Goal: Task Accomplishment & Management: Manage account settings

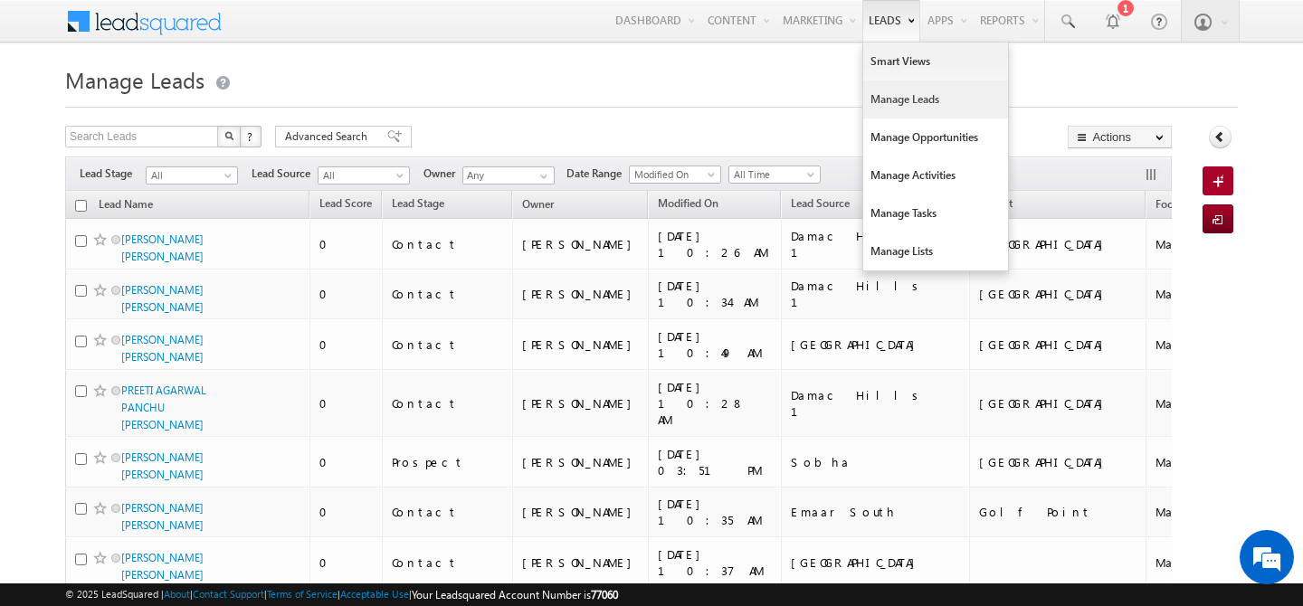
click at [903, 97] on link "Manage Leads" at bounding box center [935, 100] width 145 height 38
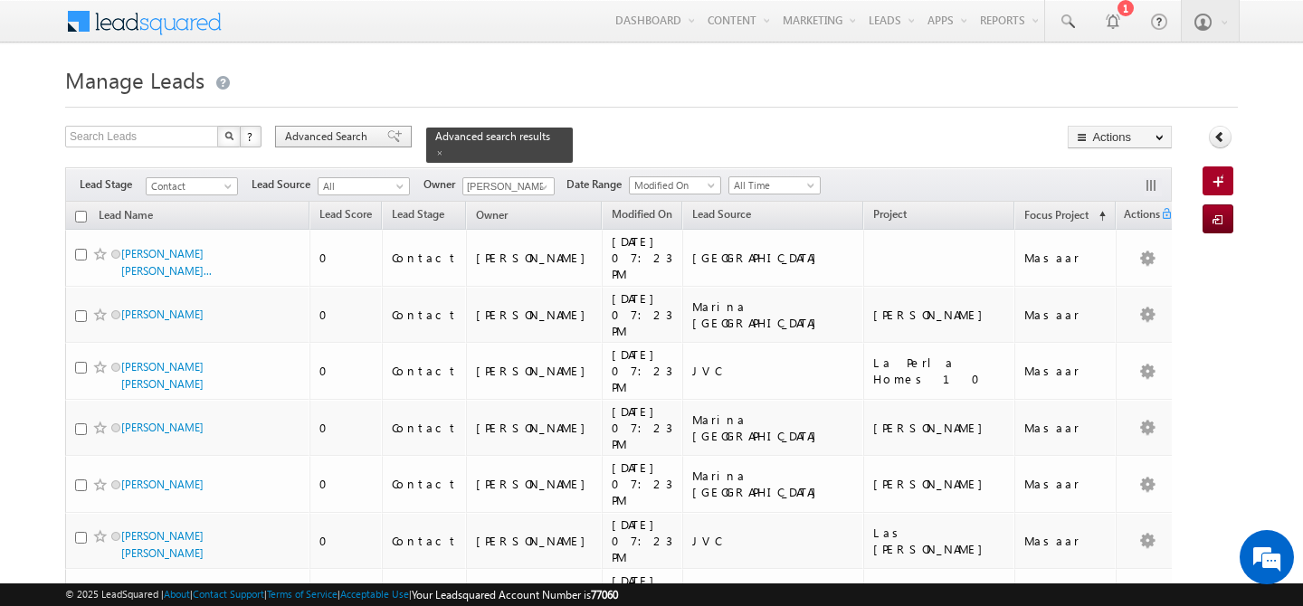
click at [319, 134] on span "Advanced Search" at bounding box center [329, 137] width 88 height 16
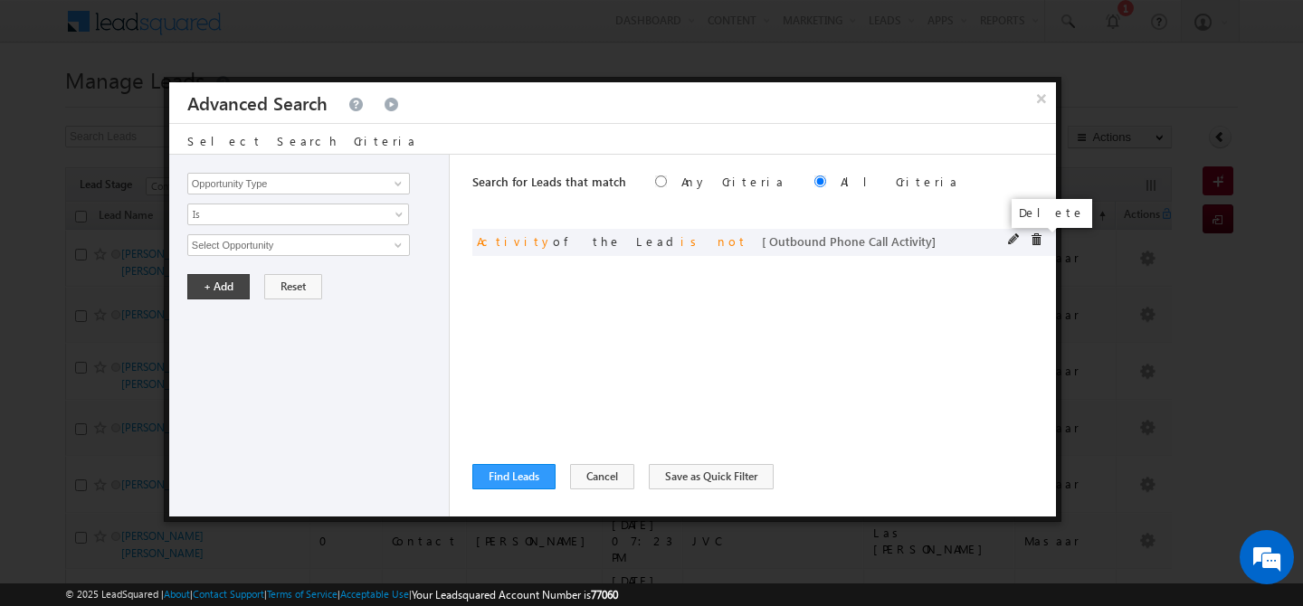
click at [1031, 240] on span at bounding box center [1036, 239] width 13 height 13
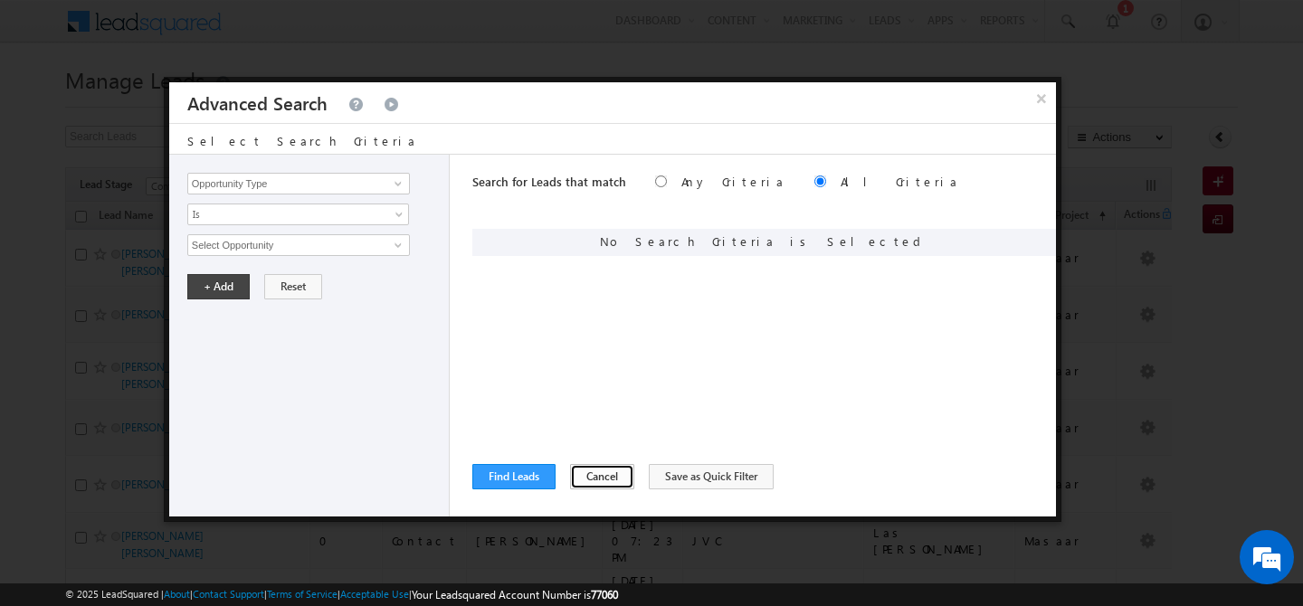
click at [588, 489] on button "Cancel" at bounding box center [602, 476] width 64 height 25
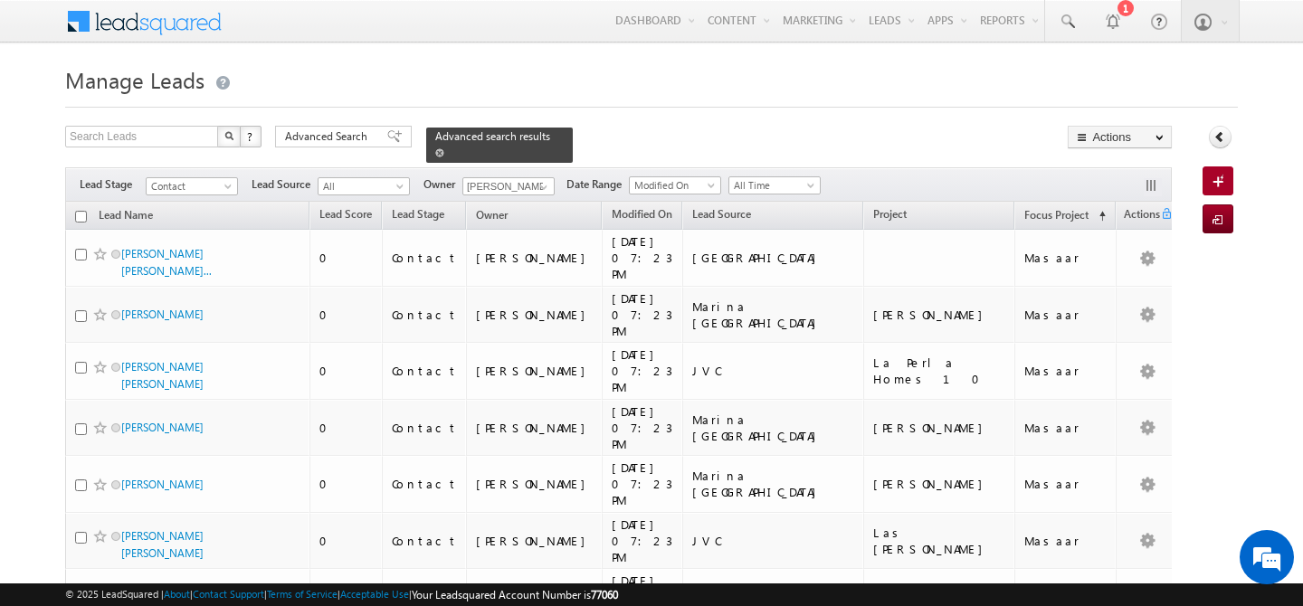
click at [444, 148] on span at bounding box center [439, 152] width 9 height 9
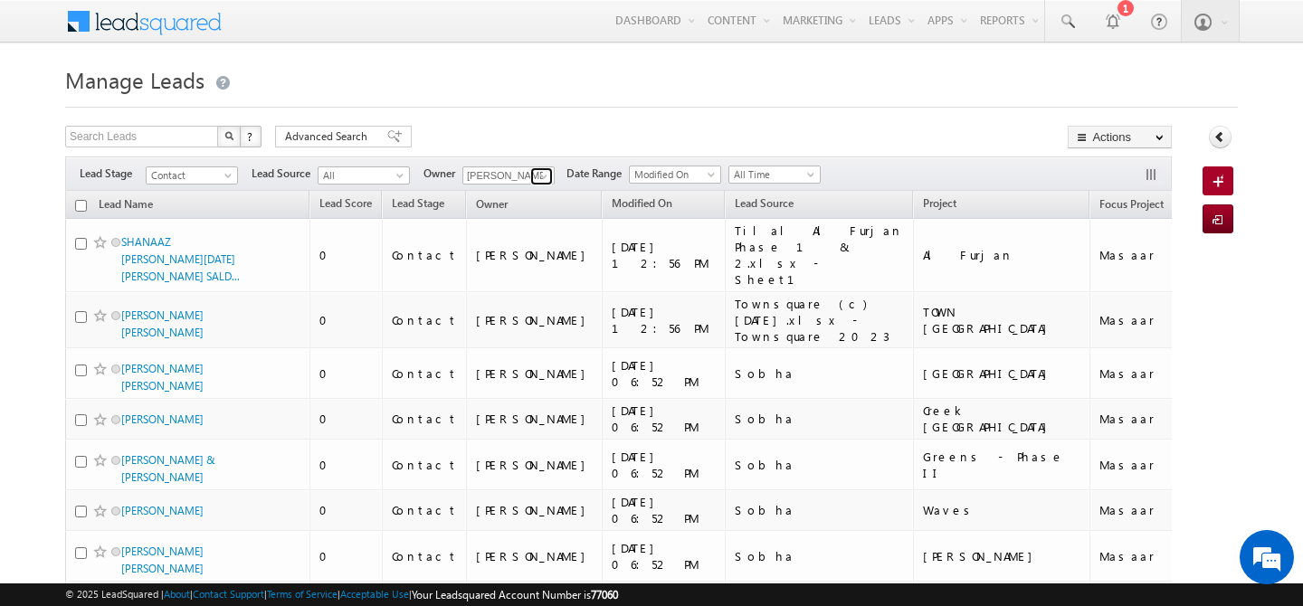
click at [545, 177] on span at bounding box center [544, 176] width 14 height 14
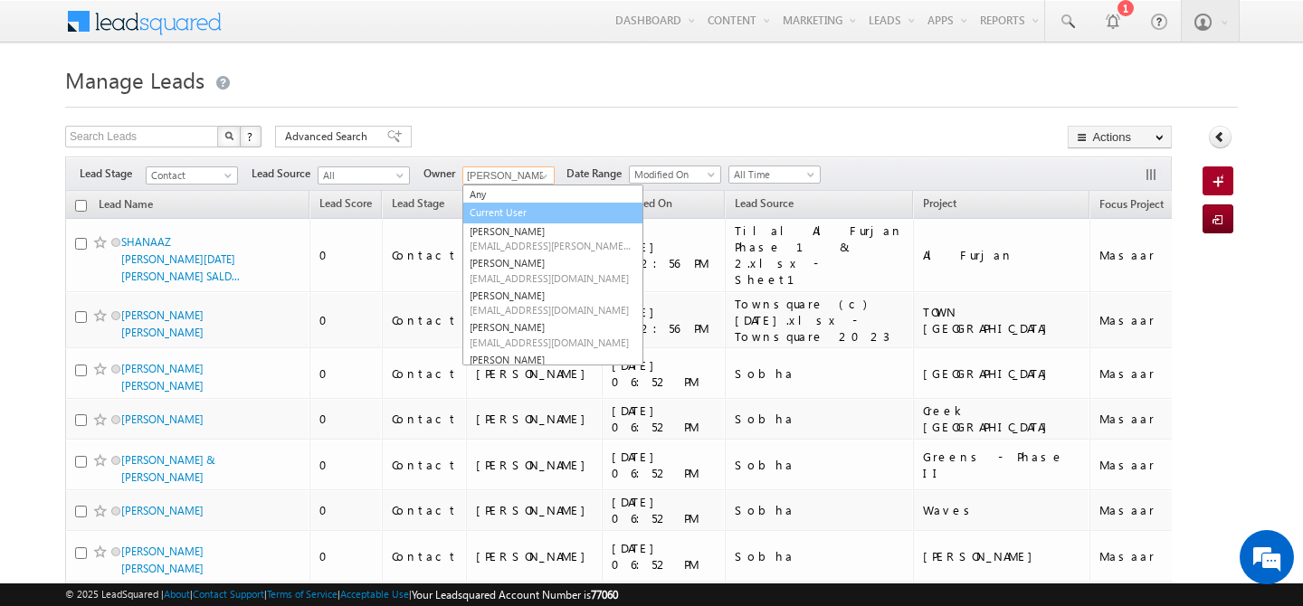
click at [516, 212] on link "Current User" at bounding box center [552, 213] width 181 height 21
type input "Current User"
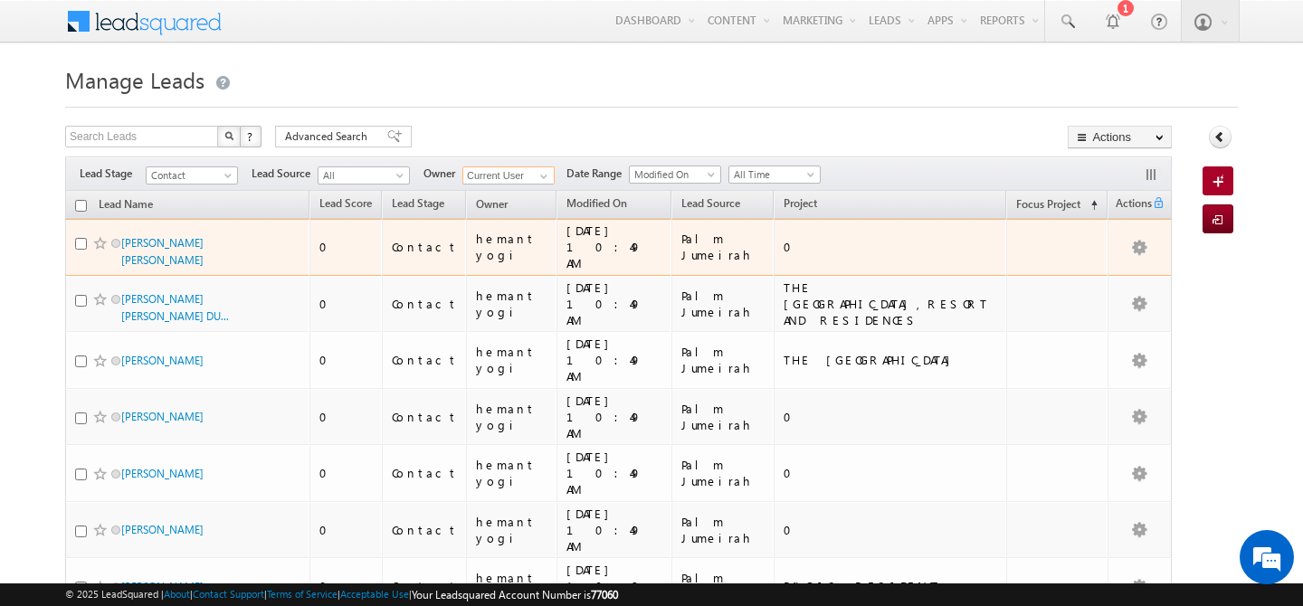
scroll to position [263, 0]
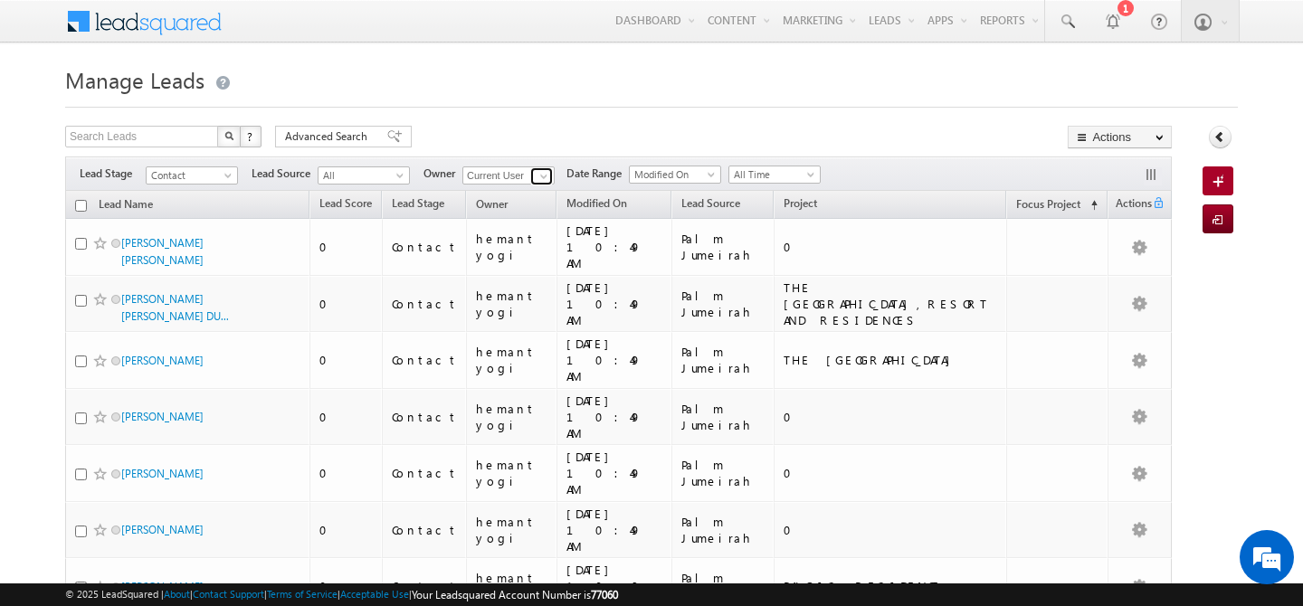
click at [543, 172] on span at bounding box center [544, 176] width 14 height 14
click at [553, 198] on link "[PERSON_NAME] [PERSON_NAME][EMAIL_ADDRESS][PERSON_NAME][DOMAIN_NAME]" at bounding box center [552, 202] width 181 height 34
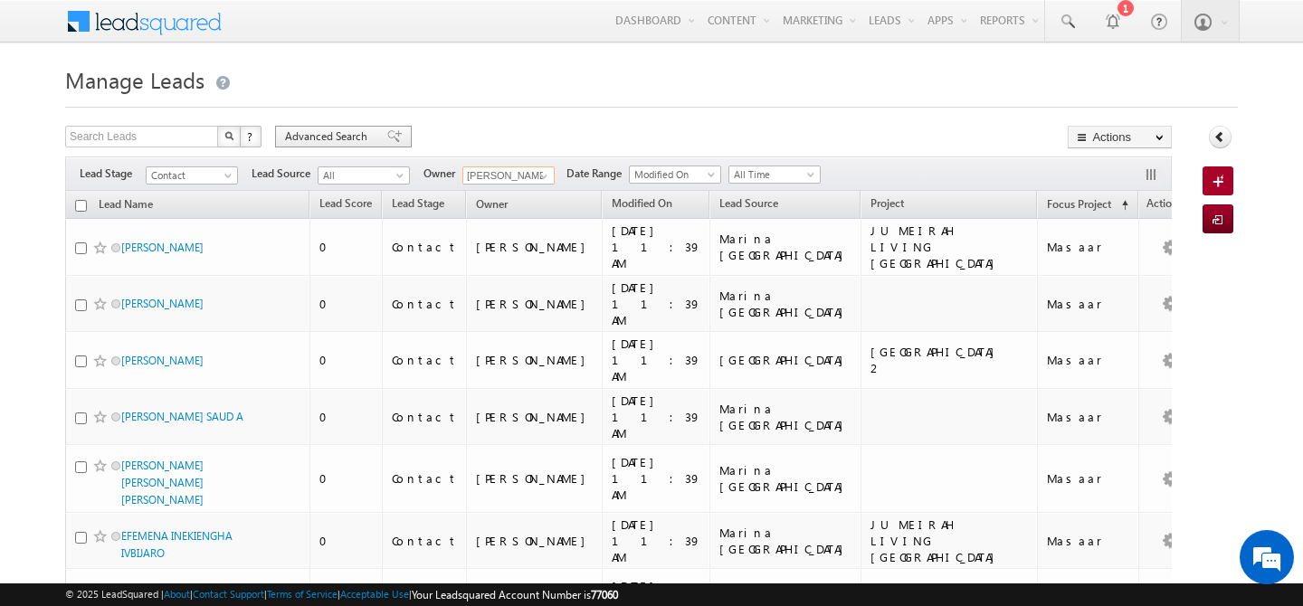
type input "harpreet hundal"
click at [301, 137] on span "Advanced Search" at bounding box center [329, 137] width 88 height 16
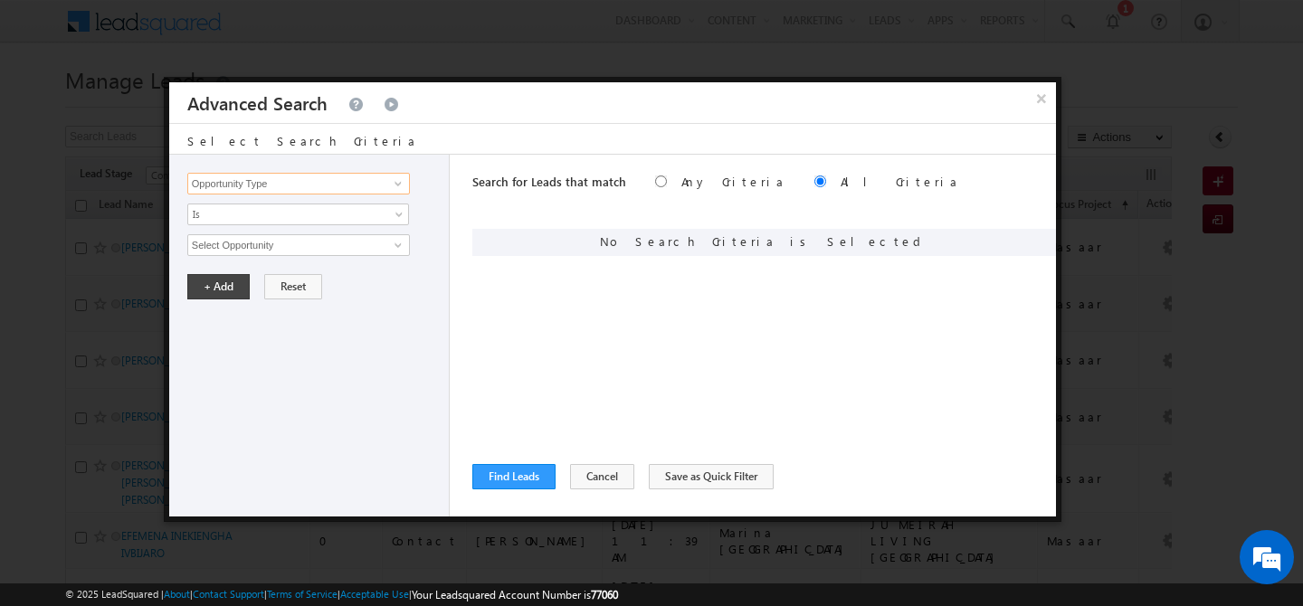
click at [303, 186] on input "Opportunity Type" at bounding box center [298, 184] width 223 height 22
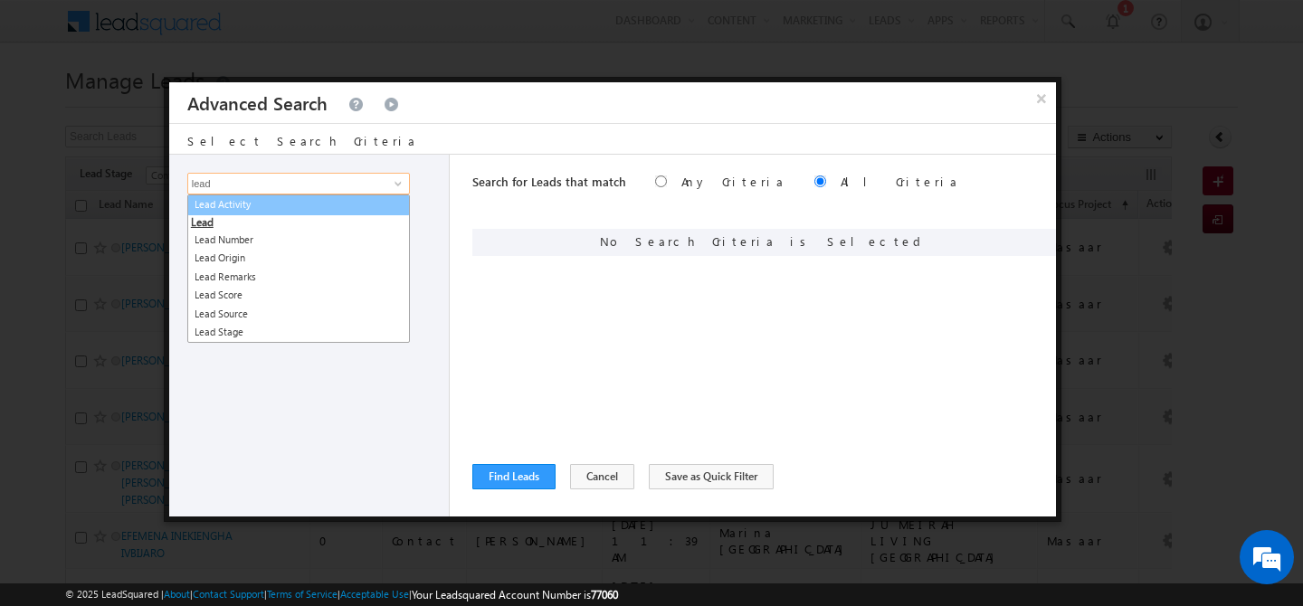
click at [293, 212] on link "Lead Activity" at bounding box center [298, 205] width 223 height 21
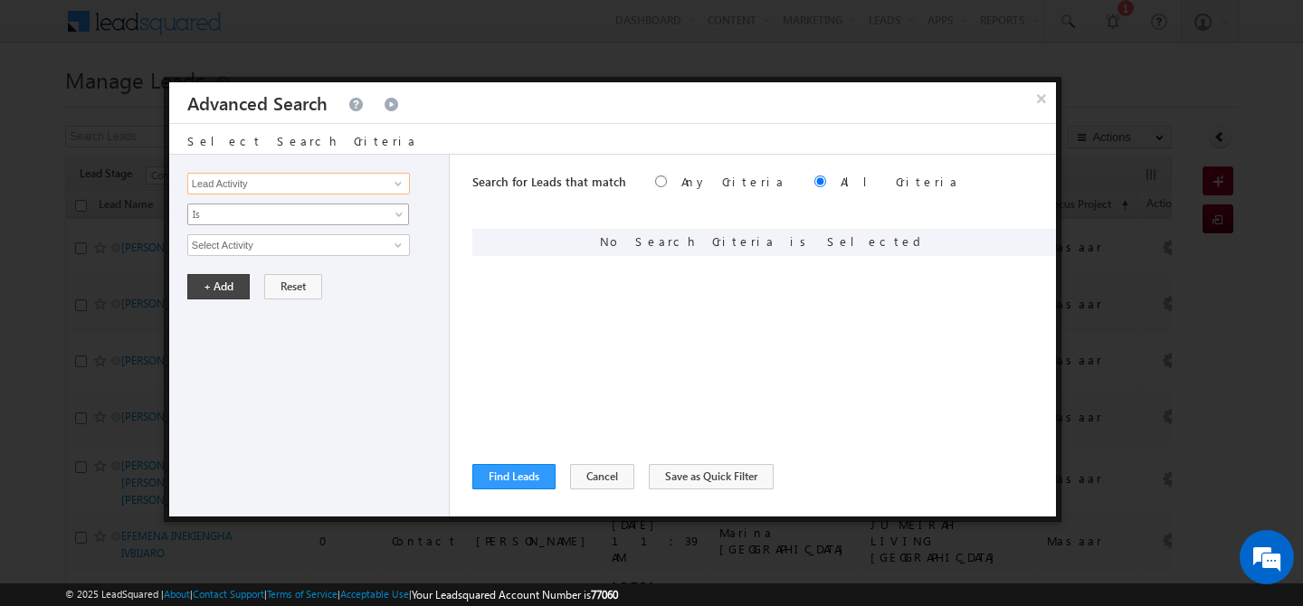
type input "Lead Activity"
click at [264, 211] on span "Is" at bounding box center [286, 214] width 196 height 16
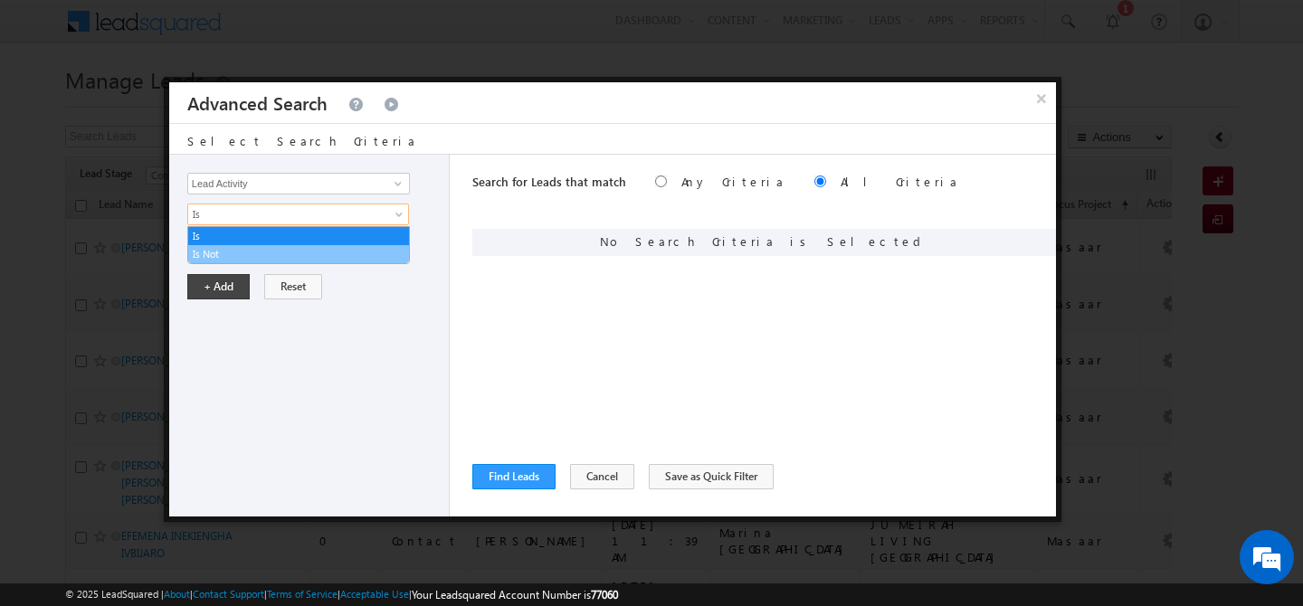
click at [265, 251] on link "Is Not" at bounding box center [298, 254] width 221 height 16
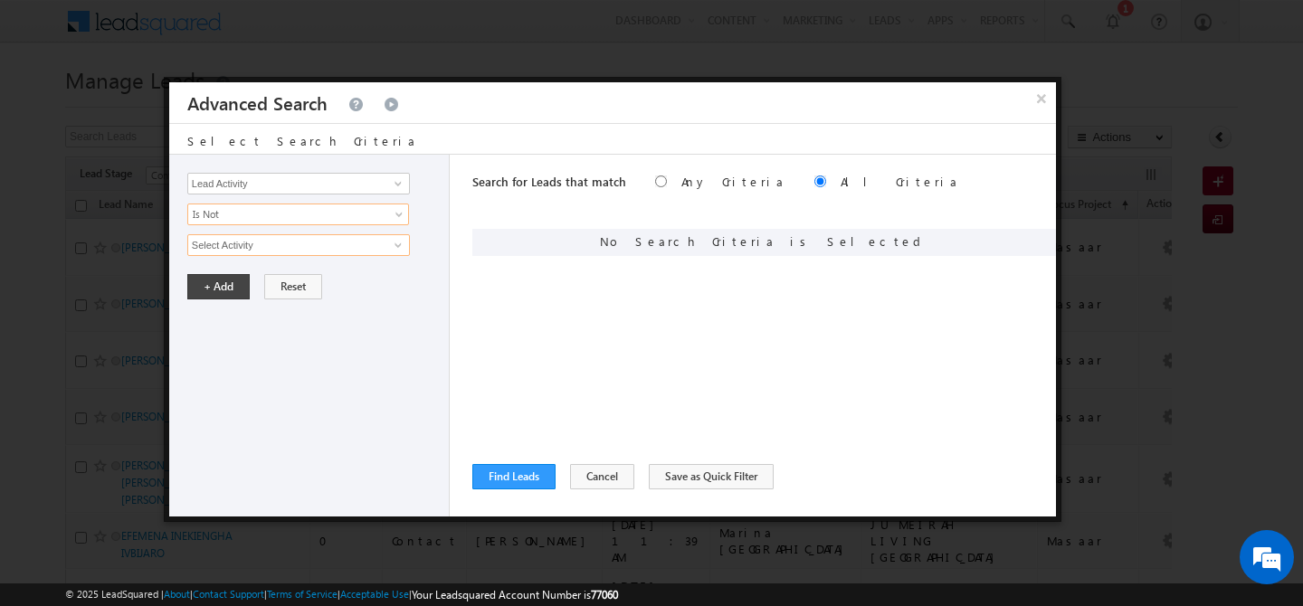
click at [282, 251] on input "Select Activity" at bounding box center [298, 245] width 223 height 22
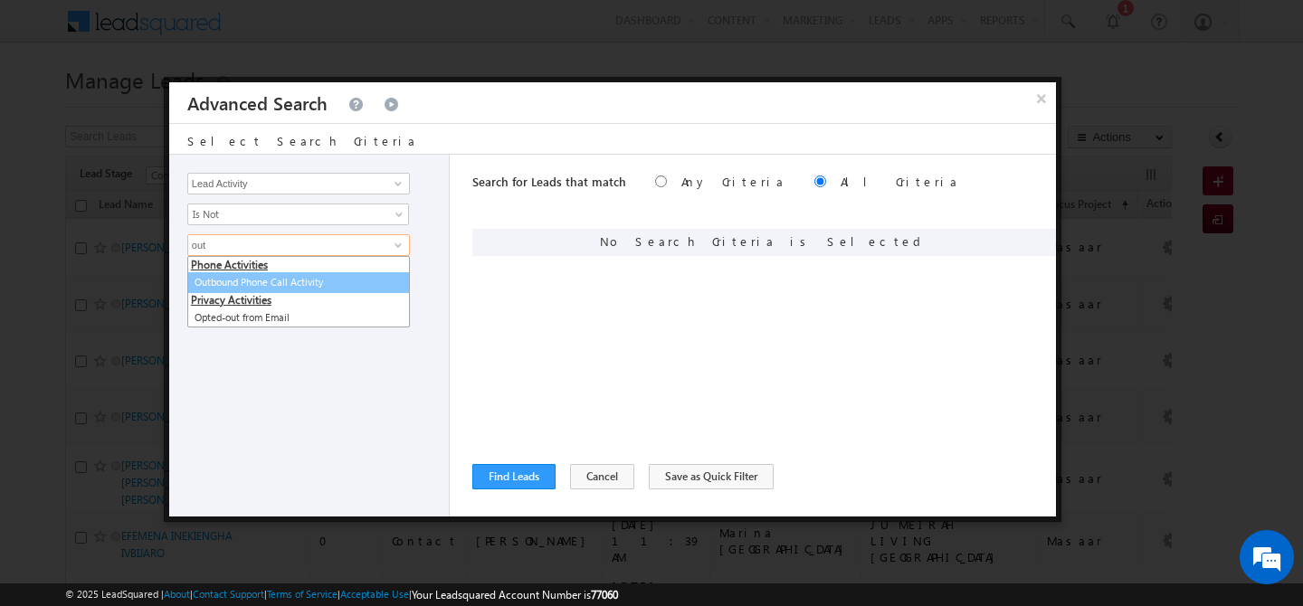
click at [297, 280] on link "Outbound Phone Call Activity" at bounding box center [298, 282] width 223 height 21
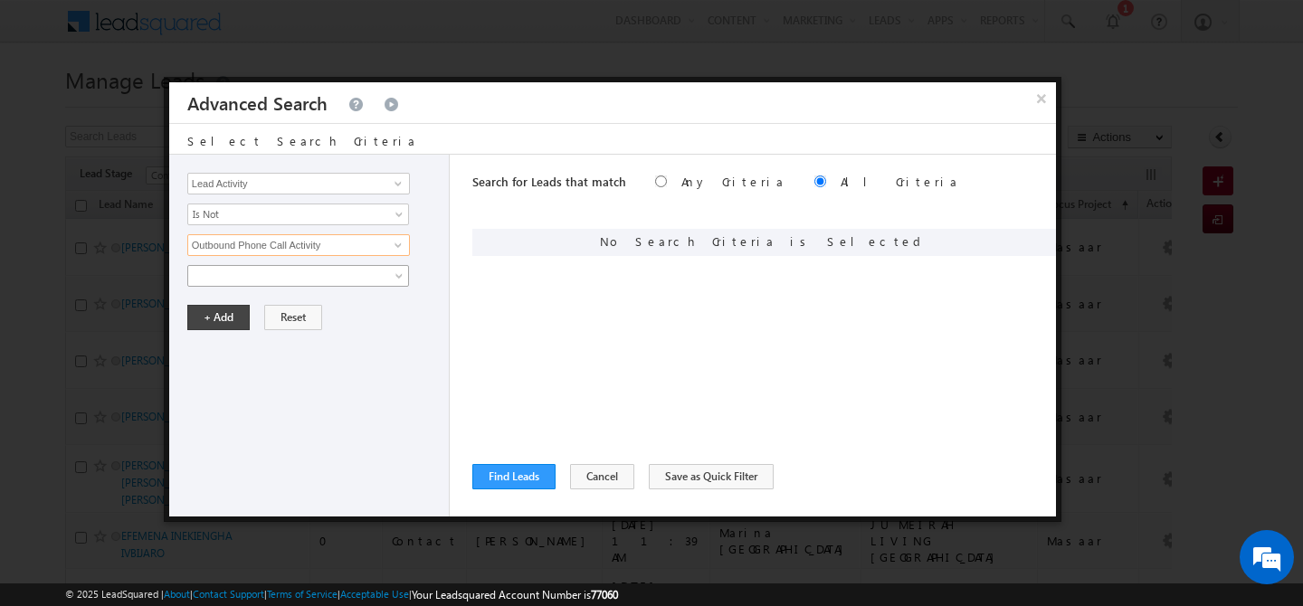
type input "Outbound Phone Call Activity"
click at [297, 280] on span at bounding box center [286, 276] width 196 height 16
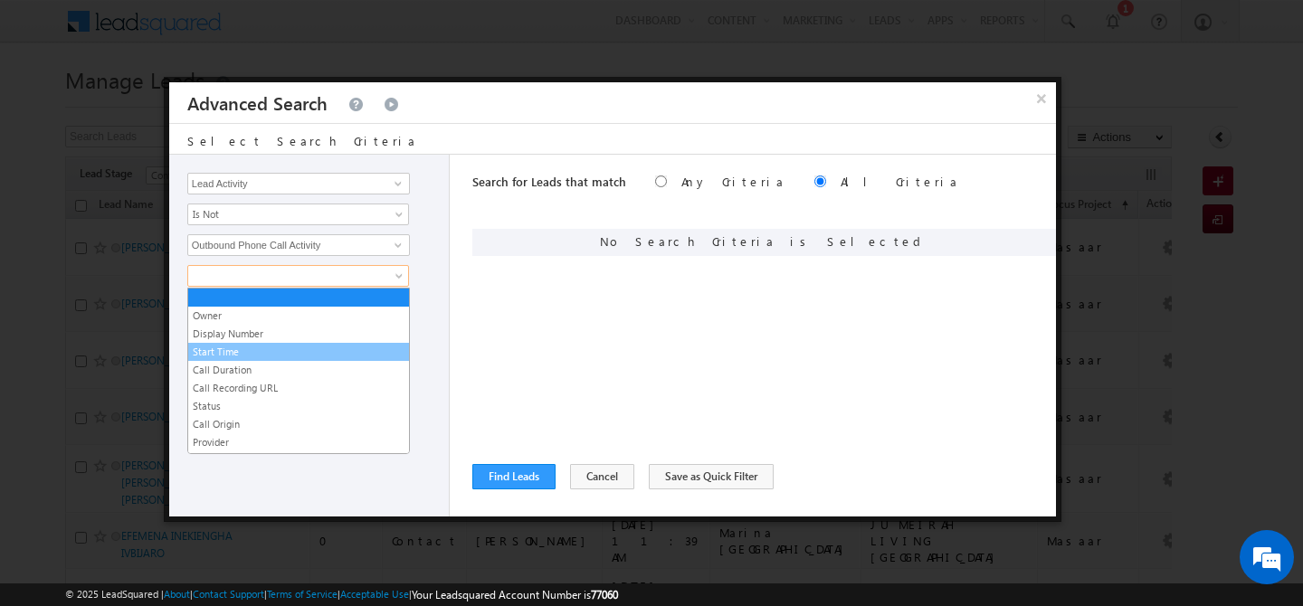
click at [243, 350] on link "Start Time" at bounding box center [298, 352] width 221 height 16
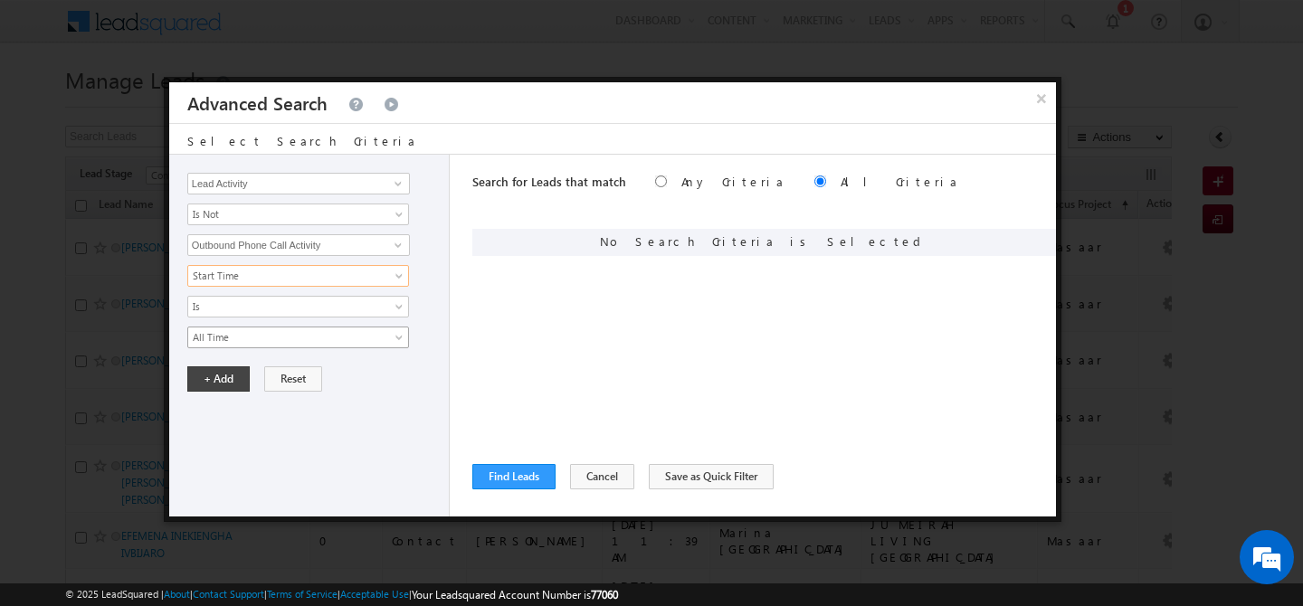
click at [249, 334] on span "All Time" at bounding box center [286, 337] width 196 height 16
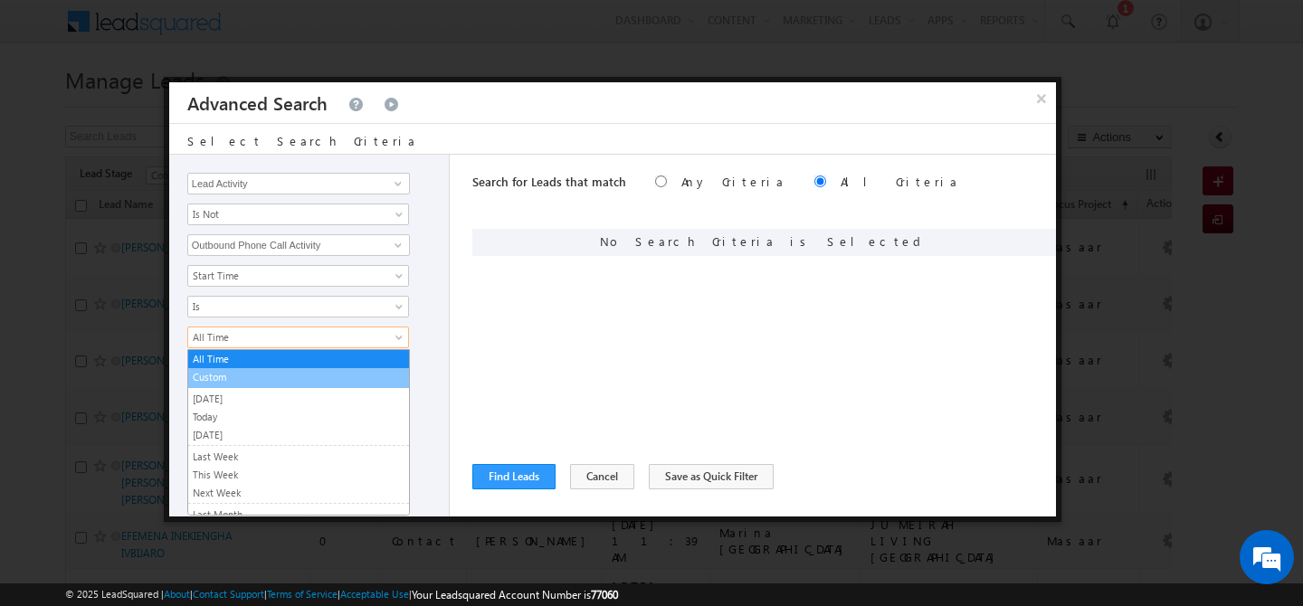
click at [243, 378] on link "Custom" at bounding box center [298, 377] width 221 height 16
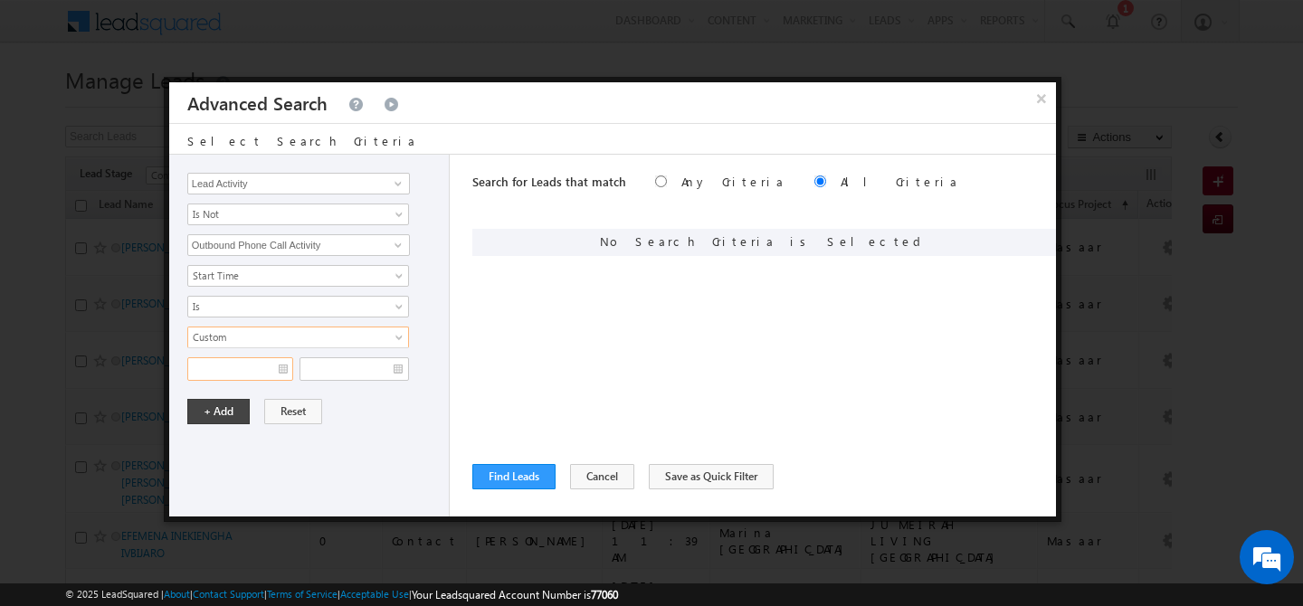
click at [276, 371] on input "text" at bounding box center [240, 369] width 106 height 24
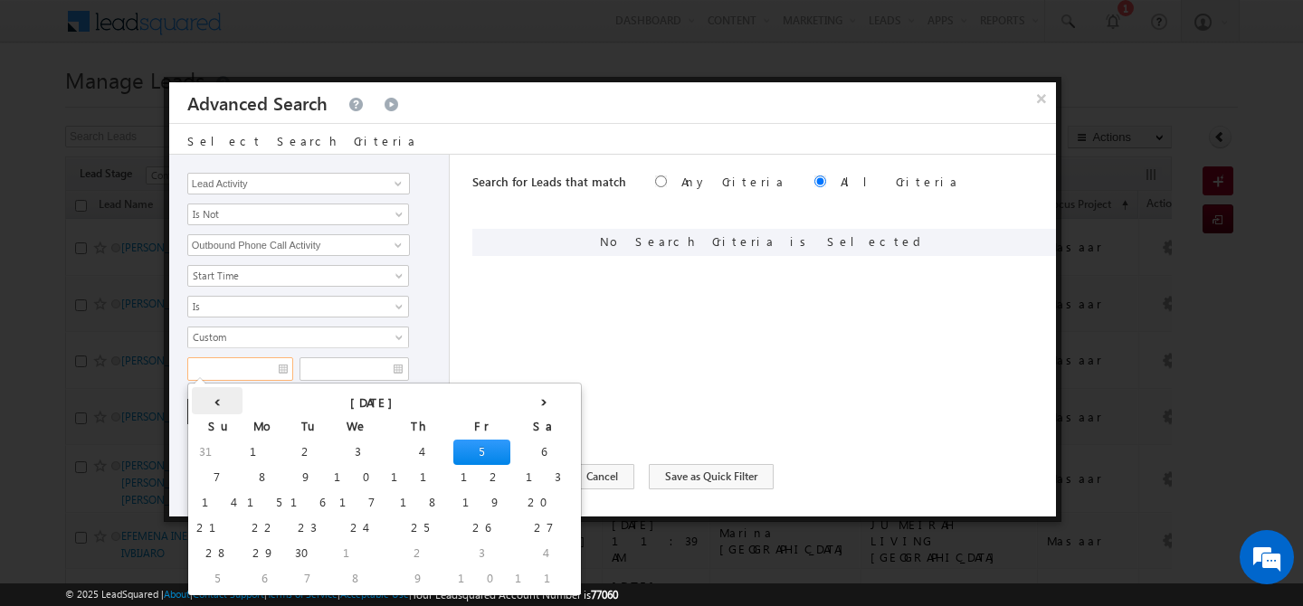
click at [215, 404] on th "‹" at bounding box center [217, 400] width 51 height 27
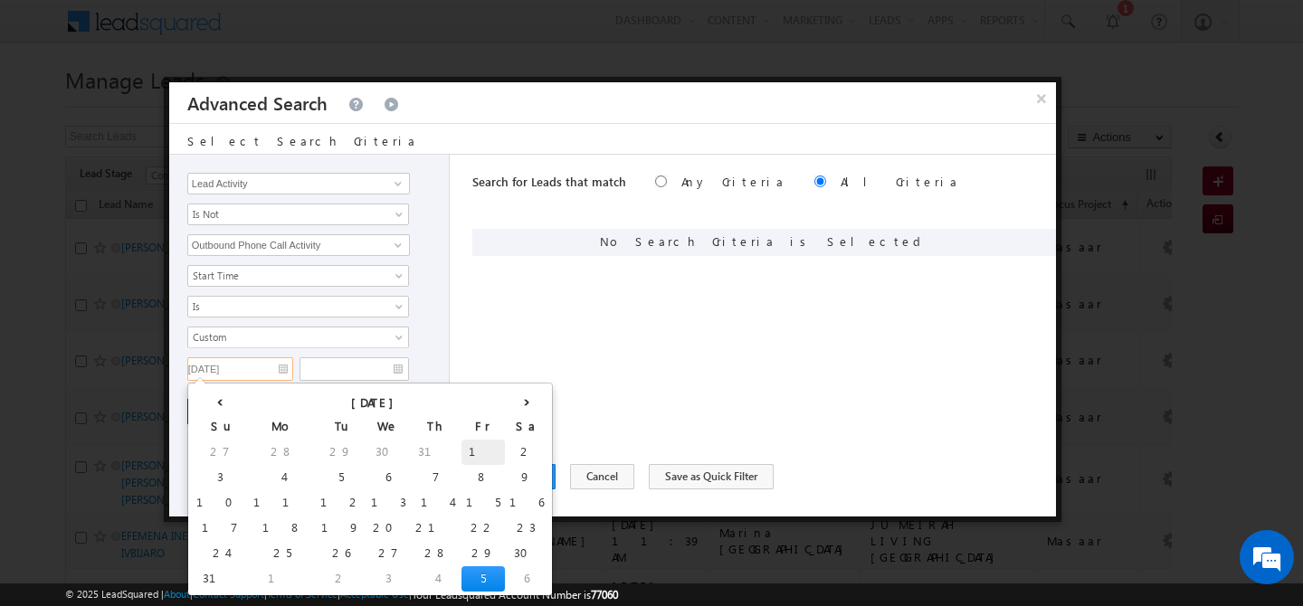
click at [462, 443] on td "1" at bounding box center [483, 452] width 43 height 25
type input "01/08/2025"
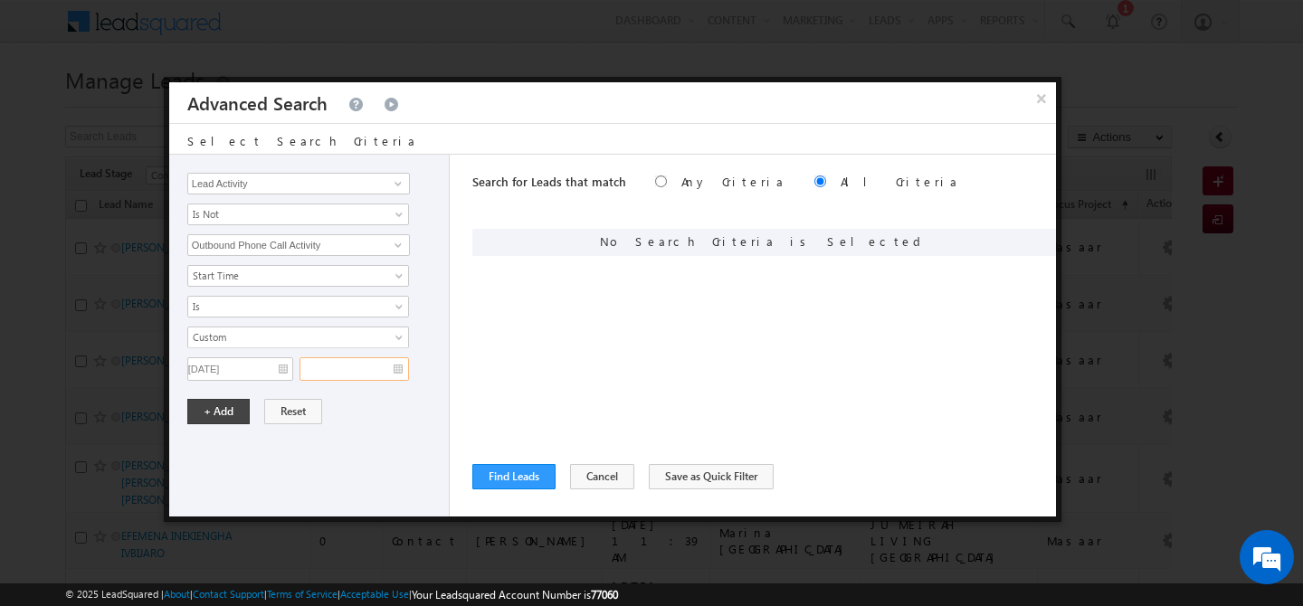
click at [396, 374] on input "text" at bounding box center [355, 369] width 110 height 24
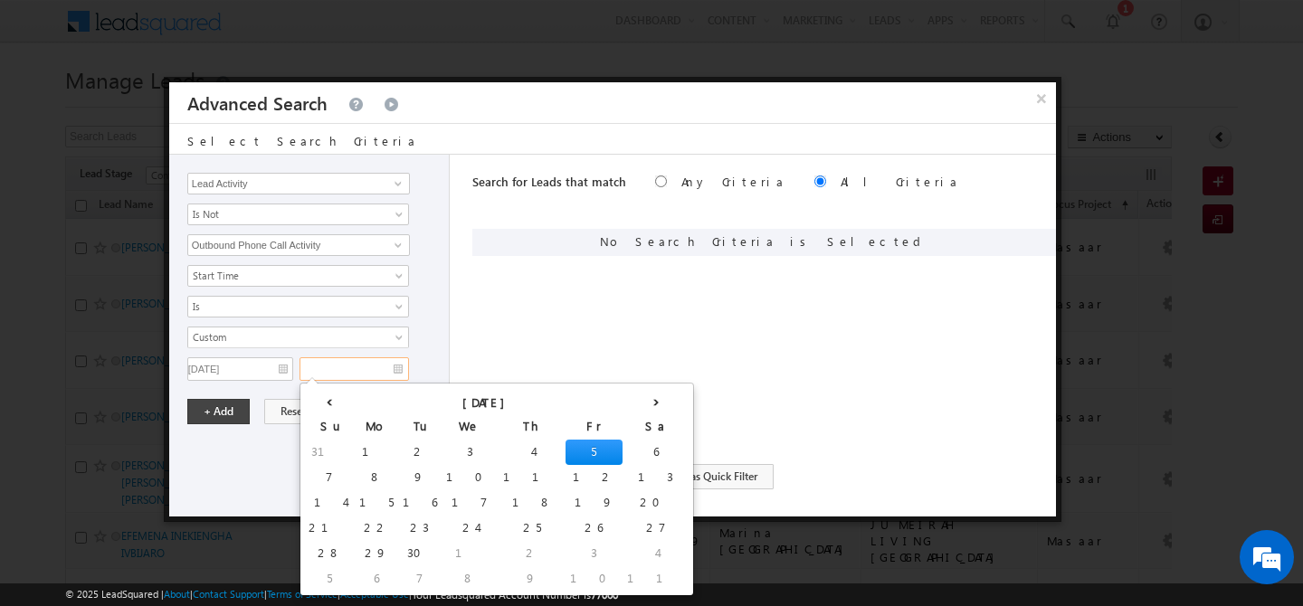
click at [566, 448] on td "5" at bounding box center [594, 452] width 57 height 25
type input "05/09/2025"
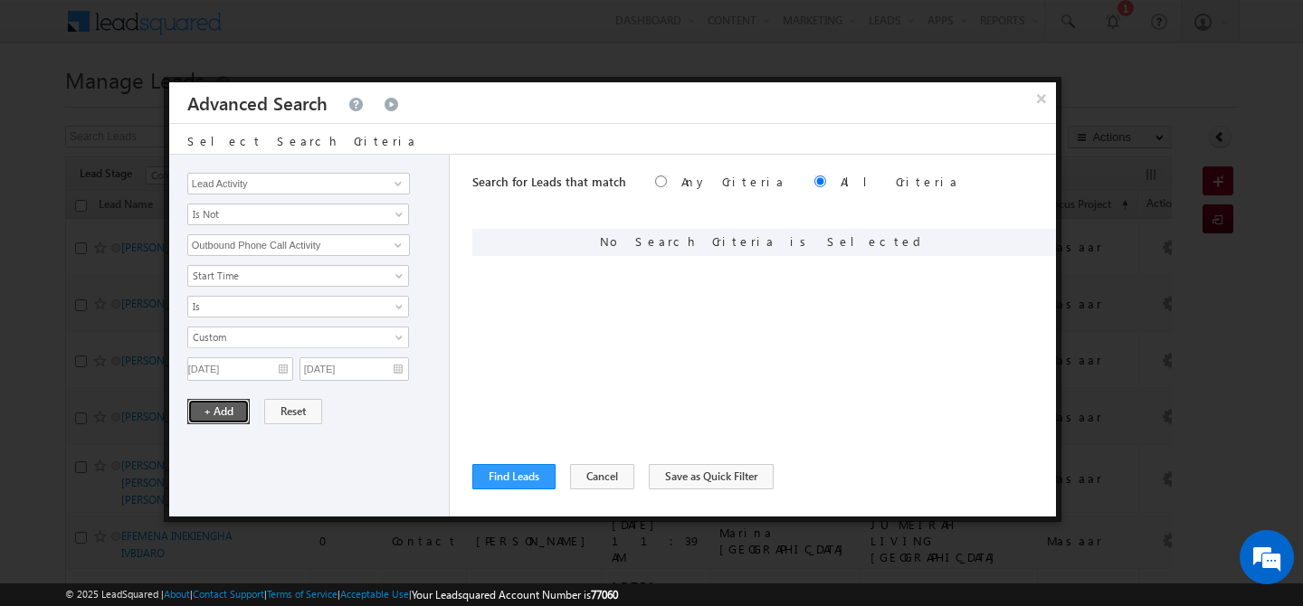
click at [224, 412] on button "+ Add" at bounding box center [218, 411] width 62 height 25
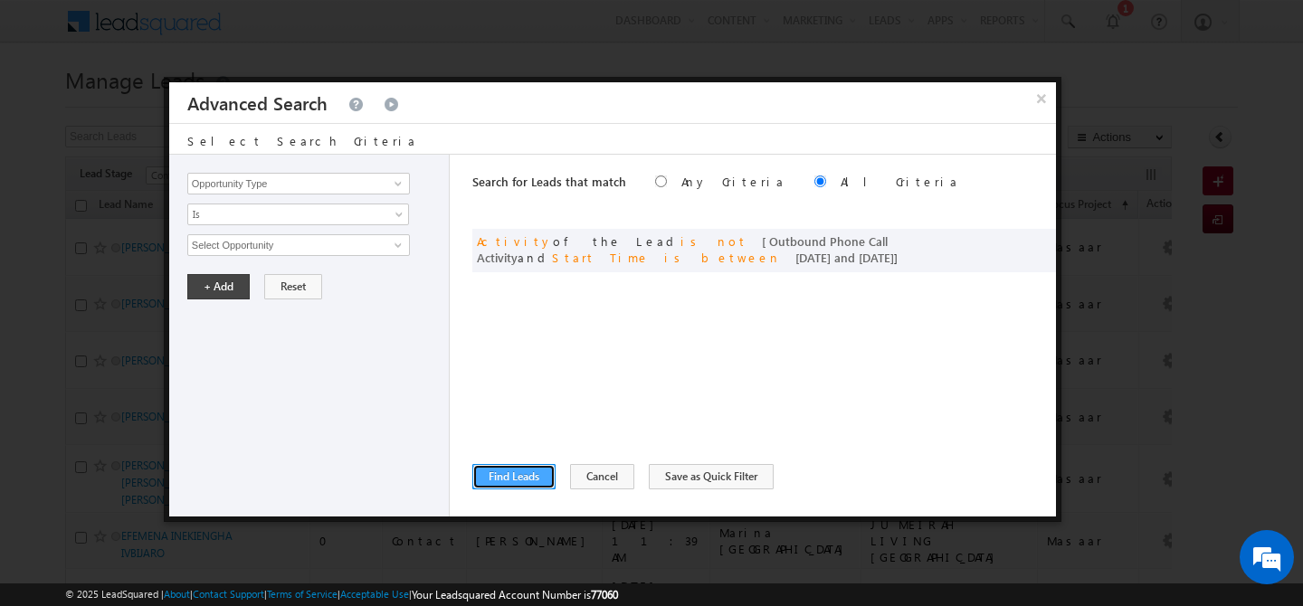
click at [528, 477] on button "Find Leads" at bounding box center [513, 476] width 83 height 25
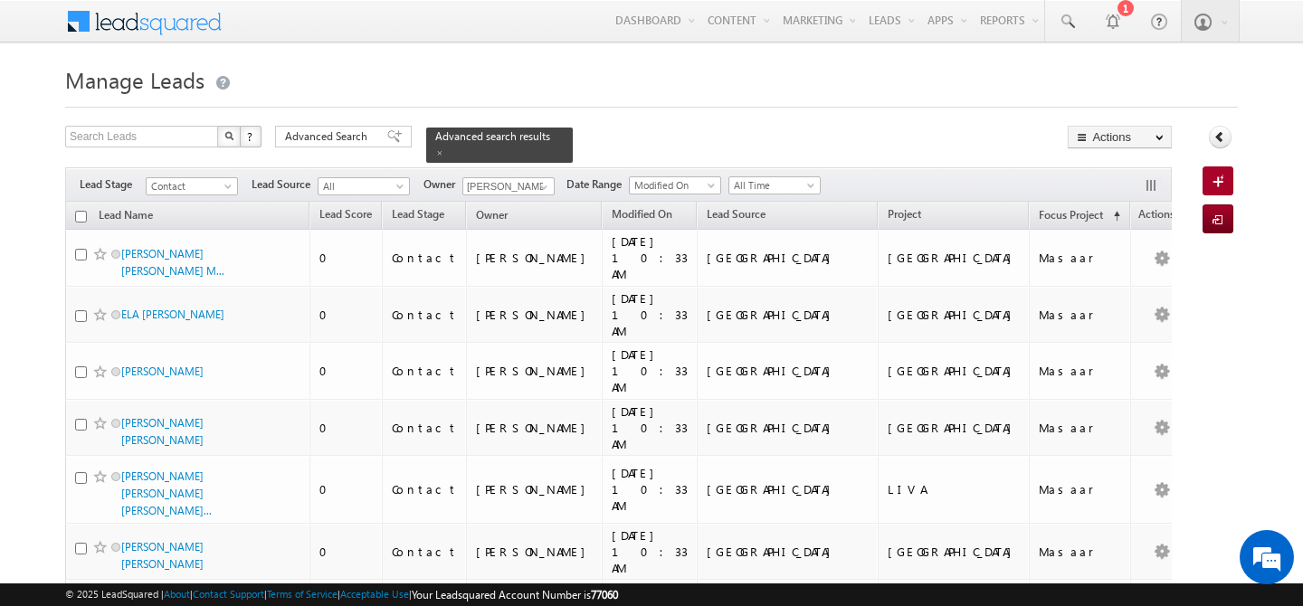
click at [79, 211] on input "checkbox" at bounding box center [81, 217] width 12 height 12
checkbox input "true"
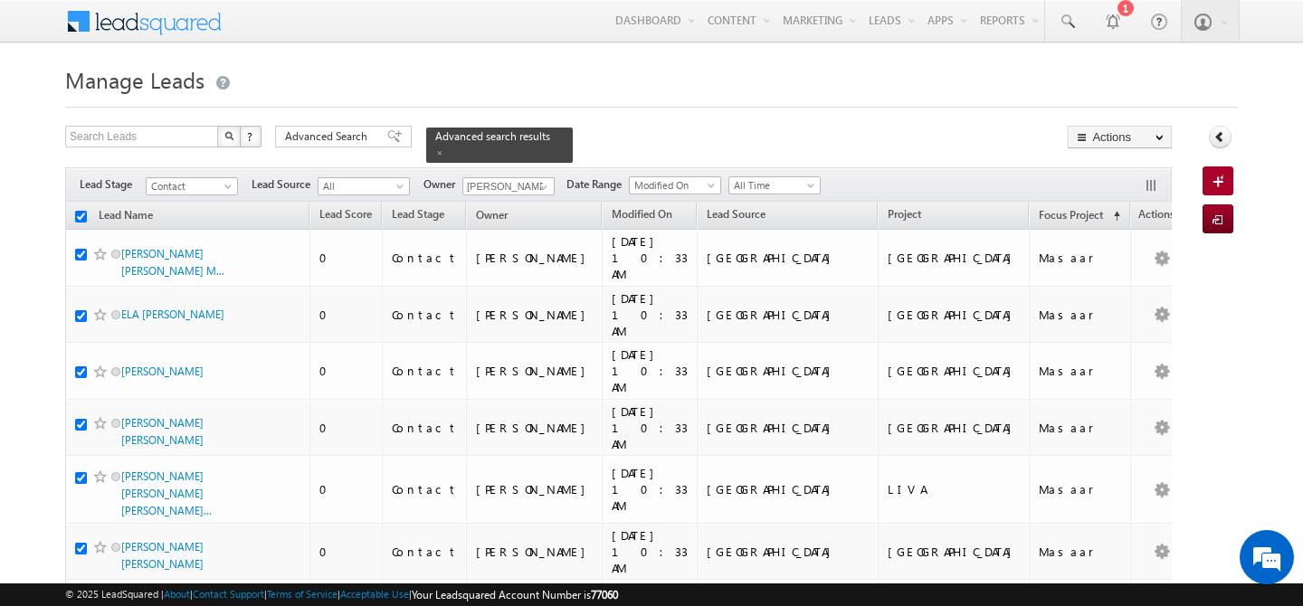
checkbox input "true"
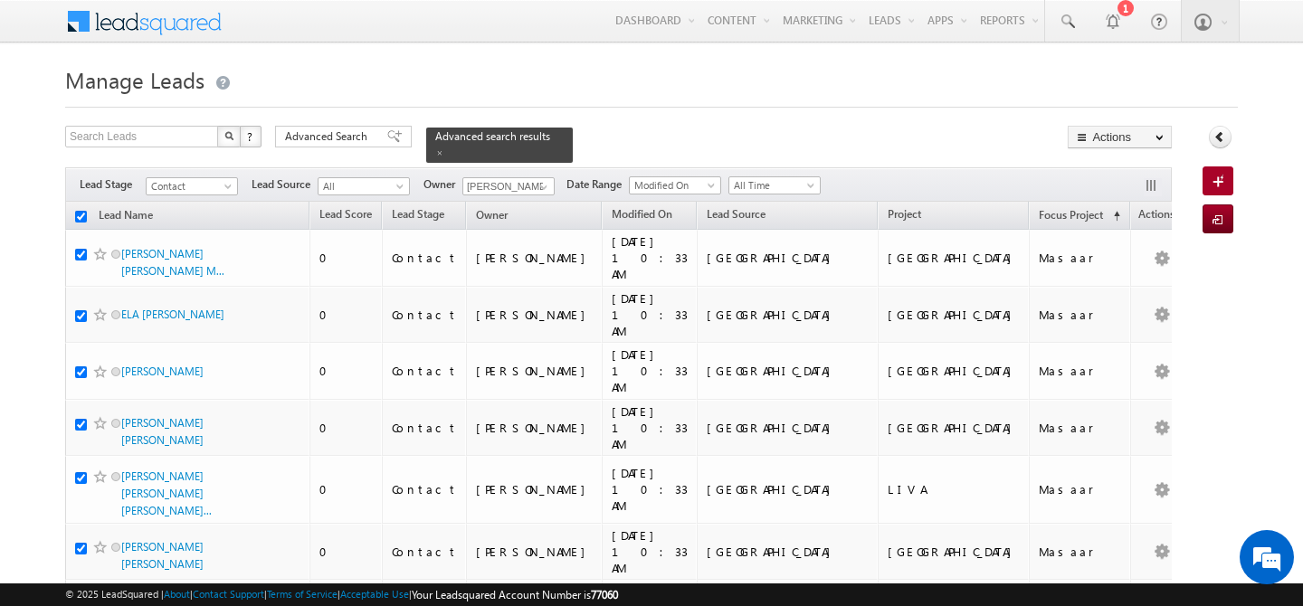
checkbox input "true"
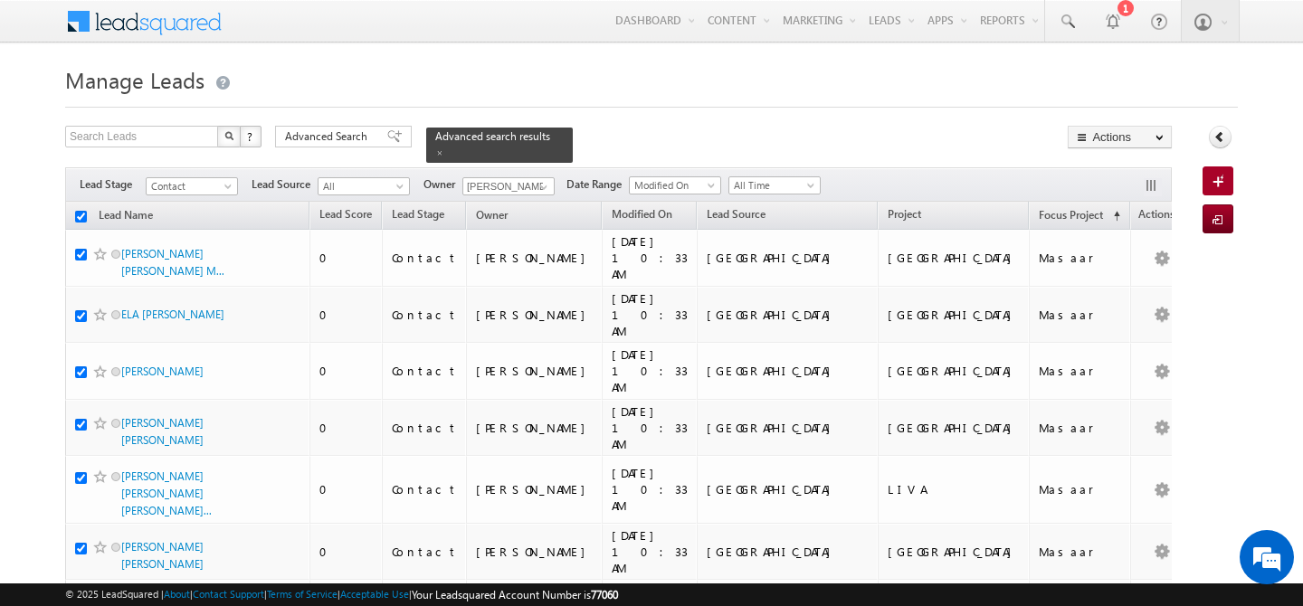
checkbox input "true"
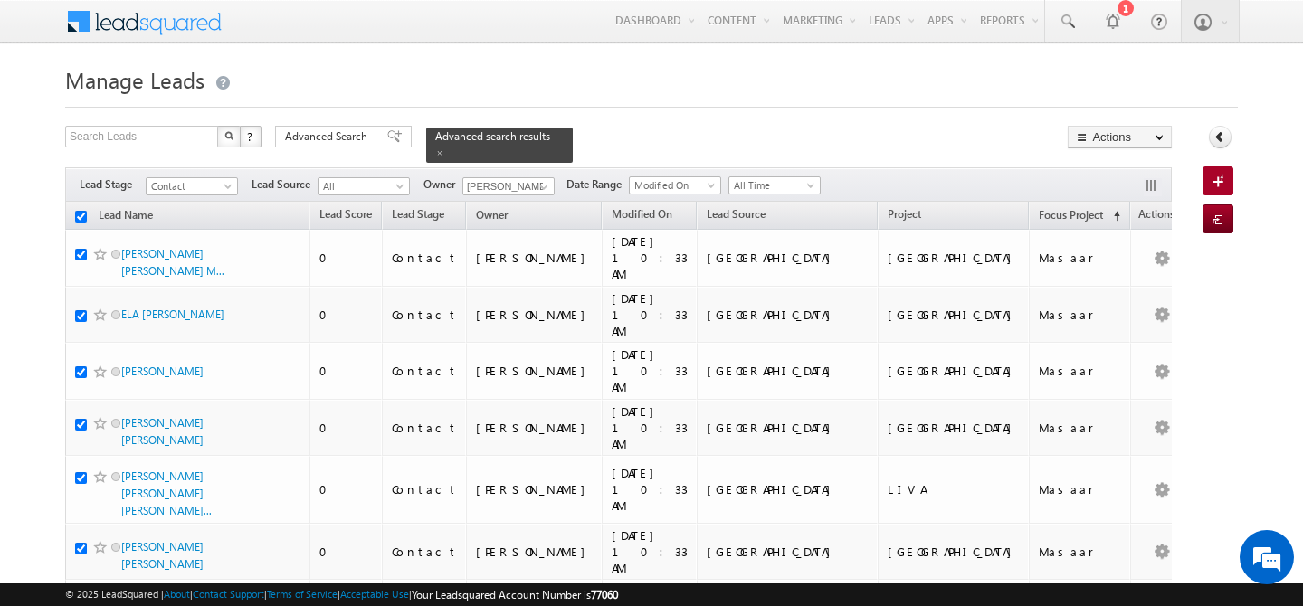
checkbox input "true"
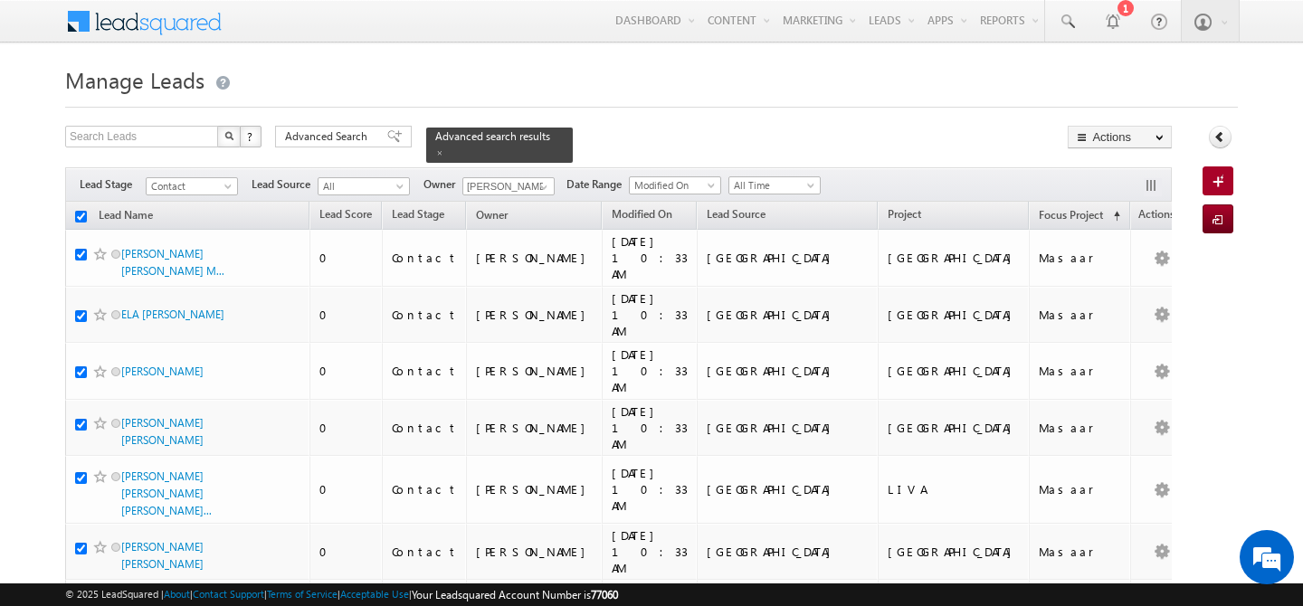
checkbox input "true"
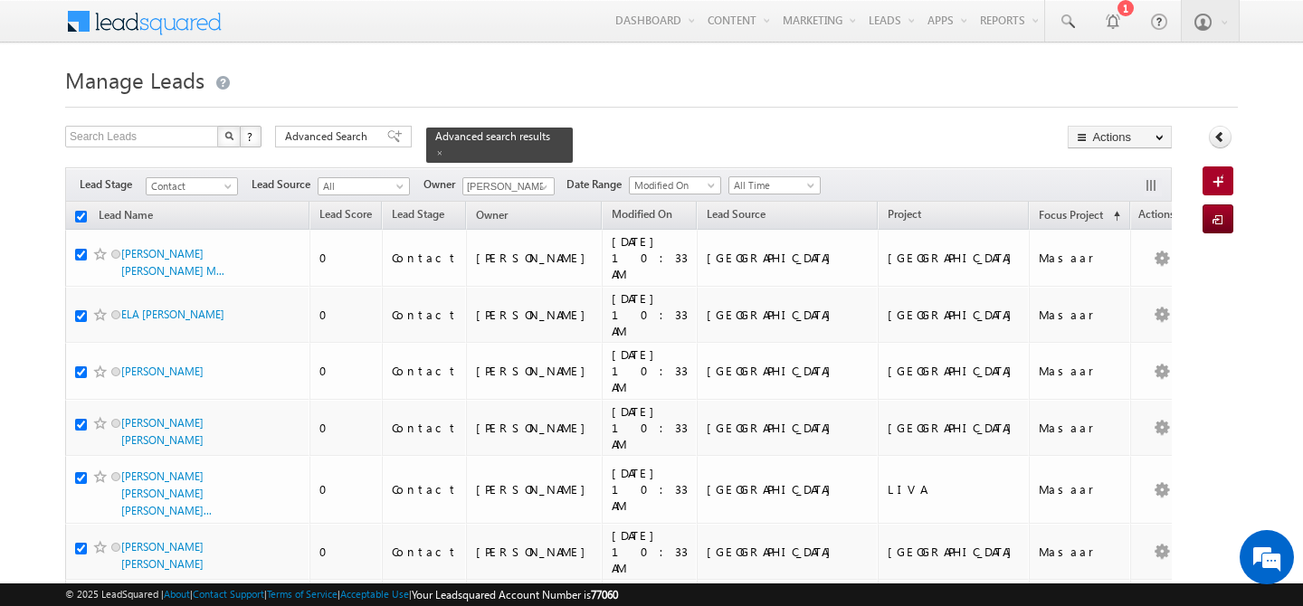
checkbox input "true"
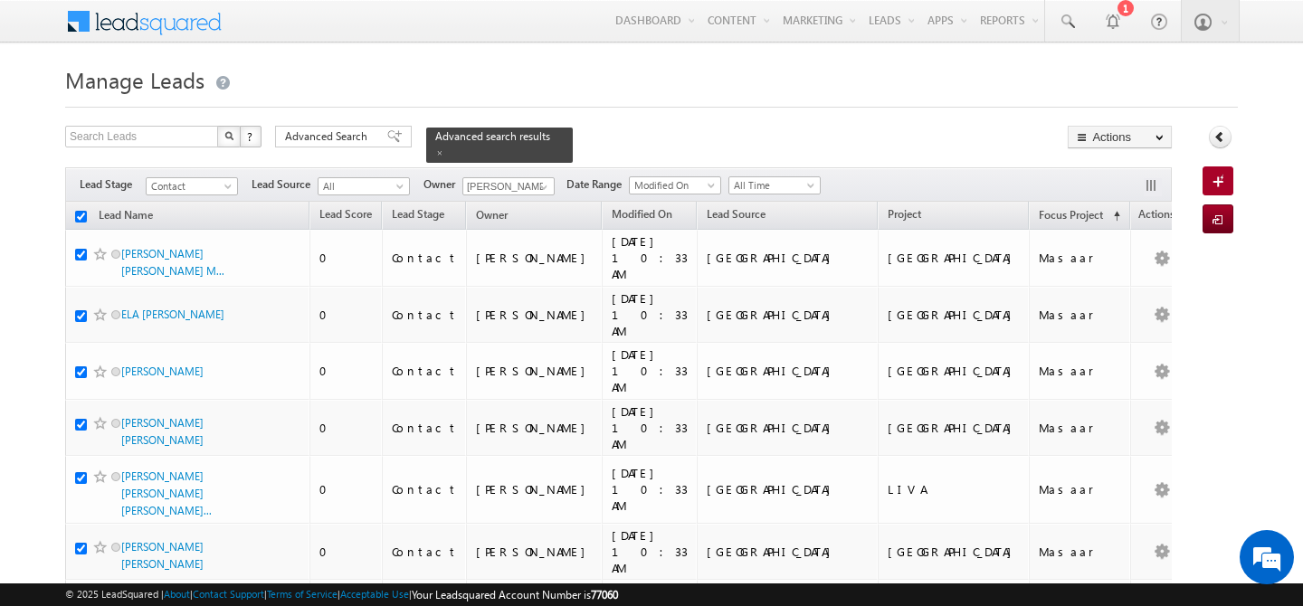
checkbox input "true"
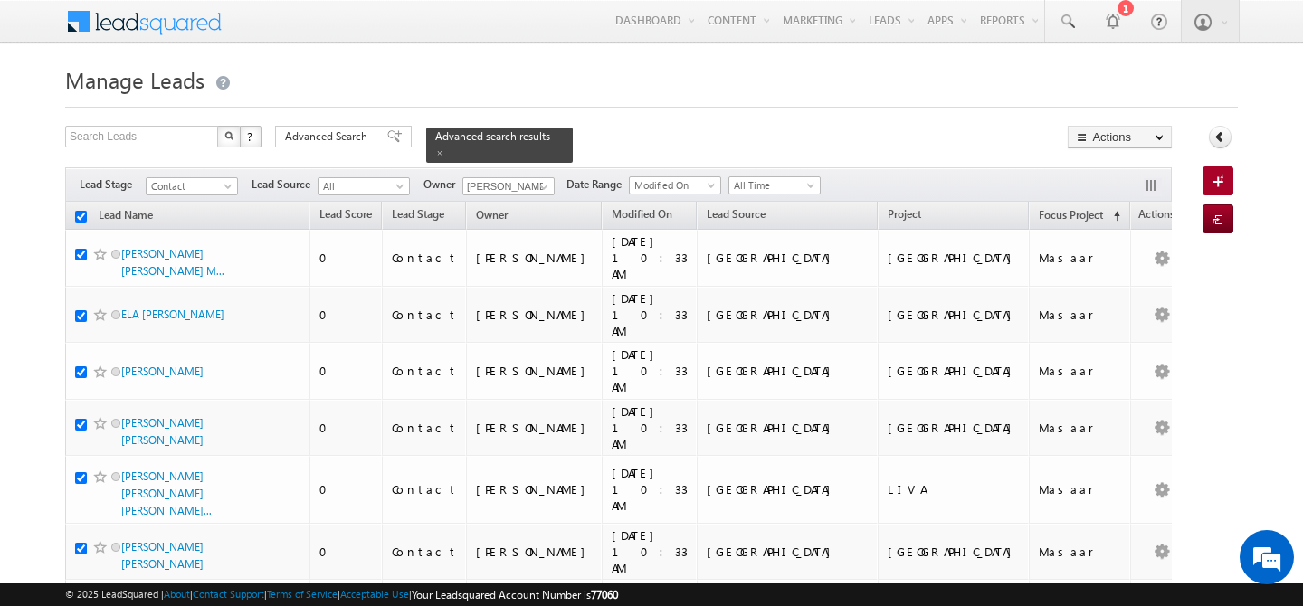
checkbox input "true"
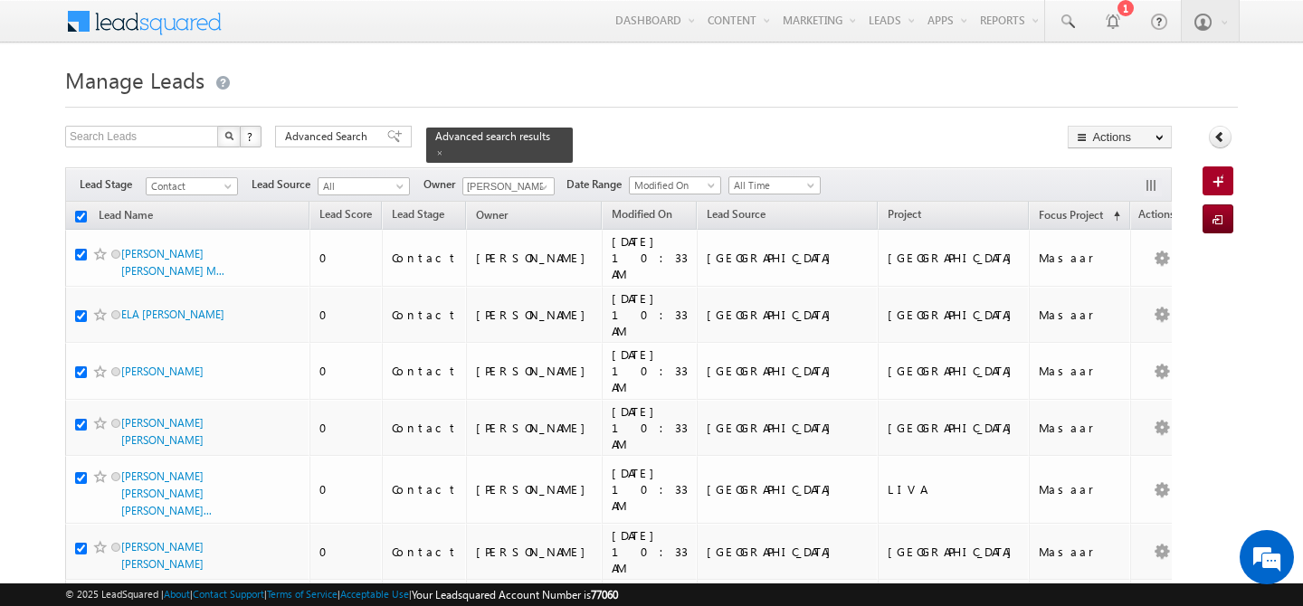
checkbox input "true"
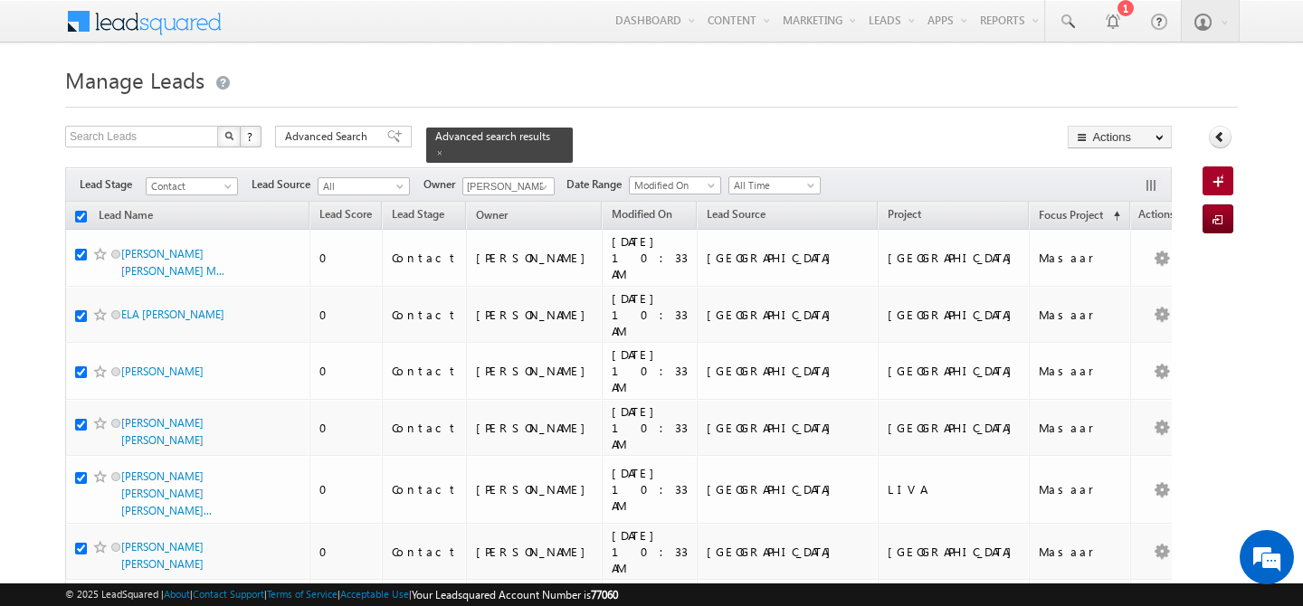
checkbox input "true"
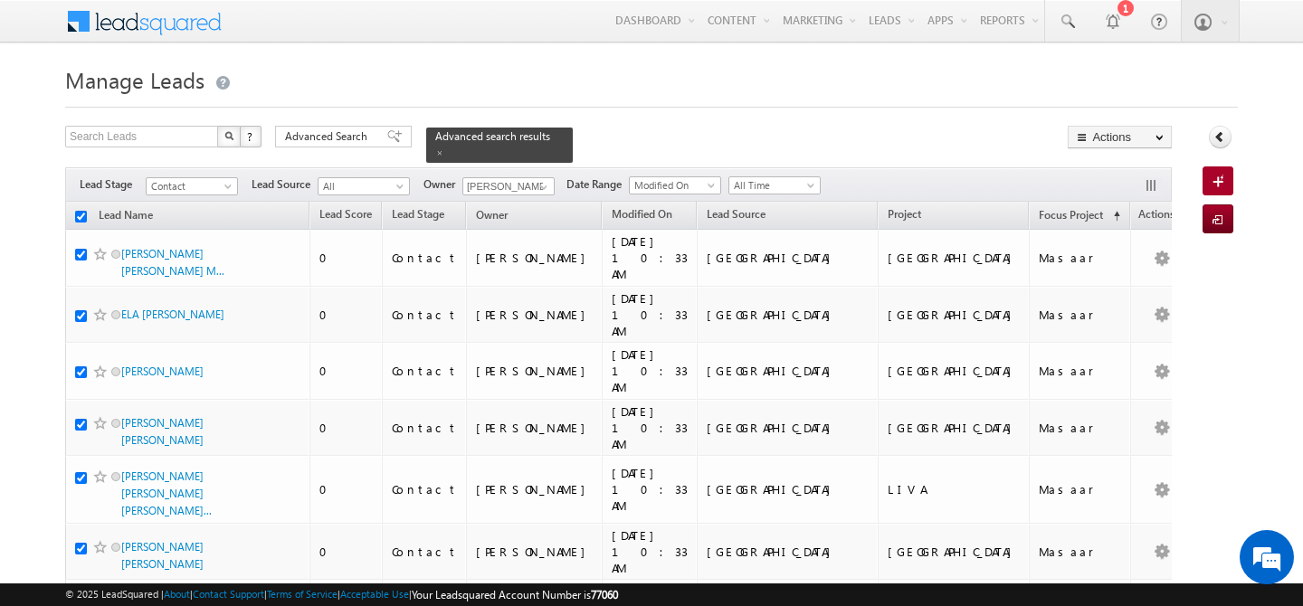
checkbox input "true"
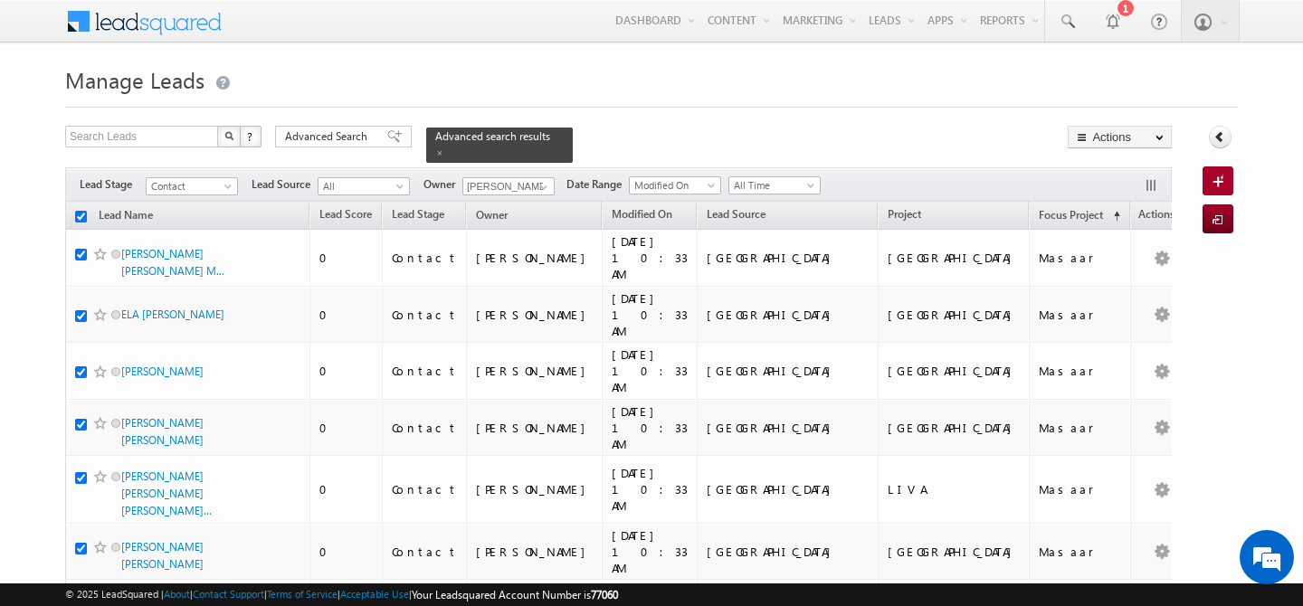
checkbox input "true"
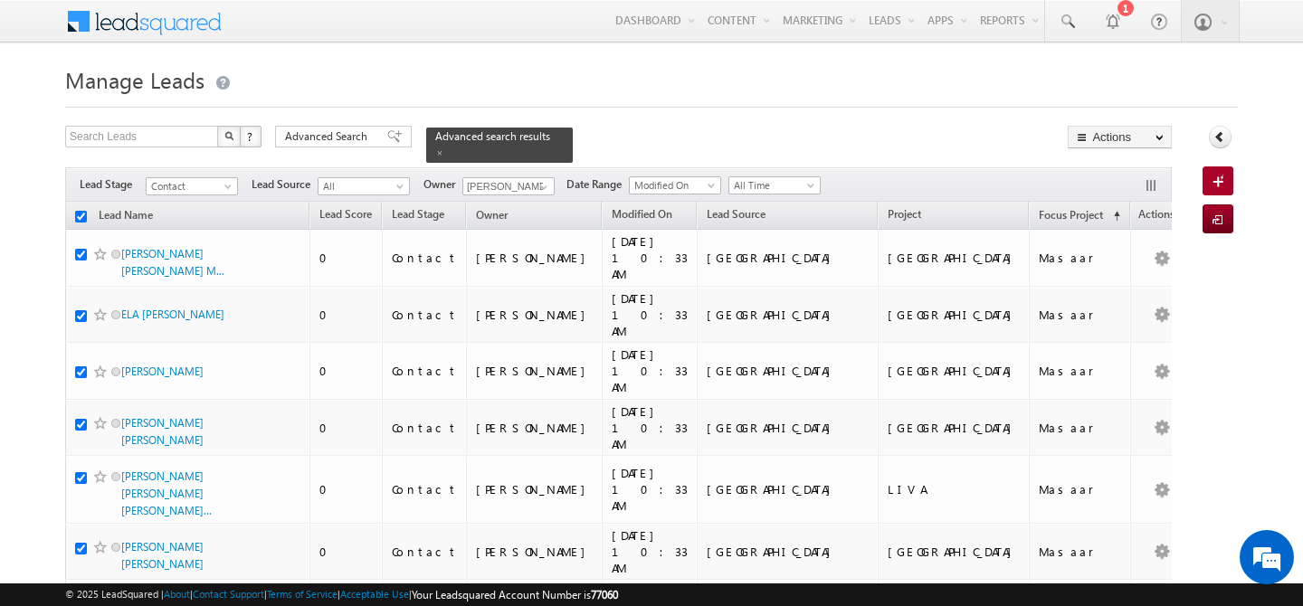
checkbox input "true"
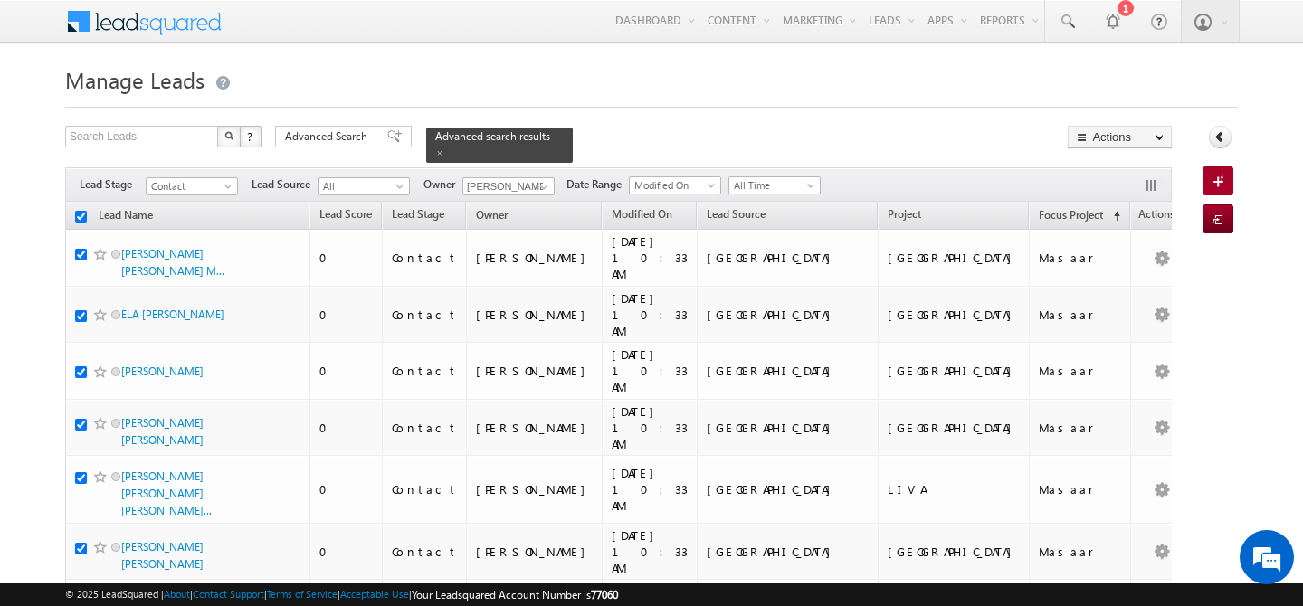
checkbox input "true"
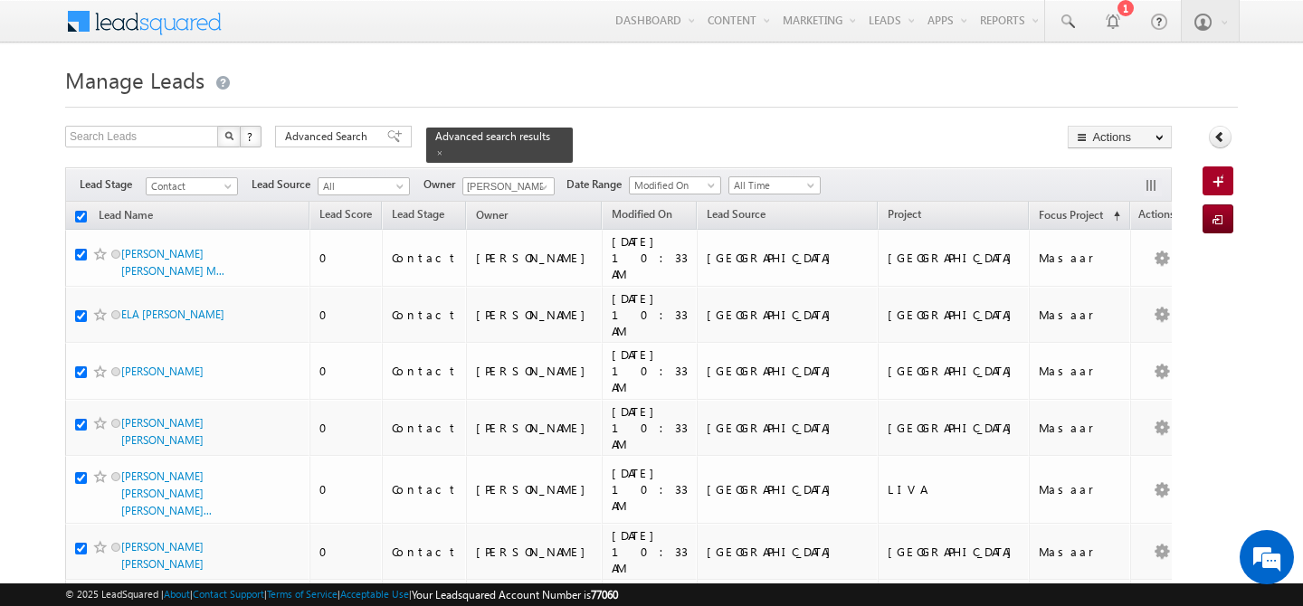
checkbox input "true"
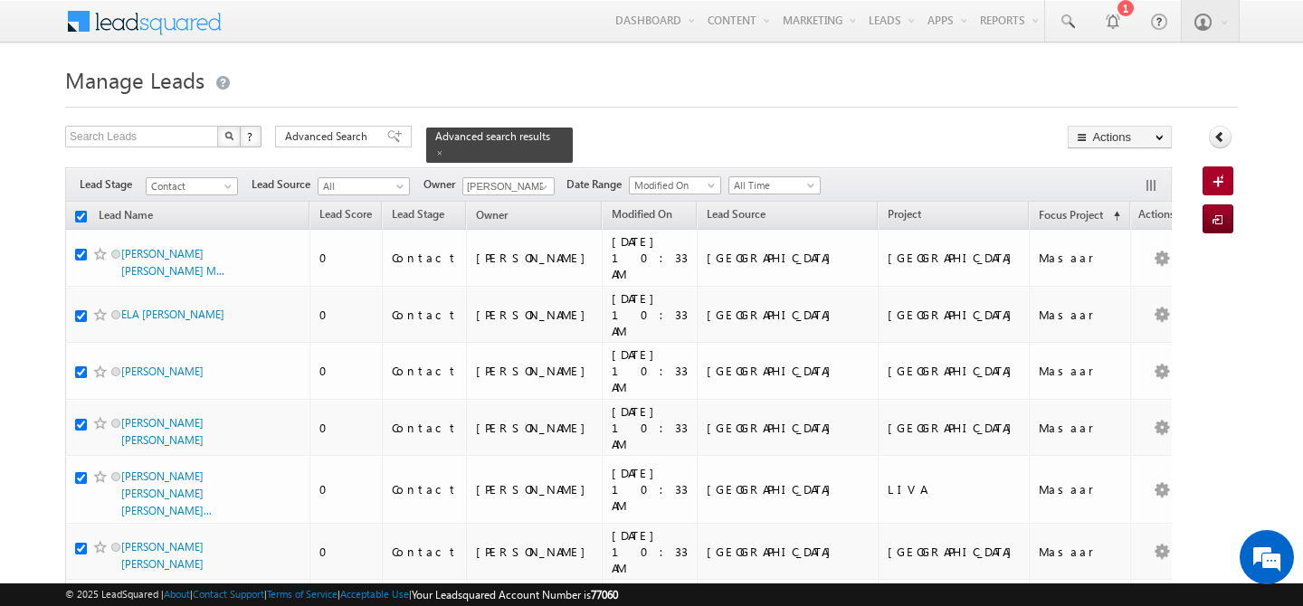
checkbox input "true"
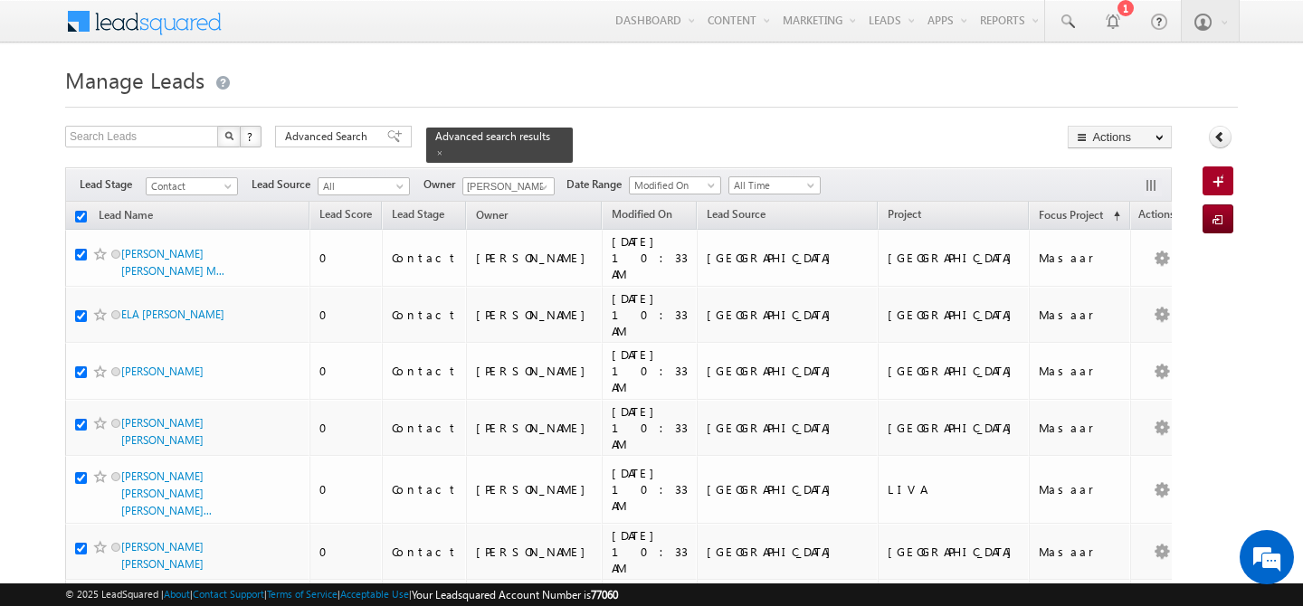
checkbox input "true"
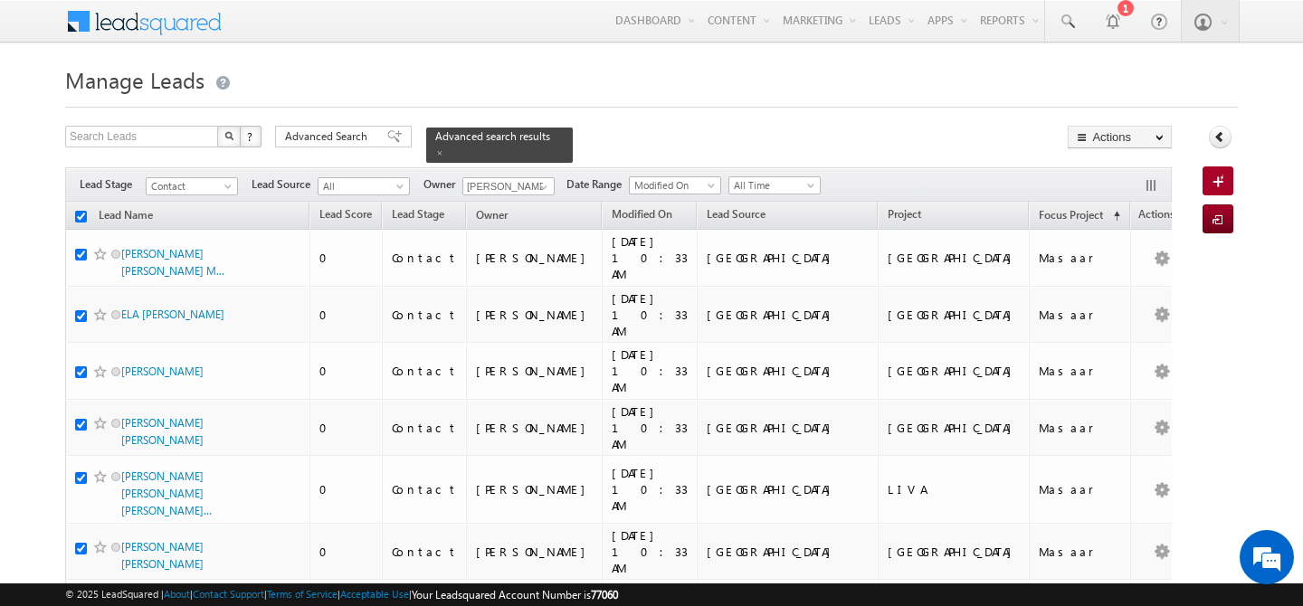
checkbox input "true"
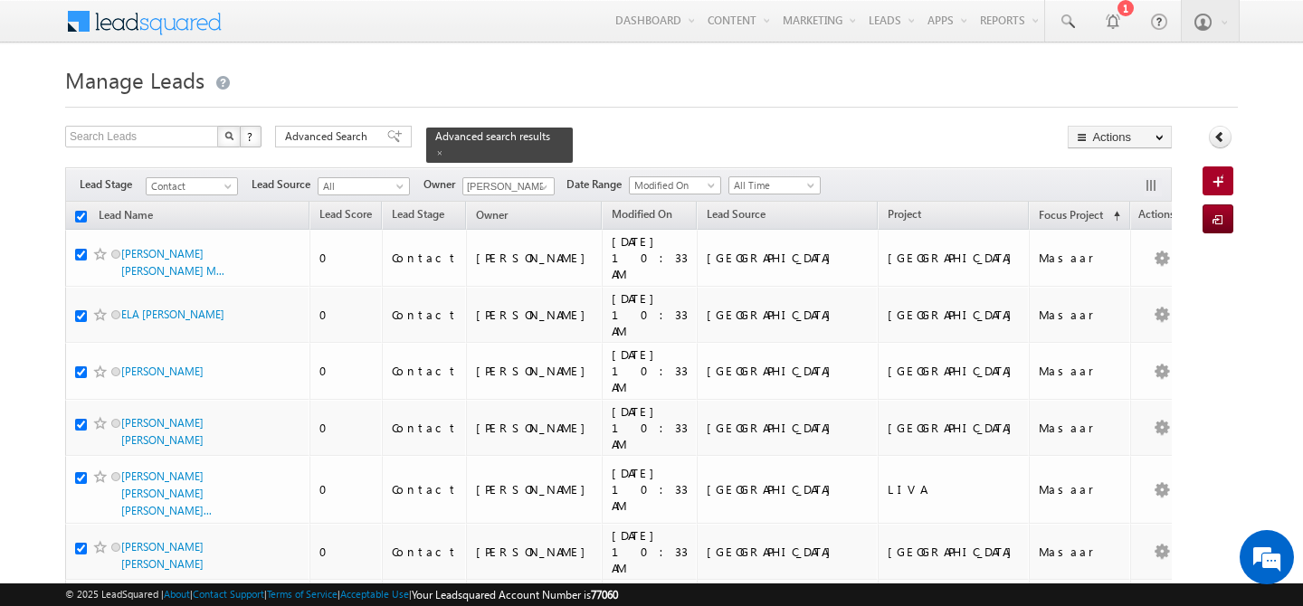
checkbox input "true"
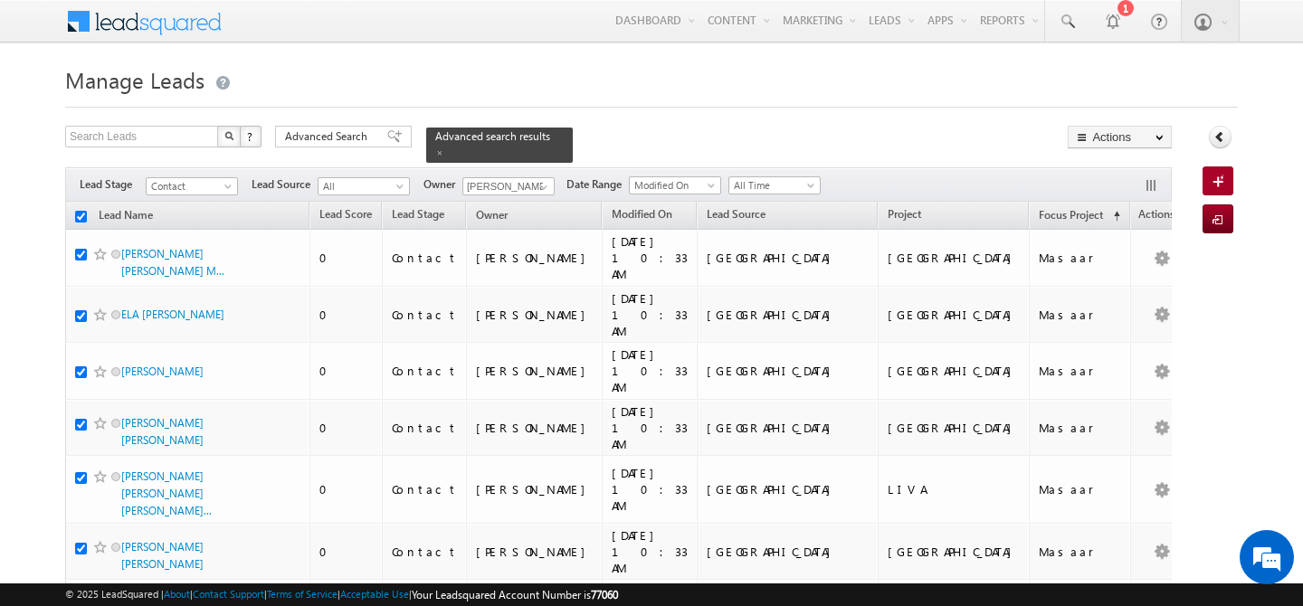
checkbox input "true"
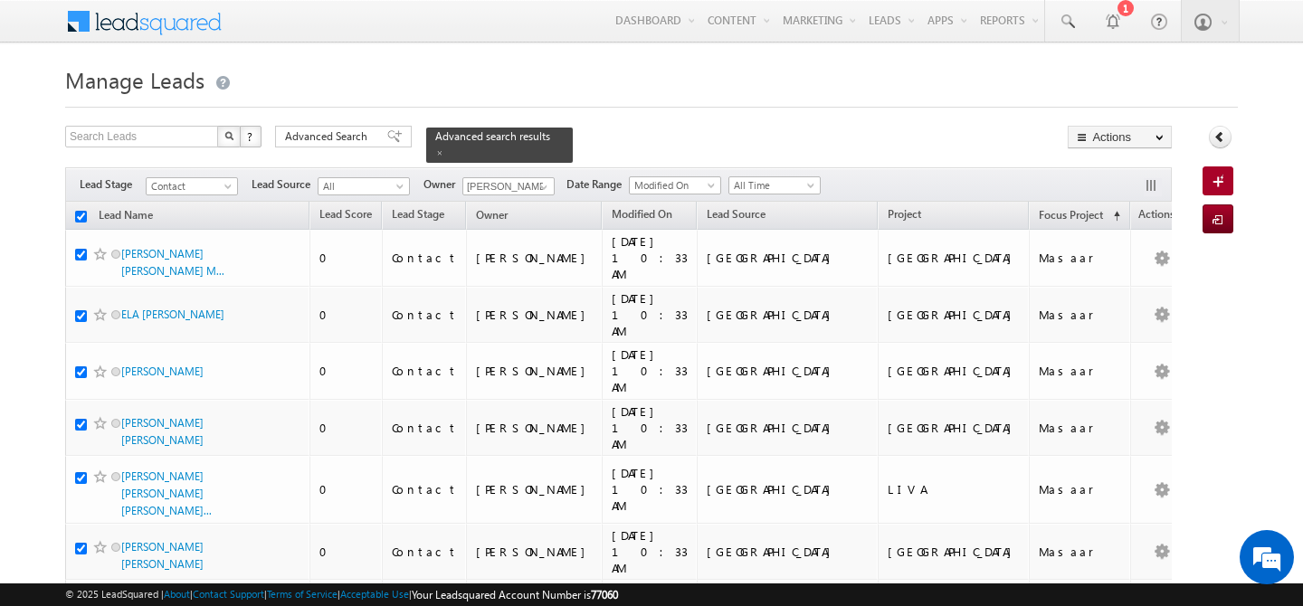
checkbox input "true"
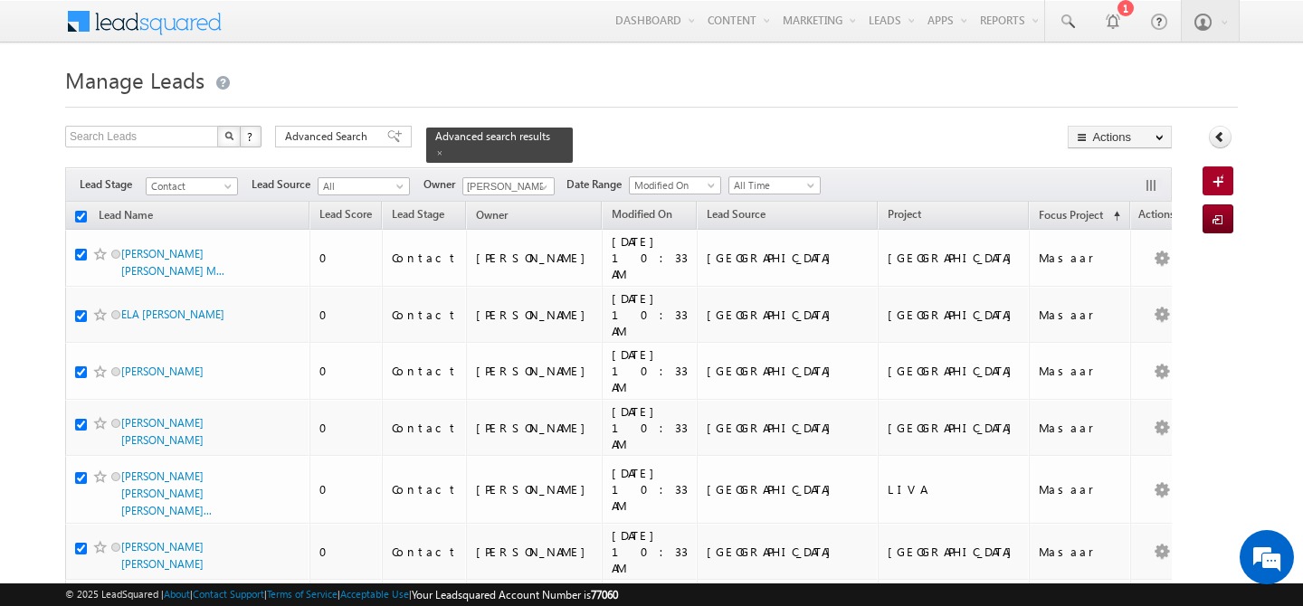
checkbox input "true"
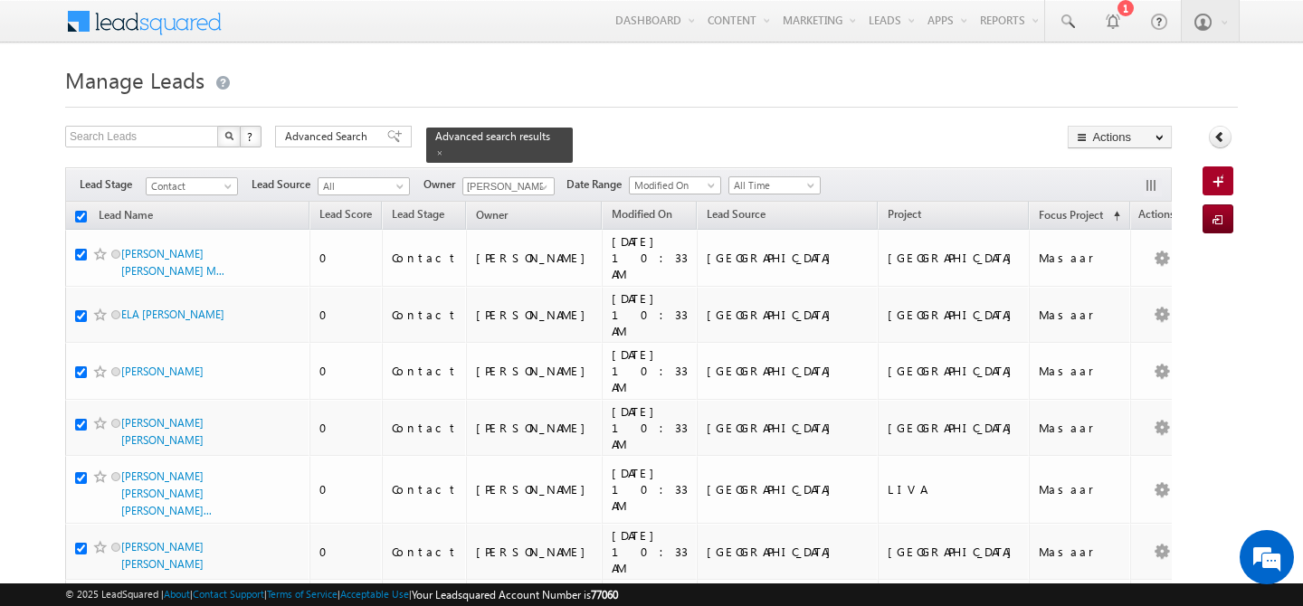
checkbox input "true"
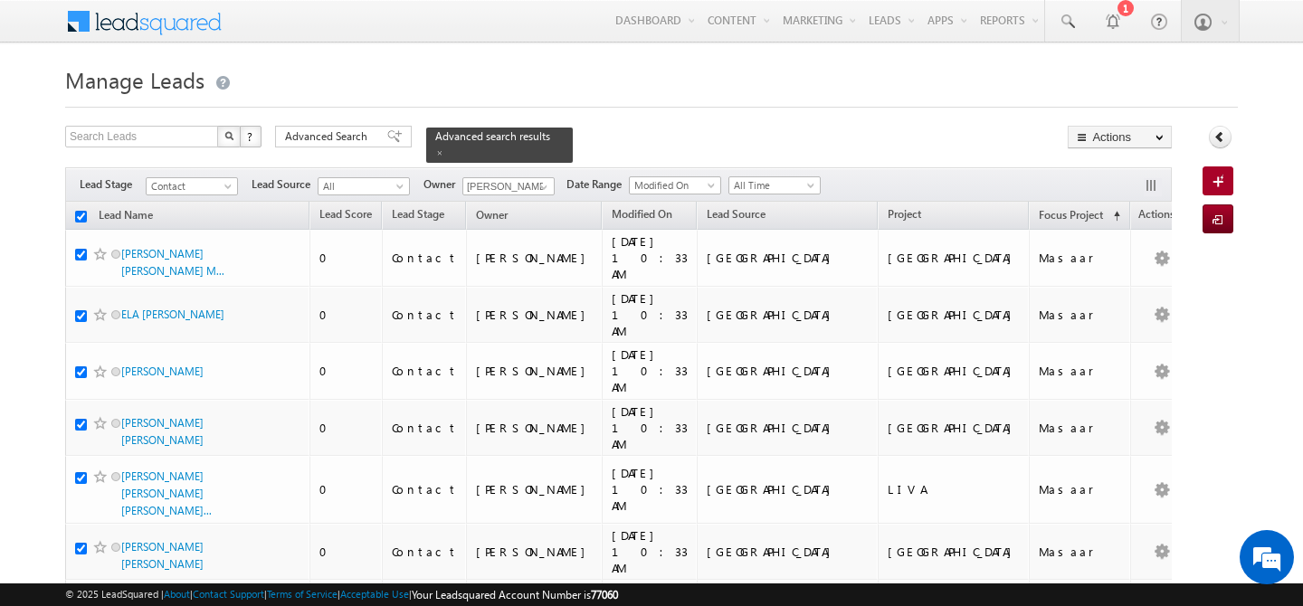
checkbox input "true"
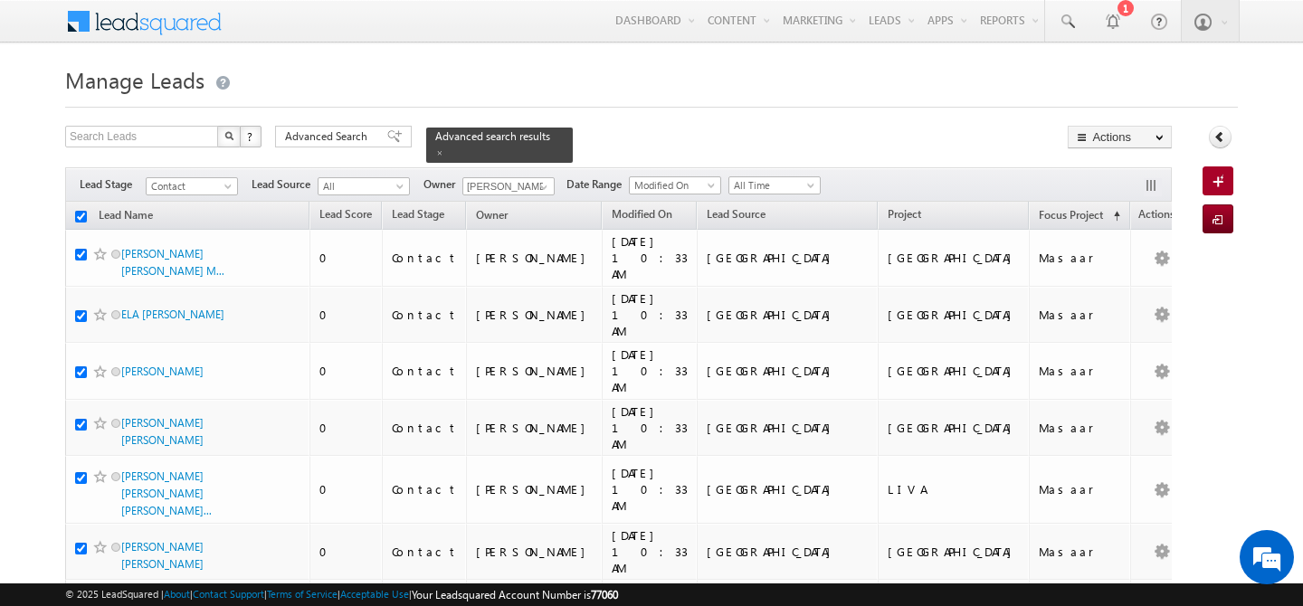
checkbox input "true"
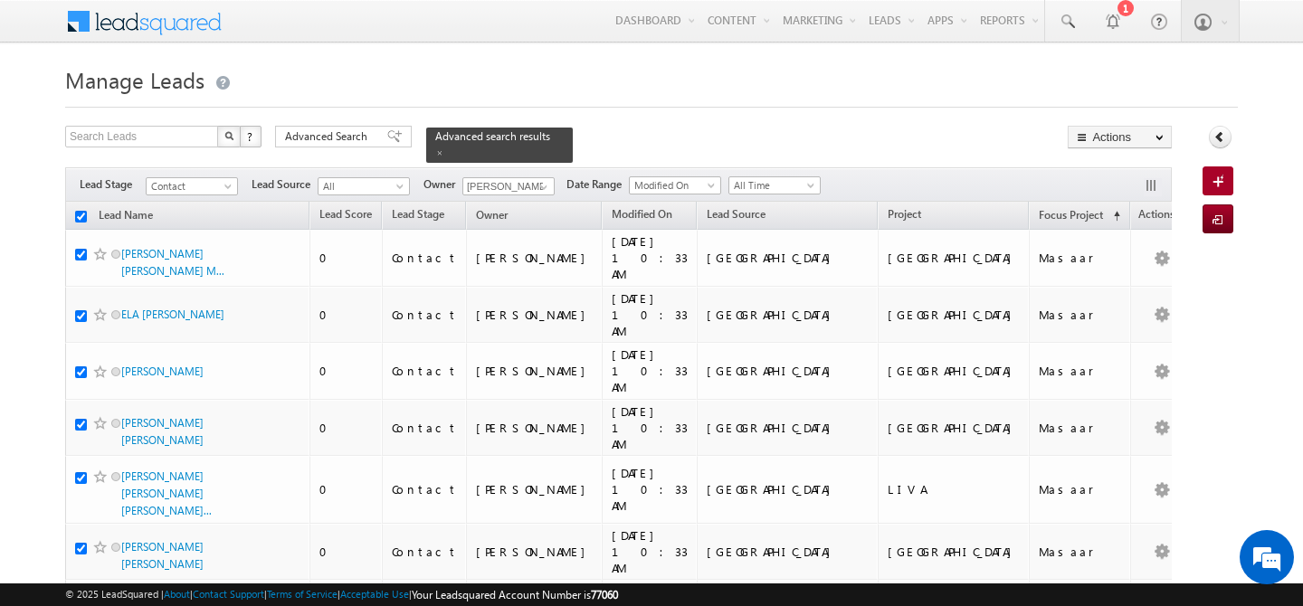
checkbox input "true"
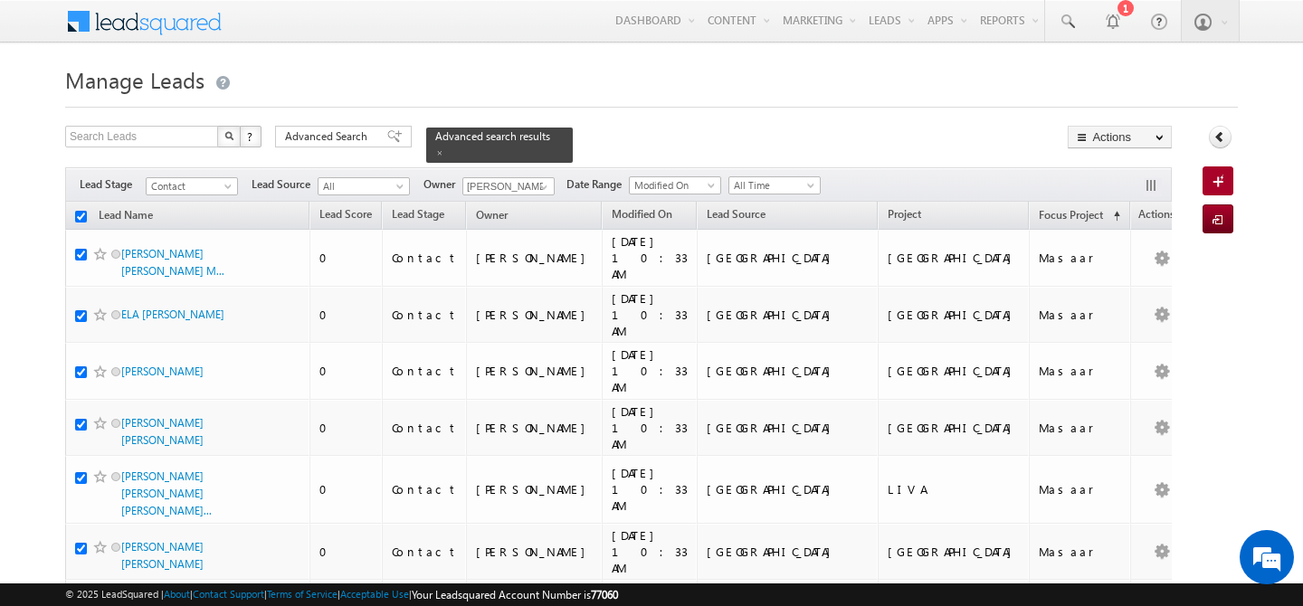
checkbox input "true"
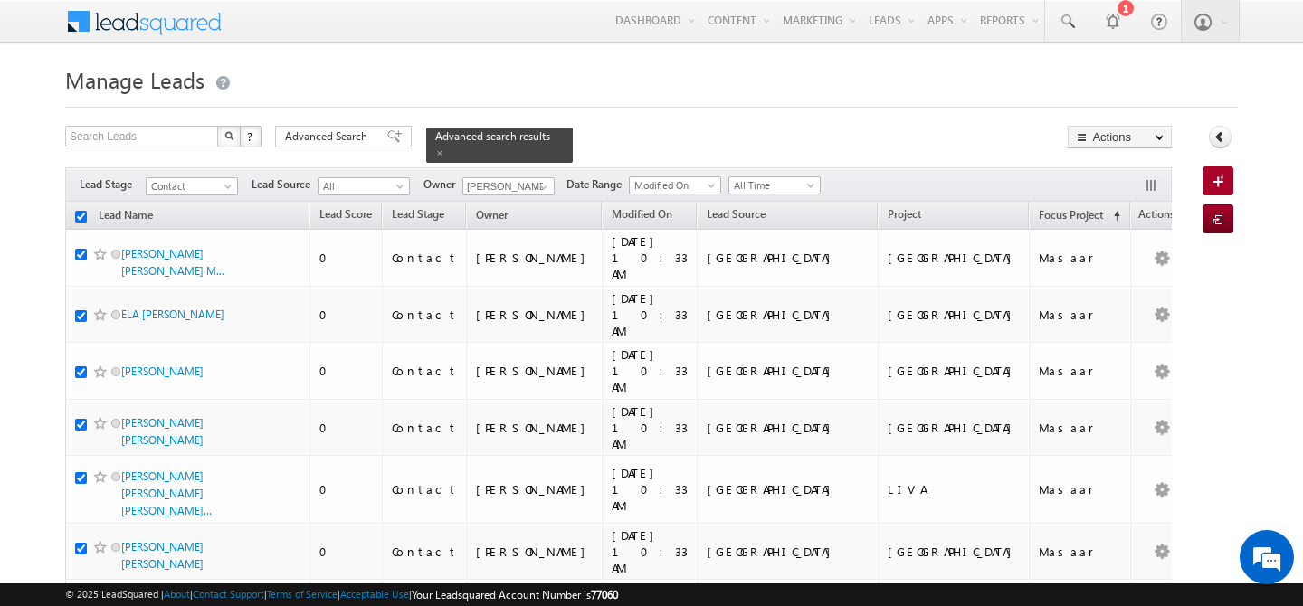
checkbox input "true"
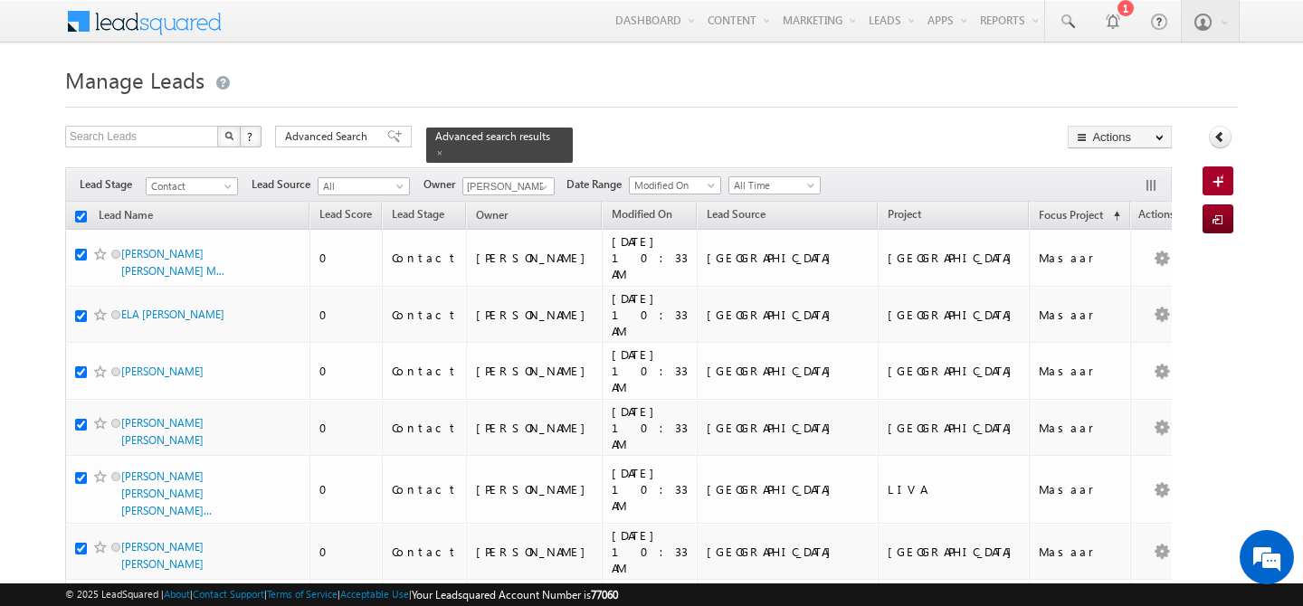
checkbox input "true"
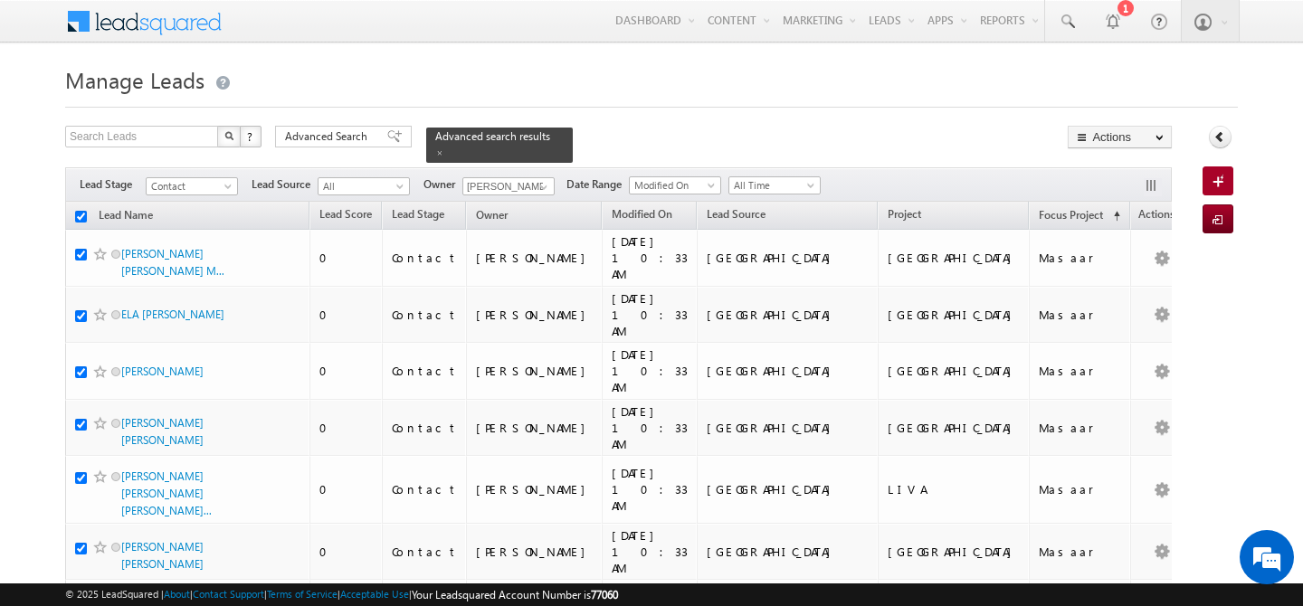
checkbox input "true"
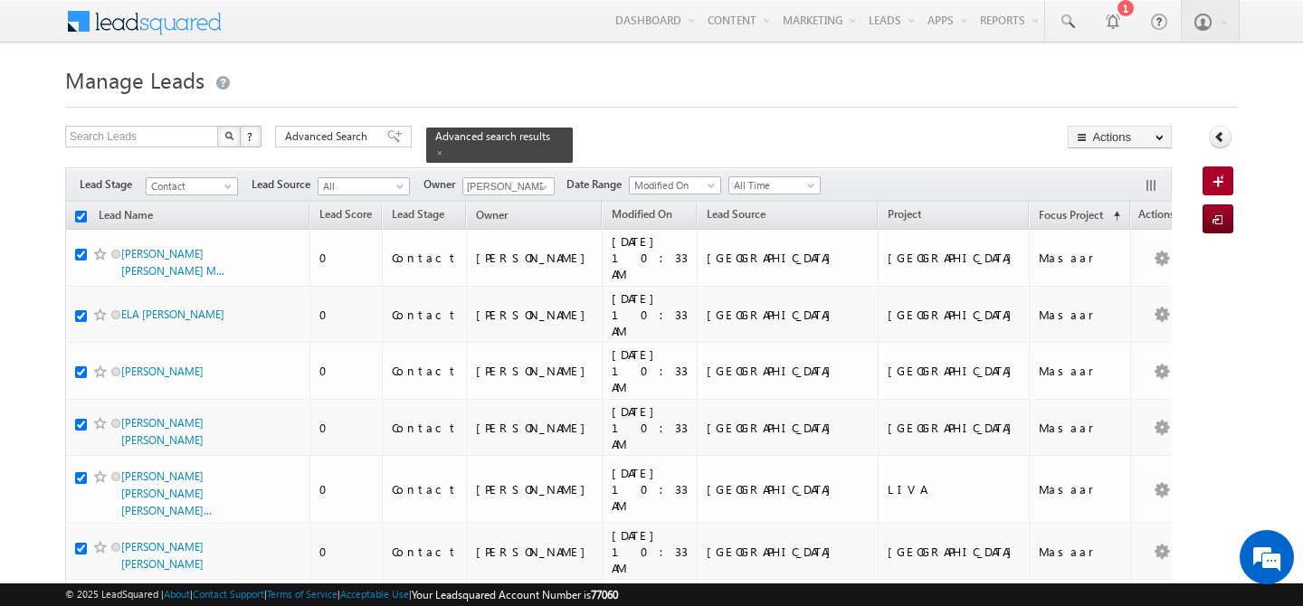
checkbox input "true"
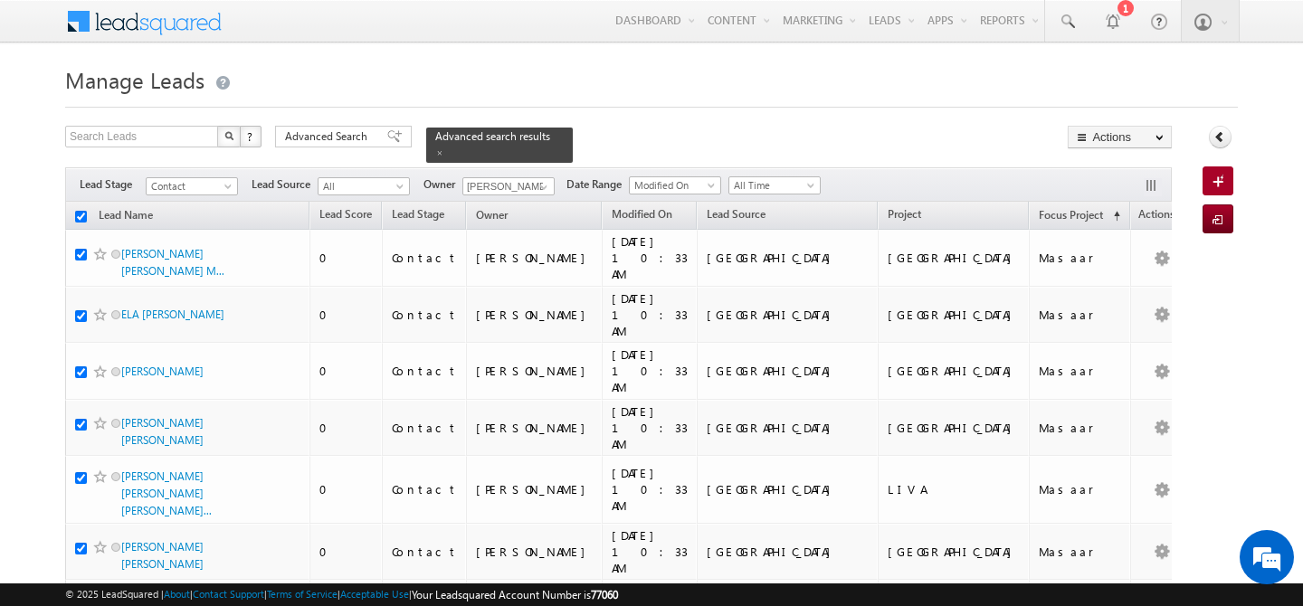
checkbox input "true"
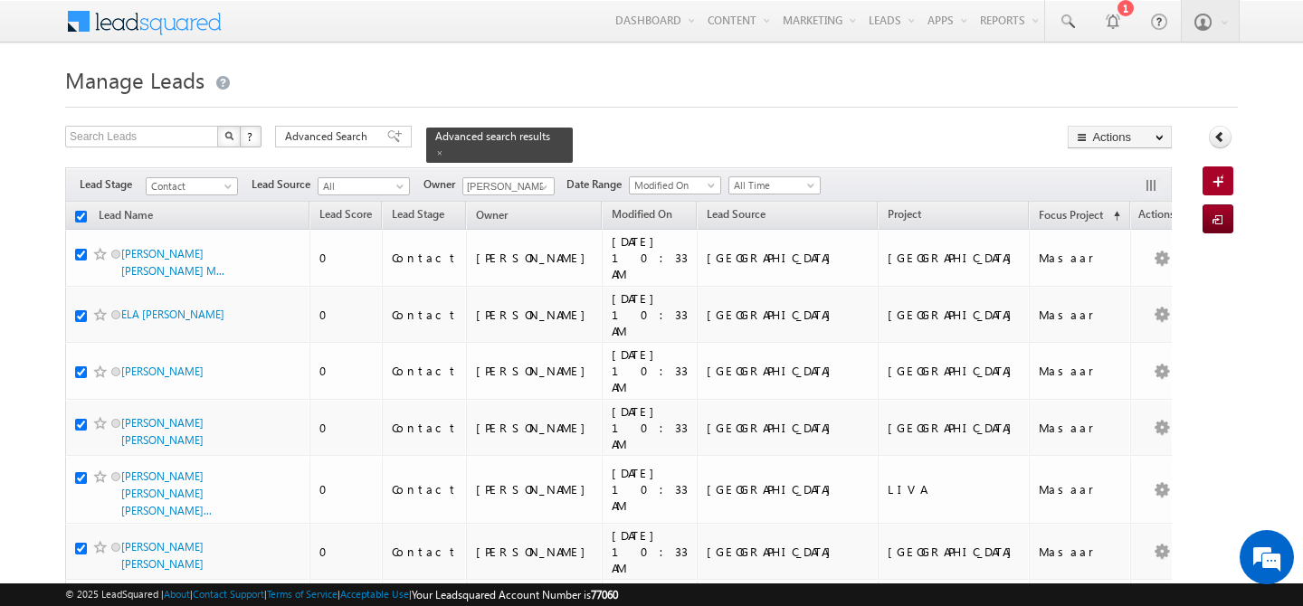
checkbox input "true"
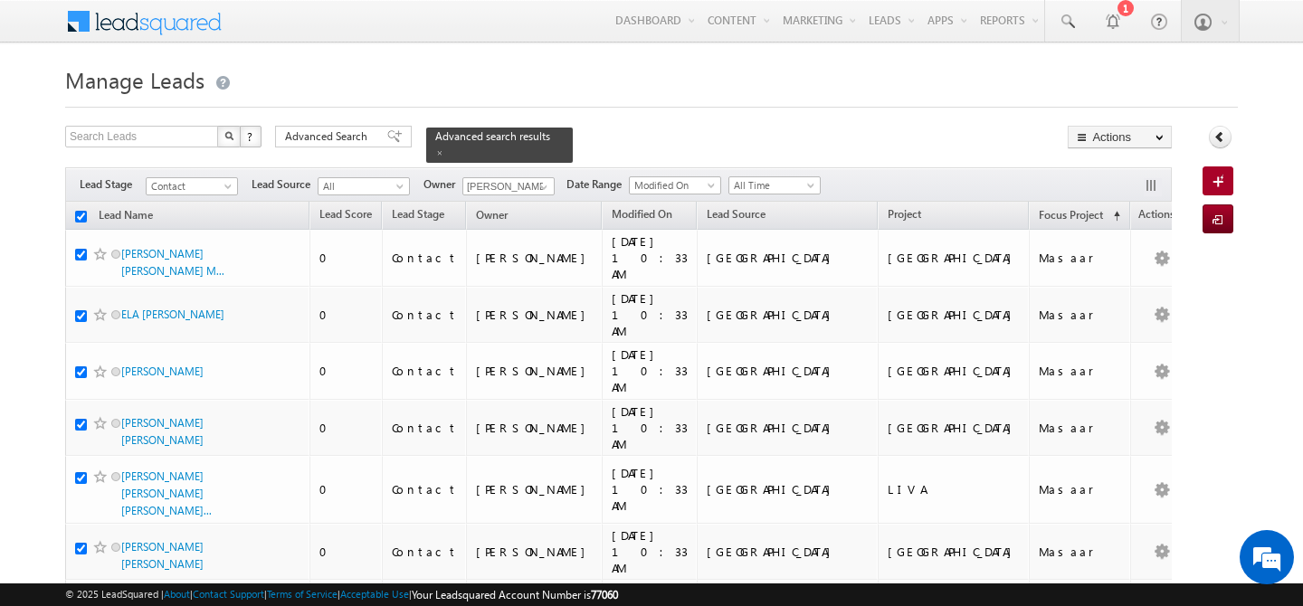
checkbox input "true"
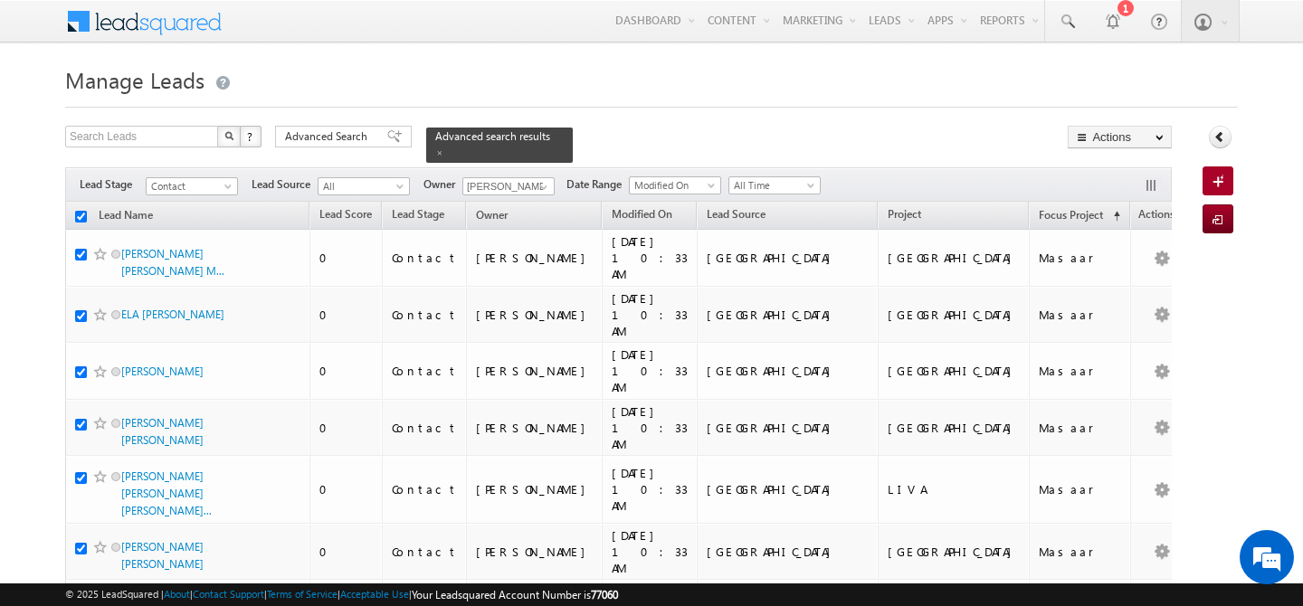
checkbox input "true"
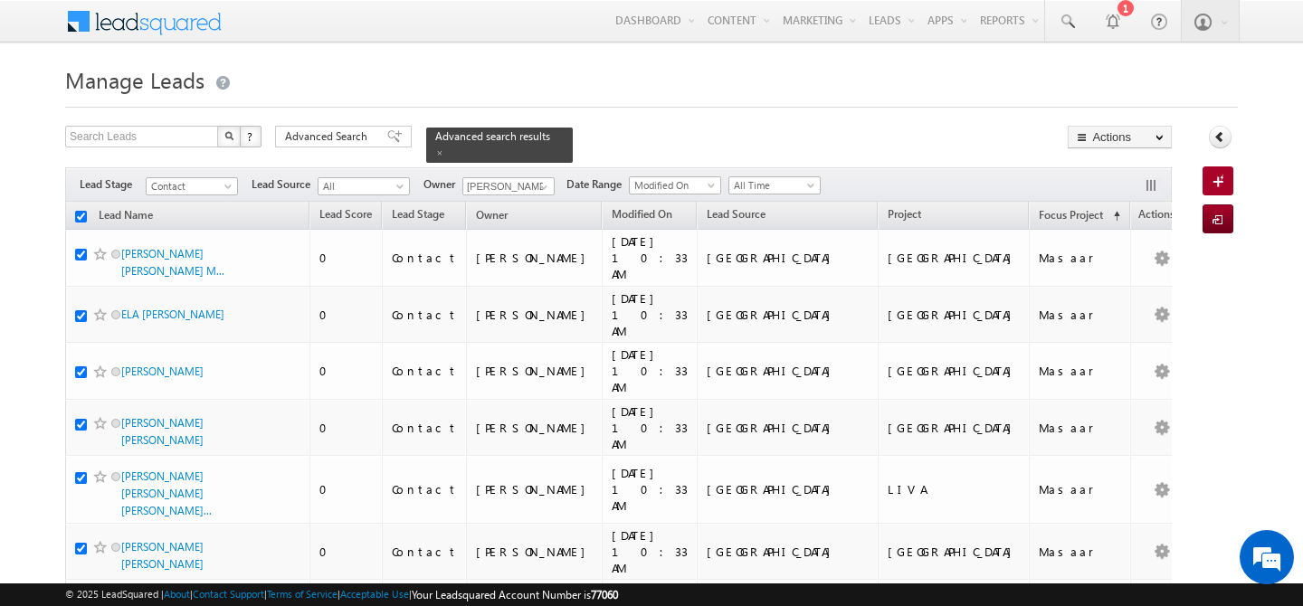
checkbox input "true"
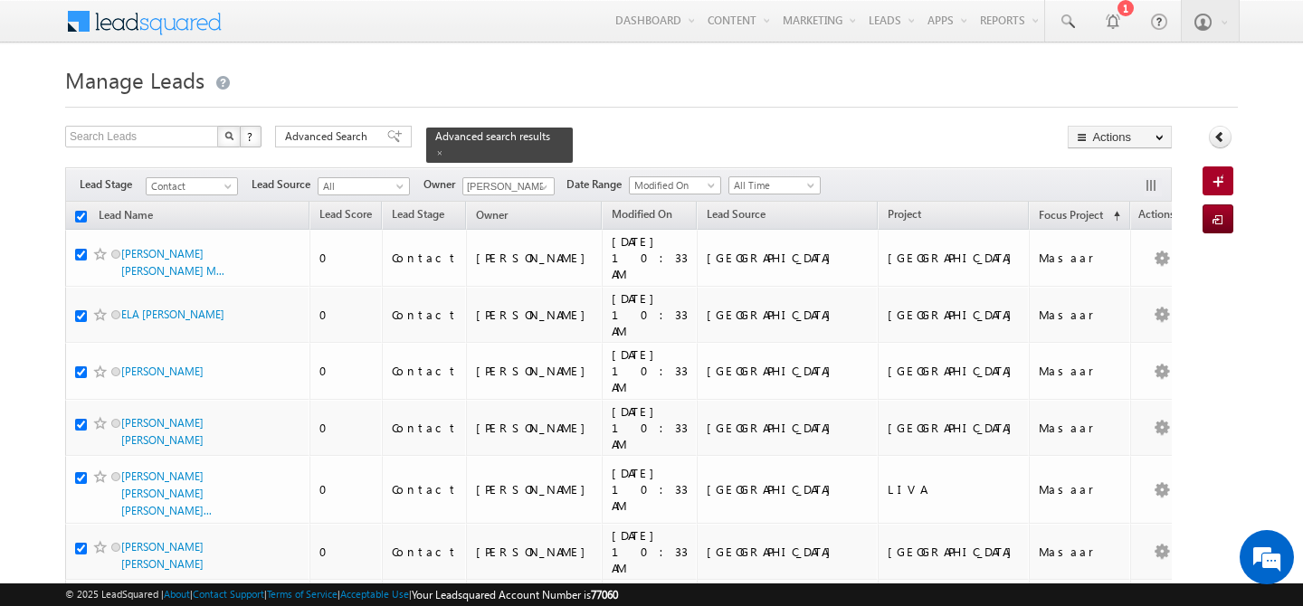
checkbox input "true"
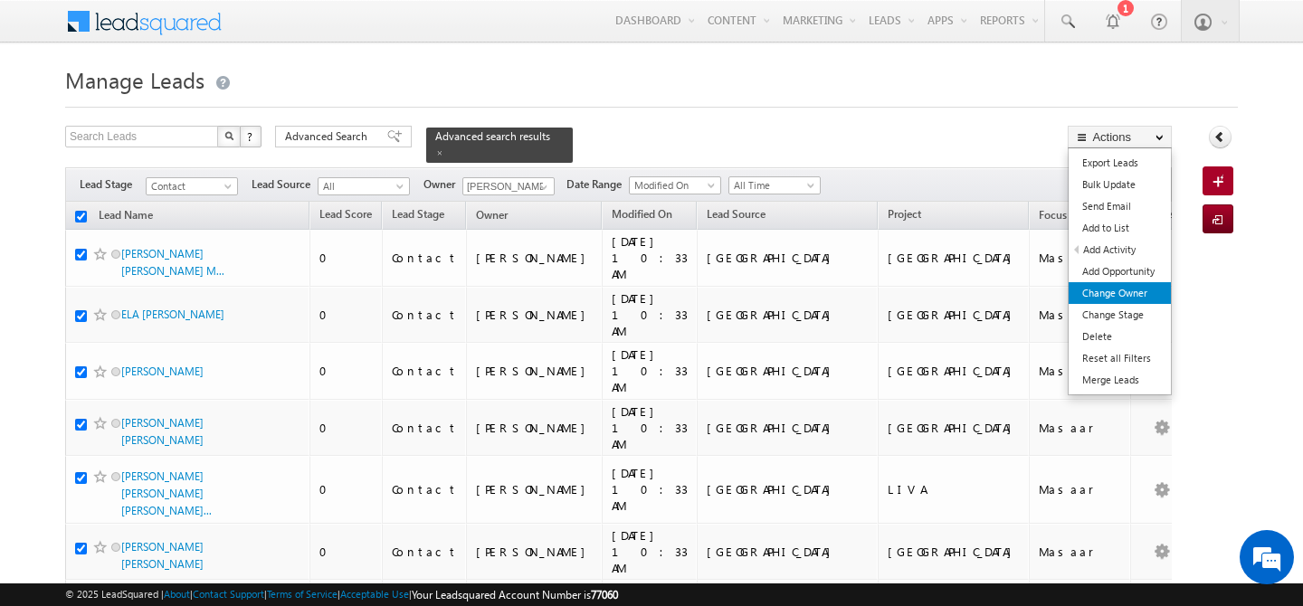
click at [1110, 291] on link "Change Owner" at bounding box center [1120, 293] width 102 height 22
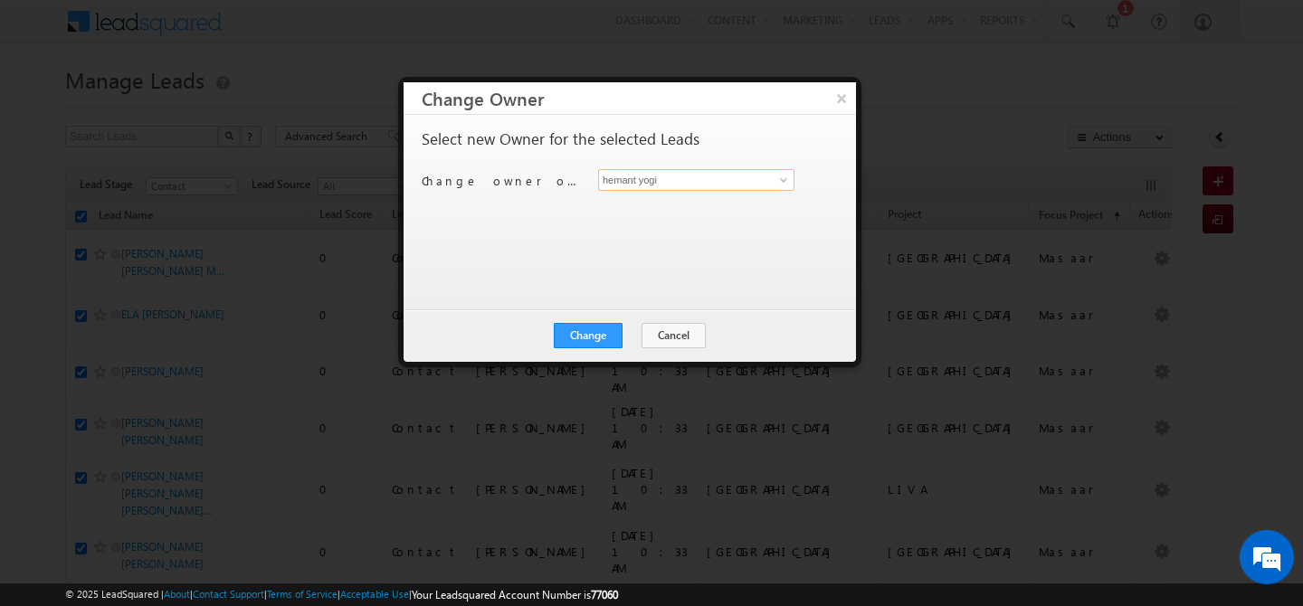
click at [765, 182] on input "hemant yogi" at bounding box center [696, 180] width 196 height 22
click at [721, 198] on link "harpreet hundal harpreet.hundal@indglobal.ae" at bounding box center [696, 208] width 196 height 34
type input "harpreet hundal"
click at [593, 324] on button "Change" at bounding box center [588, 335] width 69 height 25
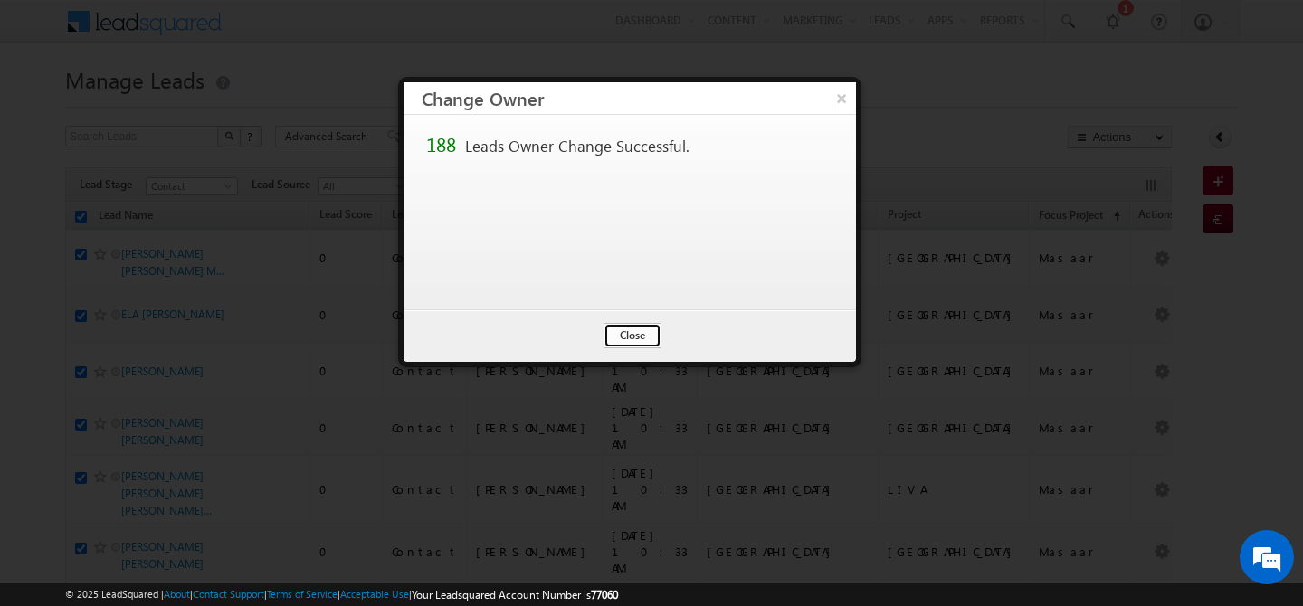
click at [616, 340] on button "Close" at bounding box center [633, 335] width 58 height 25
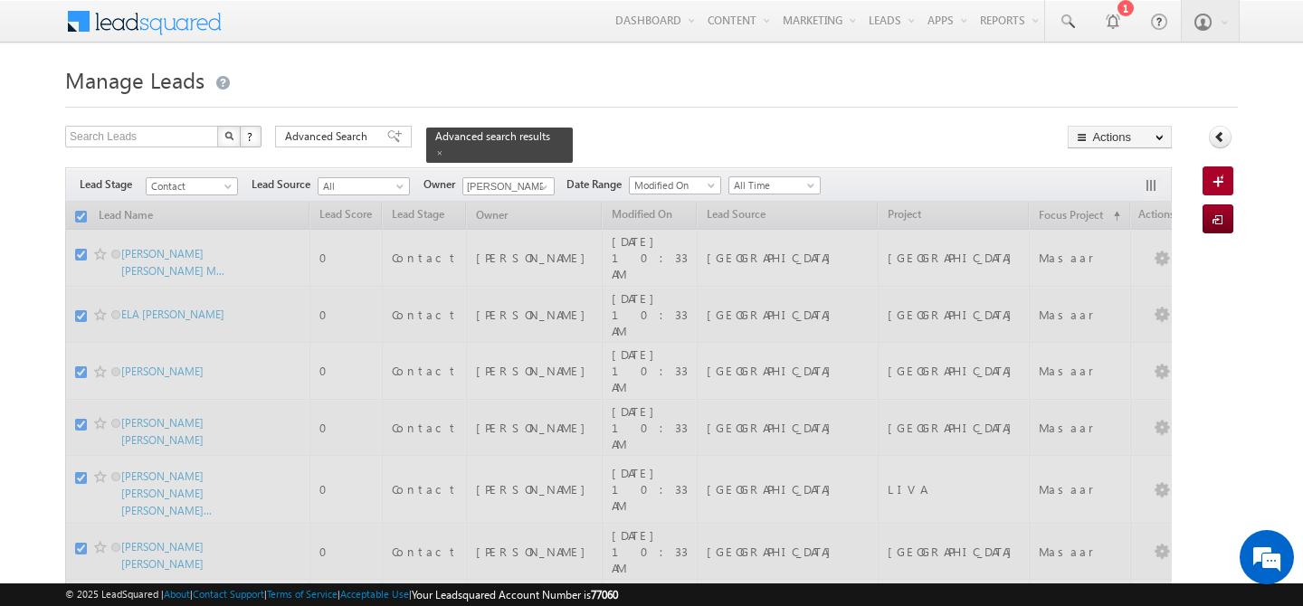
checkbox input "false"
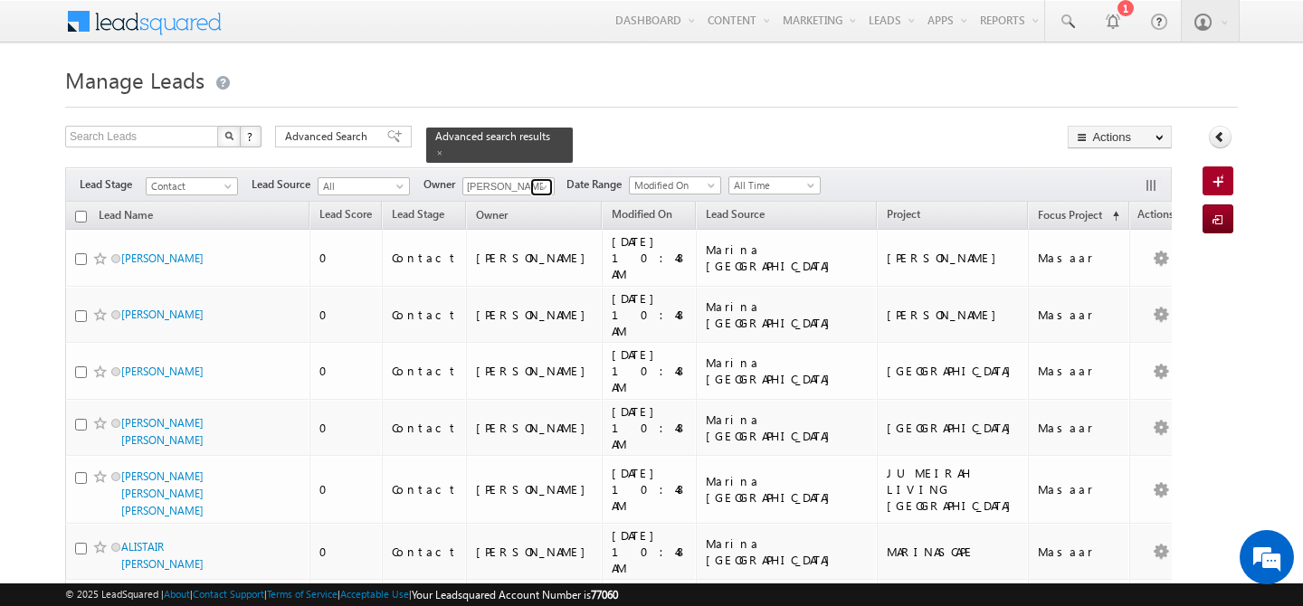
click at [548, 180] on span at bounding box center [544, 187] width 14 height 14
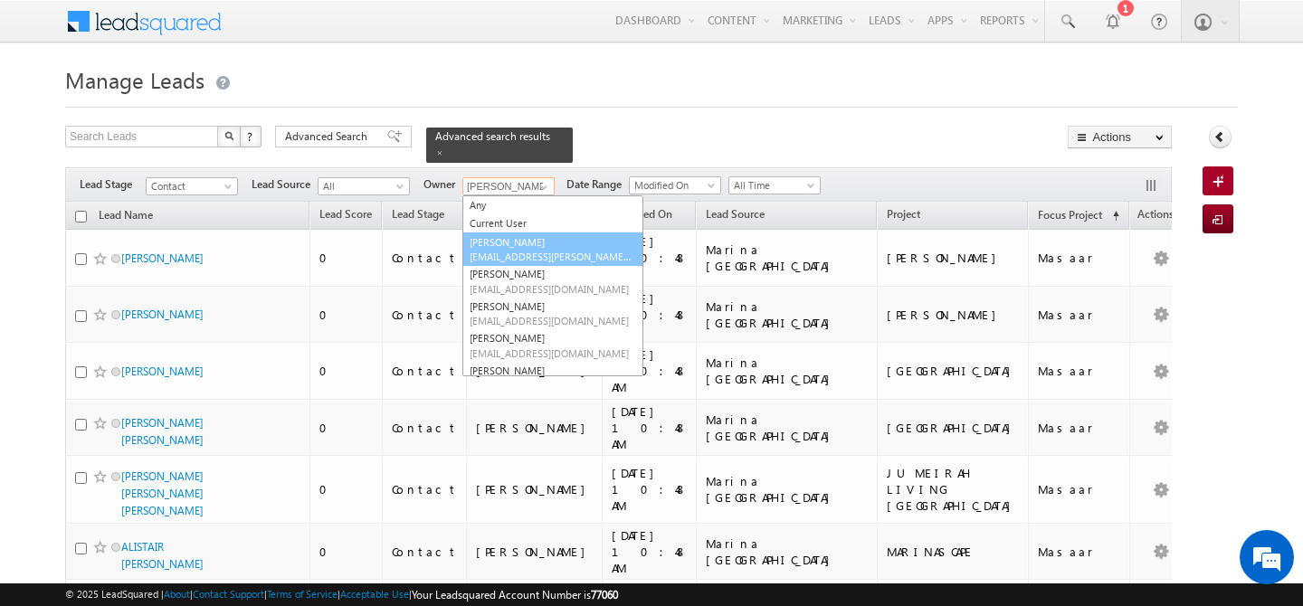
click at [541, 233] on link "Abhishek Dalal abhishek.dalal@indglobal.ae" at bounding box center [552, 250] width 181 height 34
type input "Abhishek Dalal"
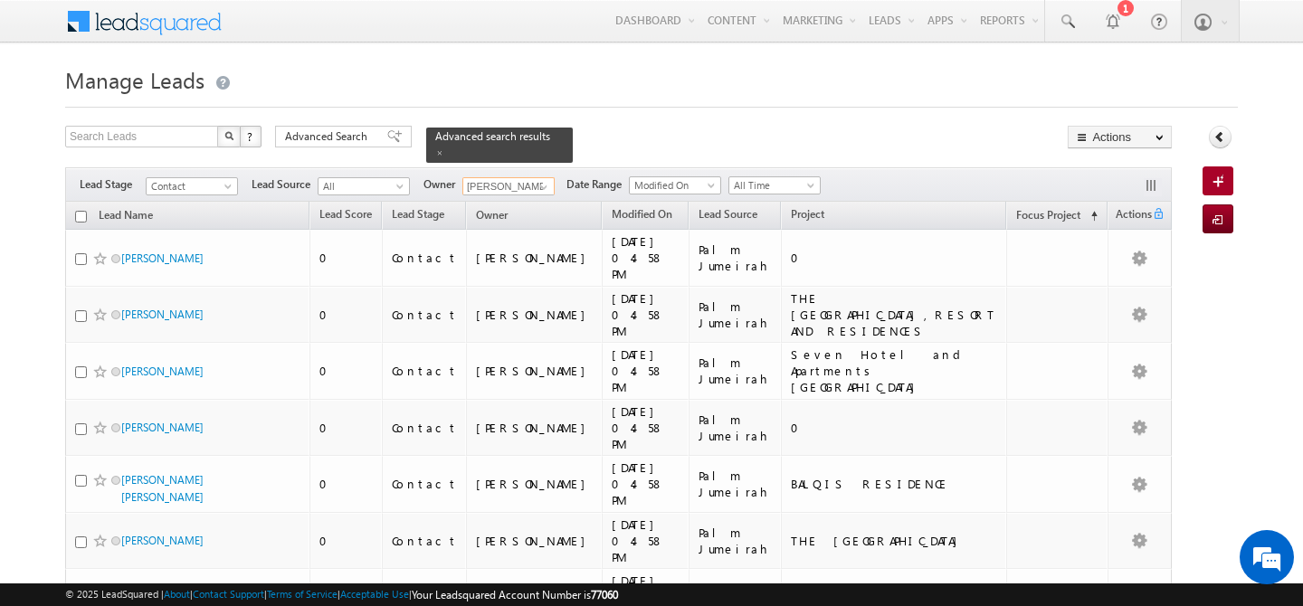
click at [75, 211] on input "checkbox" at bounding box center [81, 217] width 12 height 12
checkbox input "true"
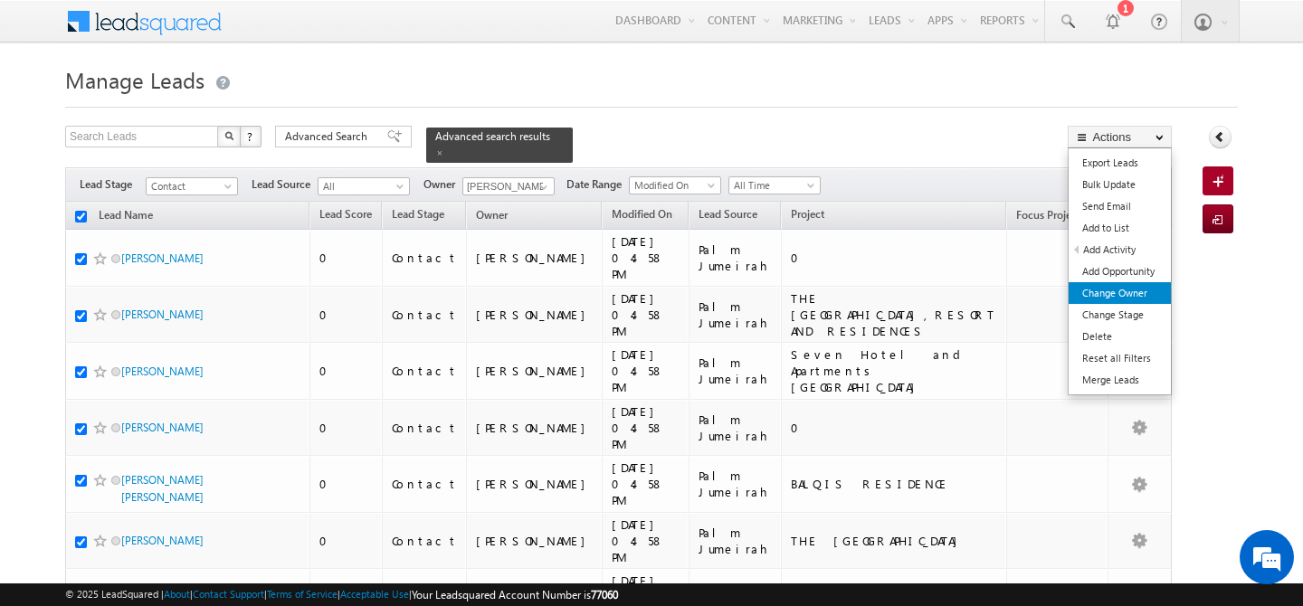
click at [1147, 290] on link "Change Owner" at bounding box center [1120, 293] width 102 height 22
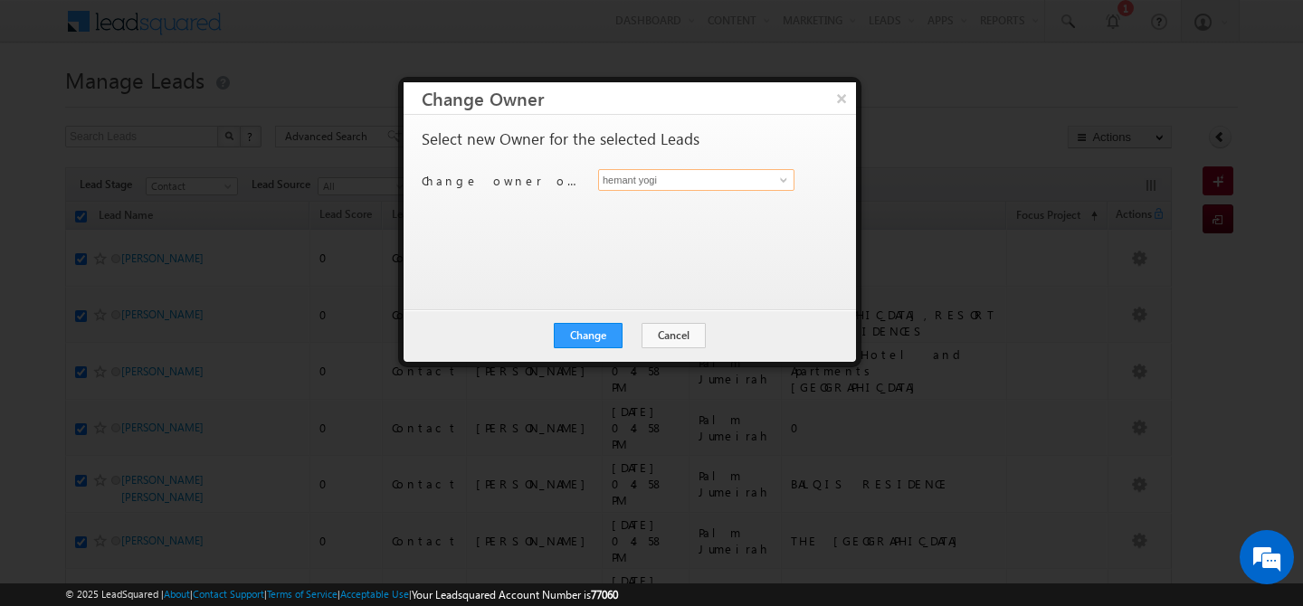
click at [724, 187] on input "hemant yogi" at bounding box center [696, 180] width 196 height 22
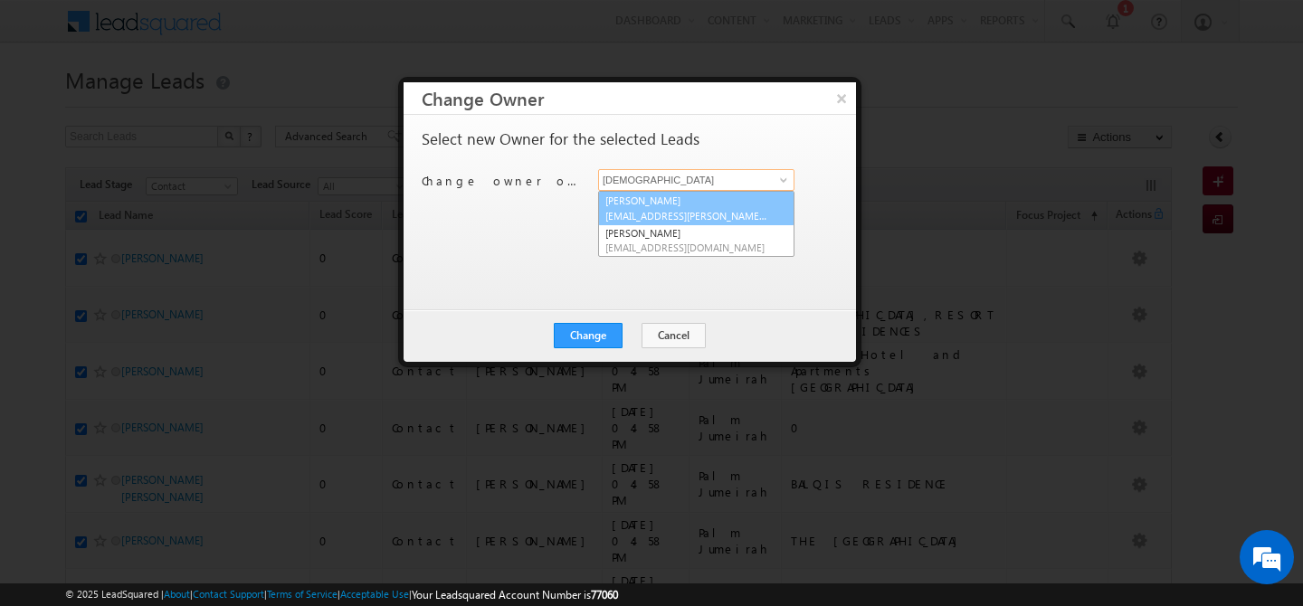
click at [698, 201] on link "Abhishek Dalal abhishek.dalal@indglobal.ae" at bounding box center [696, 208] width 196 height 34
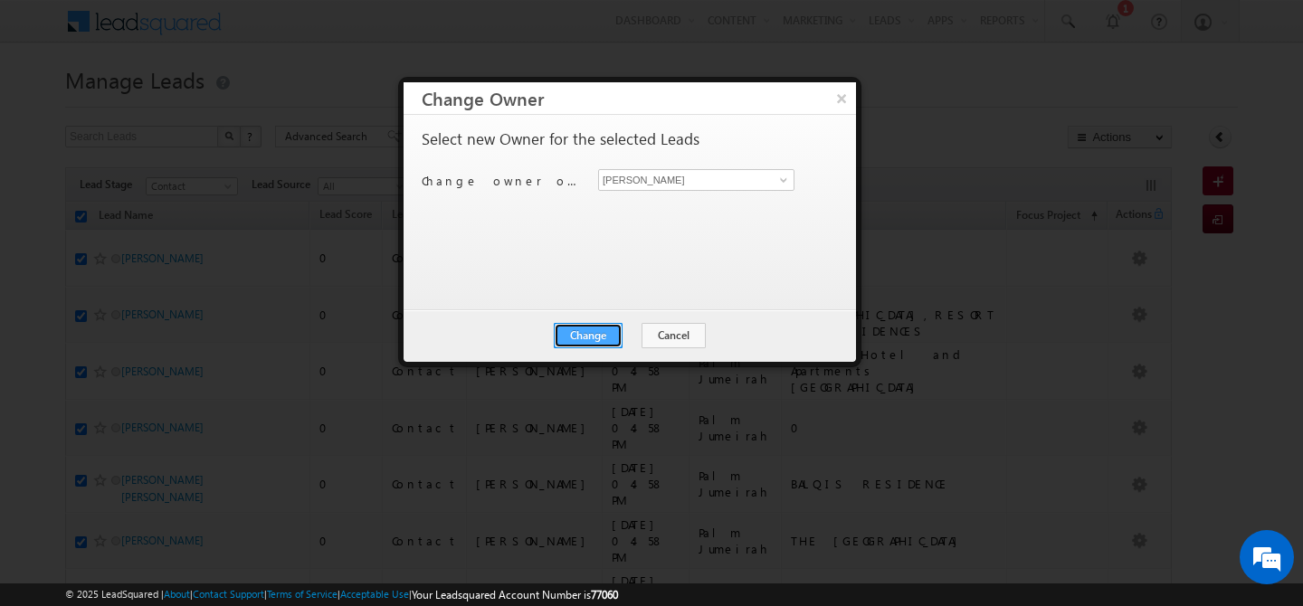
click at [584, 327] on button "Change" at bounding box center [588, 335] width 69 height 25
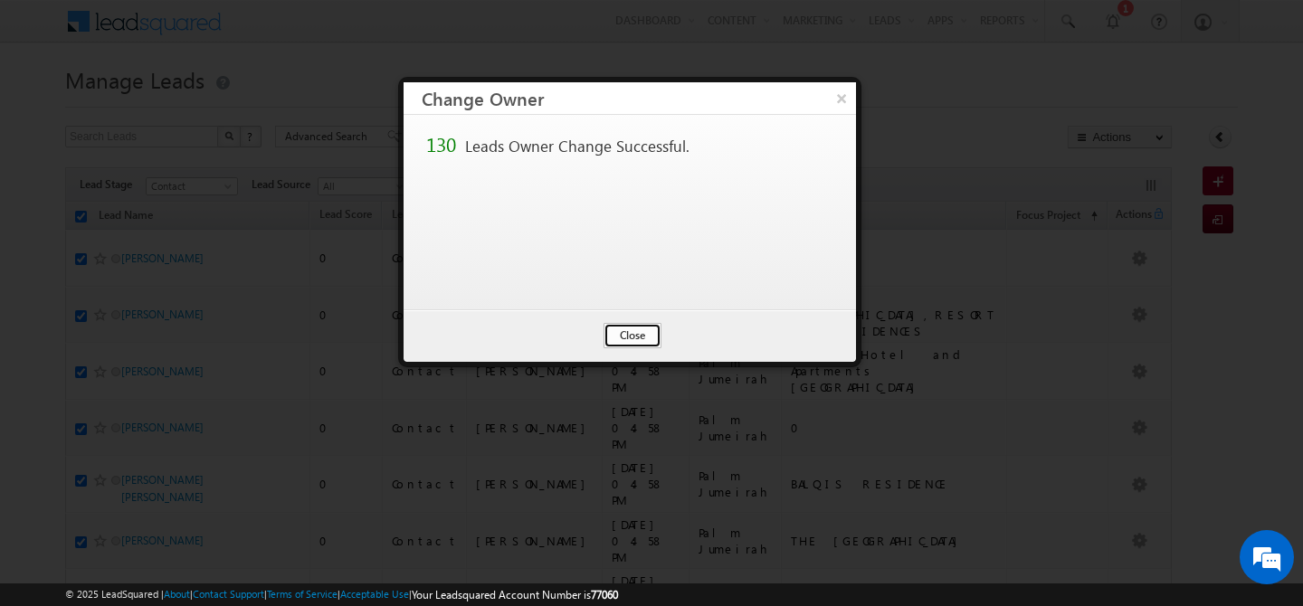
click at [642, 334] on button "Close" at bounding box center [633, 335] width 58 height 25
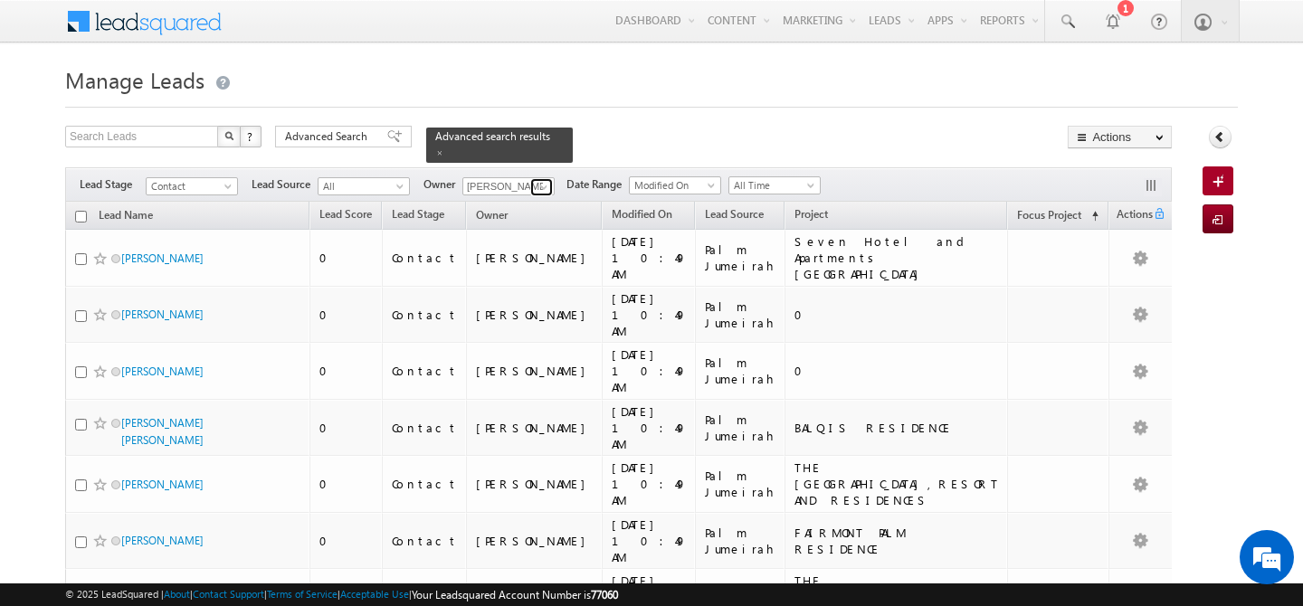
click at [542, 180] on span at bounding box center [544, 187] width 14 height 14
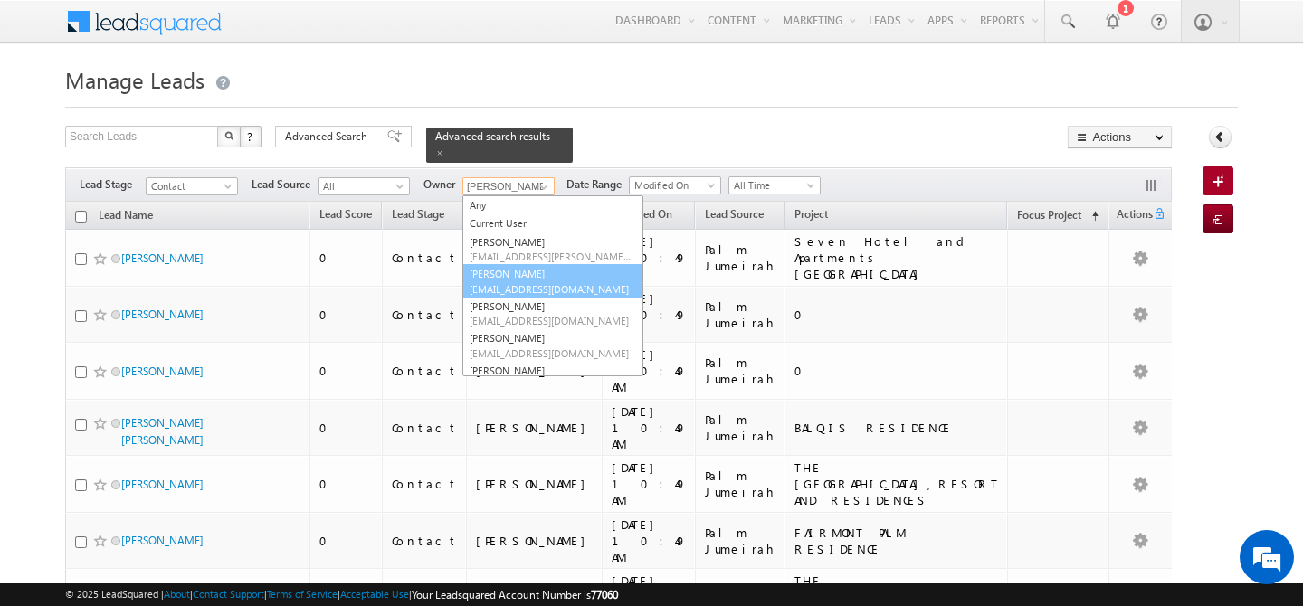
click at [564, 282] on span "abhishek.singh@indglobal.ae" at bounding box center [551, 289] width 163 height 14
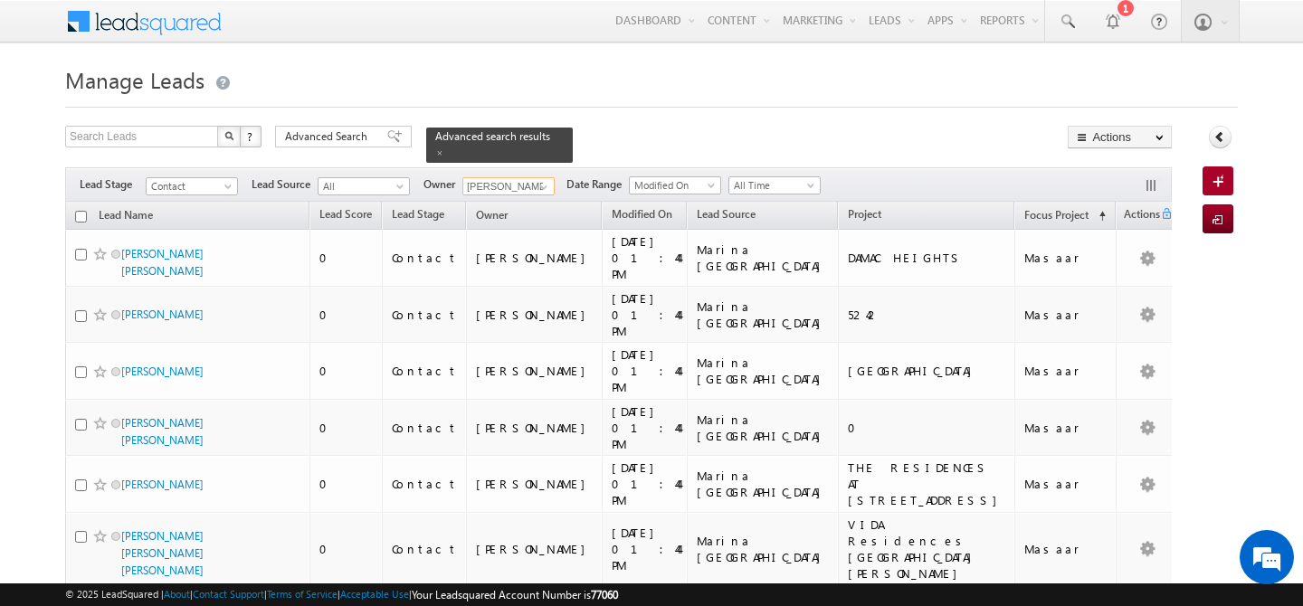
click at [78, 211] on input "checkbox" at bounding box center [81, 217] width 12 height 12
click at [548, 180] on span at bounding box center [544, 187] width 14 height 14
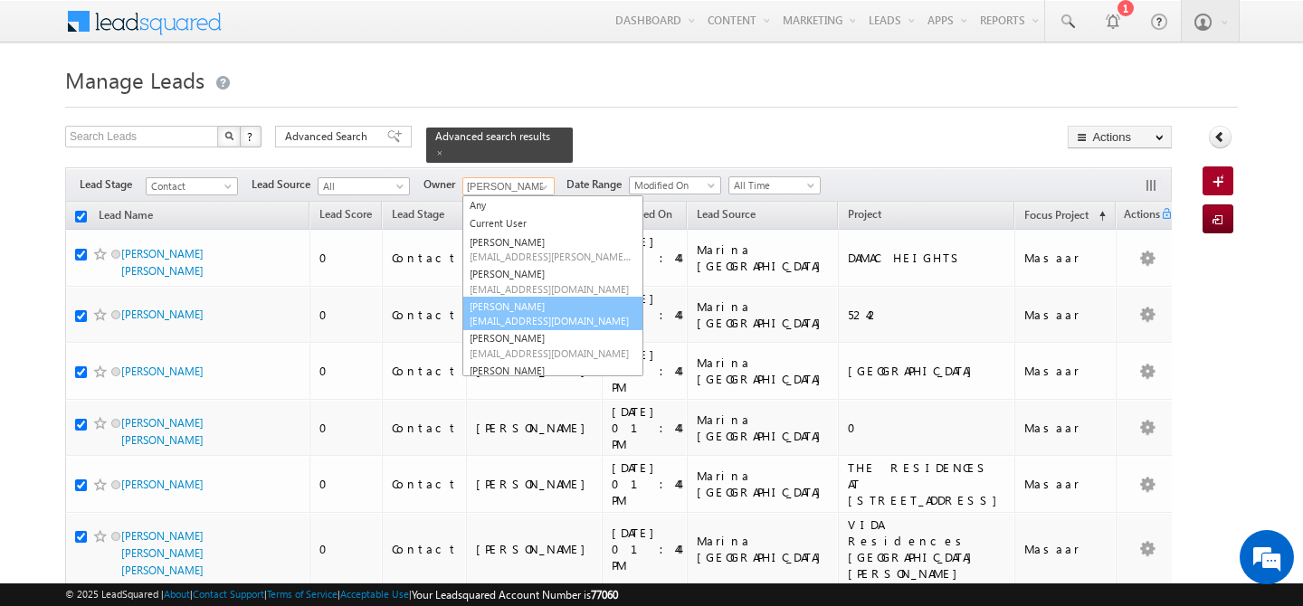
click at [569, 314] on span "akash.sinha@indglobal.ae" at bounding box center [551, 321] width 163 height 14
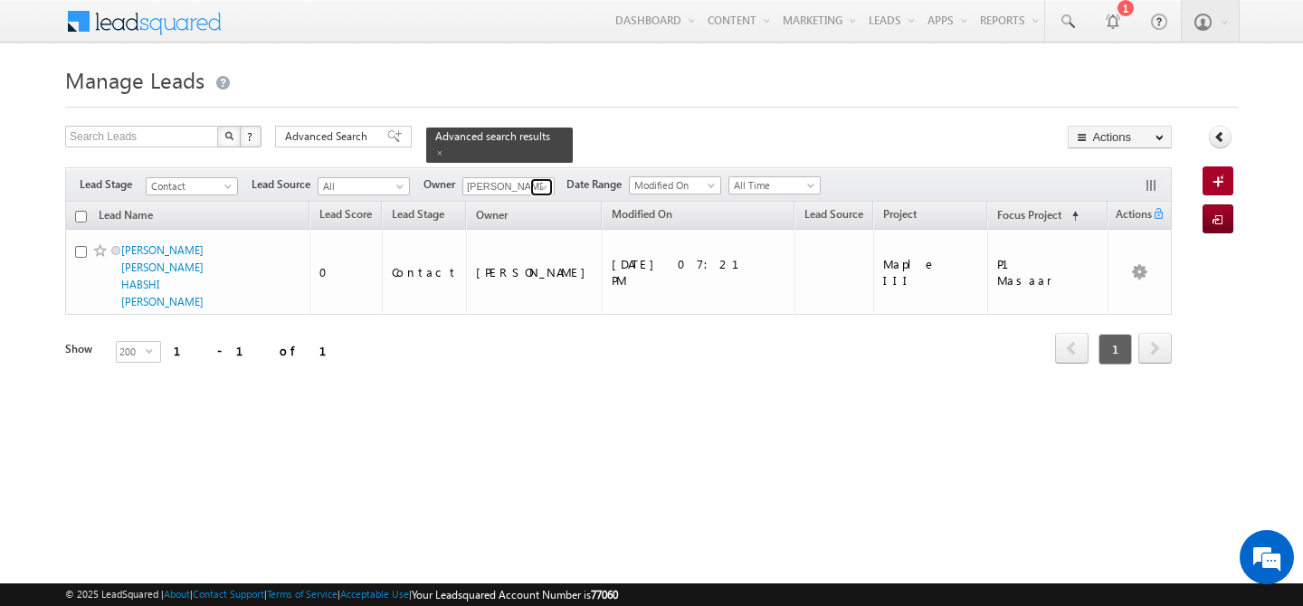
click at [541, 180] on span at bounding box center [544, 187] width 14 height 14
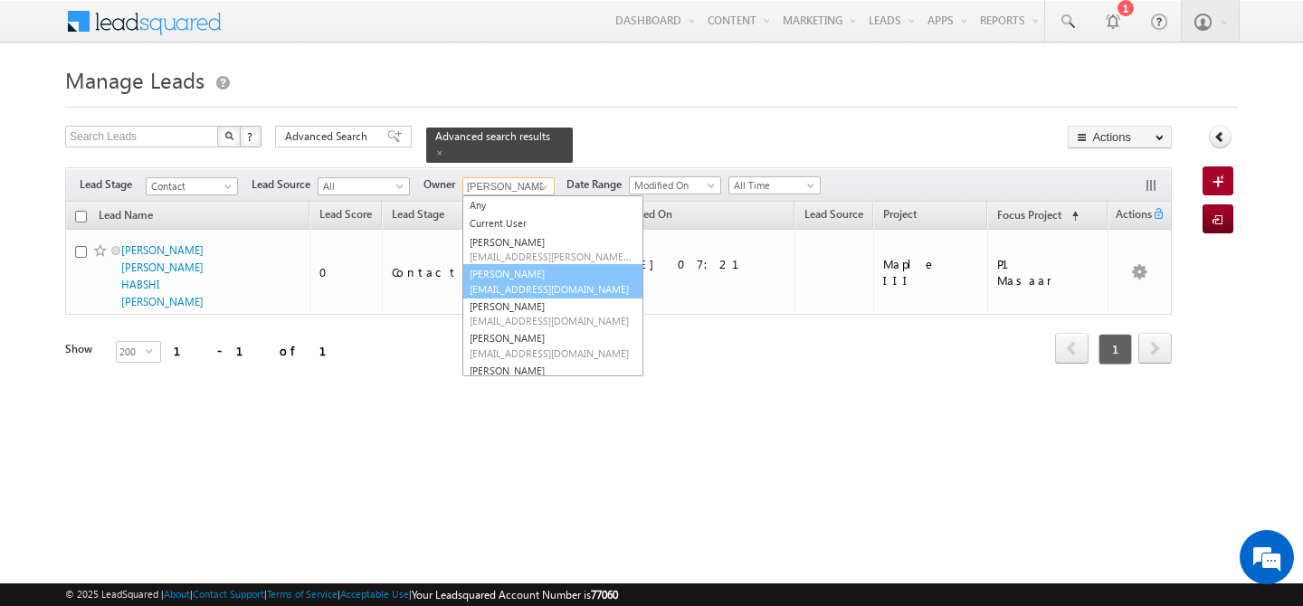
click at [544, 282] on span "abhishek.singh@indglobal.ae" at bounding box center [551, 289] width 163 height 14
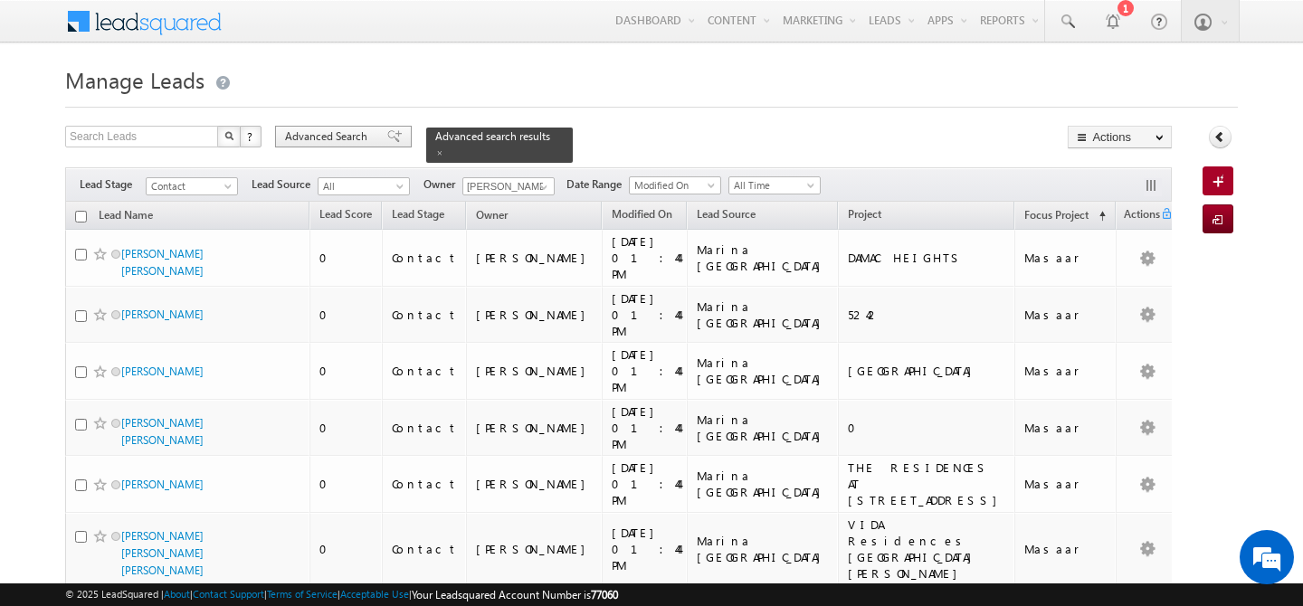
click at [347, 141] on span "Advanced Search" at bounding box center [329, 137] width 88 height 16
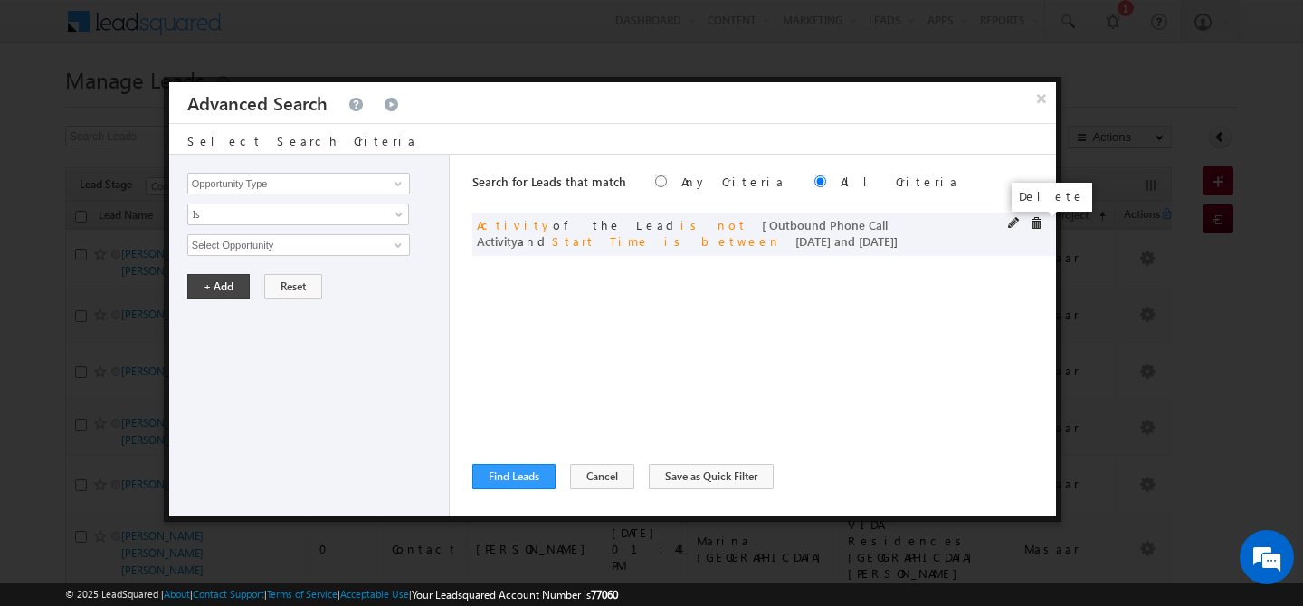
click at [1037, 224] on span at bounding box center [1036, 223] width 13 height 13
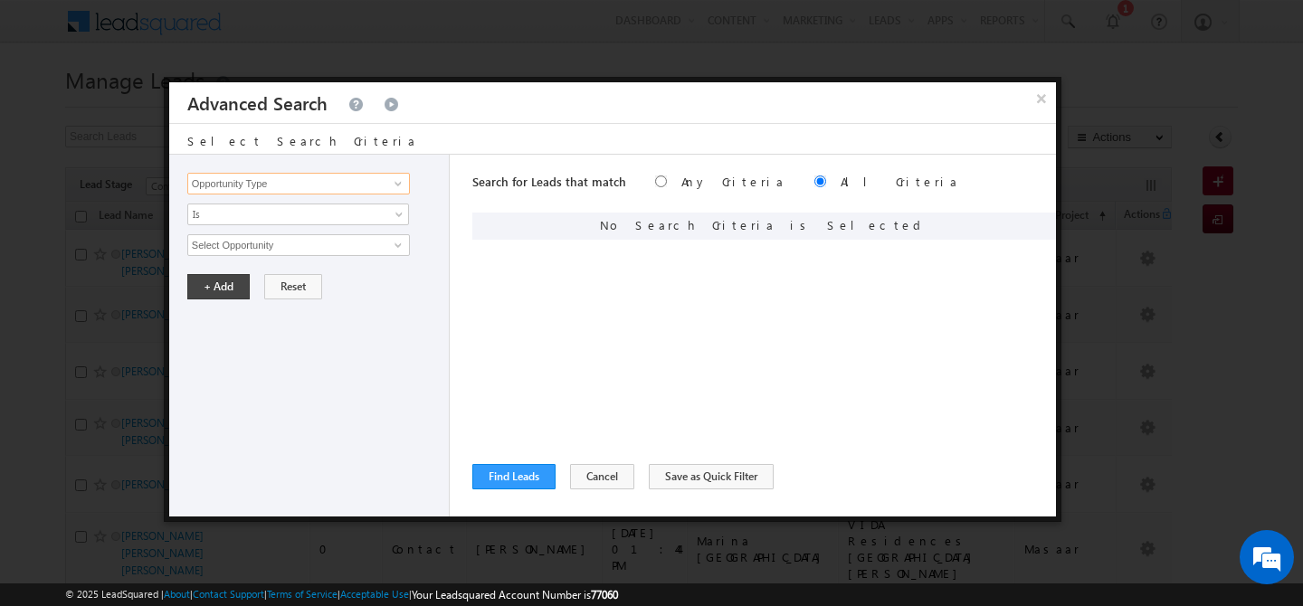
click at [308, 187] on input "Opportunity Type" at bounding box center [298, 184] width 223 height 22
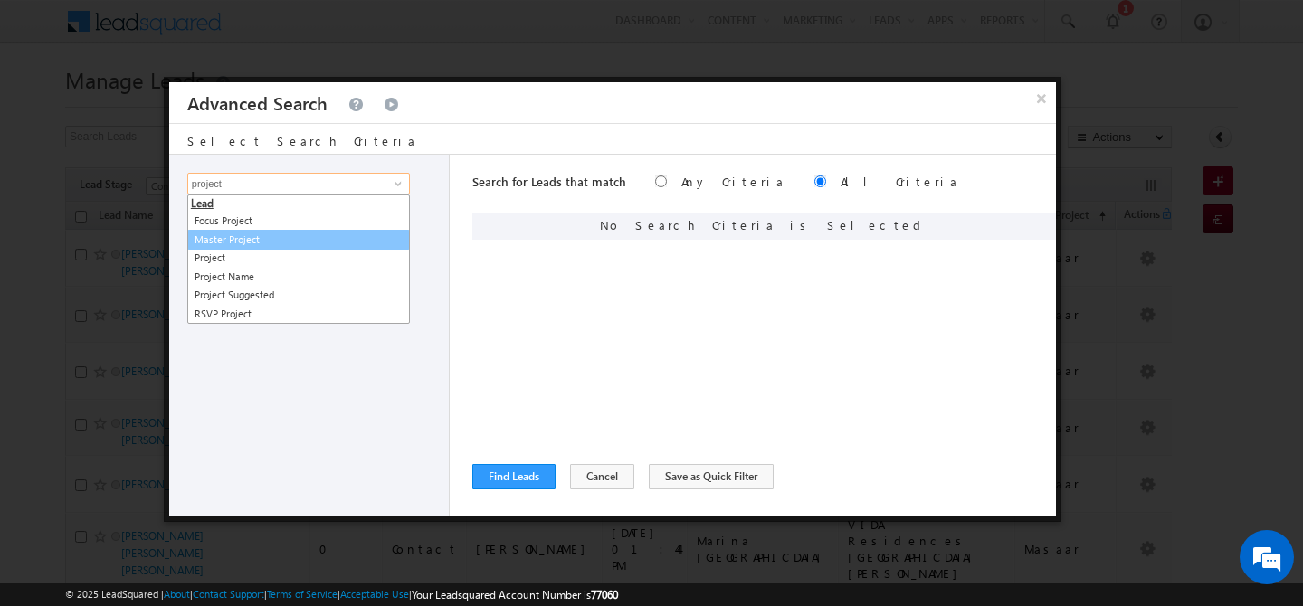
click at [277, 239] on link "Master Project" at bounding box center [298, 240] width 223 height 21
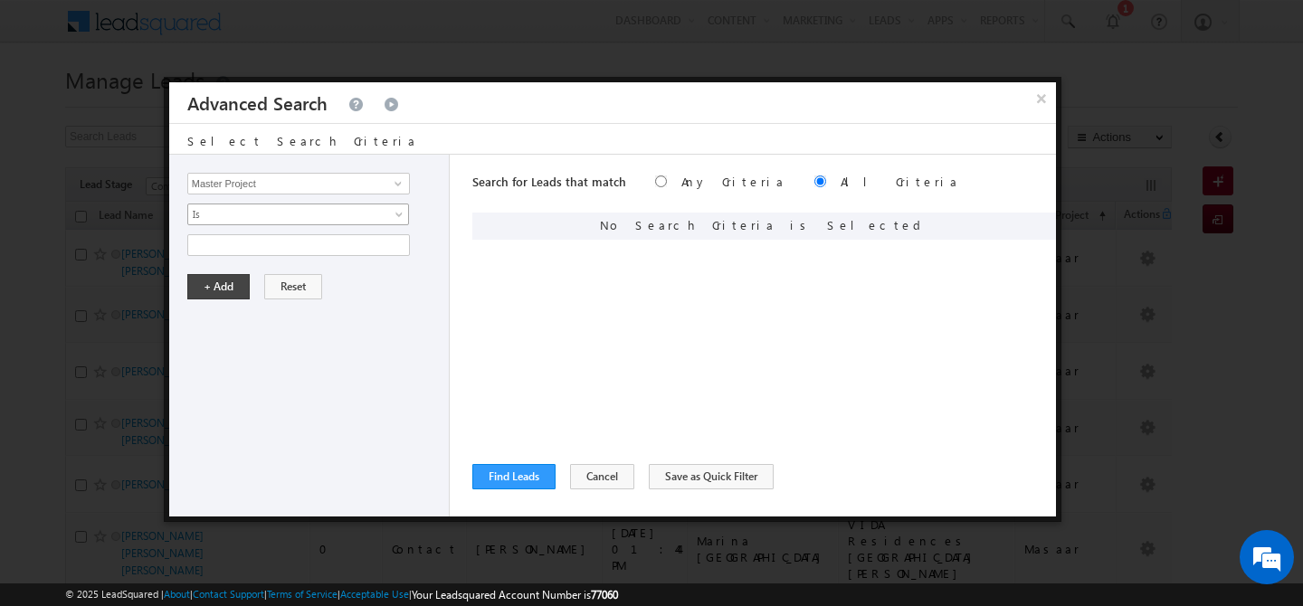
click at [231, 219] on span "Is" at bounding box center [286, 214] width 196 height 16
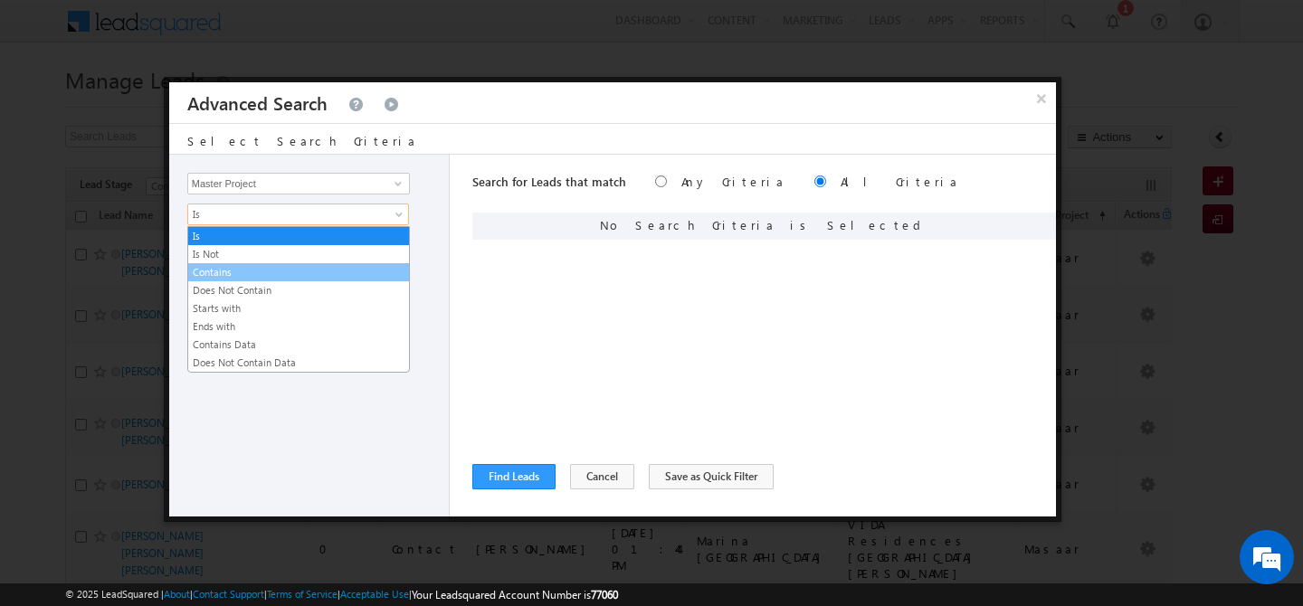
click at [242, 276] on link "Contains" at bounding box center [298, 272] width 221 height 16
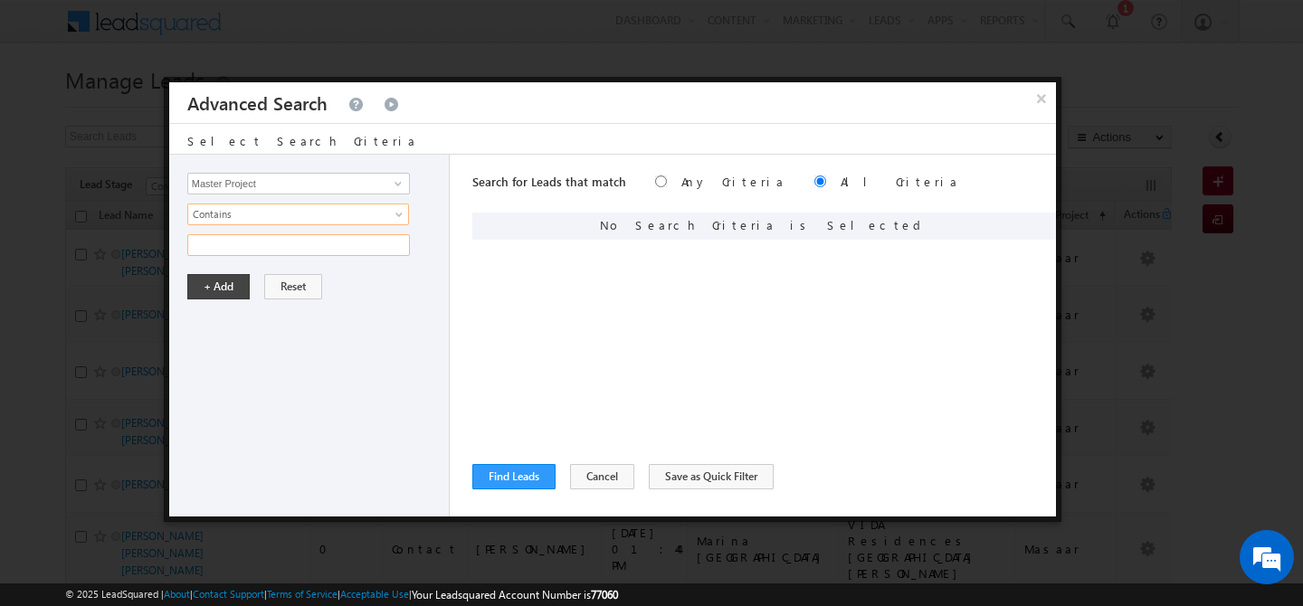
click at [219, 248] on input "text" at bounding box center [298, 245] width 223 height 22
click at [215, 285] on button "+ Add" at bounding box center [218, 286] width 62 height 25
click at [523, 475] on button "Find Leads" at bounding box center [513, 476] width 83 height 25
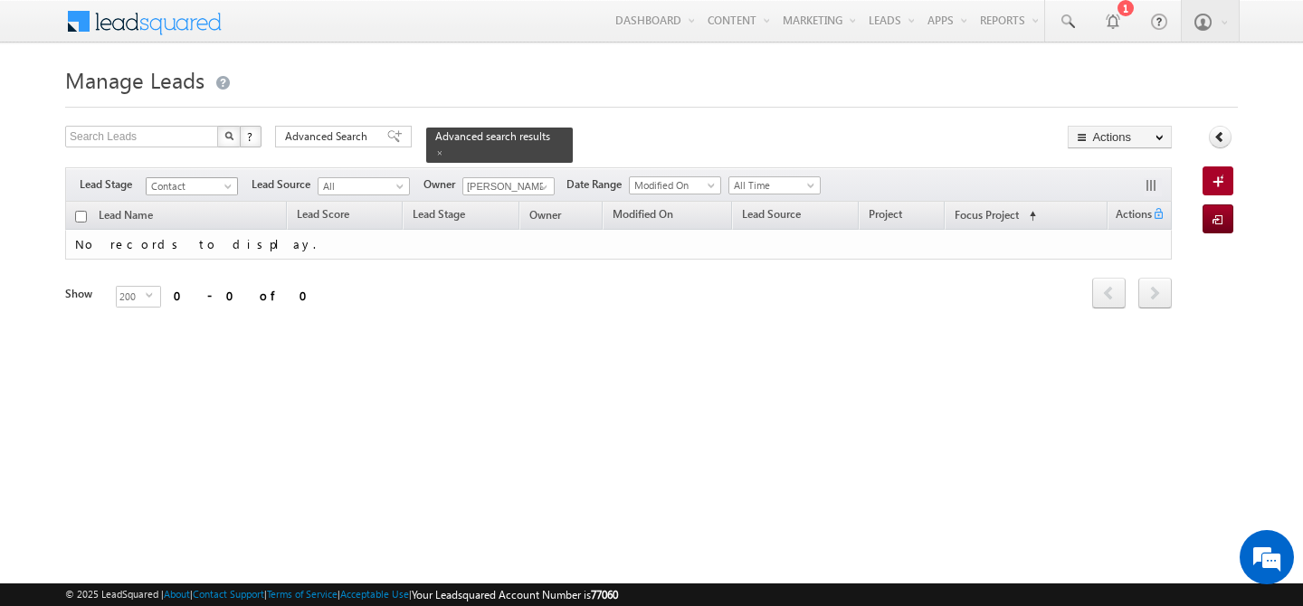
click at [218, 178] on span "Contact" at bounding box center [190, 186] width 86 height 16
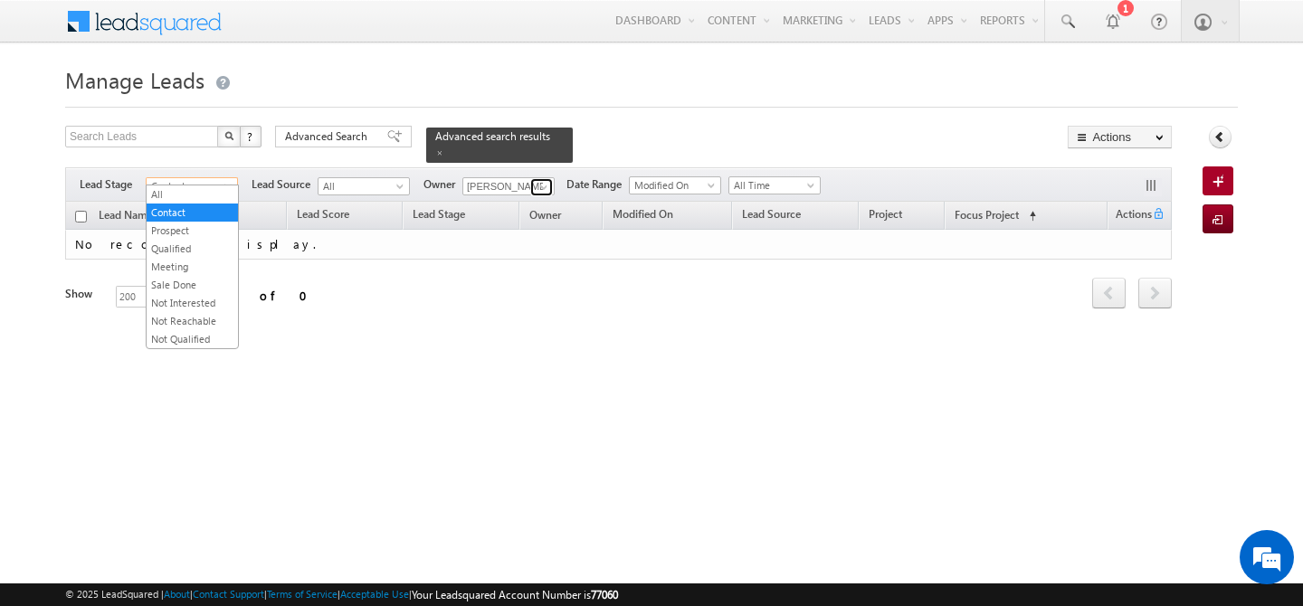
click at [538, 181] on span at bounding box center [544, 187] width 14 height 14
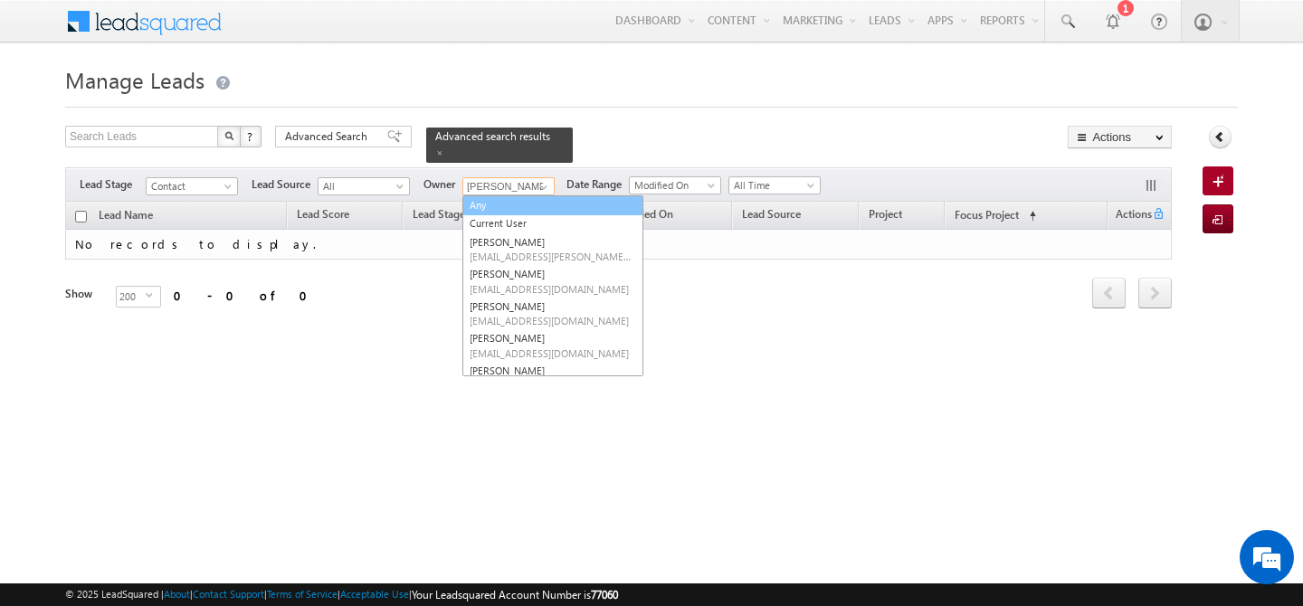
click at [513, 195] on link "Any" at bounding box center [552, 205] width 181 height 21
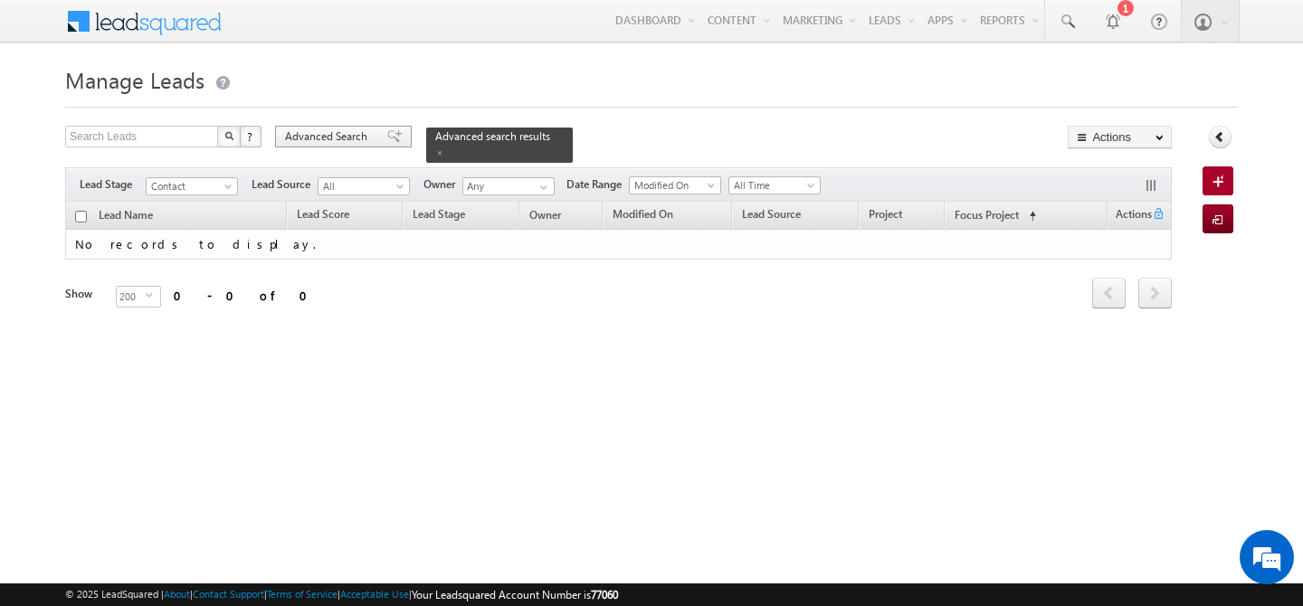
click at [323, 140] on span "Advanced Search" at bounding box center [329, 137] width 88 height 16
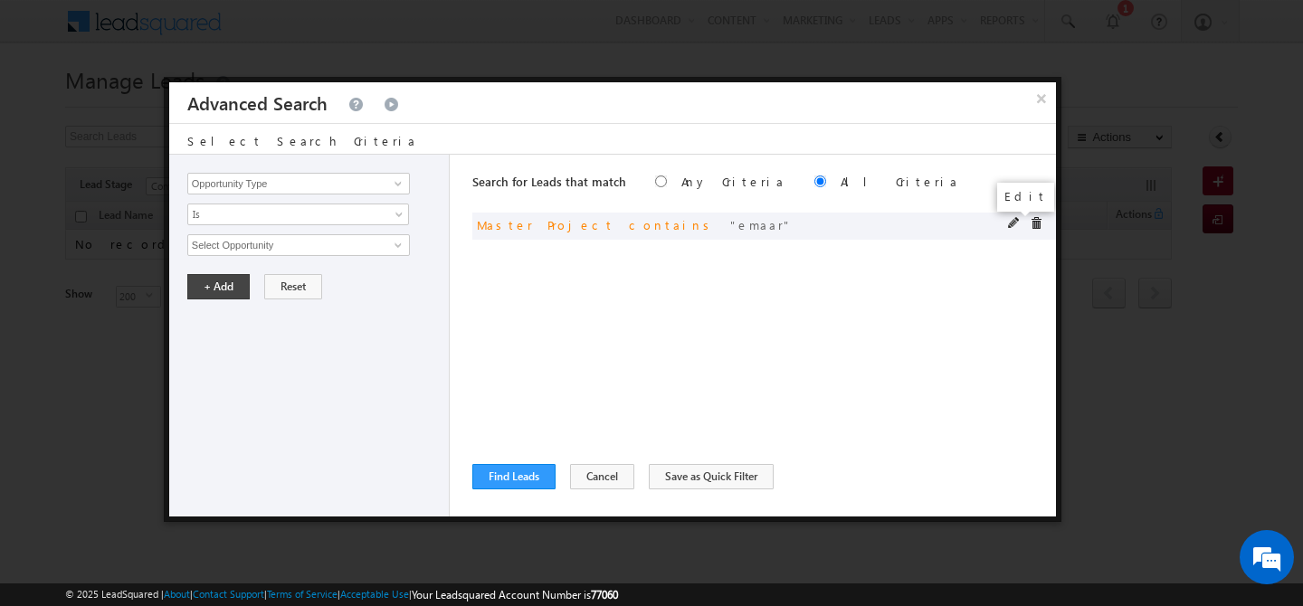
click at [1015, 226] on span at bounding box center [1014, 223] width 13 height 13
click at [238, 250] on input "emaar" at bounding box center [298, 245] width 223 height 22
click at [213, 295] on button "+ Add" at bounding box center [218, 286] width 62 height 25
click at [519, 483] on button "Find Leads" at bounding box center [513, 476] width 83 height 25
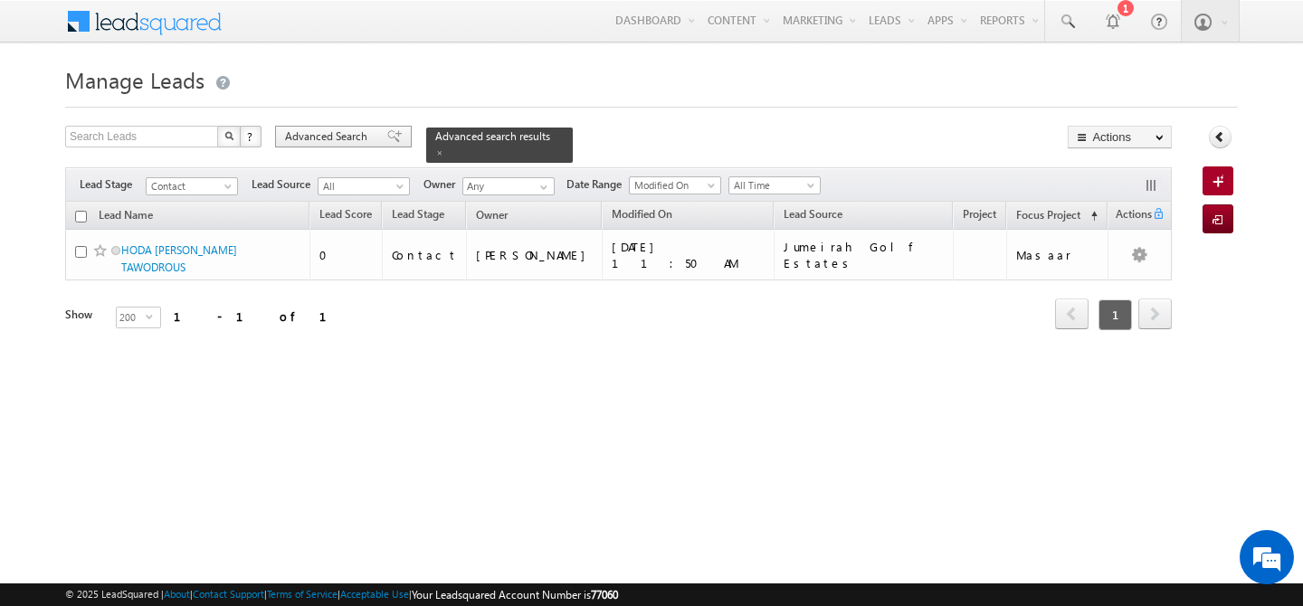
click at [329, 143] on span "Advanced Search" at bounding box center [329, 137] width 88 height 16
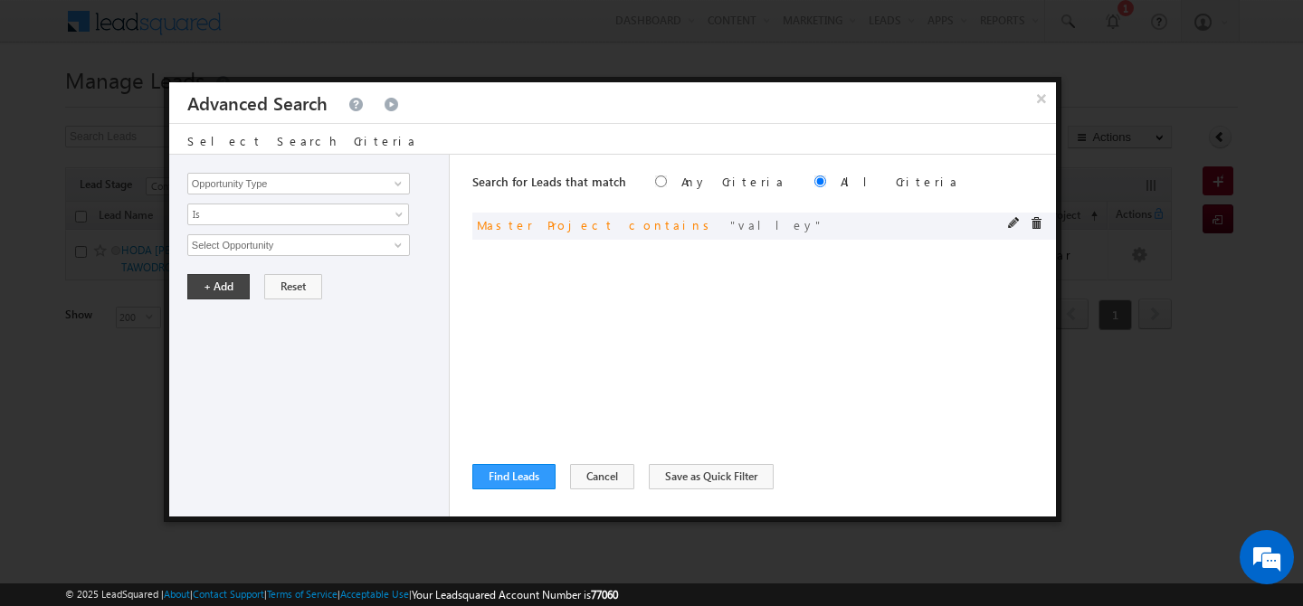
click at [1035, 225] on span at bounding box center [1036, 223] width 13 height 13
click at [280, 192] on input "Opportunity Type" at bounding box center [298, 184] width 223 height 22
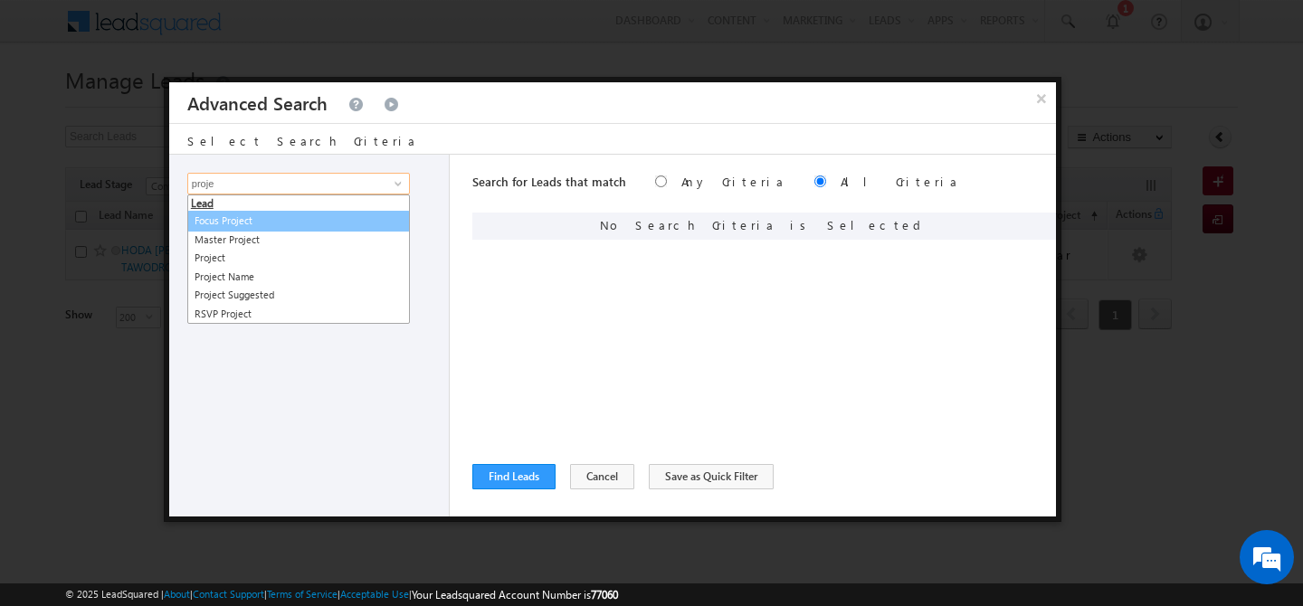
click at [263, 227] on link "Focus Project" at bounding box center [298, 221] width 223 height 21
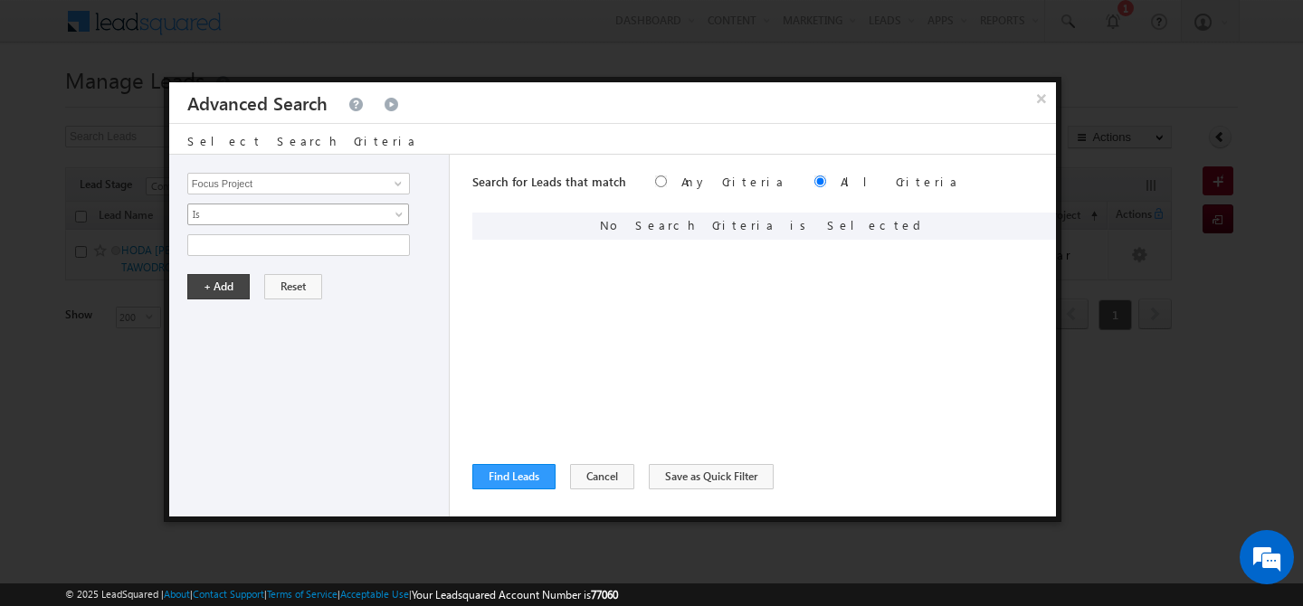
click at [259, 212] on span "Is" at bounding box center [286, 214] width 196 height 16
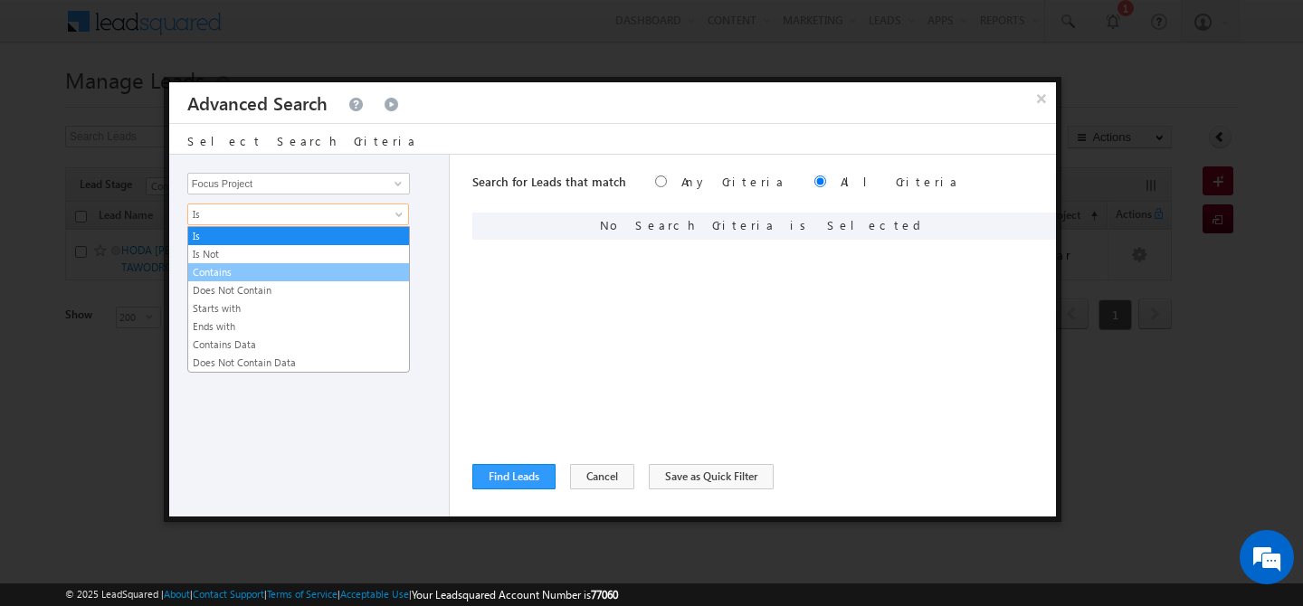
click at [251, 269] on link "Contains" at bounding box center [298, 272] width 221 height 16
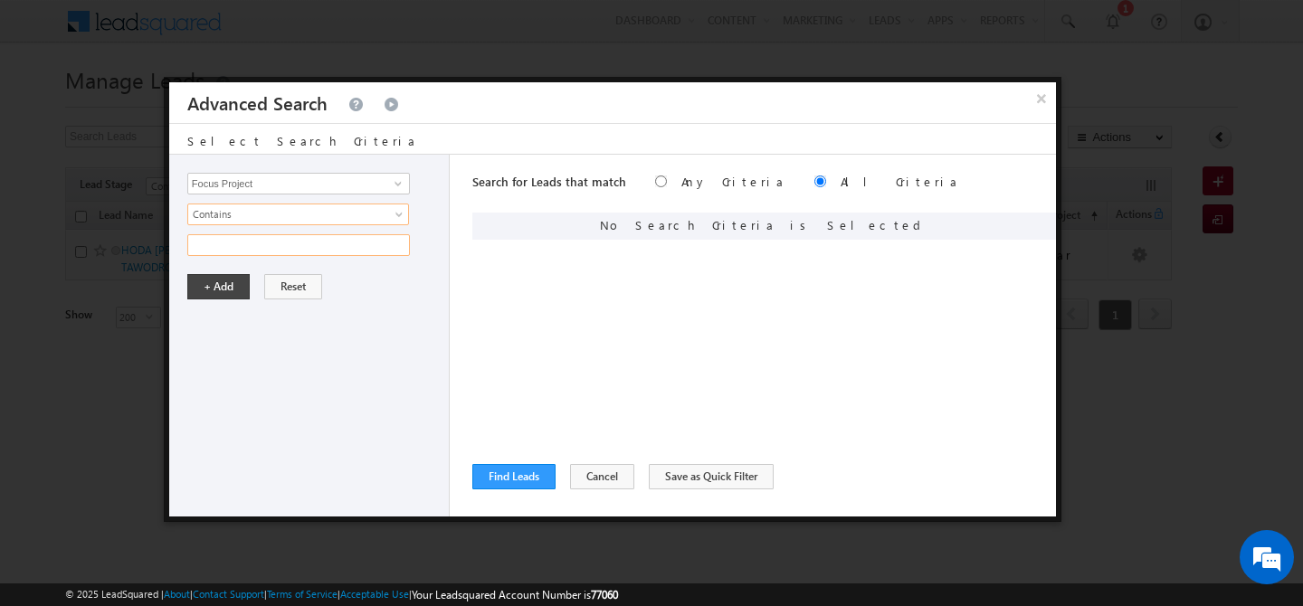
click at [240, 253] on input "text" at bounding box center [298, 245] width 223 height 22
click at [212, 294] on button "+ Add" at bounding box center [218, 286] width 62 height 25
click at [530, 481] on button "Find Leads" at bounding box center [513, 476] width 83 height 25
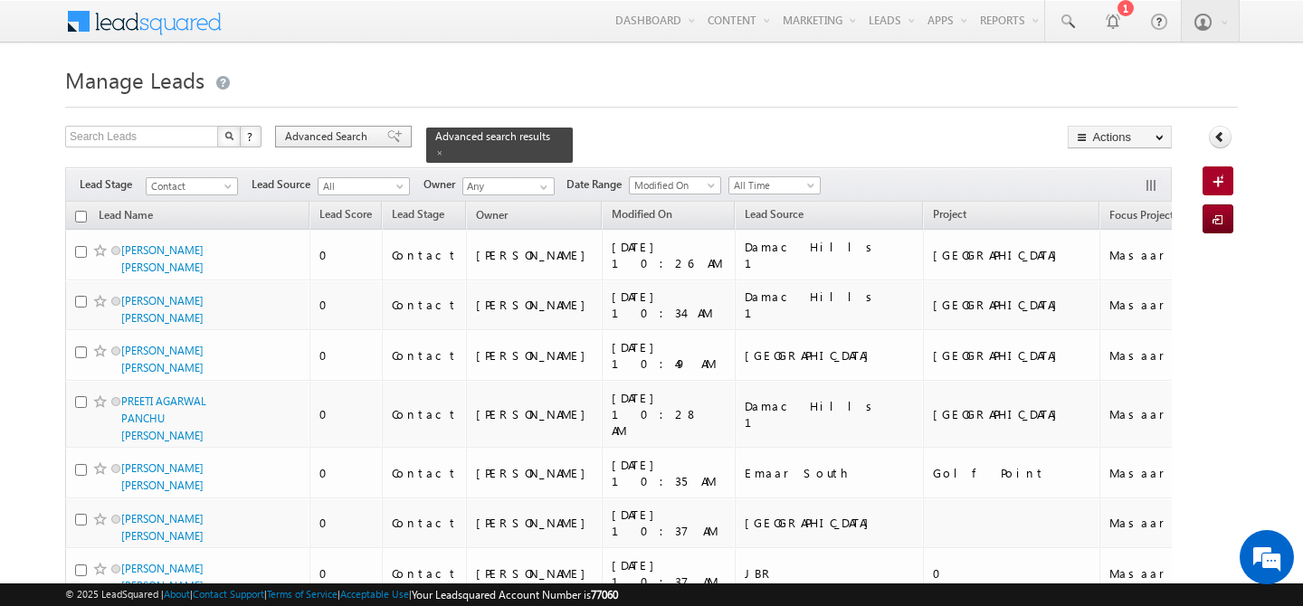
click at [361, 134] on span "Advanced Search" at bounding box center [329, 137] width 88 height 16
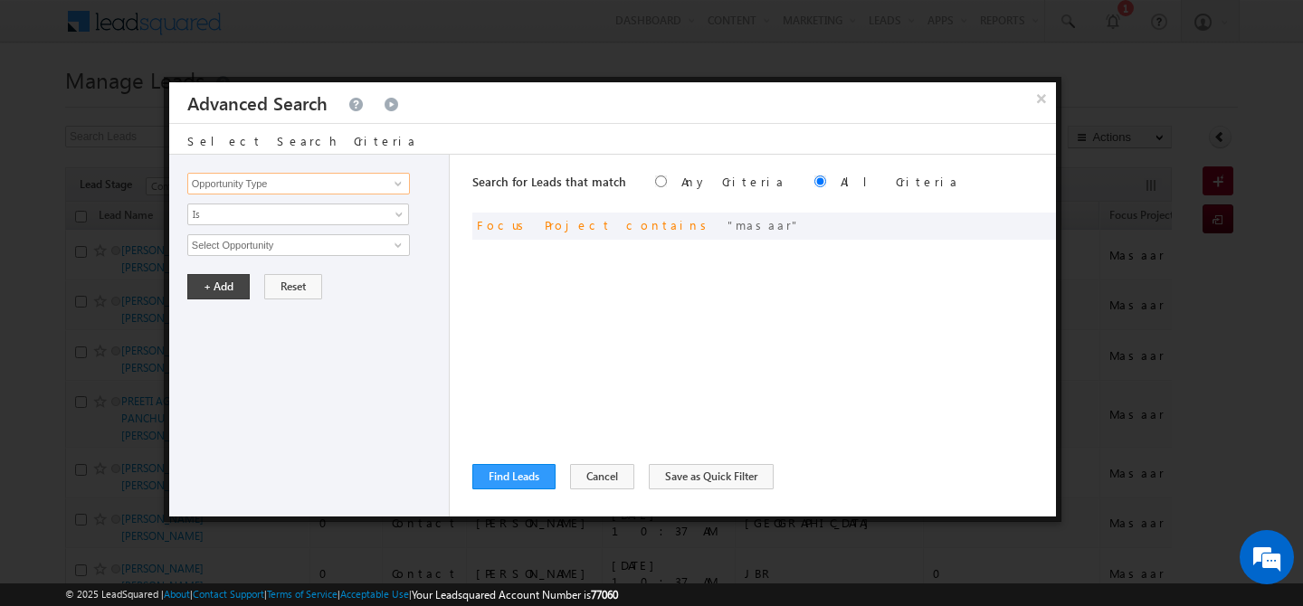
click at [381, 186] on input "Opportunity Type" at bounding box center [298, 184] width 223 height 22
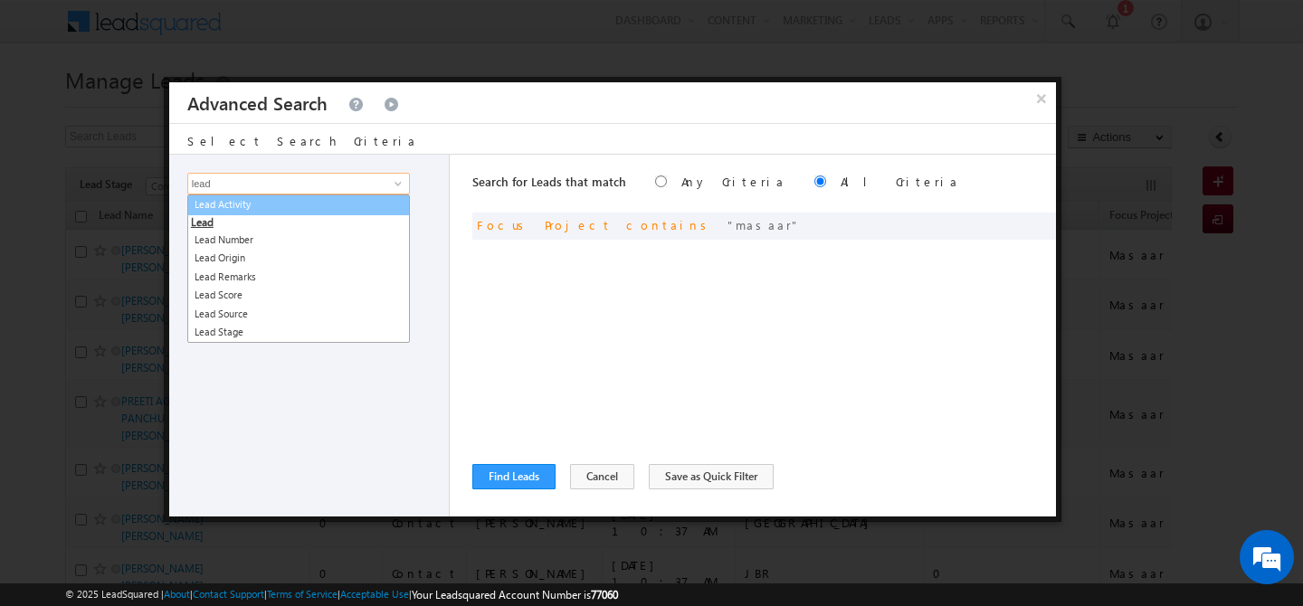
click at [350, 219] on li "Lead" at bounding box center [298, 212] width 221 height 35
click at [340, 214] on link "Lead Activity" at bounding box center [298, 205] width 223 height 21
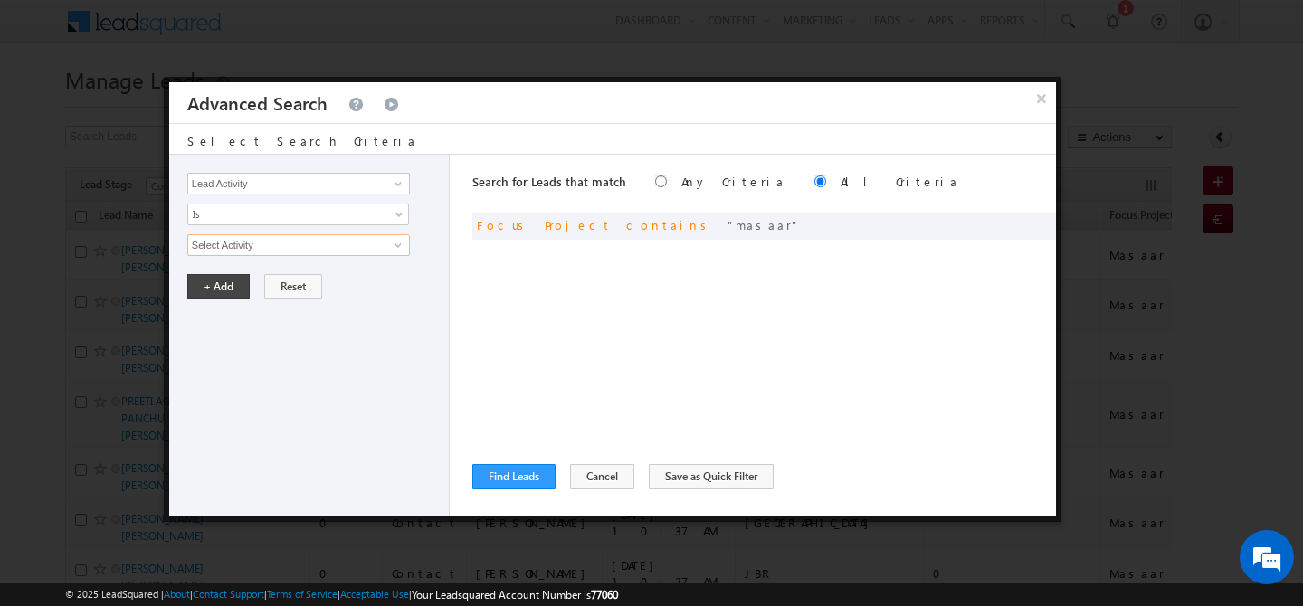
click at [294, 246] on input "Select Activity" at bounding box center [298, 245] width 223 height 22
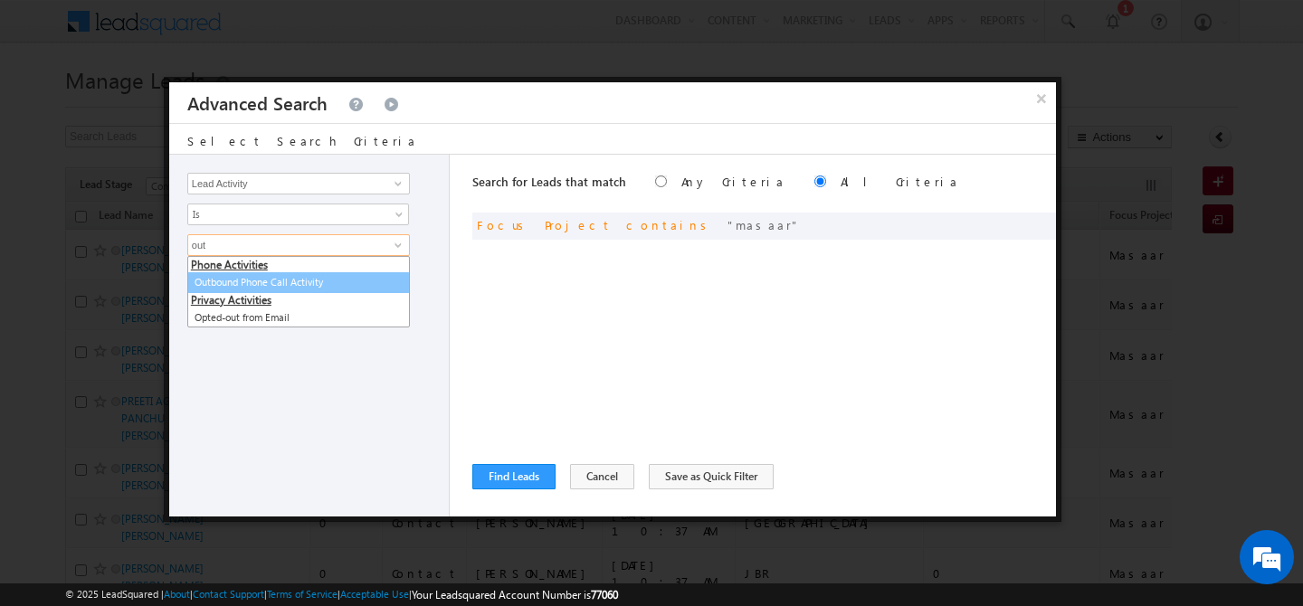
click at [271, 285] on link "Outbound Phone Call Activity" at bounding box center [298, 282] width 223 height 21
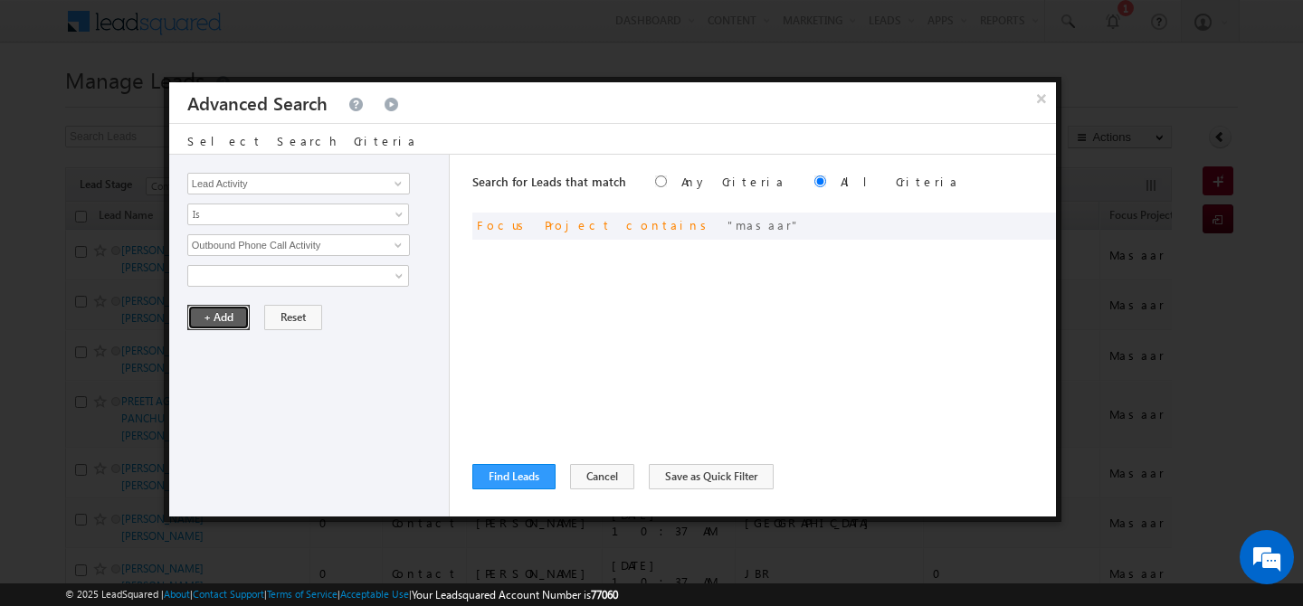
click at [233, 321] on button "+ Add" at bounding box center [218, 317] width 62 height 25
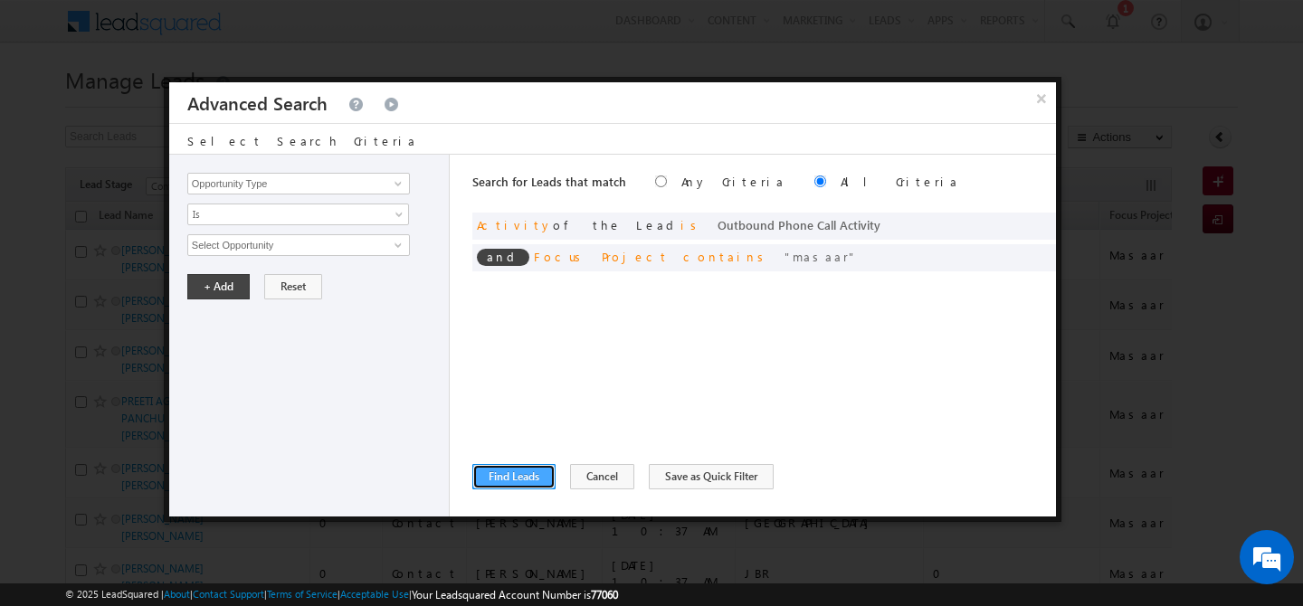
click at [507, 475] on button "Find Leads" at bounding box center [513, 476] width 83 height 25
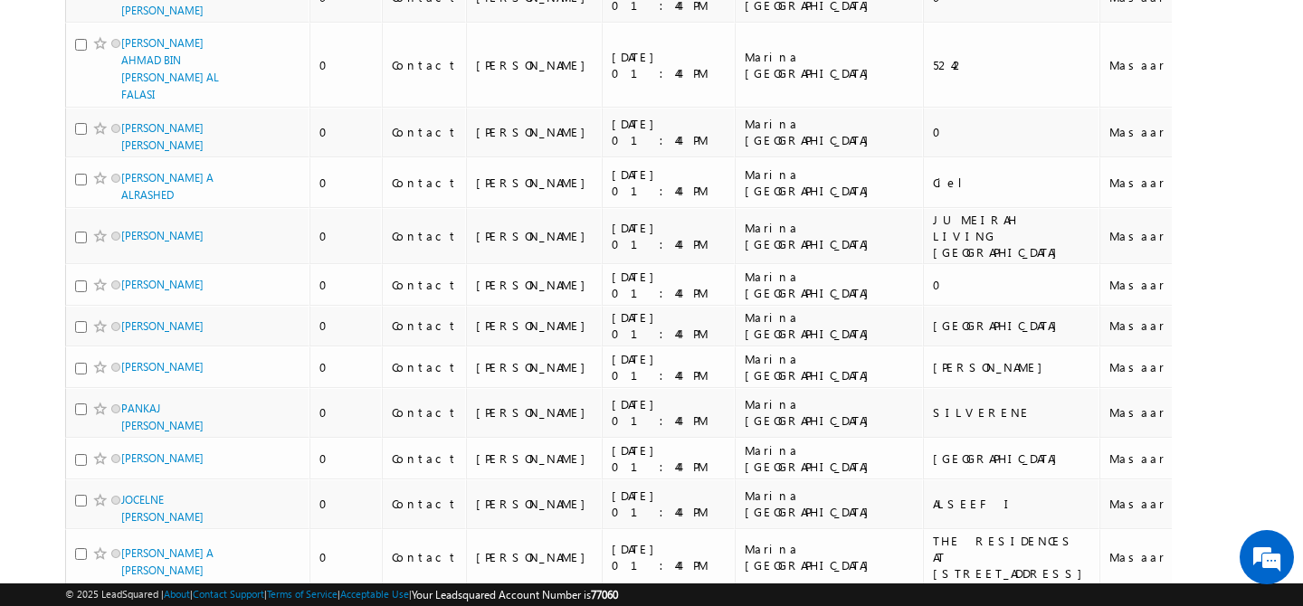
scroll to position [9294, 0]
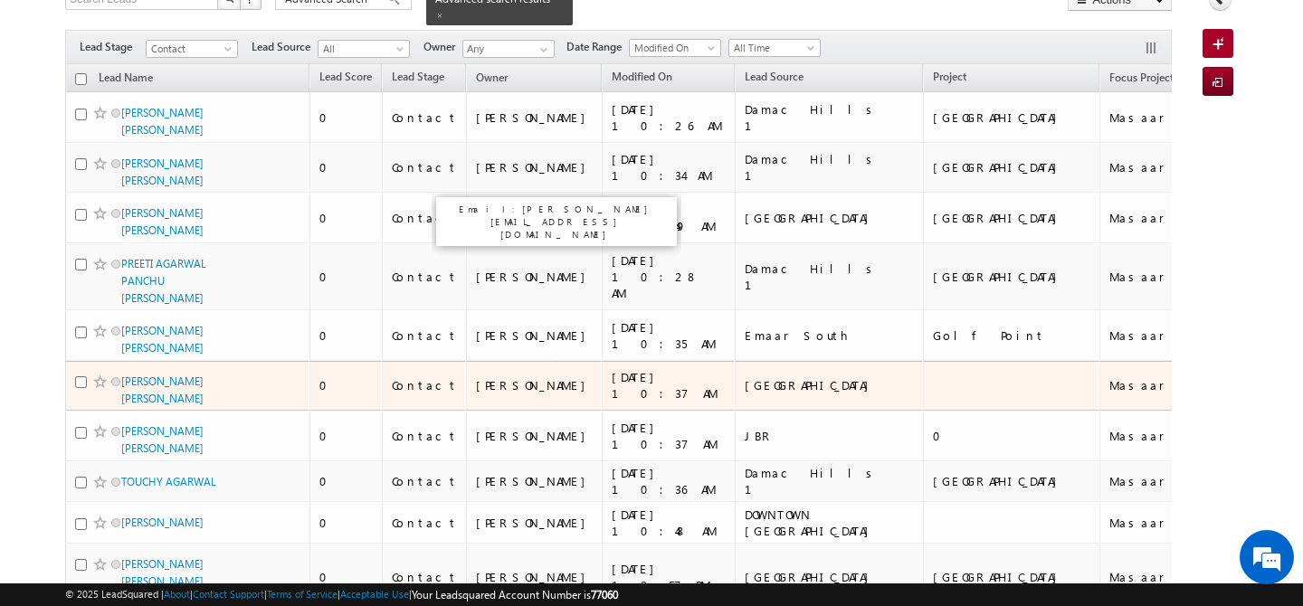
scroll to position [0, 0]
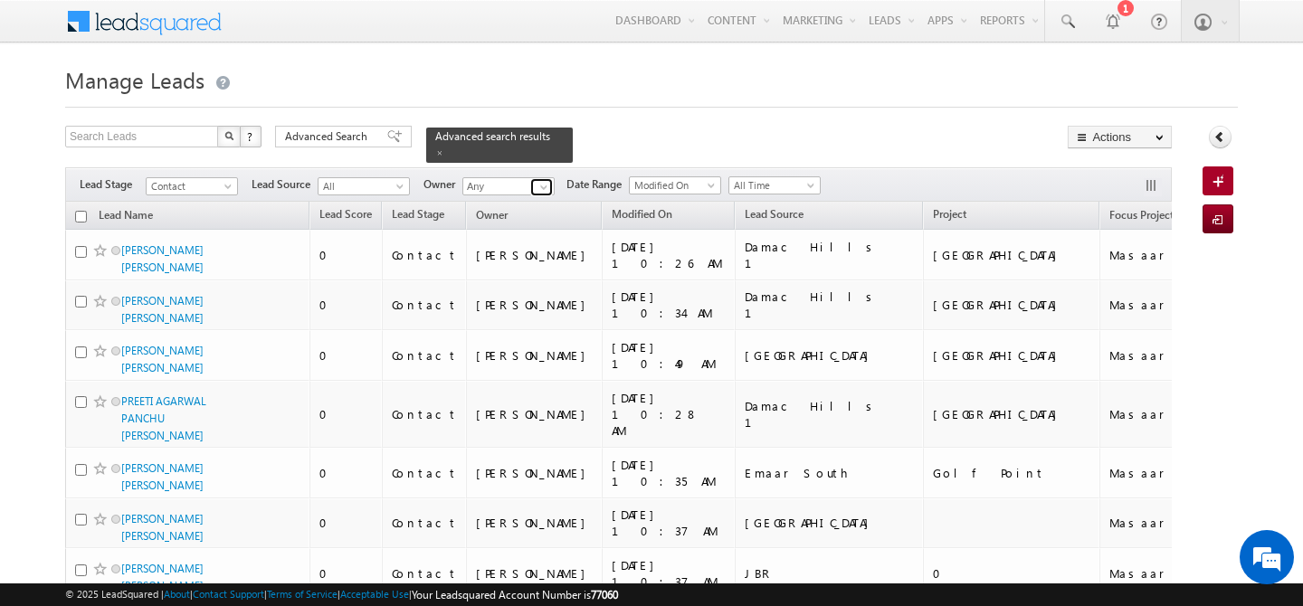
click at [539, 180] on span at bounding box center [544, 187] width 14 height 14
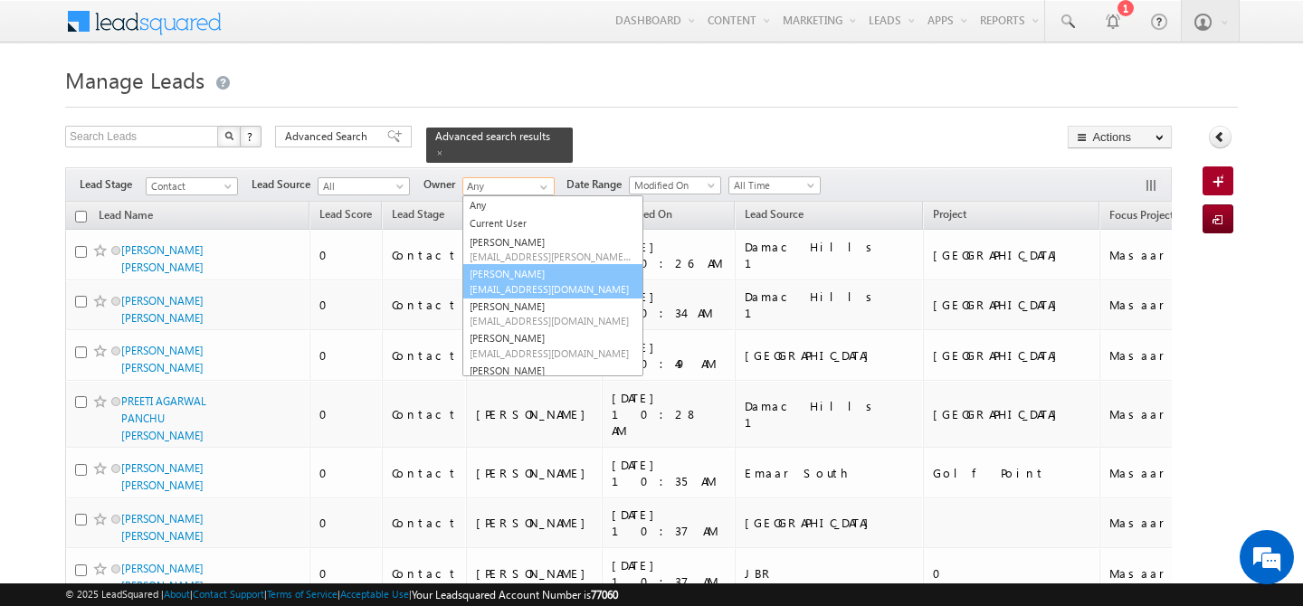
click at [528, 282] on span "abhishek.singh@indglobal.ae" at bounding box center [551, 289] width 163 height 14
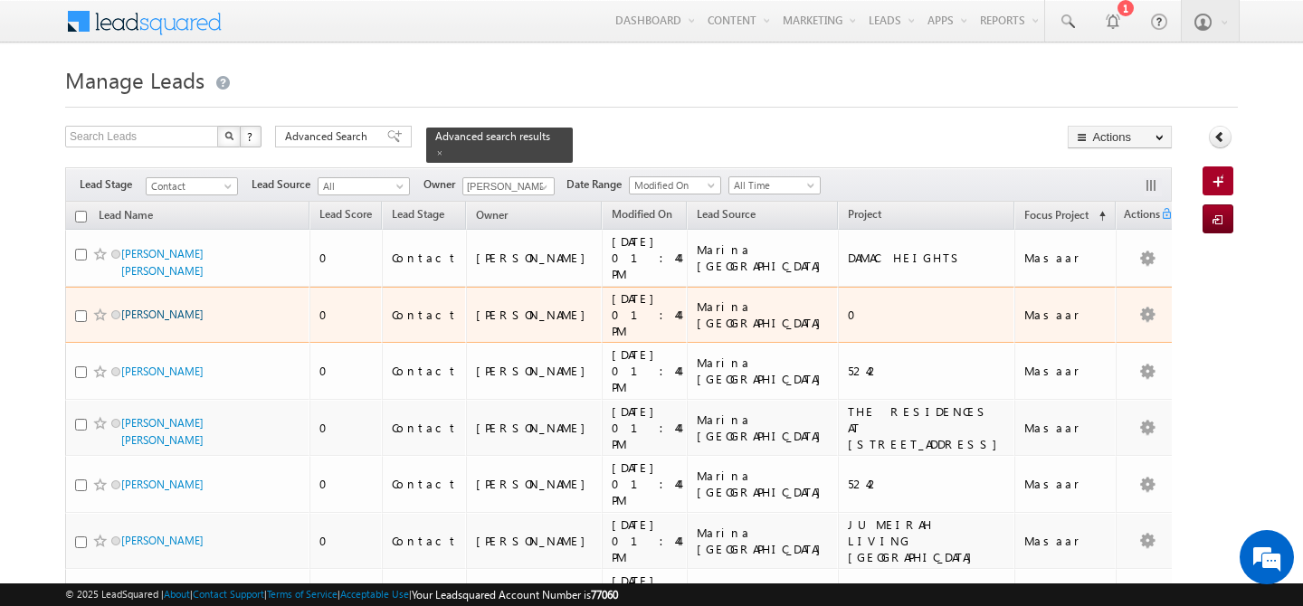
click at [173, 308] on link "ALAIN MONIE" at bounding box center [162, 315] width 82 height 14
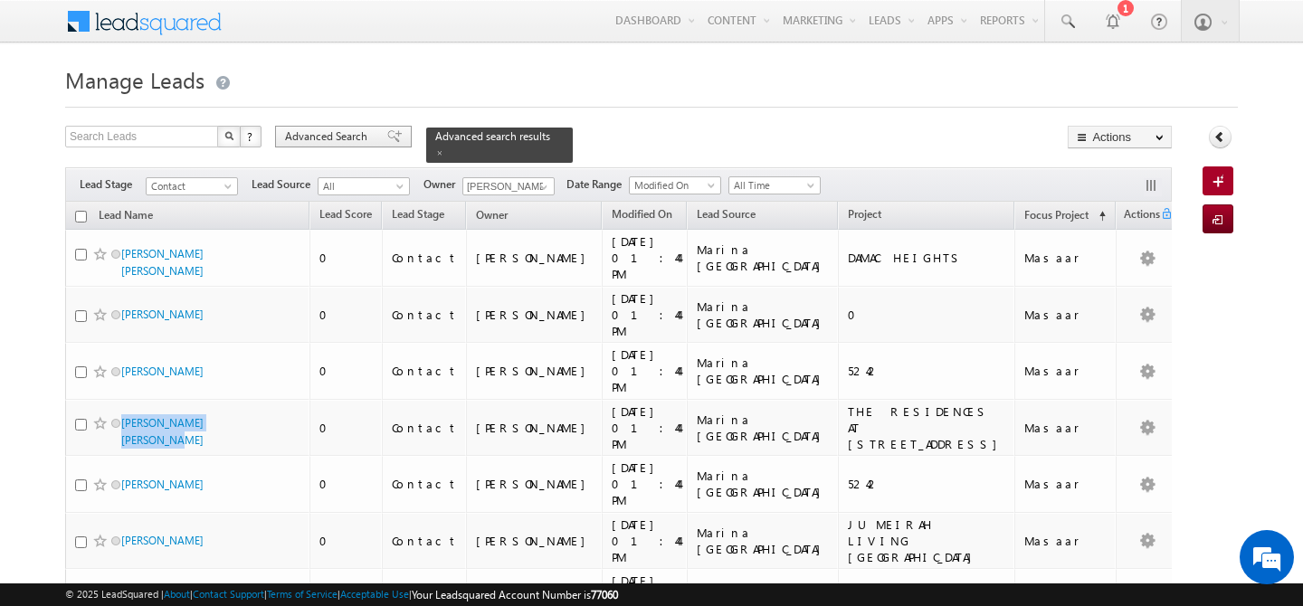
click at [285, 132] on span "Advanced Search" at bounding box center [329, 137] width 88 height 16
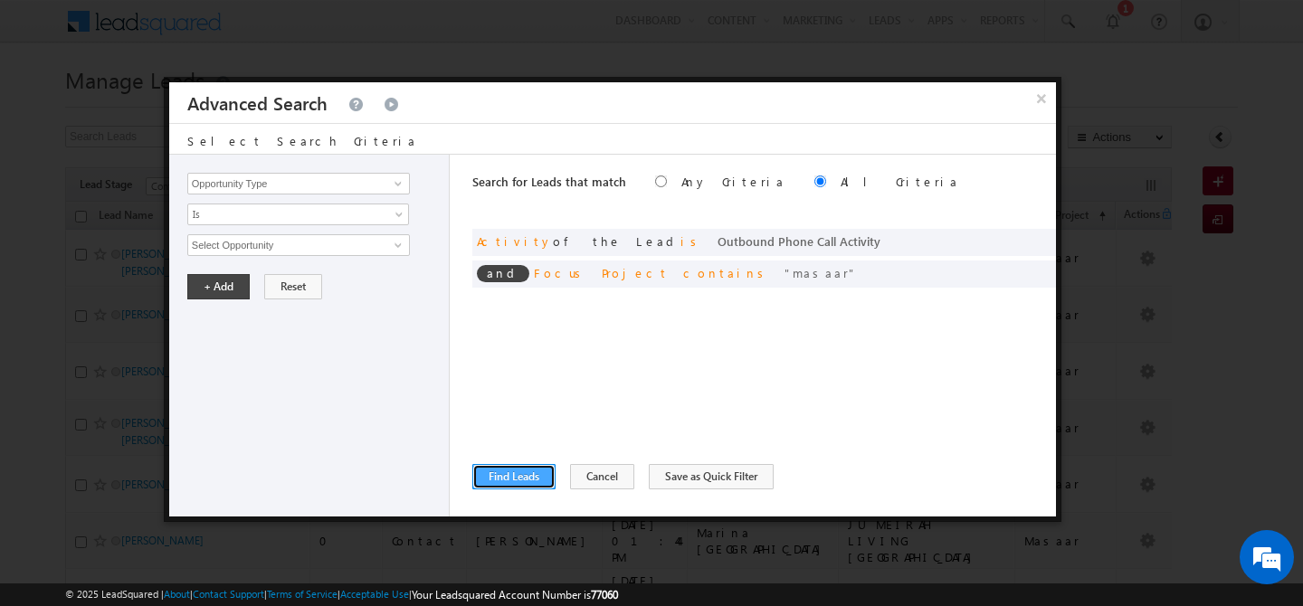
click at [524, 484] on button "Find Leads" at bounding box center [513, 476] width 83 height 25
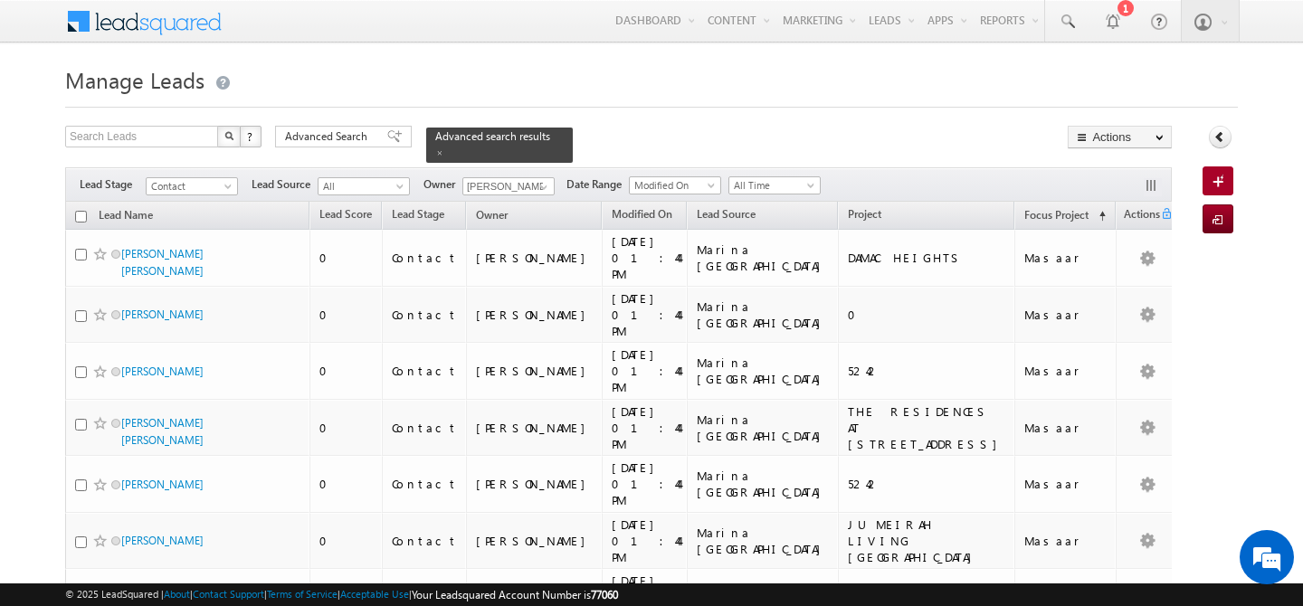
click at [82, 211] on input "checkbox" at bounding box center [81, 217] width 12 height 12
checkbox input "true"
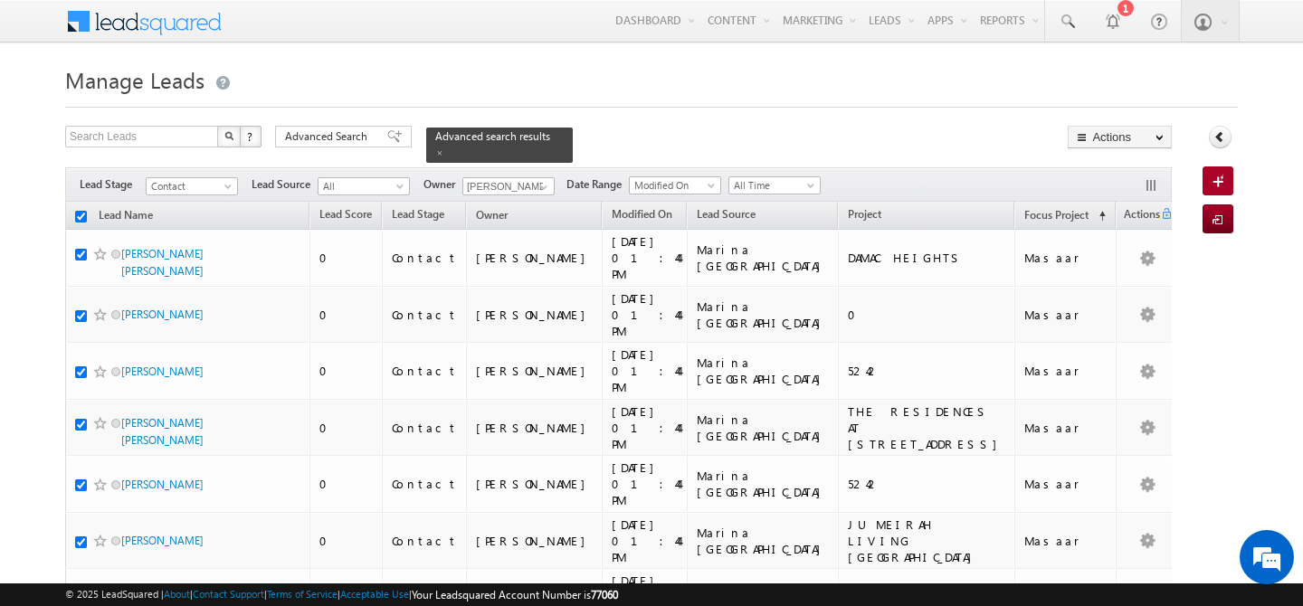
checkbox input "true"
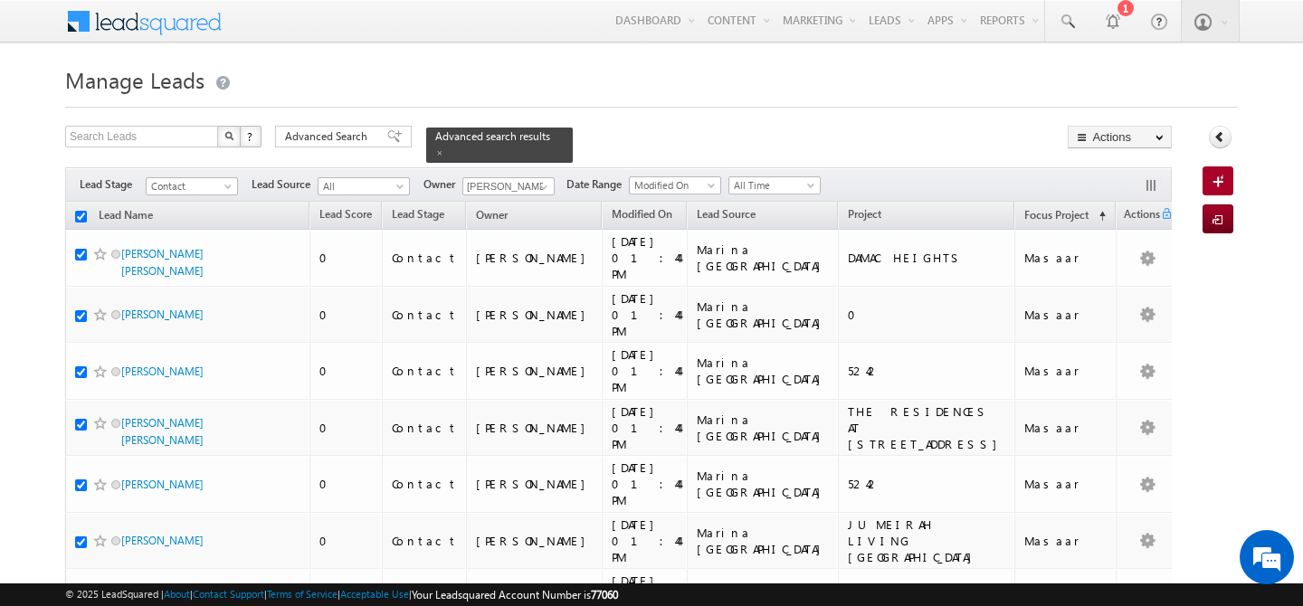
checkbox input "true"
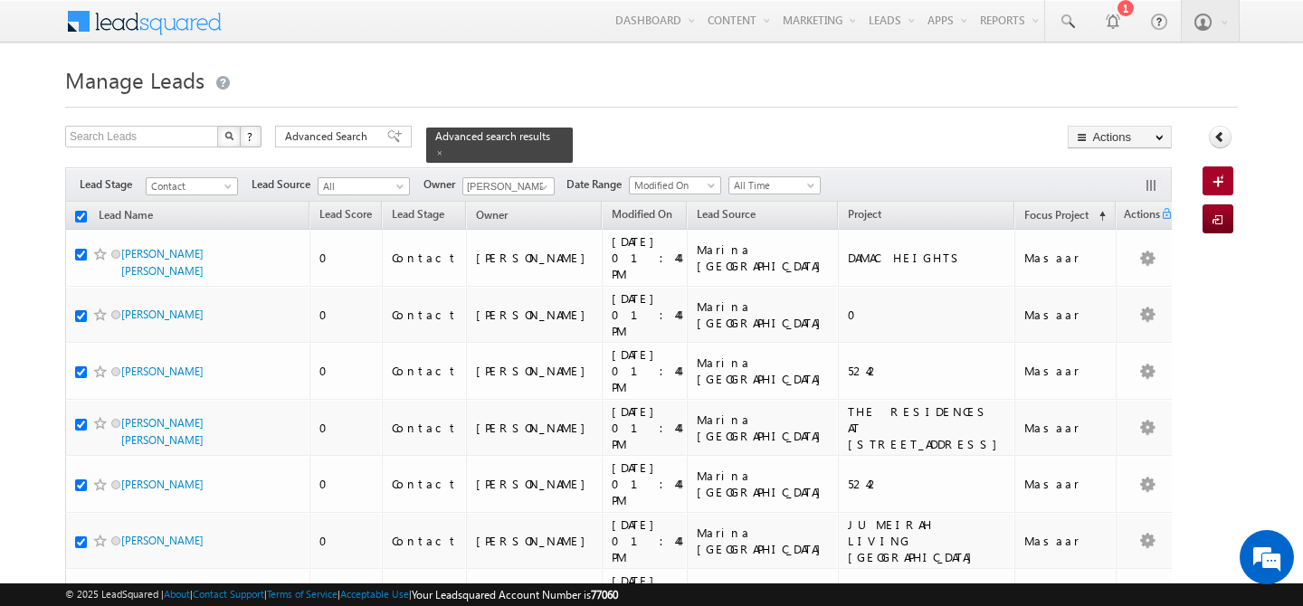
checkbox input "true"
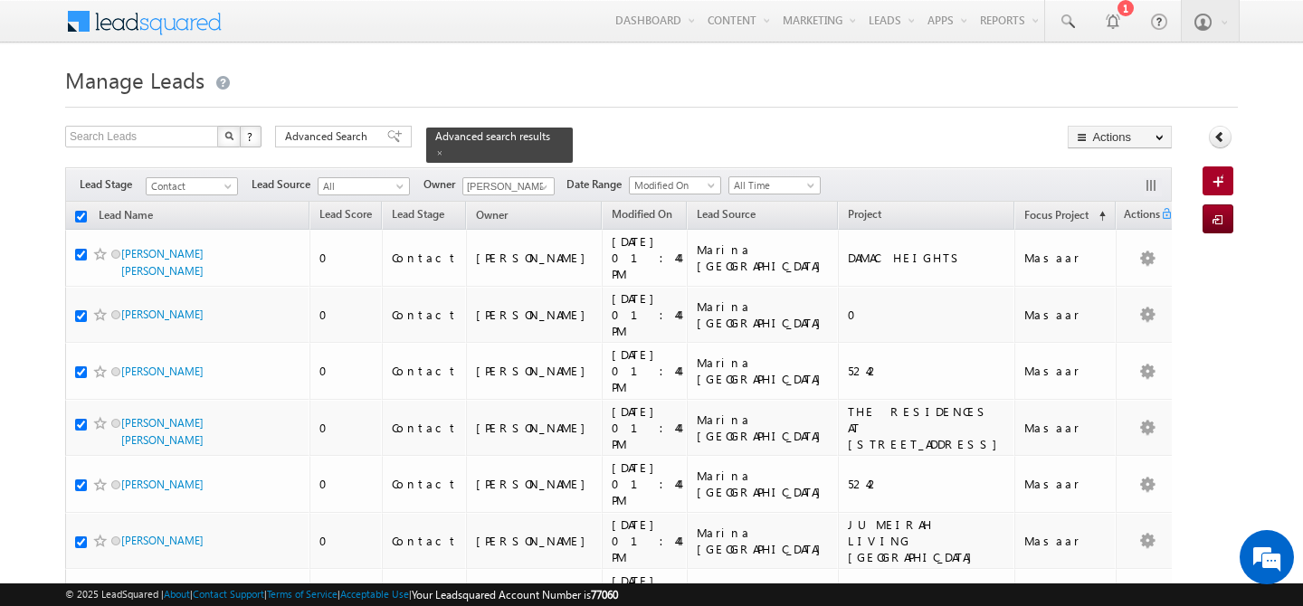
checkbox input "true"
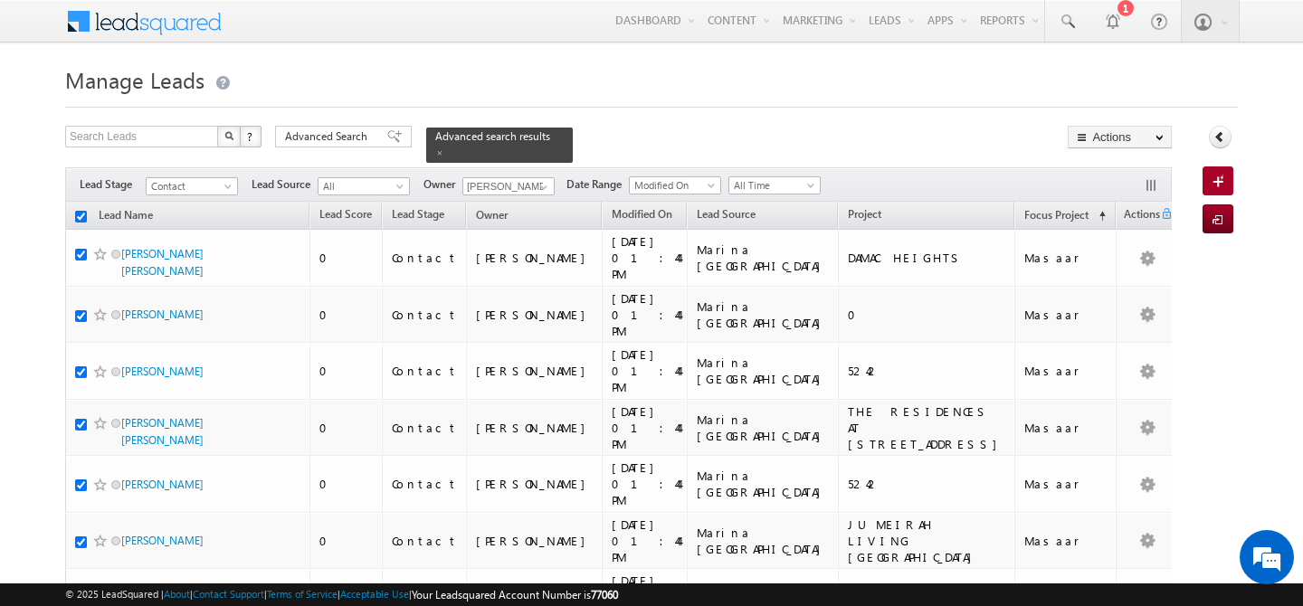
checkbox input "true"
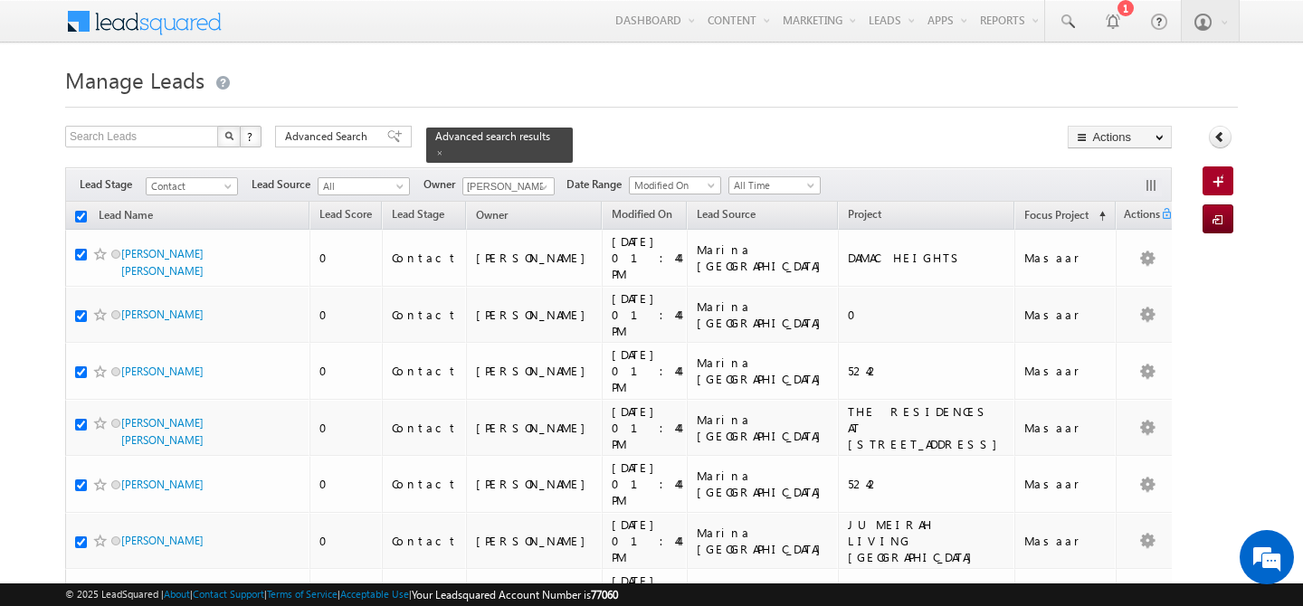
checkbox input "true"
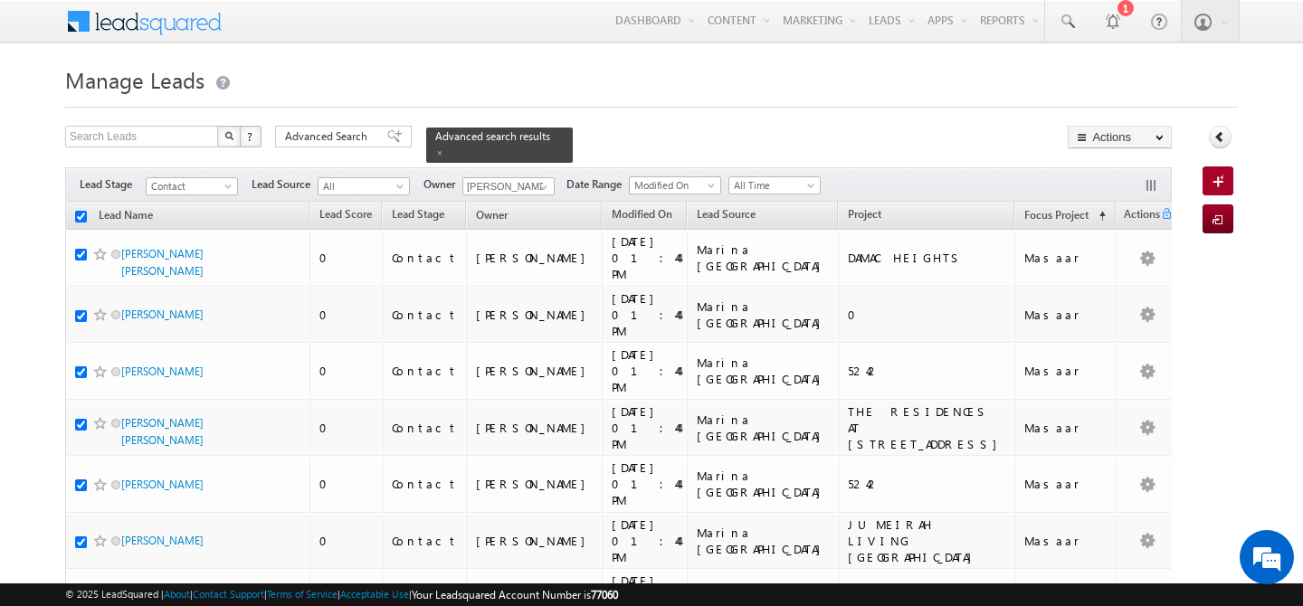
checkbox input "true"
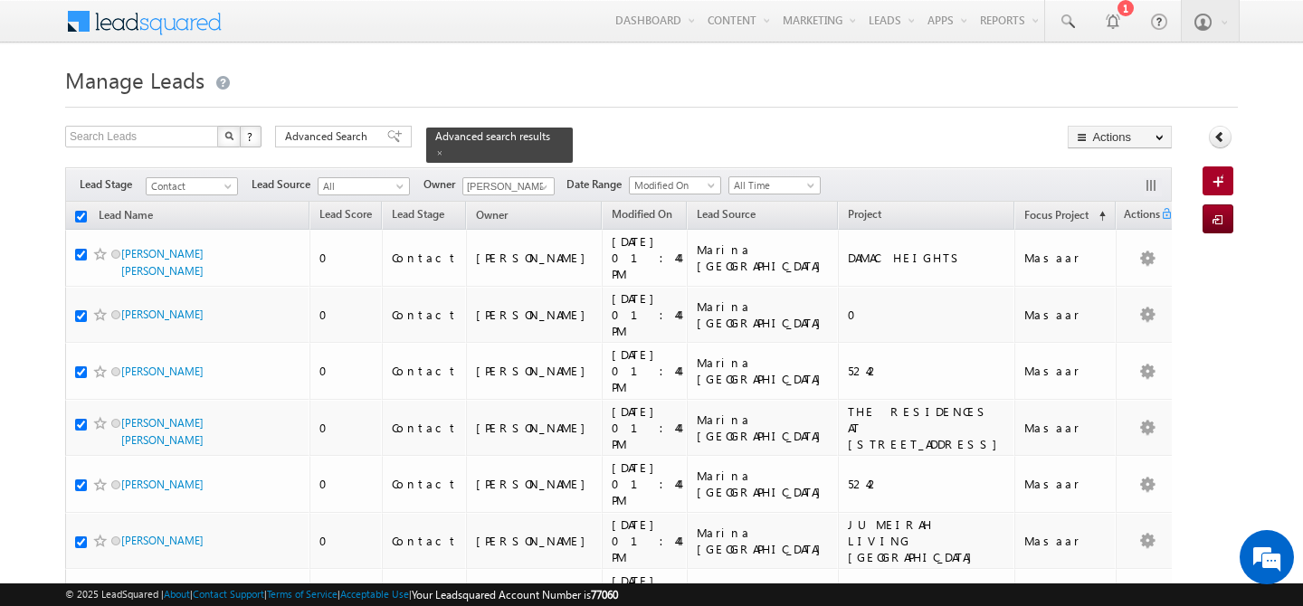
checkbox input "true"
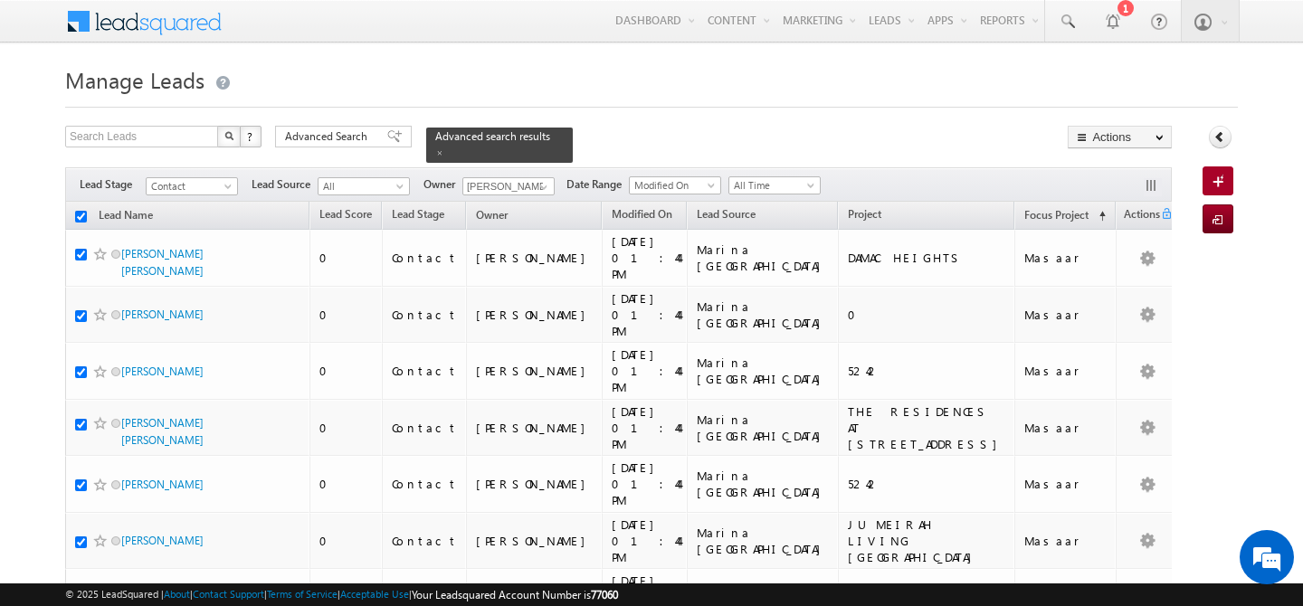
checkbox input "true"
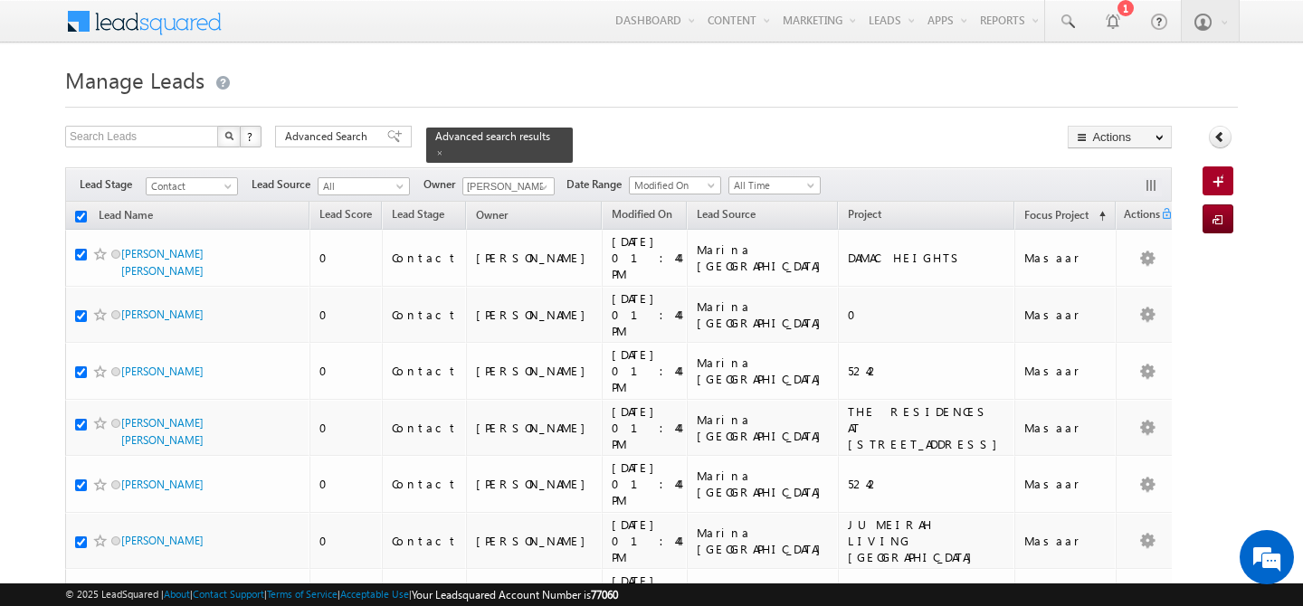
checkbox input "true"
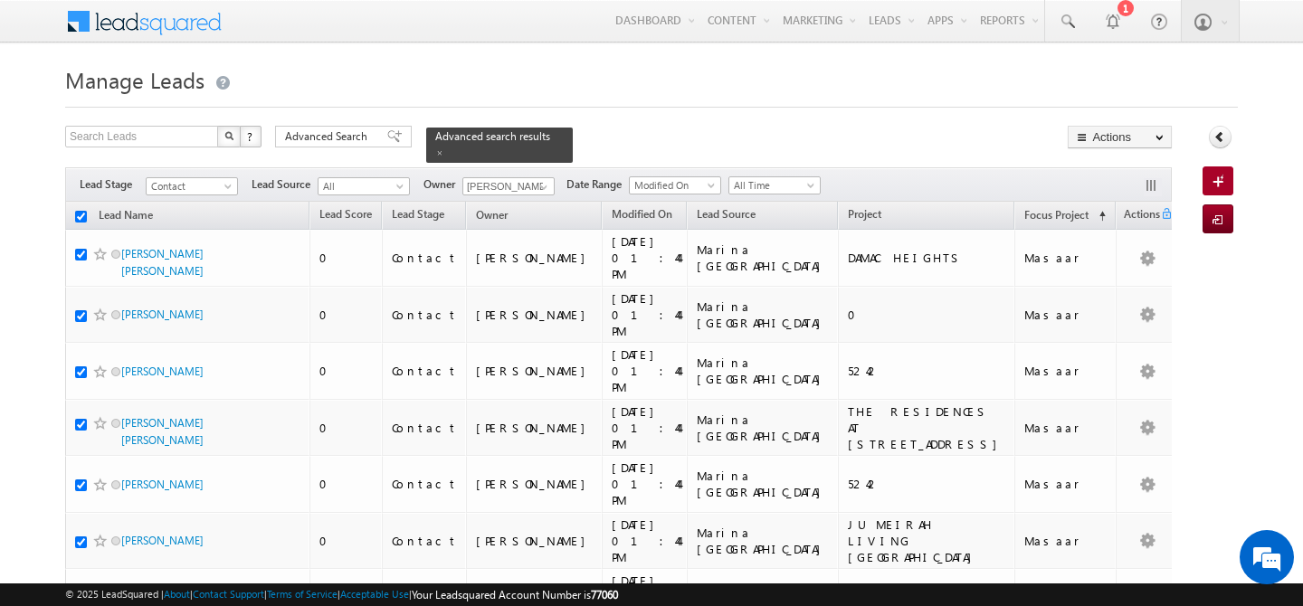
checkbox input "true"
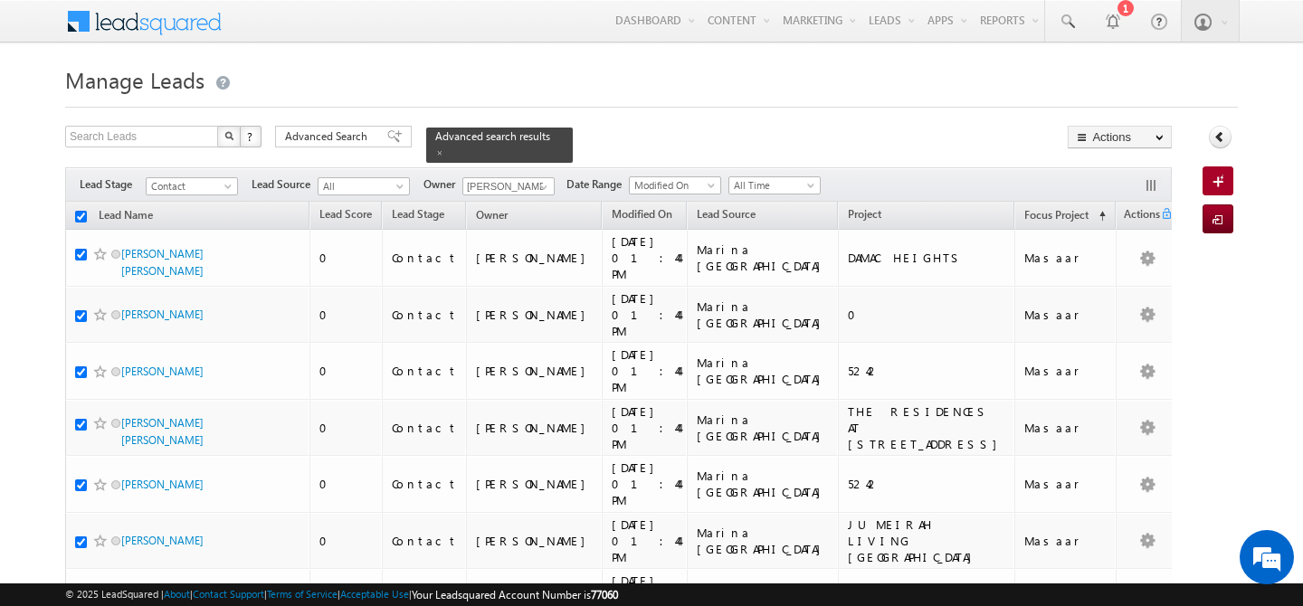
checkbox input "true"
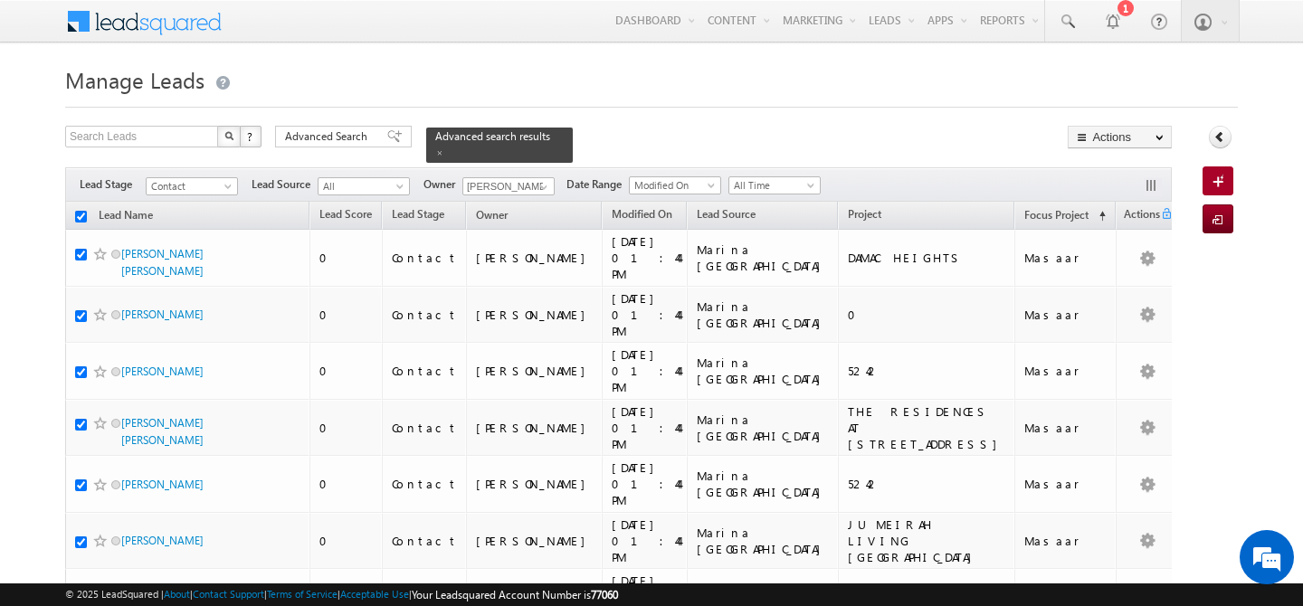
checkbox input "true"
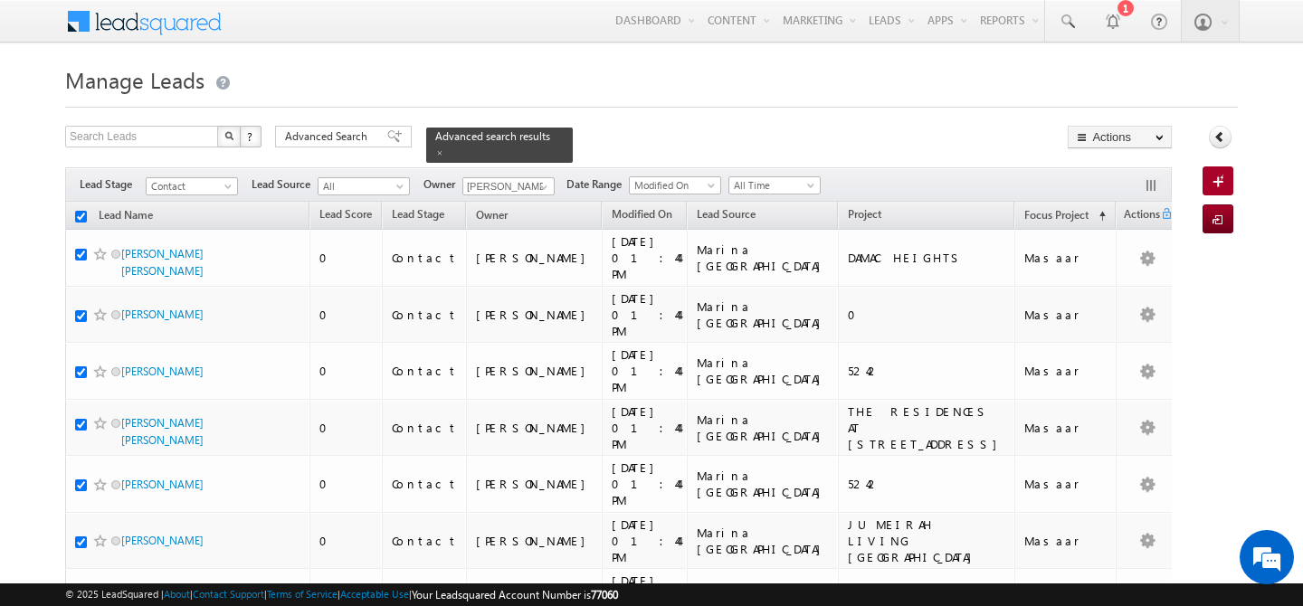
checkbox input "true"
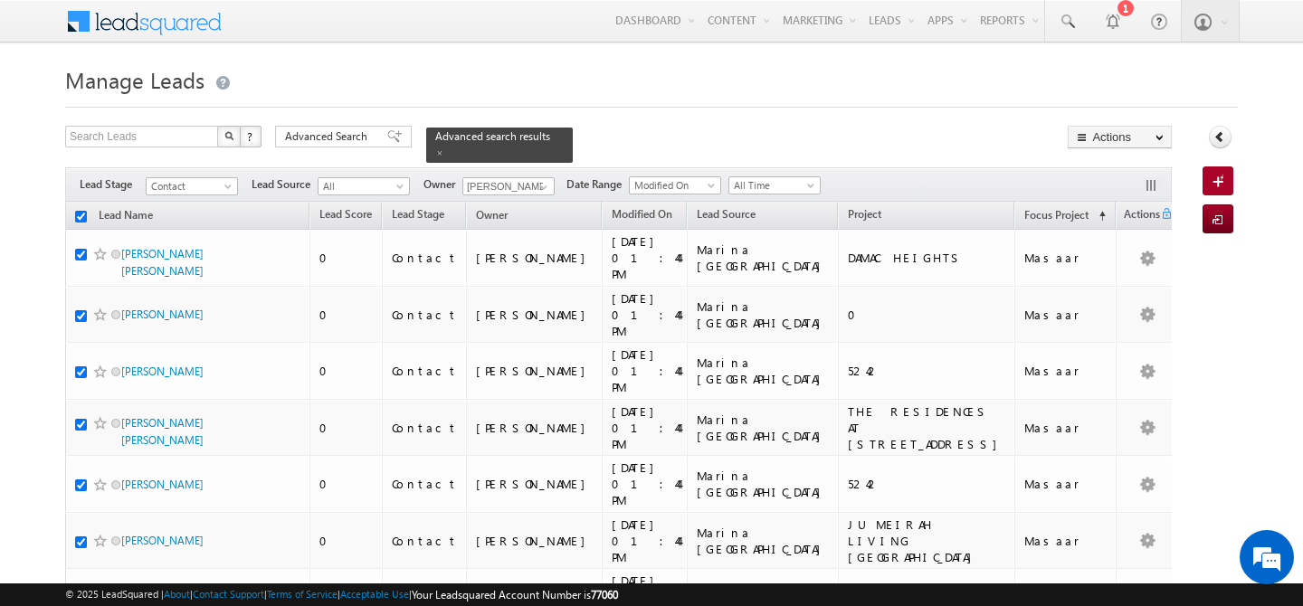
checkbox input "true"
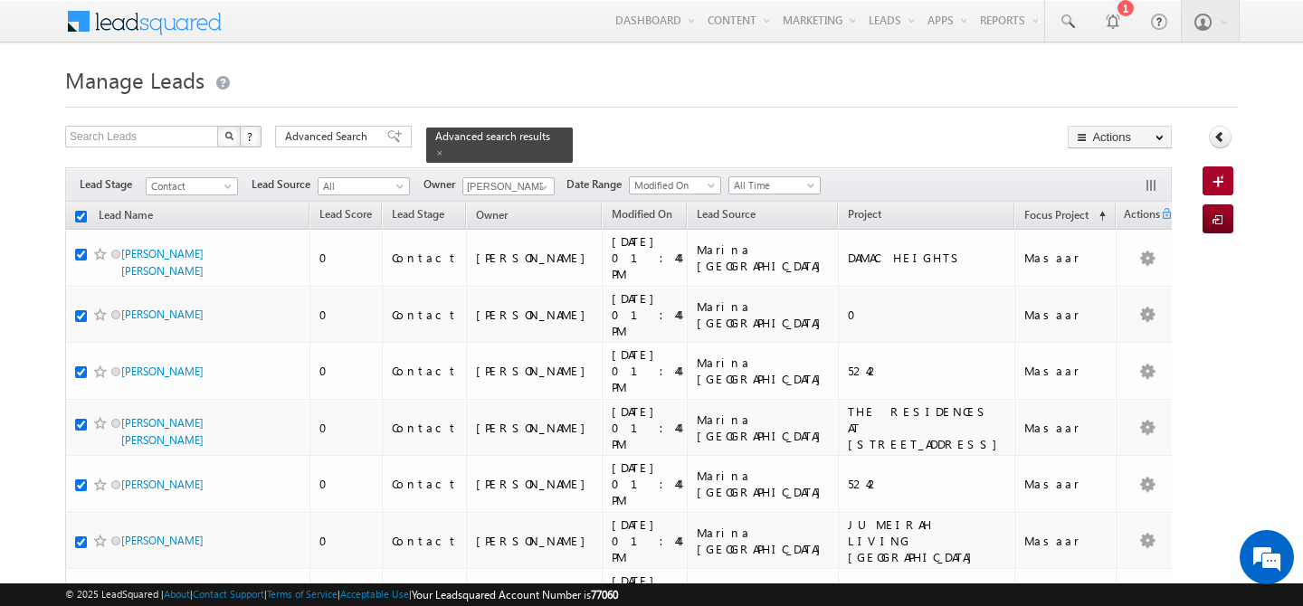
checkbox input "true"
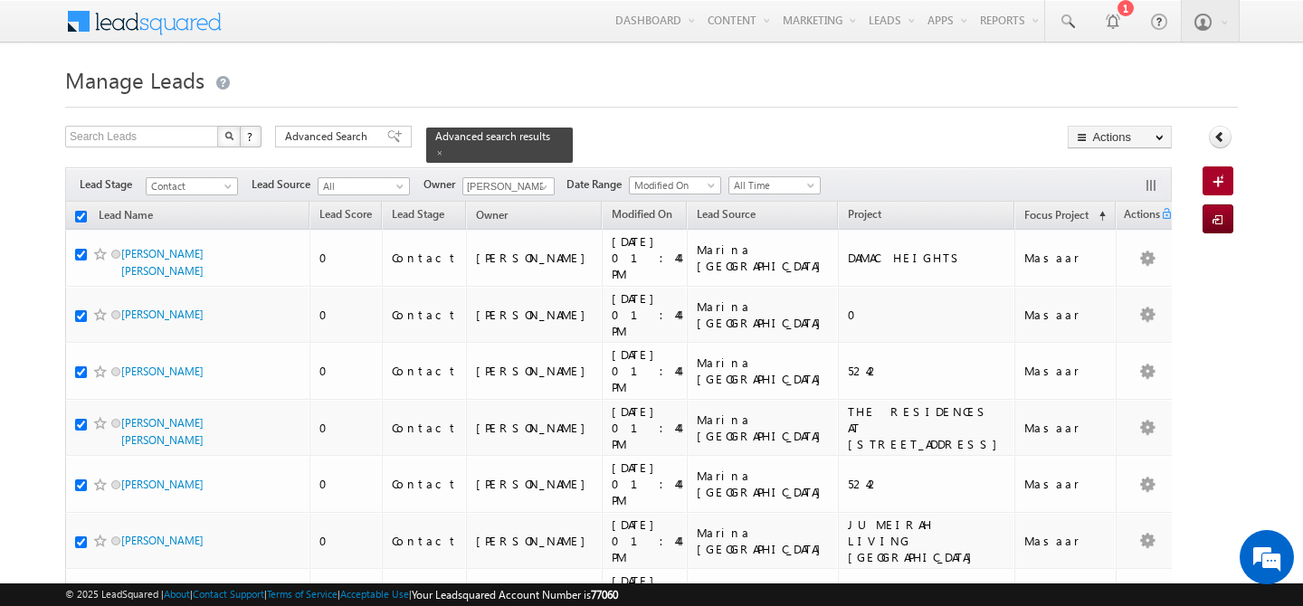
checkbox input "true"
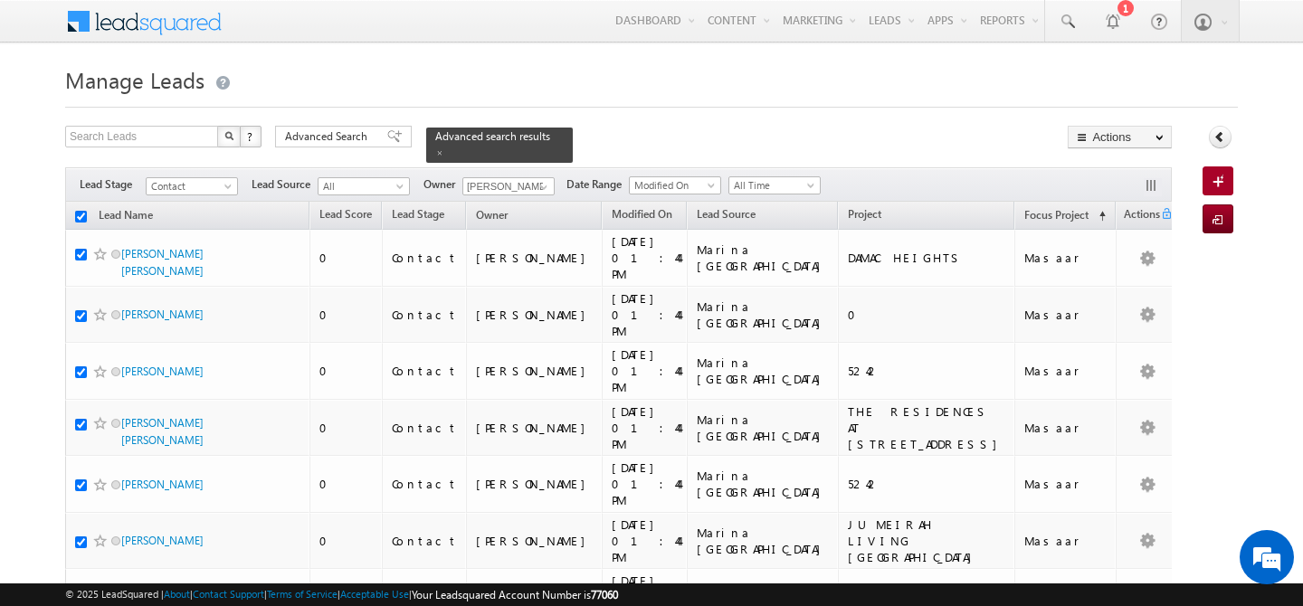
checkbox input "true"
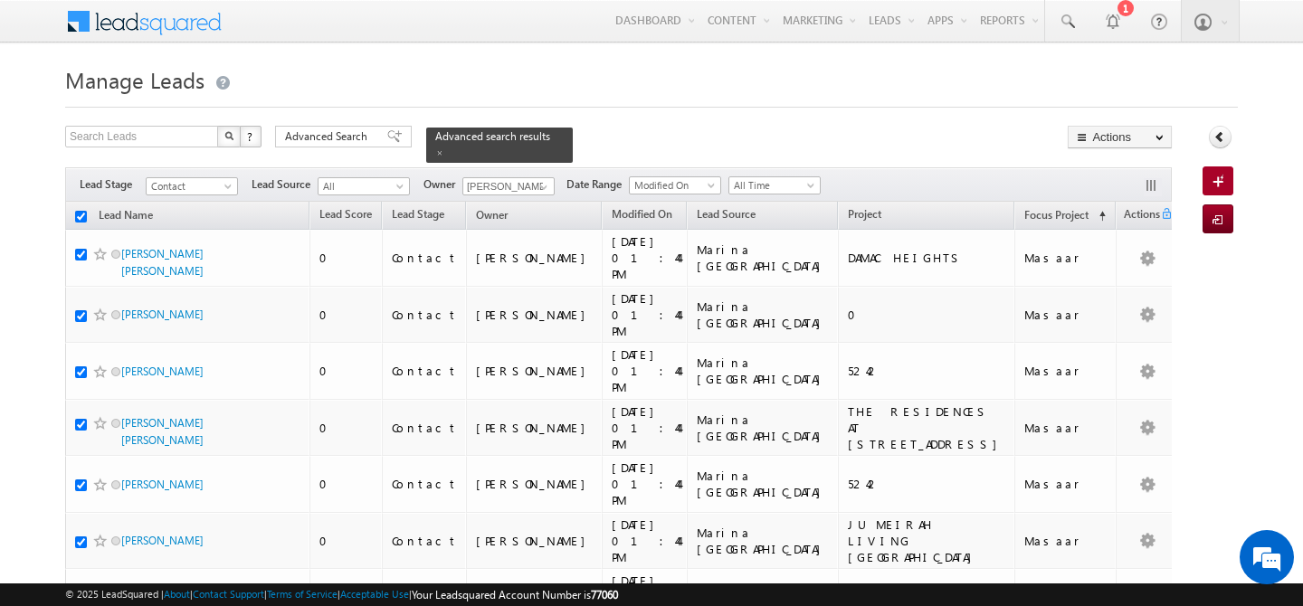
checkbox input "true"
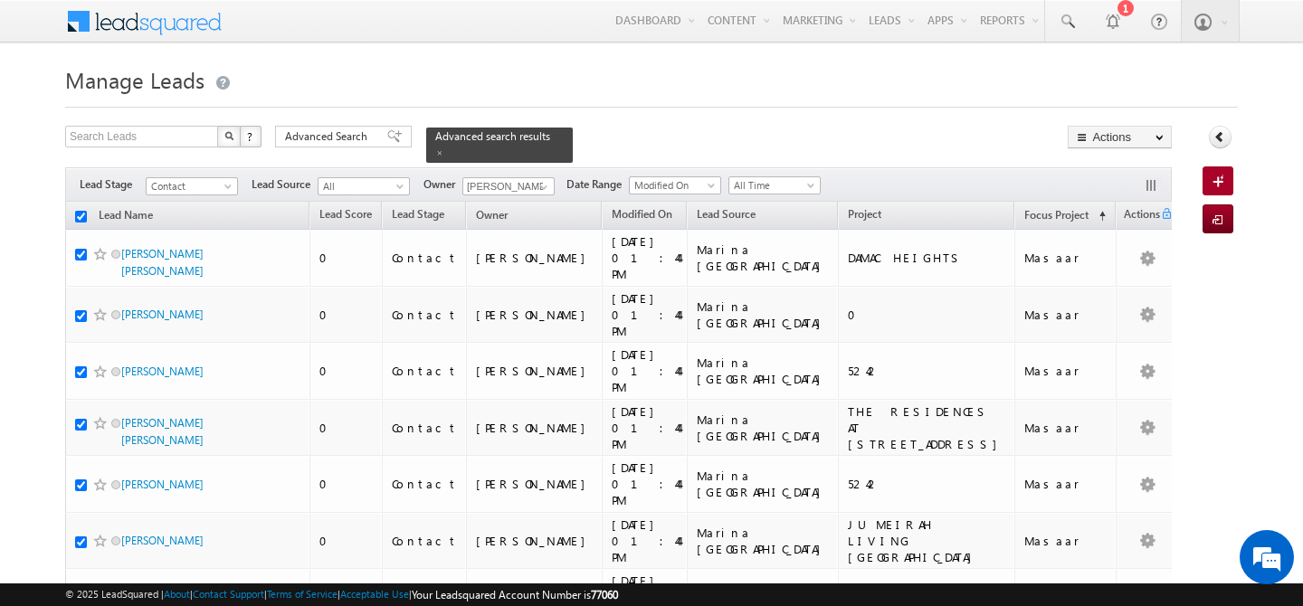
checkbox input "true"
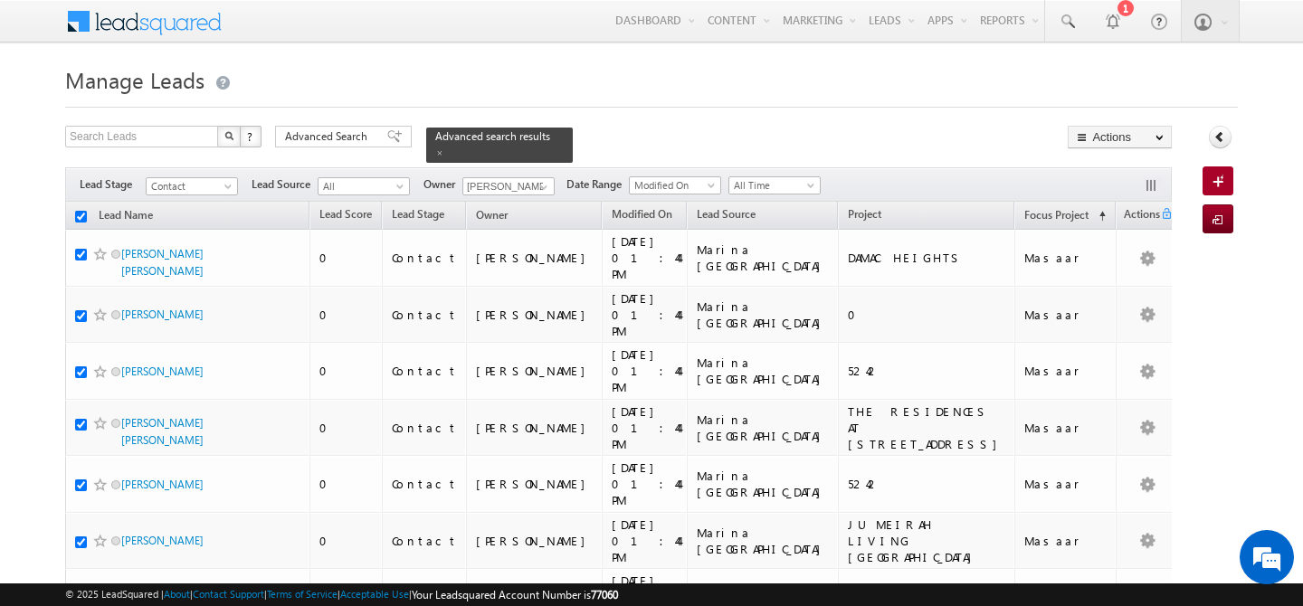
checkbox input "true"
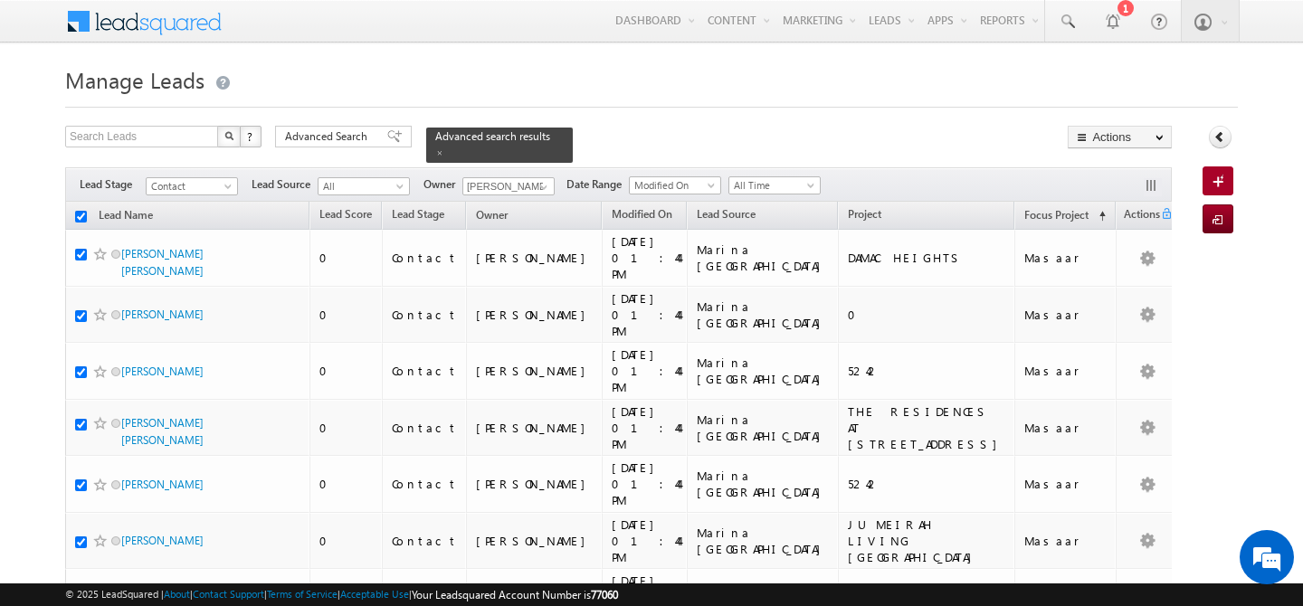
checkbox input "true"
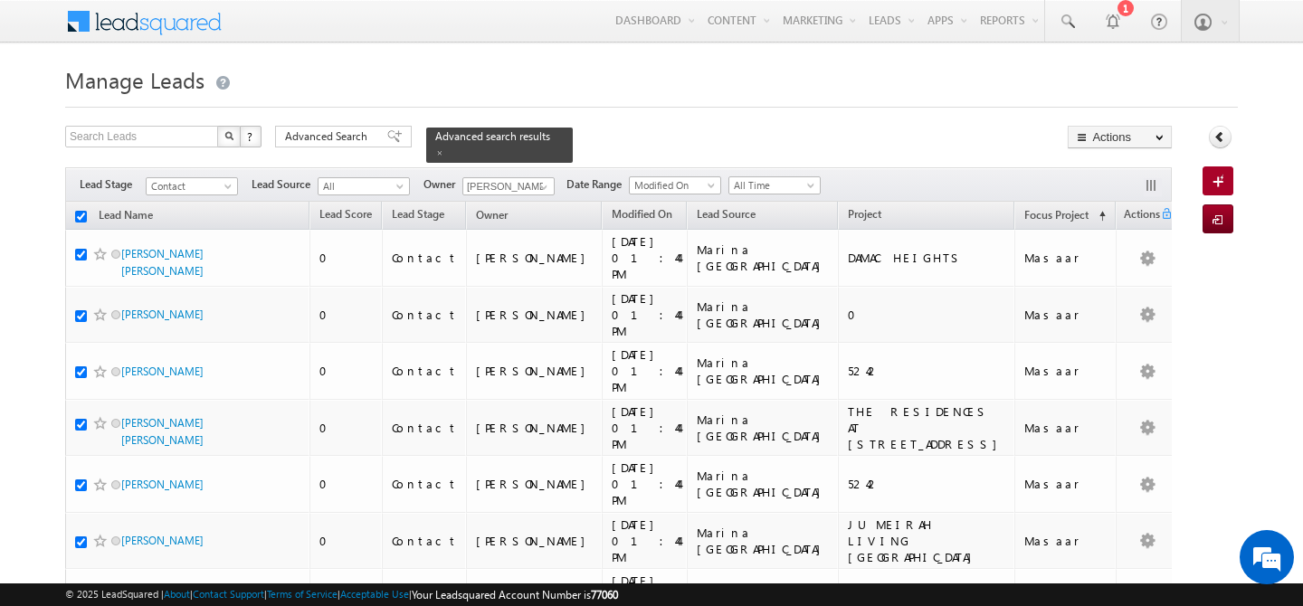
checkbox input "true"
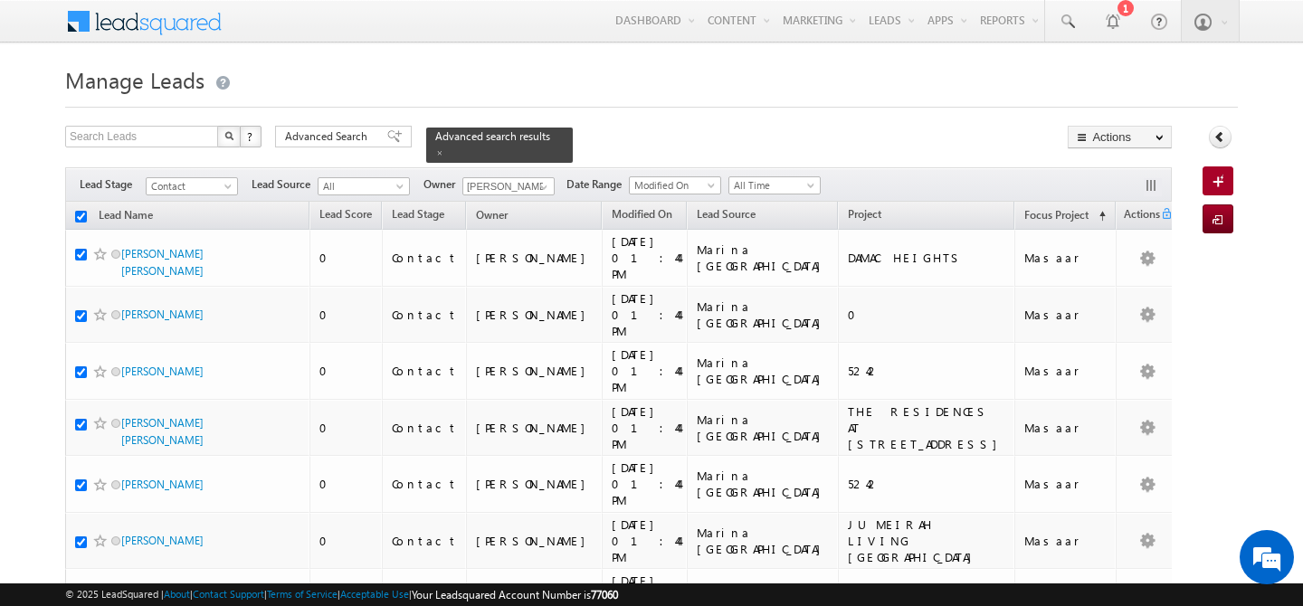
checkbox input "true"
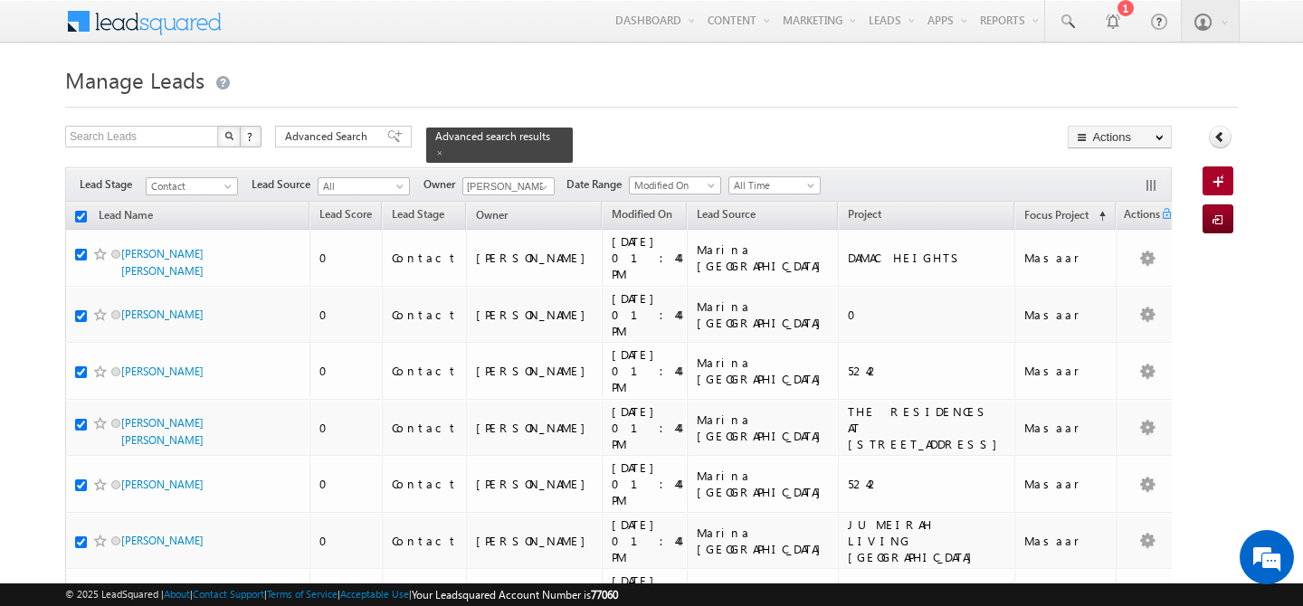
checkbox input "true"
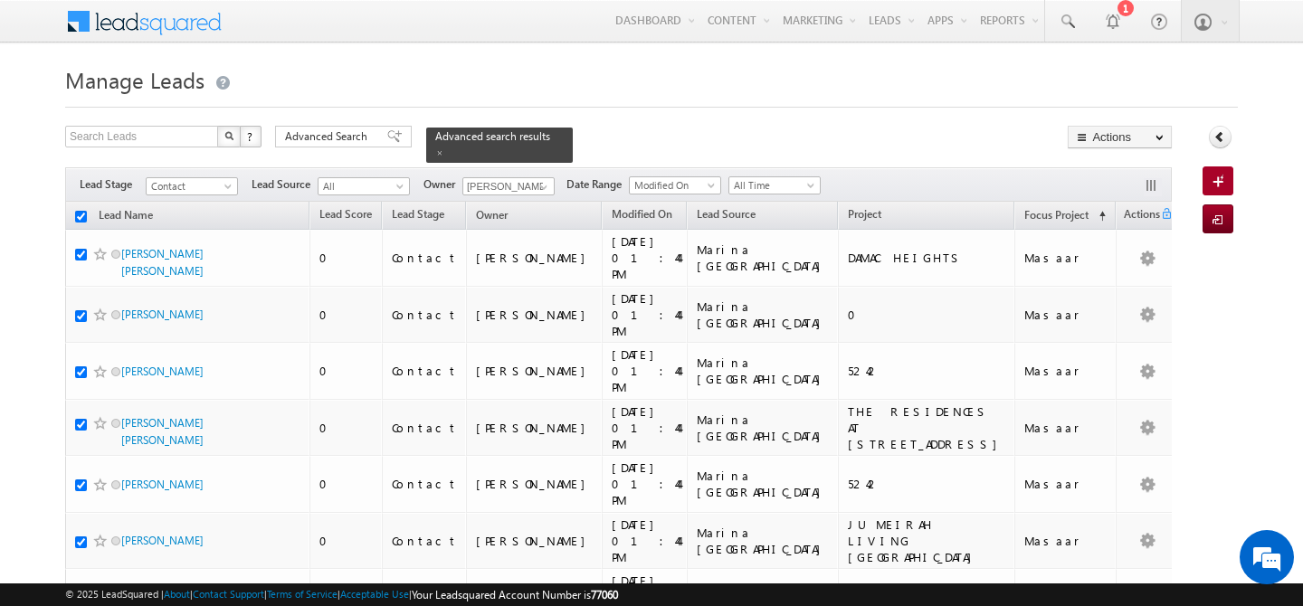
checkbox input "true"
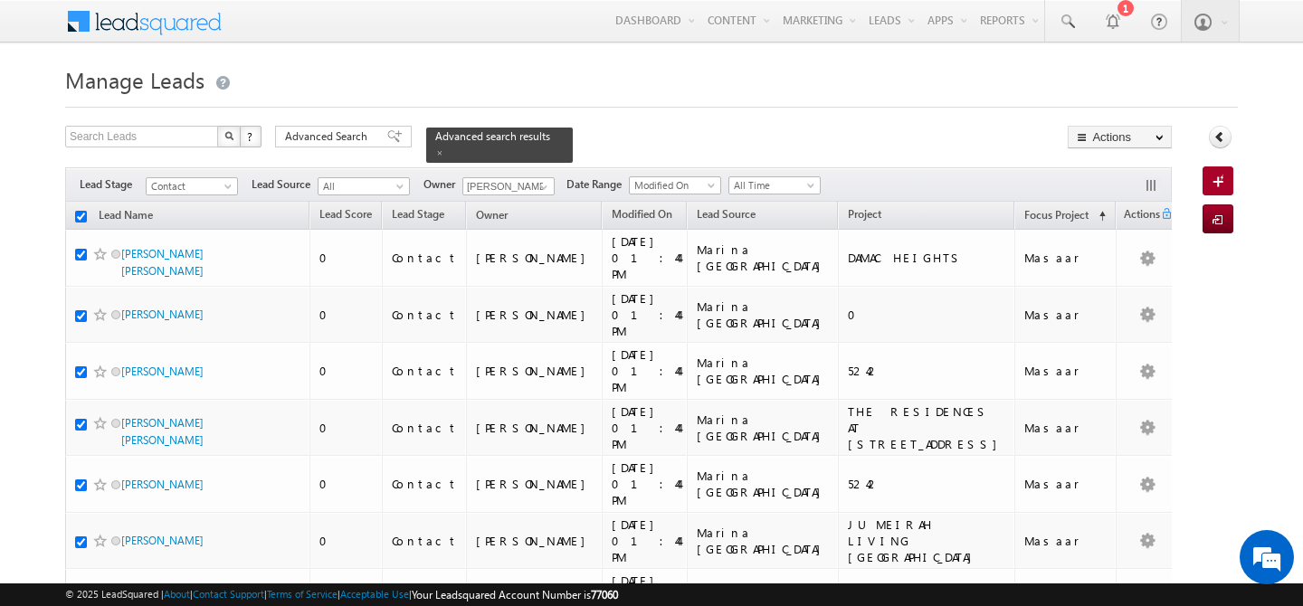
checkbox input "true"
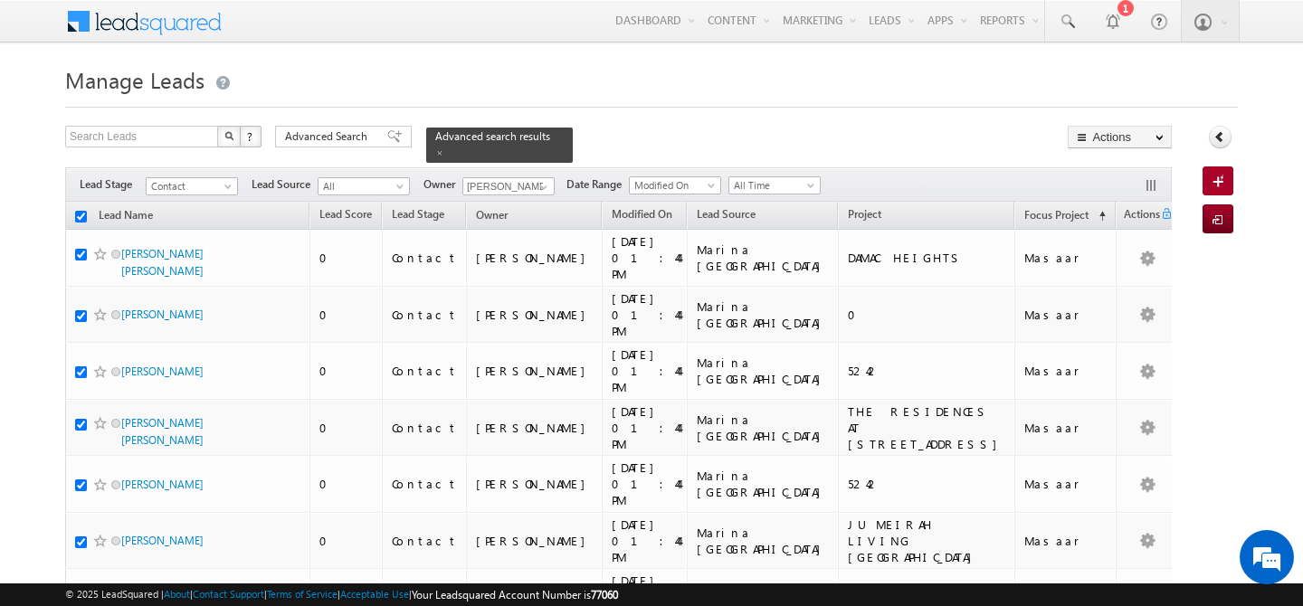
checkbox input "true"
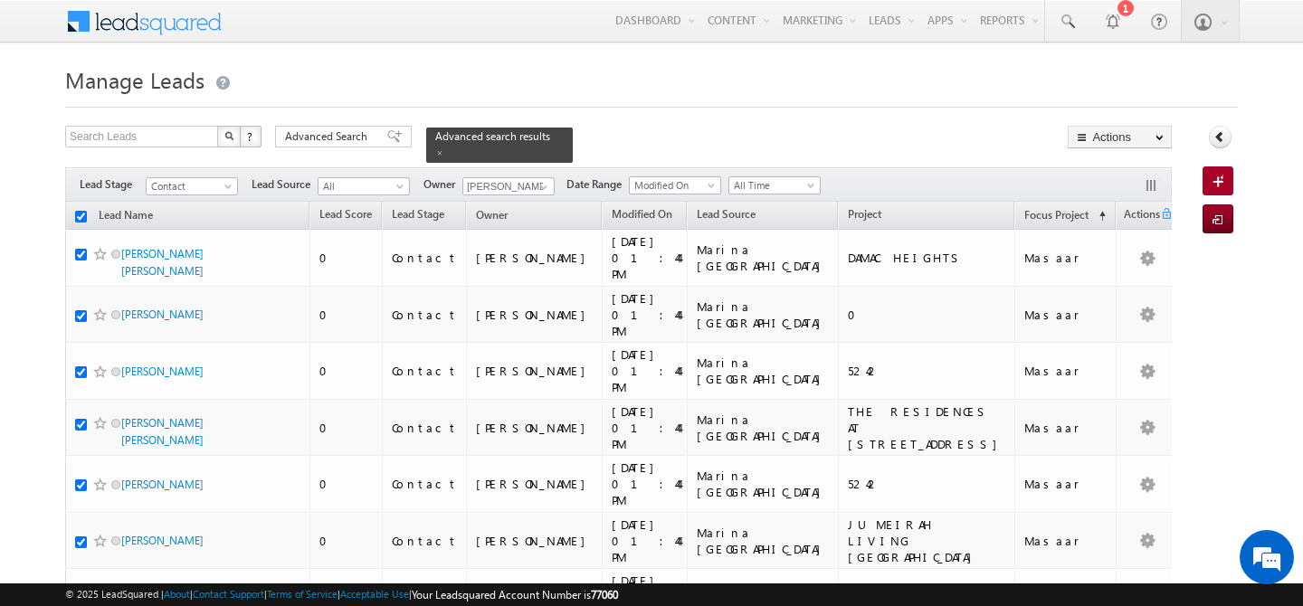
checkbox input "true"
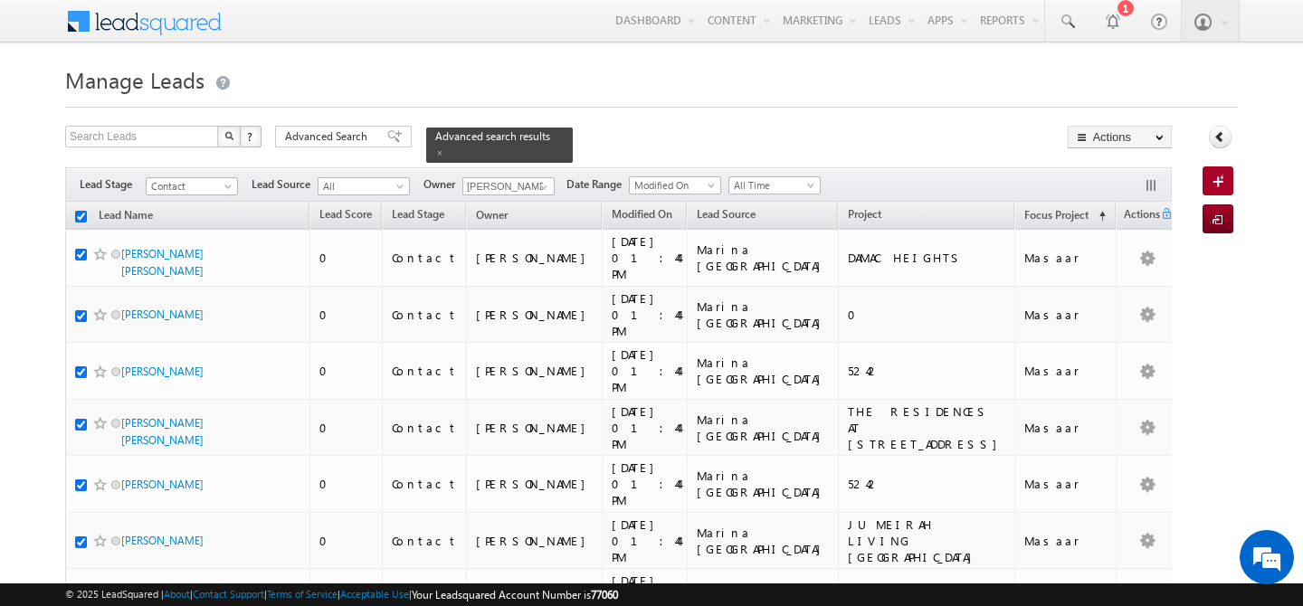
checkbox input "true"
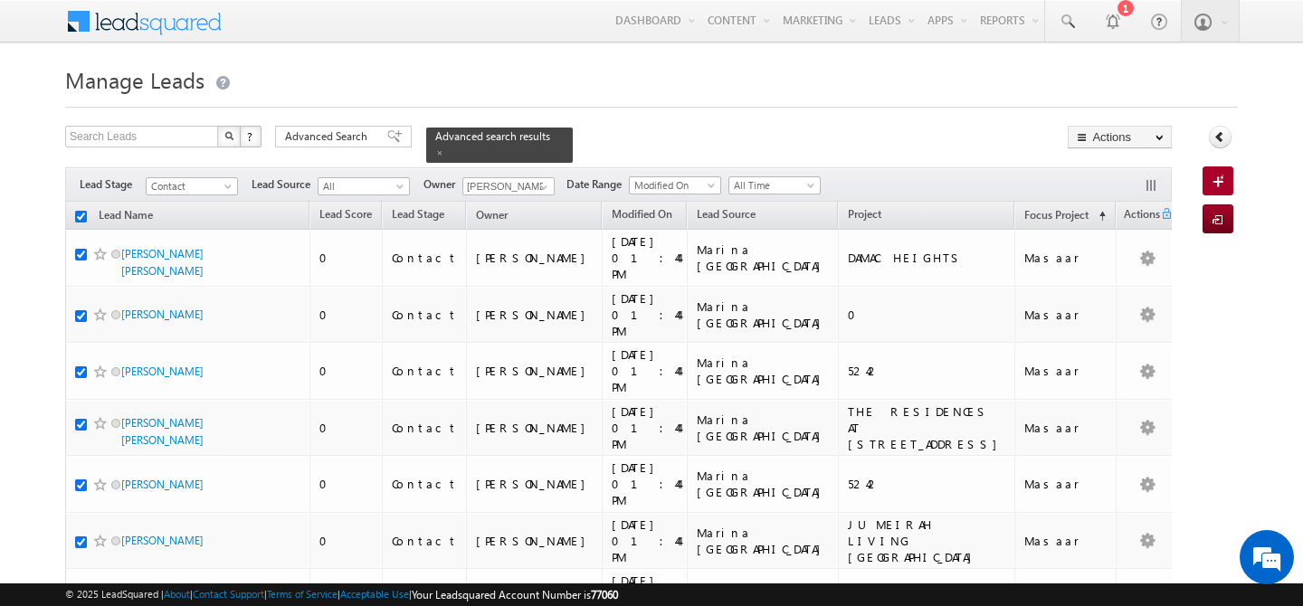
checkbox input "true"
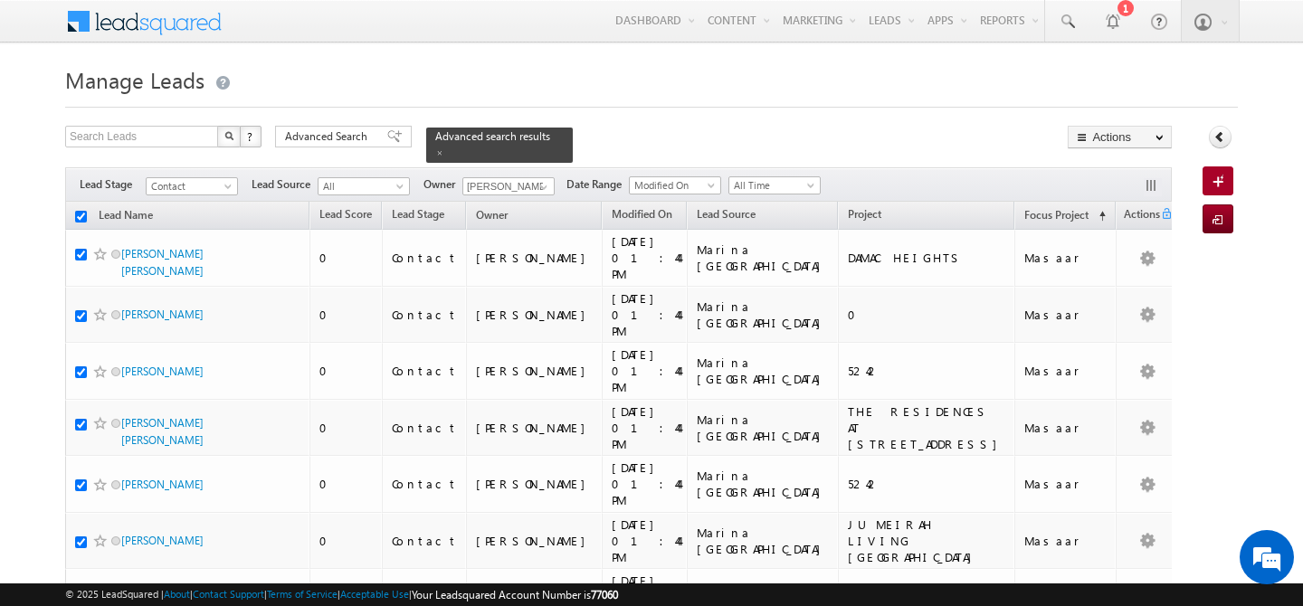
checkbox input "true"
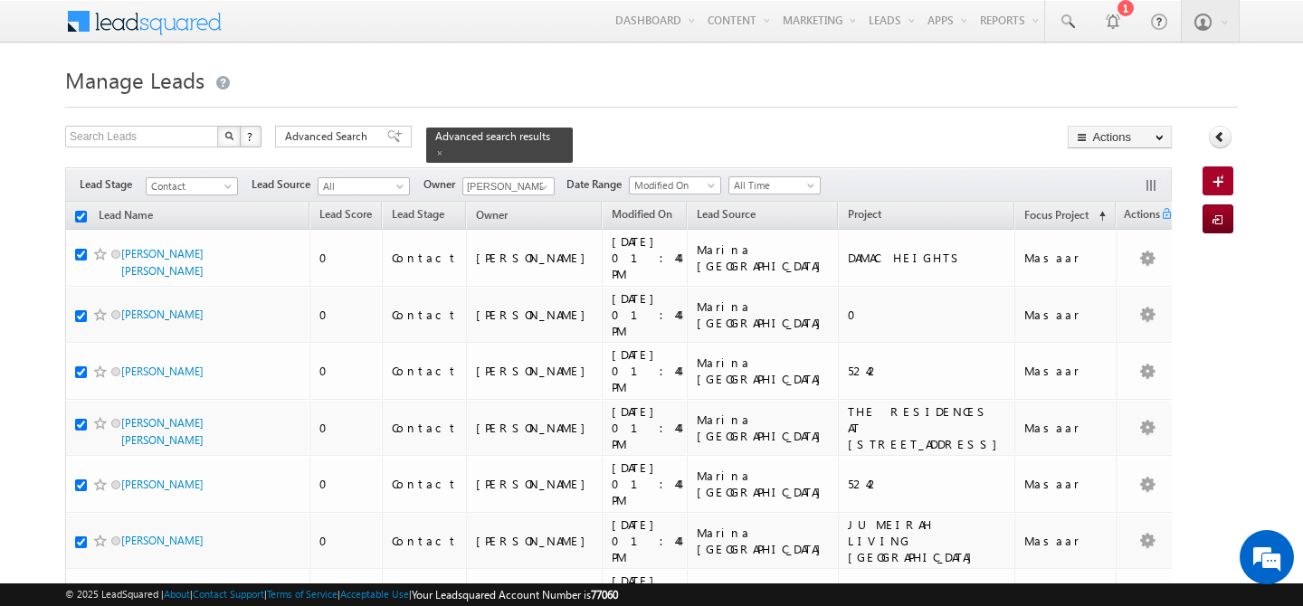
checkbox input "true"
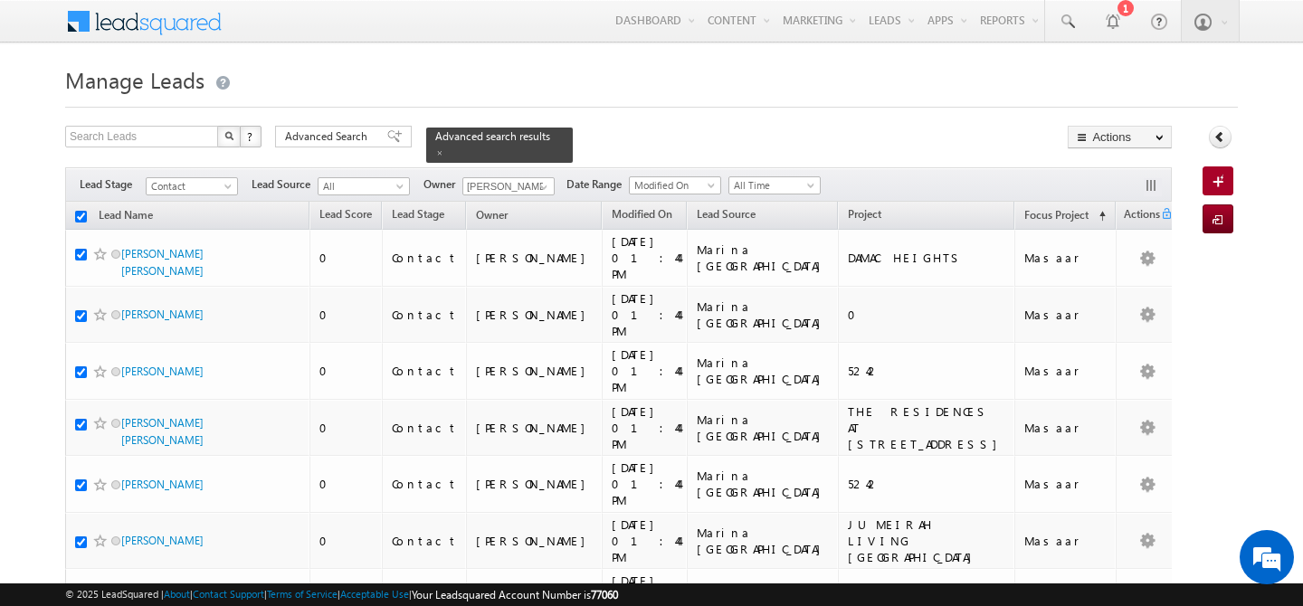
checkbox input "true"
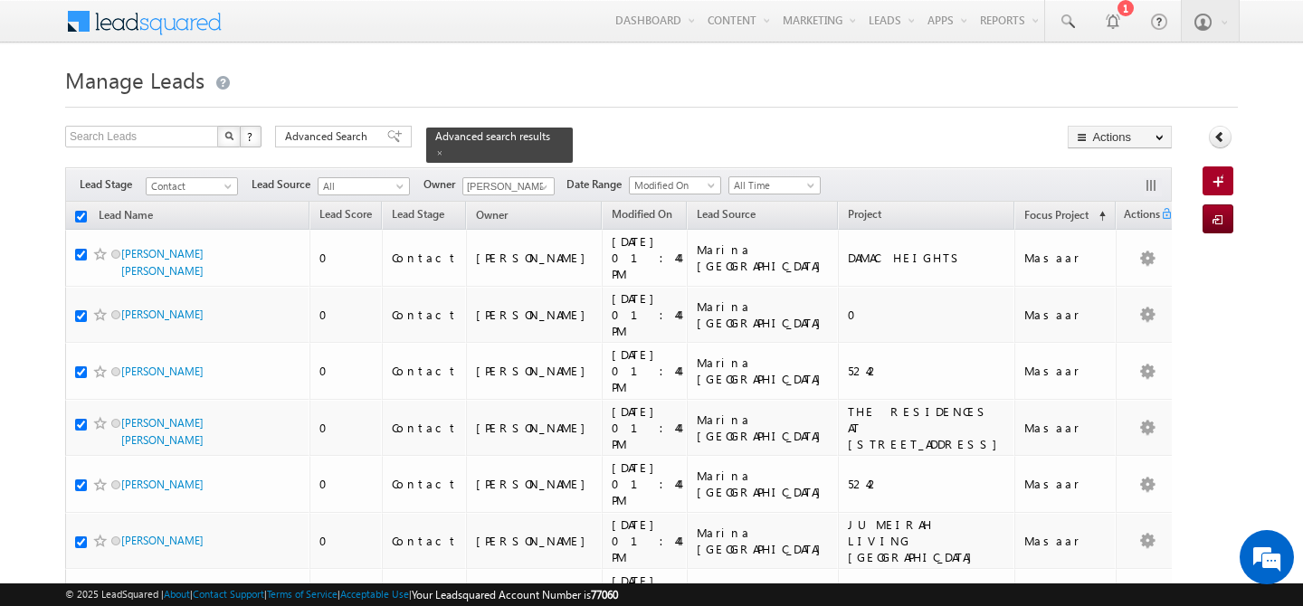
checkbox input "true"
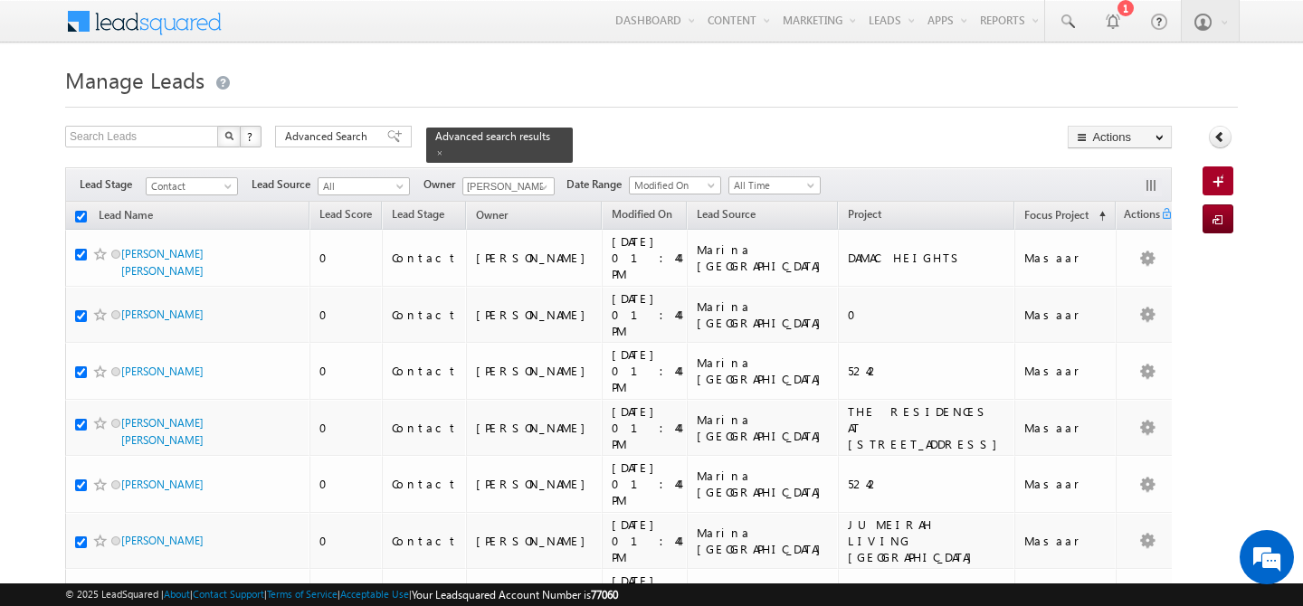
checkbox input "true"
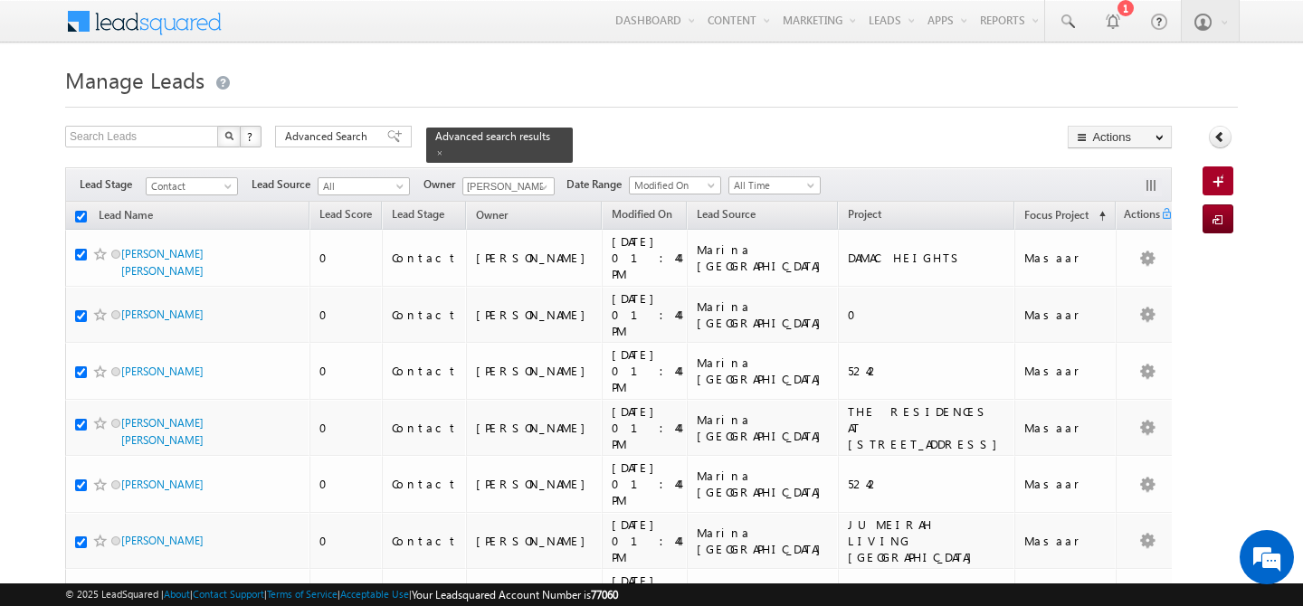
checkbox input "true"
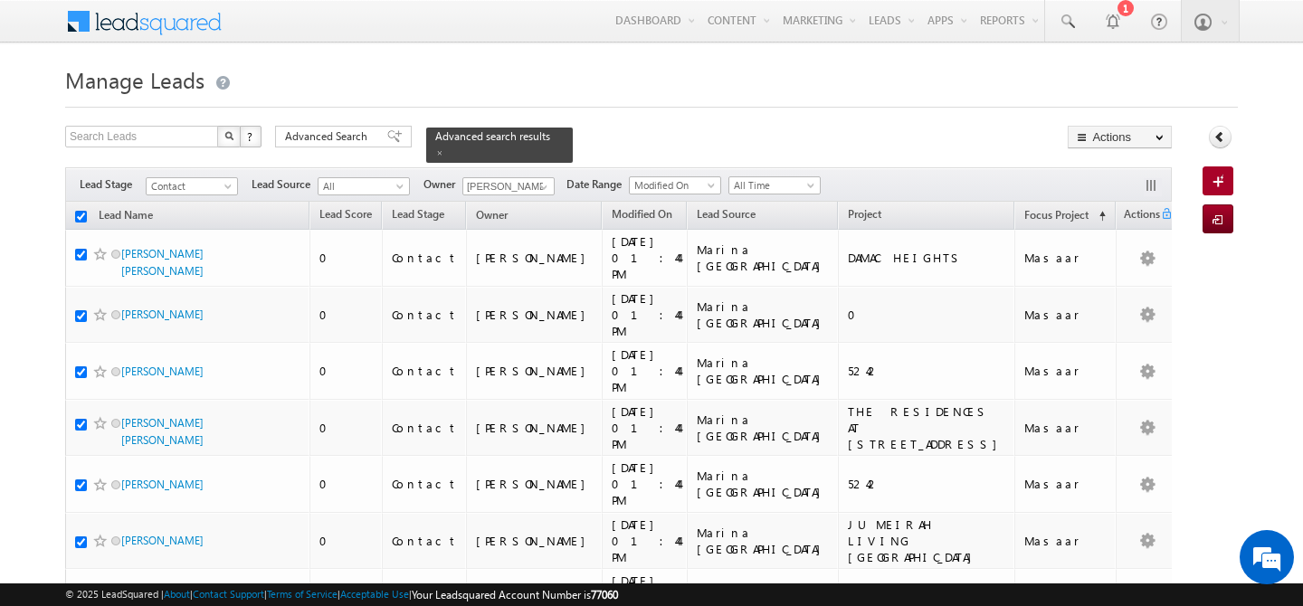
checkbox input "true"
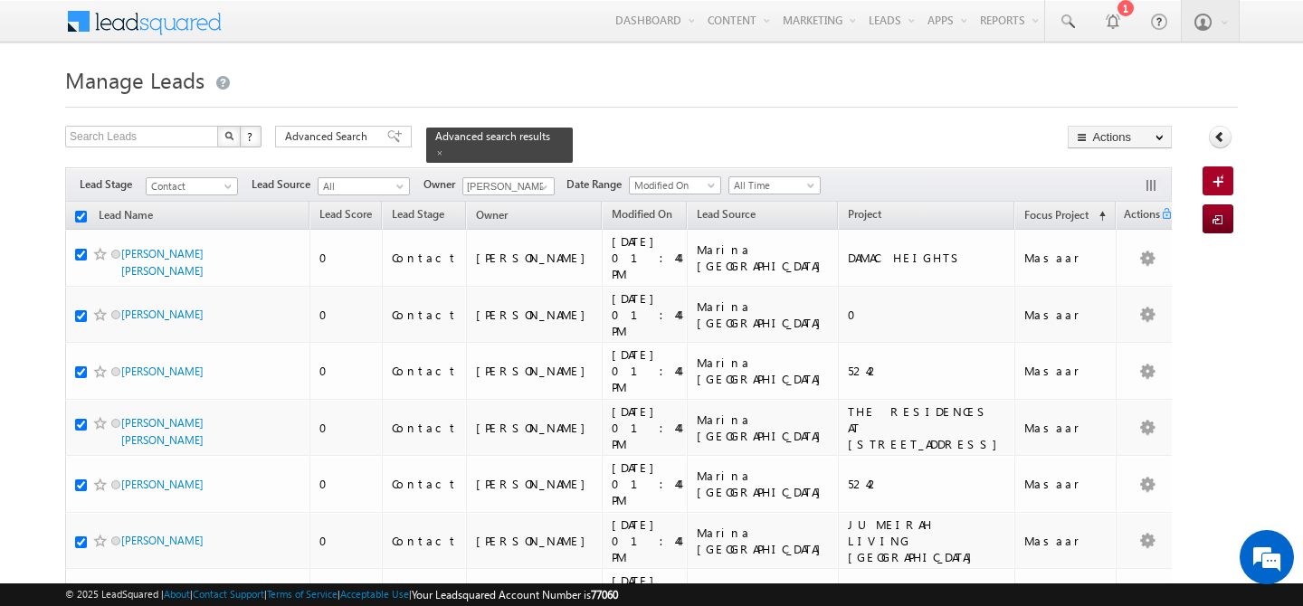
checkbox input "true"
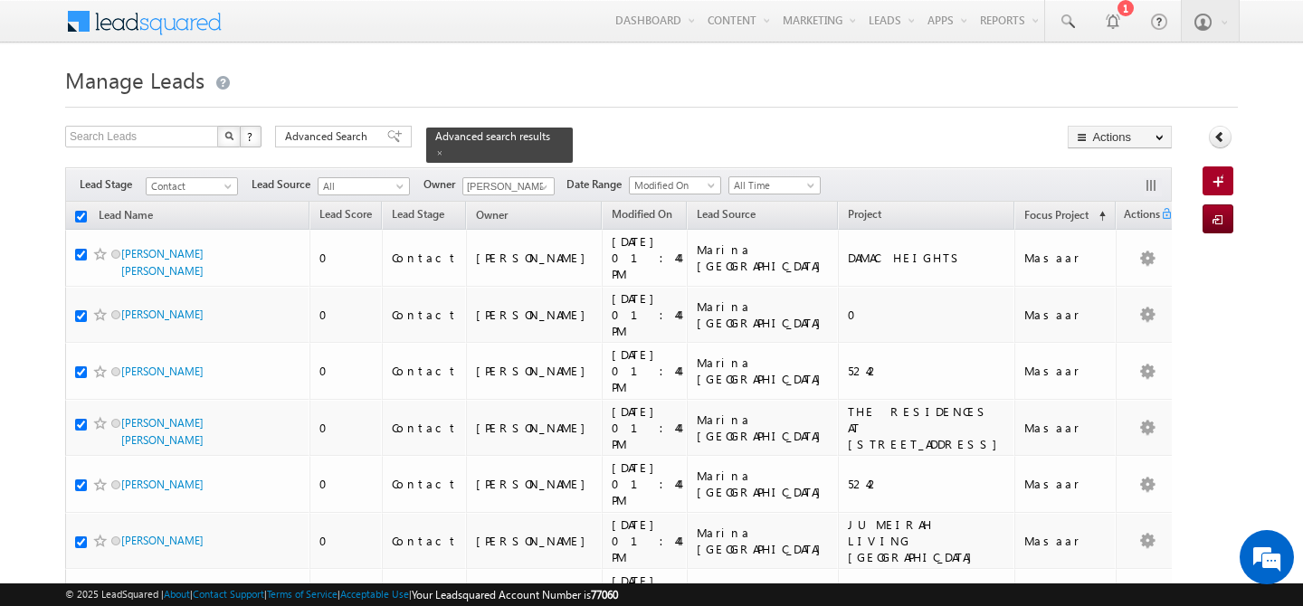
checkbox input "true"
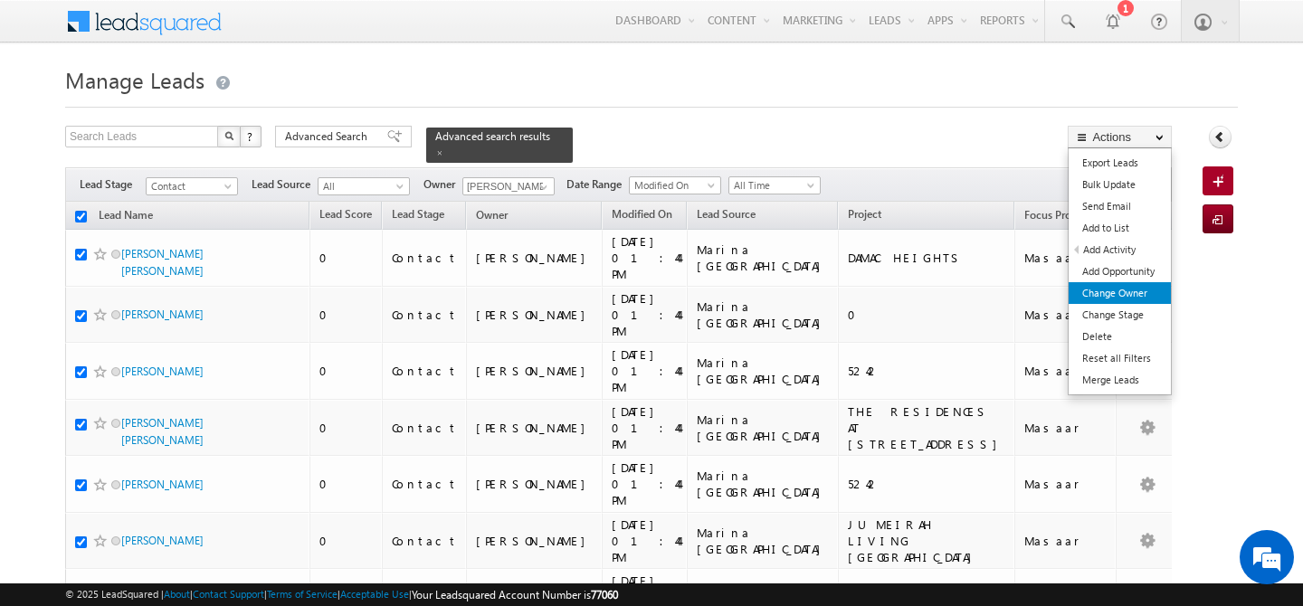
click at [1121, 300] on link "Change Owner" at bounding box center [1120, 293] width 102 height 22
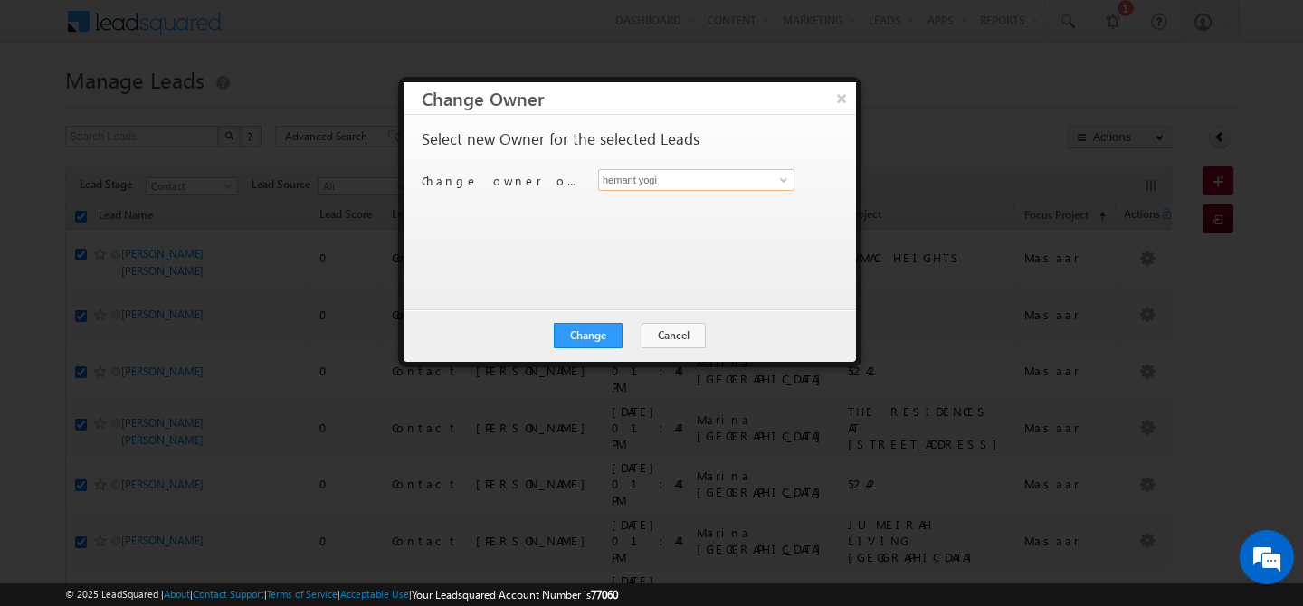
click at [690, 189] on input "hemant yogi" at bounding box center [696, 180] width 196 height 22
click at [634, 210] on span "shaila.shree@indglobal.ae" at bounding box center [686, 216] width 163 height 14
click at [592, 336] on button "Change" at bounding box center [588, 335] width 69 height 25
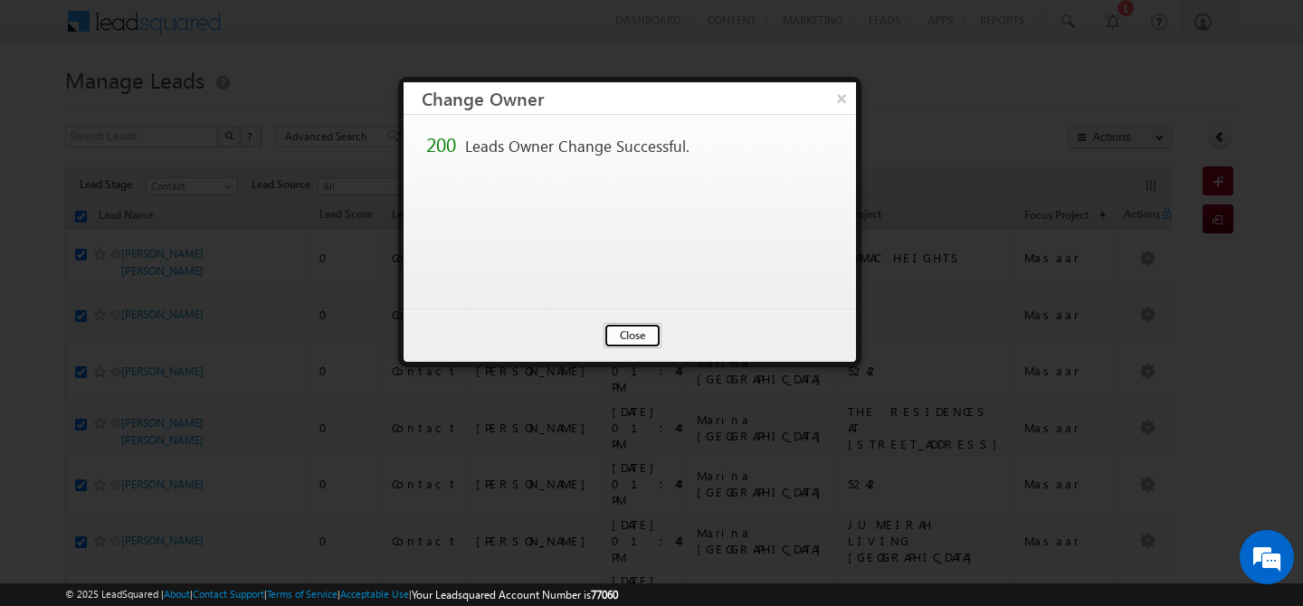
click at [628, 329] on button "Close" at bounding box center [633, 335] width 58 height 25
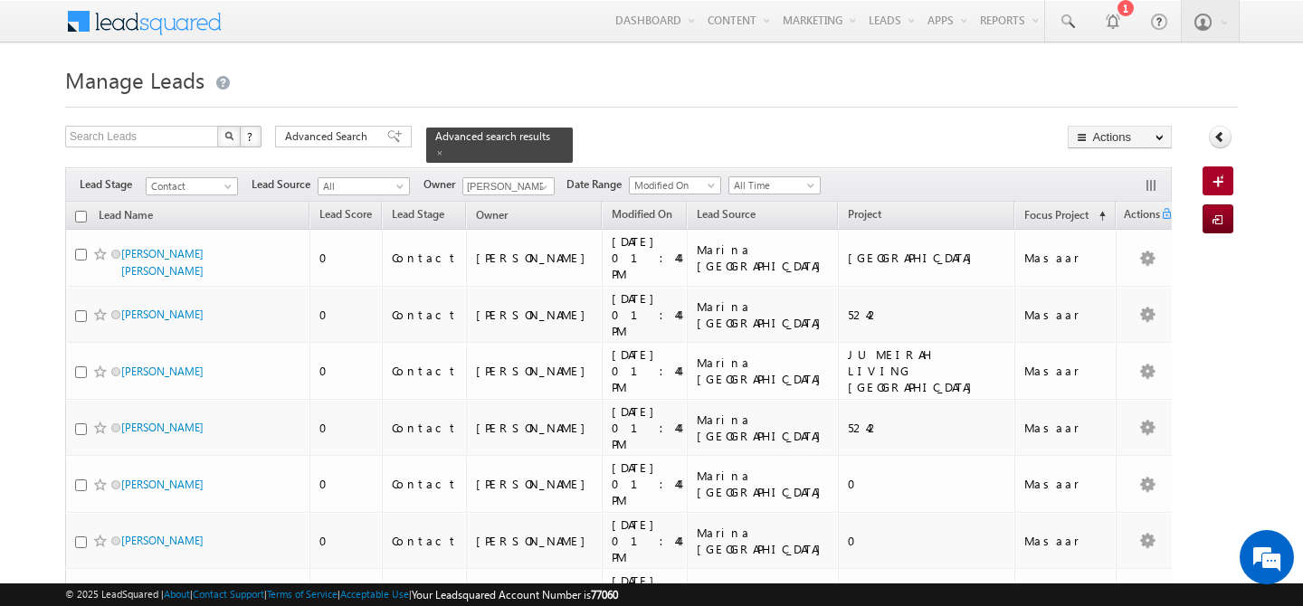
click at [85, 211] on input "checkbox" at bounding box center [81, 217] width 12 height 12
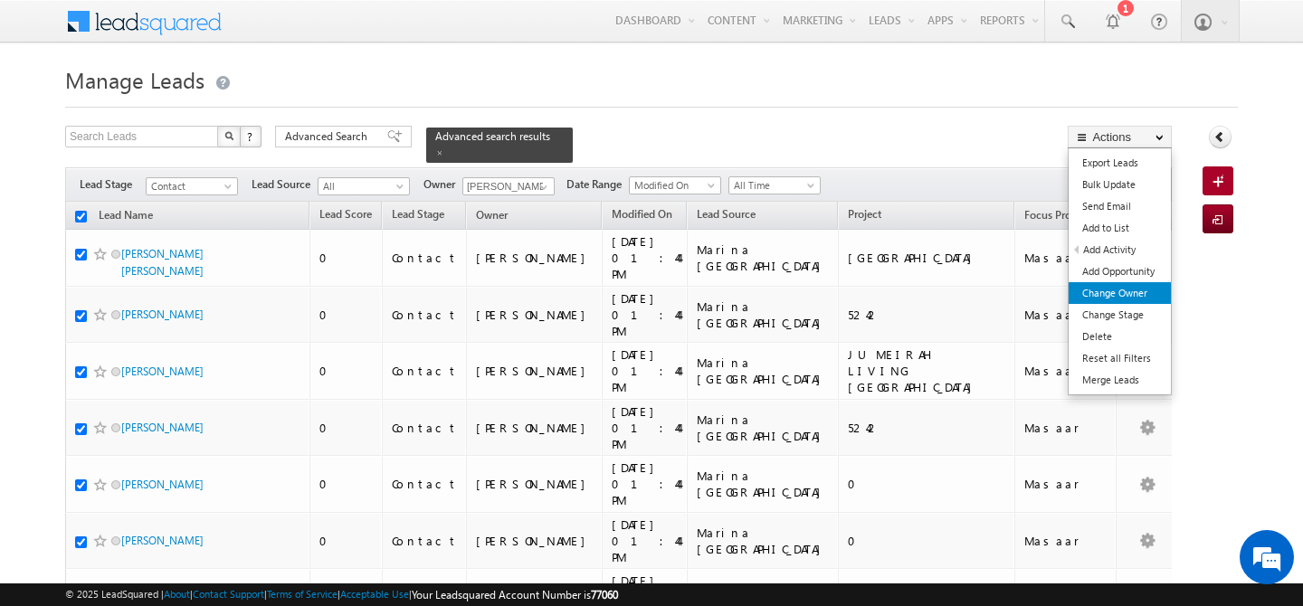
click at [1129, 291] on link "Change Owner" at bounding box center [1120, 293] width 102 height 22
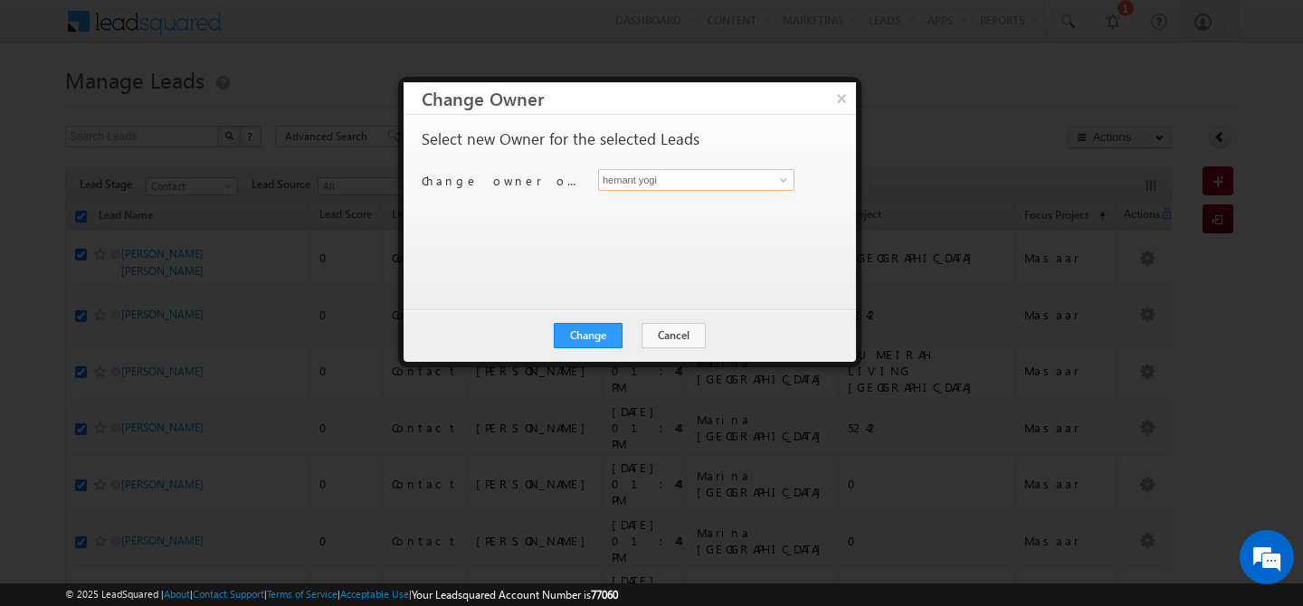
click at [698, 184] on input "hemant yogi" at bounding box center [696, 180] width 196 height 22
click at [678, 213] on span "shaila.shree@indglobal.ae" at bounding box center [686, 216] width 163 height 14
click at [593, 337] on button "Change" at bounding box center [588, 335] width 69 height 25
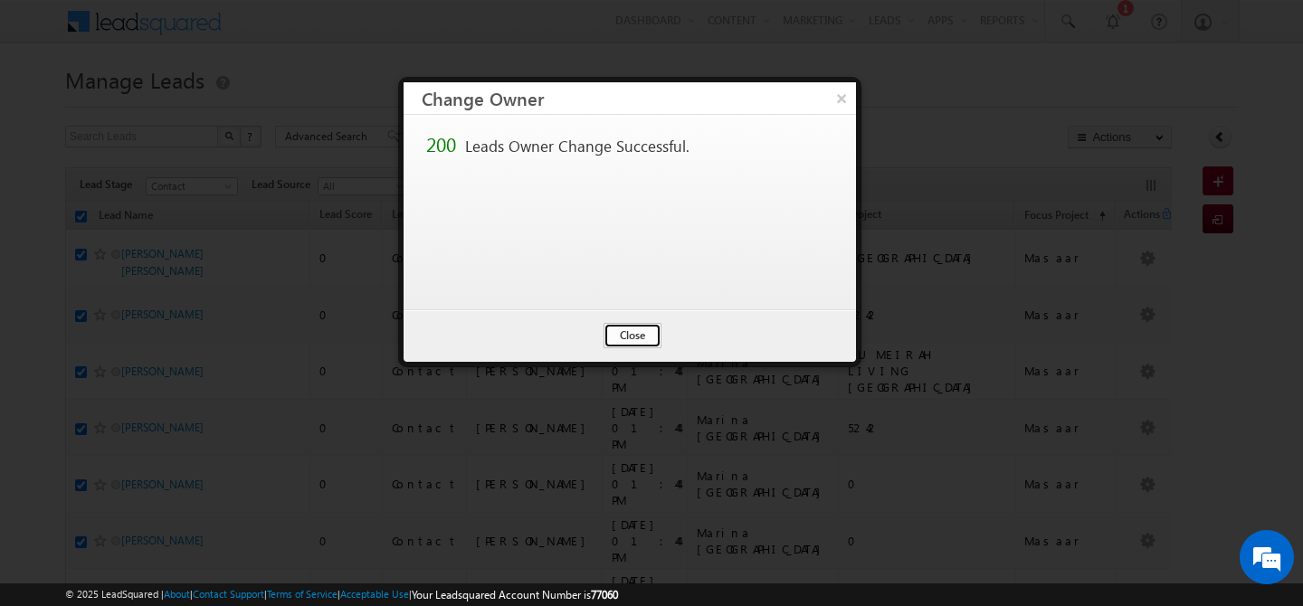
click at [624, 336] on button "Close" at bounding box center [633, 335] width 58 height 25
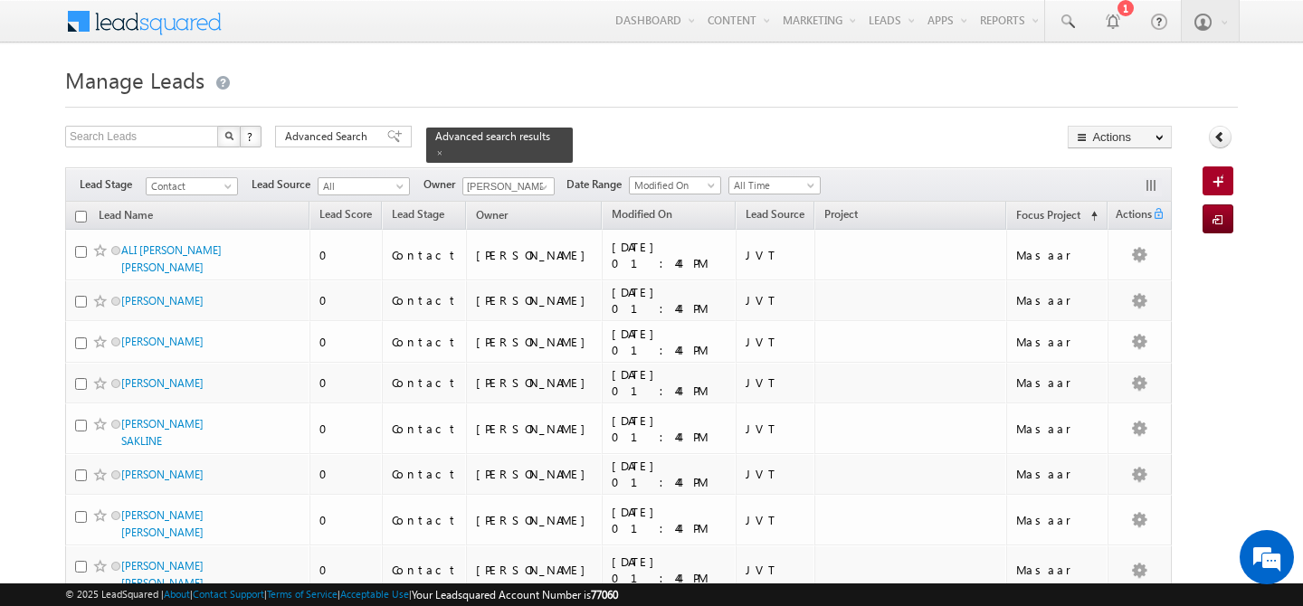
click at [85, 211] on input "checkbox" at bounding box center [81, 217] width 12 height 12
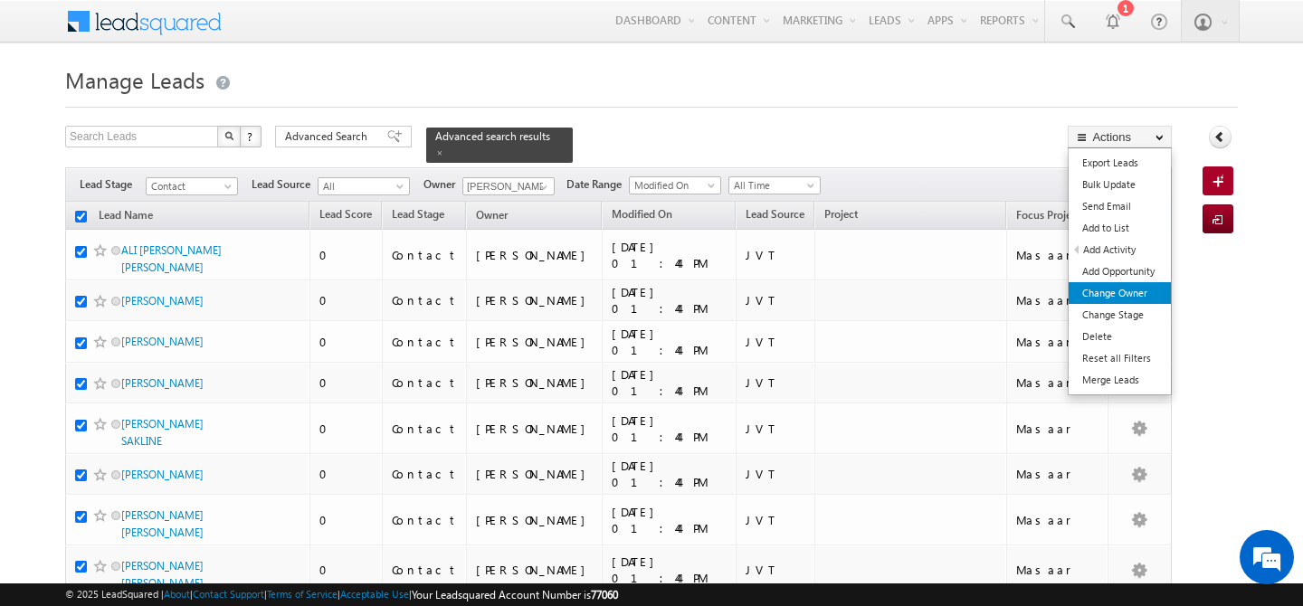
click at [1129, 291] on link "Change Owner" at bounding box center [1120, 293] width 102 height 22
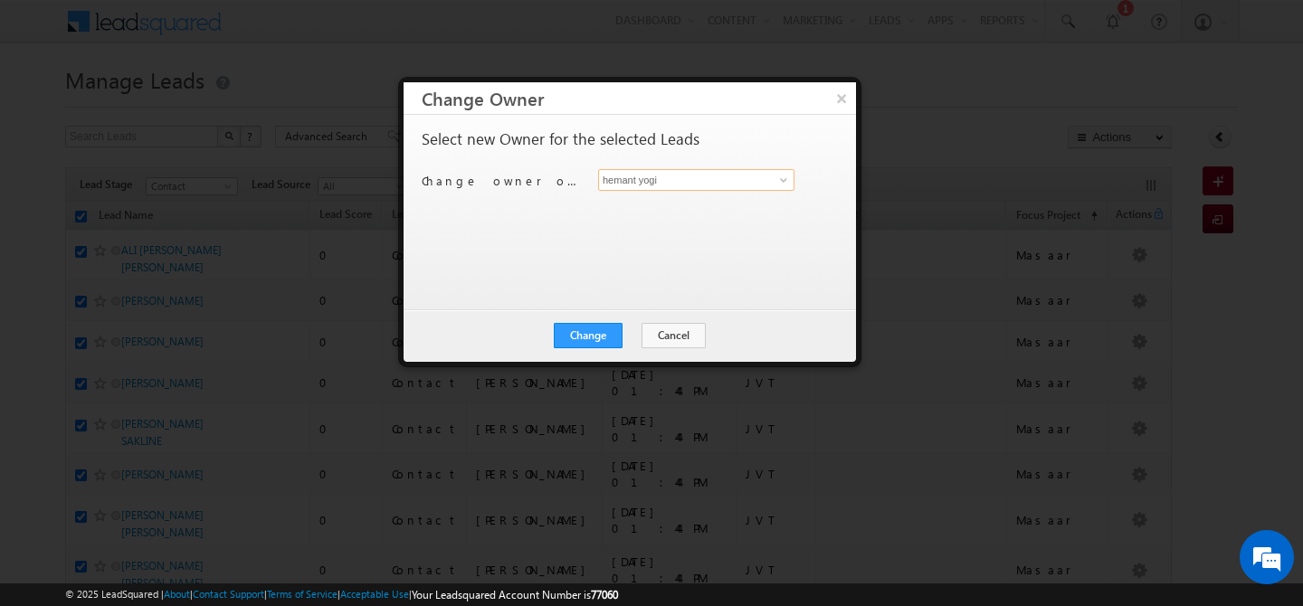
click at [681, 179] on input "hemant yogi" at bounding box center [696, 180] width 196 height 22
click at [672, 203] on link "Gurpreet Singh gurpreet.singh@indglobal.ae" at bounding box center [696, 208] width 196 height 34
click at [589, 333] on button "Change" at bounding box center [588, 335] width 69 height 25
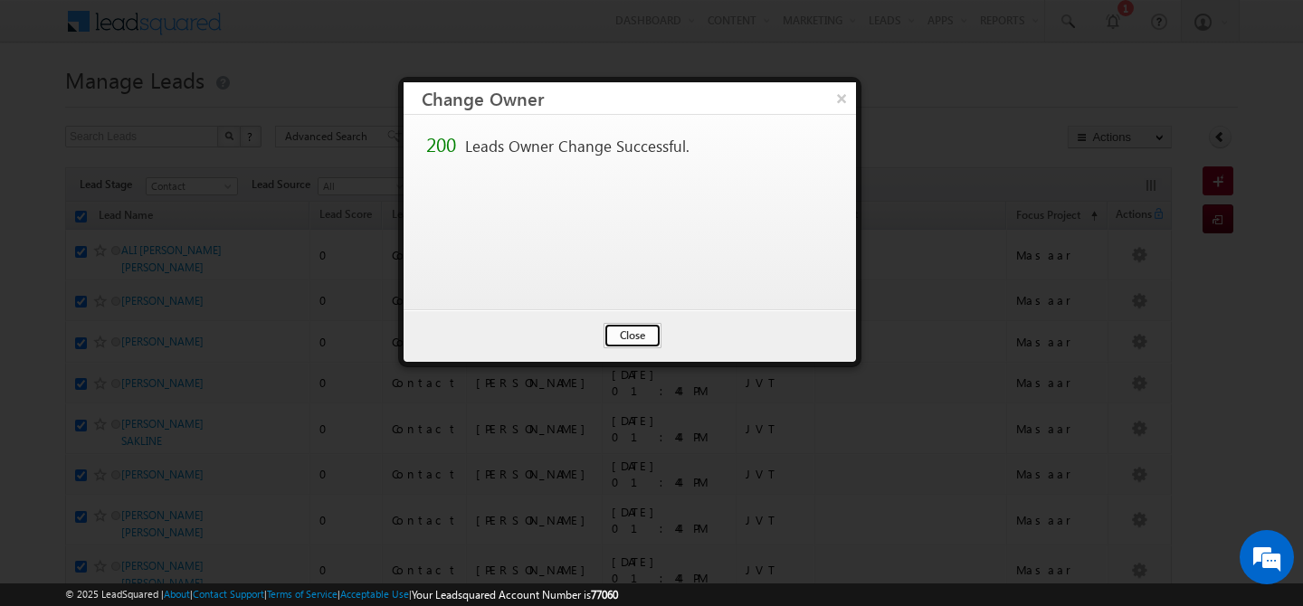
click at [649, 340] on button "Close" at bounding box center [633, 335] width 58 height 25
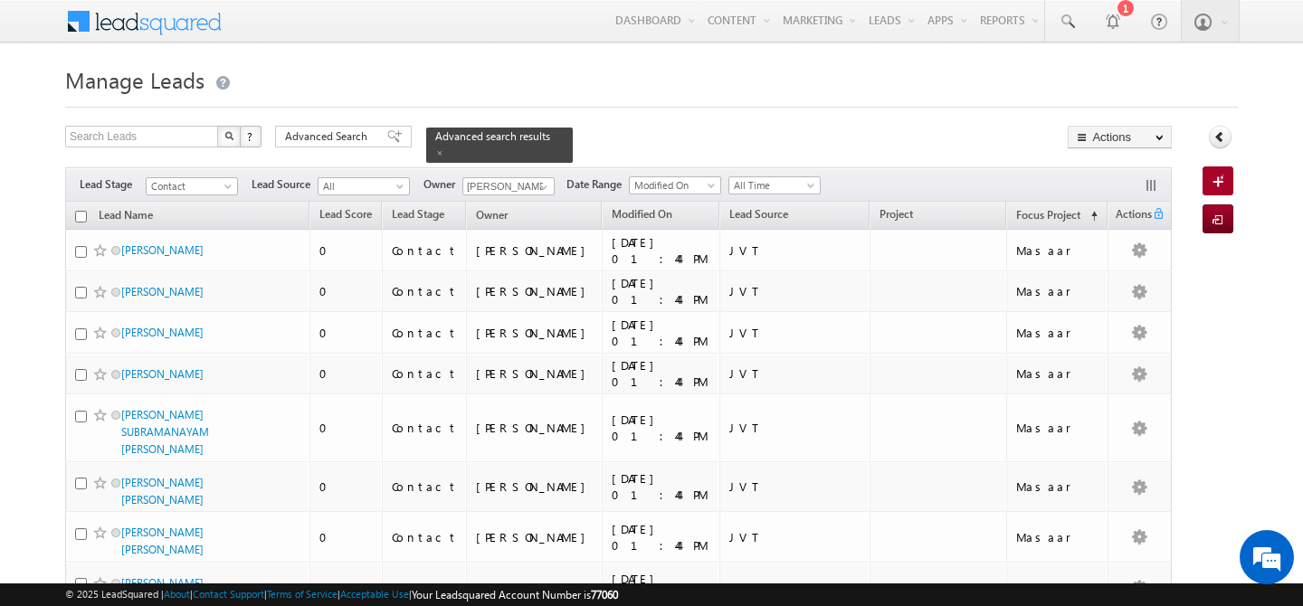
click at [79, 211] on input "checkbox" at bounding box center [81, 217] width 12 height 12
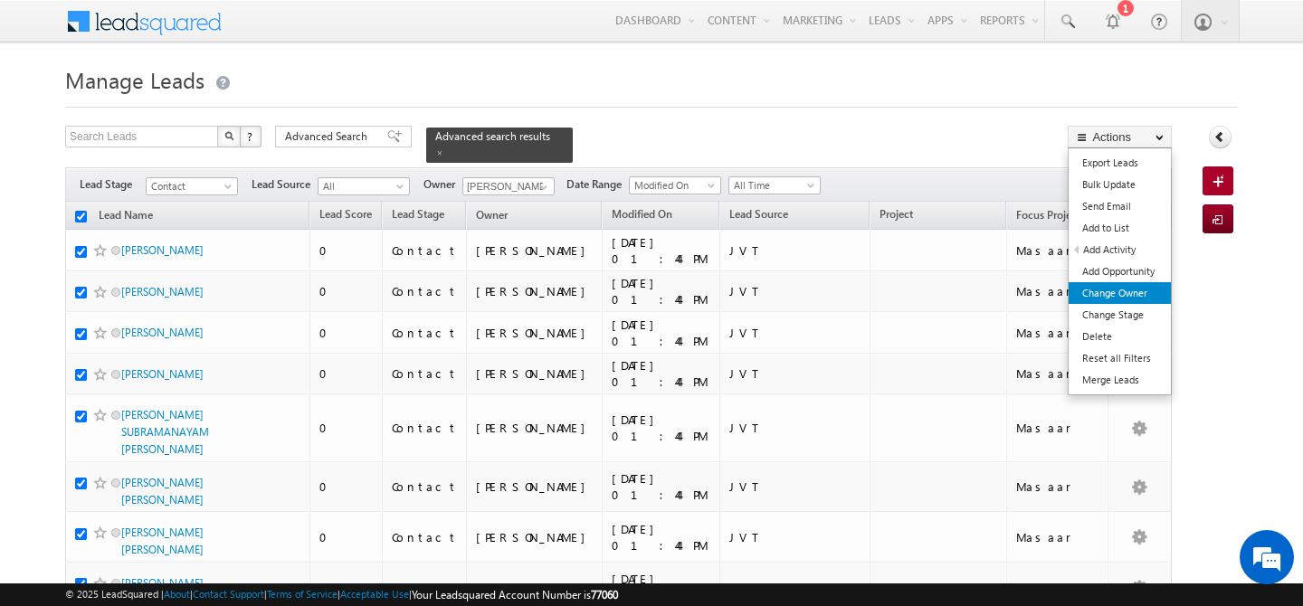
click at [1130, 297] on link "Change Owner" at bounding box center [1120, 293] width 102 height 22
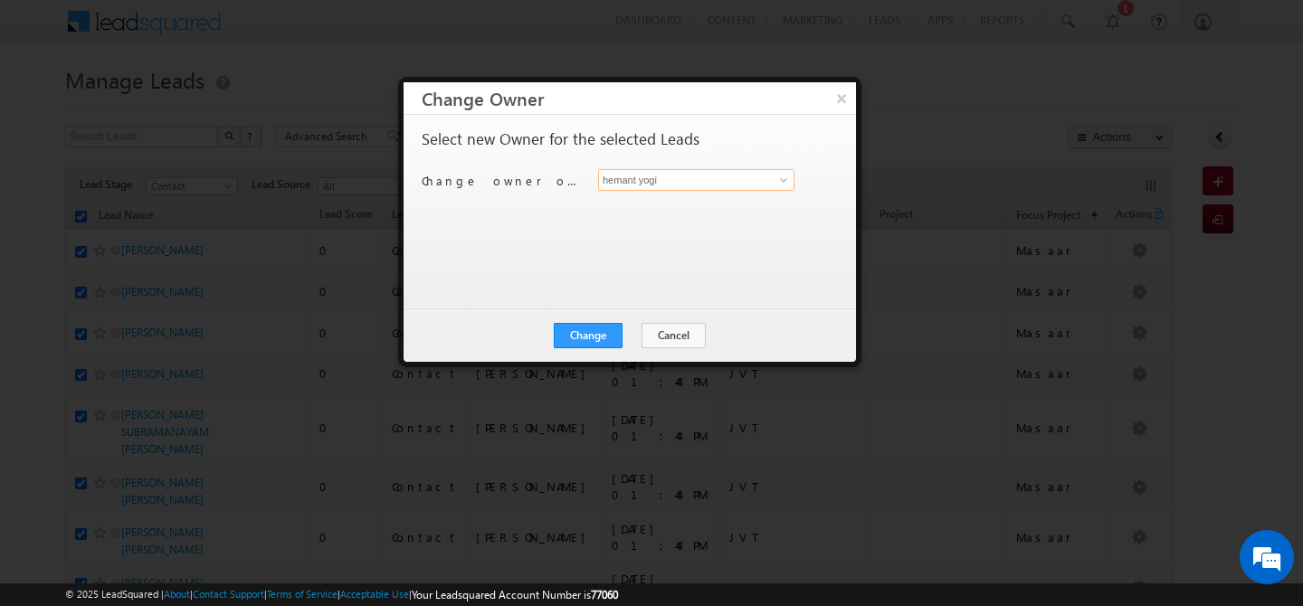
click at [749, 183] on input "hemant yogi" at bounding box center [696, 180] width 196 height 22
click at [707, 210] on span "gurpreet.singh@indglobal.ae" at bounding box center [686, 216] width 163 height 14
click at [584, 333] on button "Change" at bounding box center [588, 335] width 69 height 25
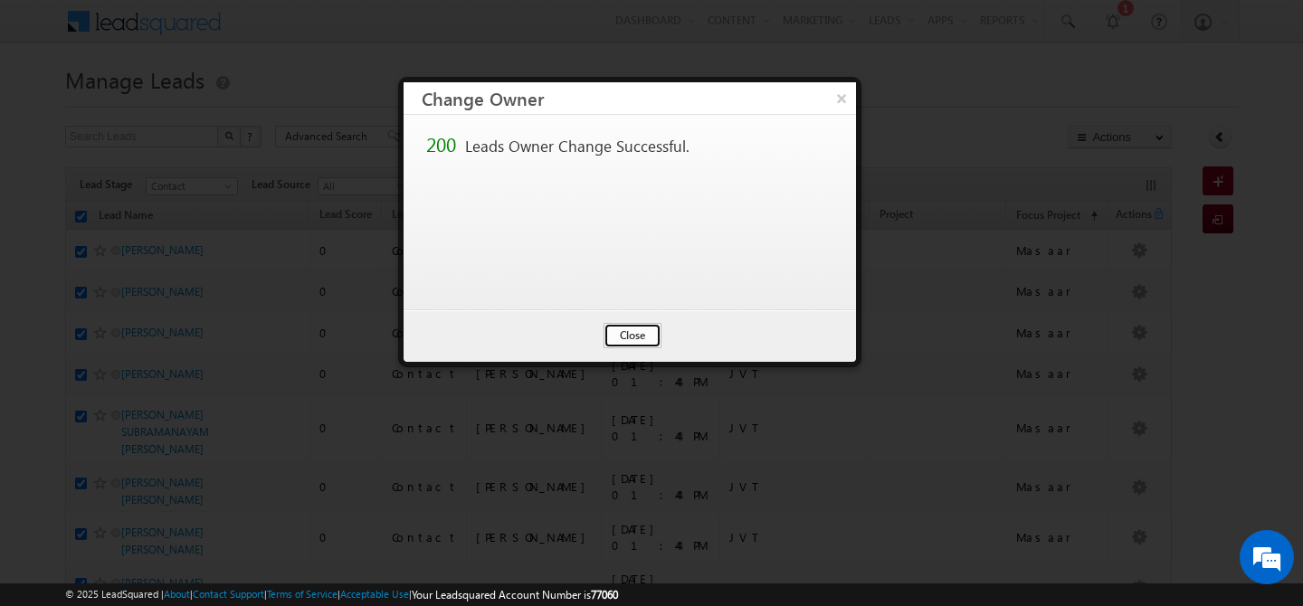
click at [643, 338] on button "Close" at bounding box center [633, 335] width 58 height 25
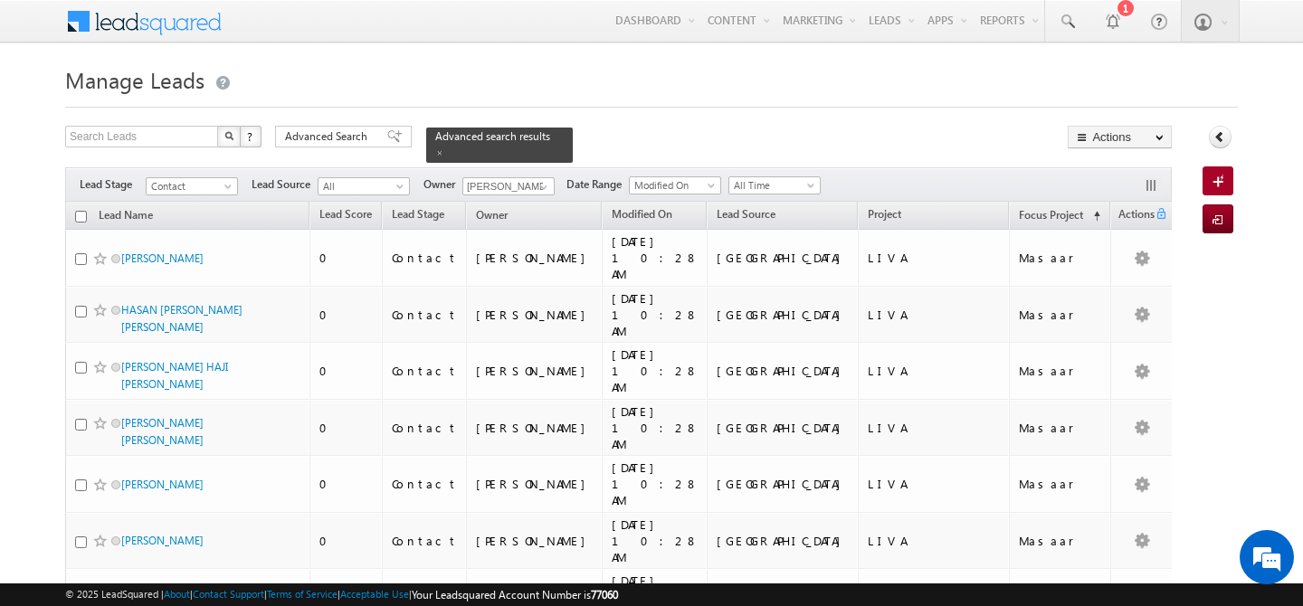
click at [79, 211] on input "checkbox" at bounding box center [81, 217] width 12 height 12
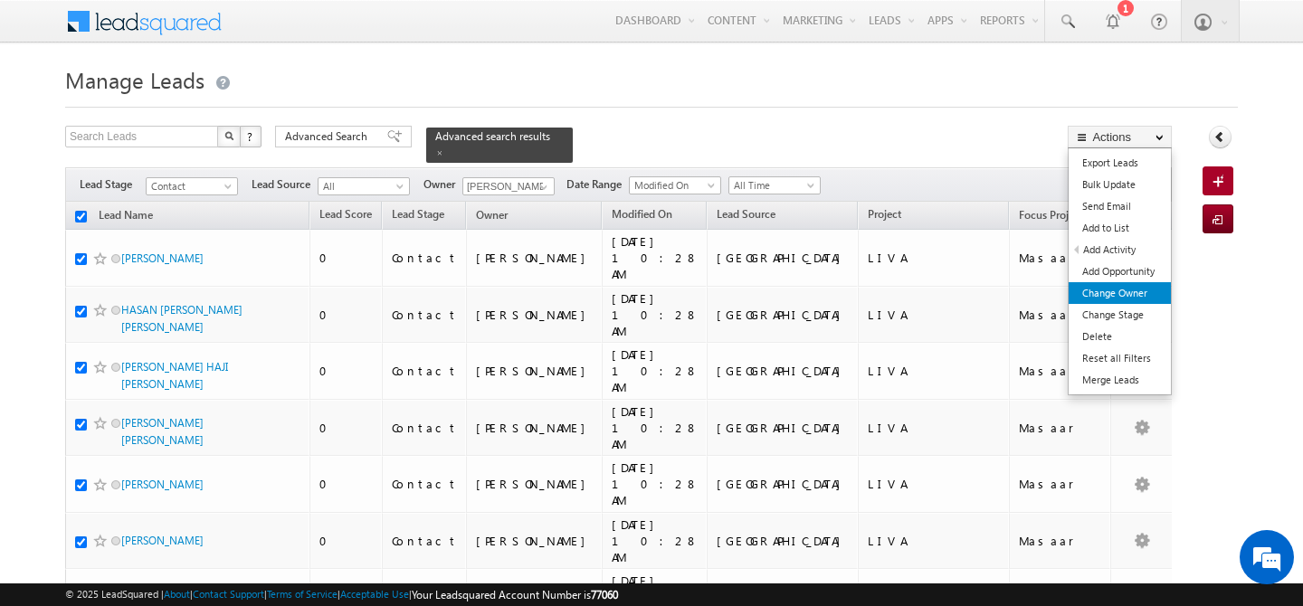
click at [1122, 283] on link "Change Owner" at bounding box center [1120, 293] width 102 height 22
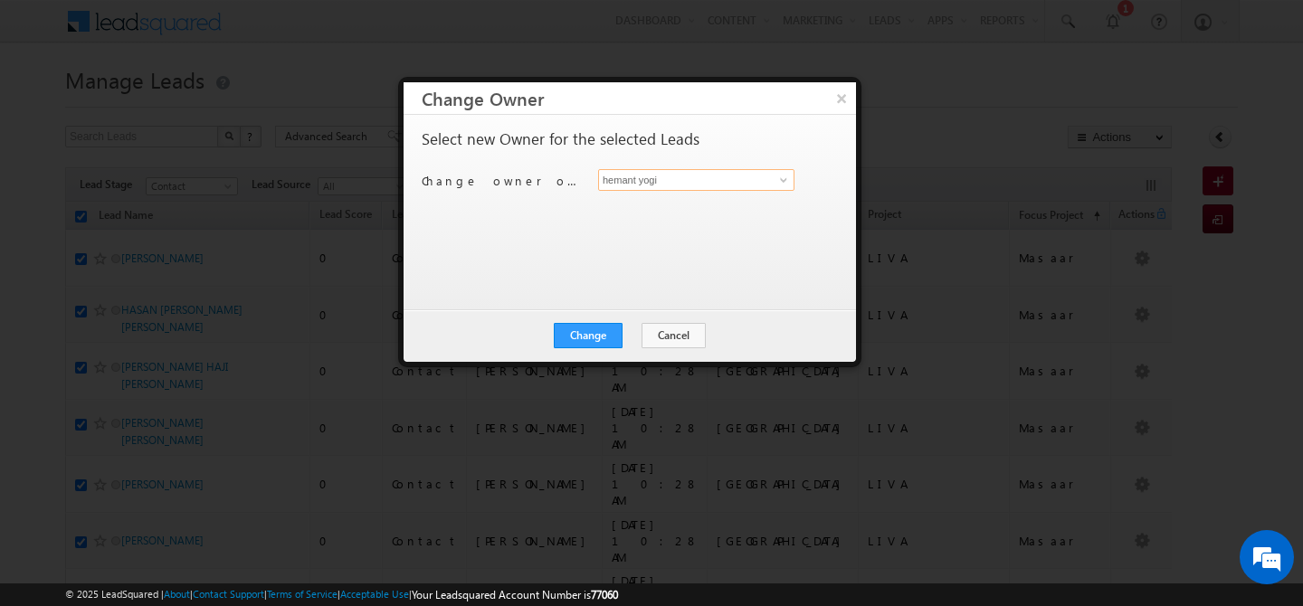
click at [746, 180] on input "hemant yogi" at bounding box center [696, 180] width 196 height 22
click at [690, 214] on span "akash.sinha@indglobal.ae" at bounding box center [686, 216] width 163 height 14
click at [586, 329] on button "Change" at bounding box center [588, 335] width 69 height 25
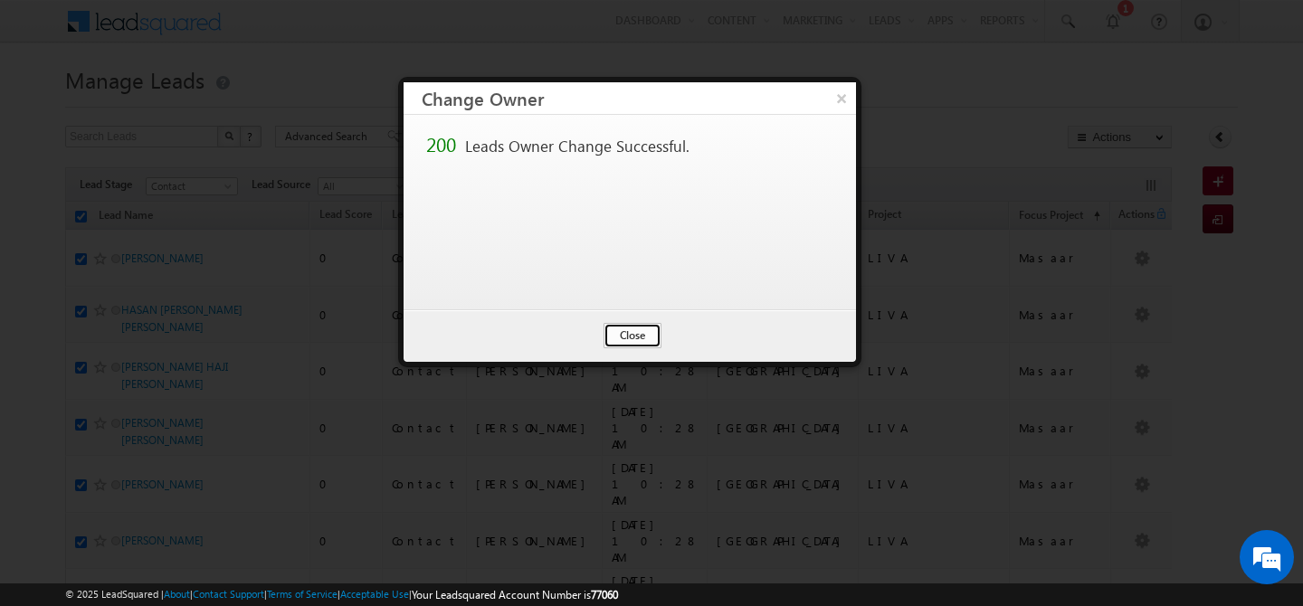
click at [641, 333] on button "Close" at bounding box center [633, 335] width 58 height 25
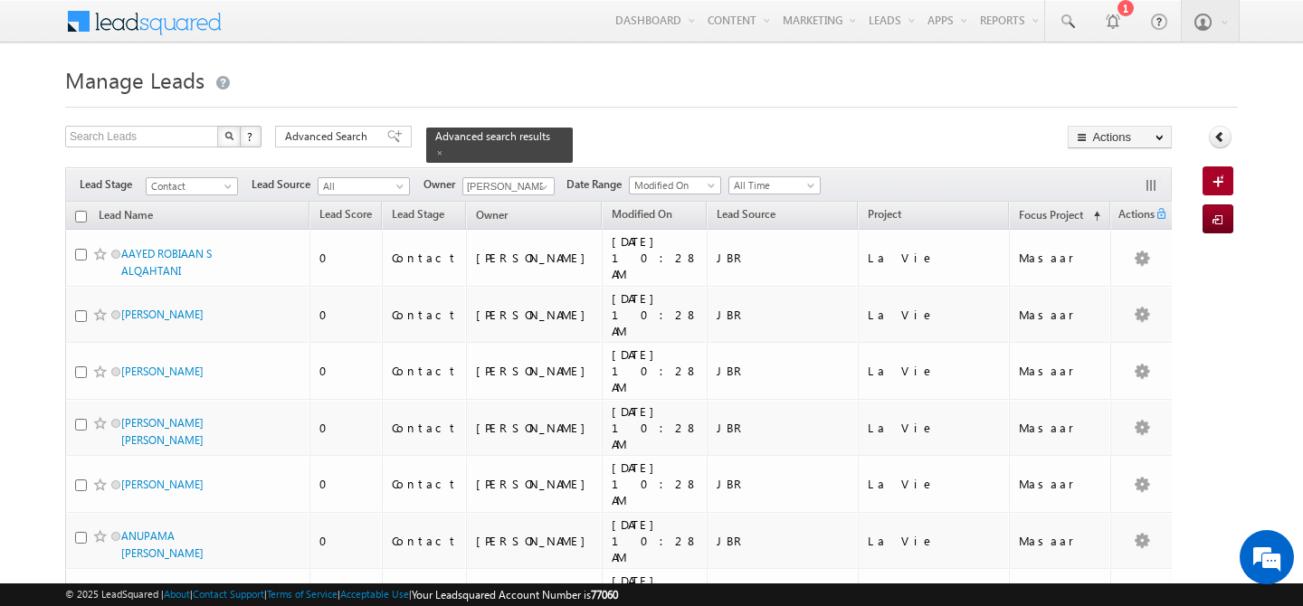
click at [79, 211] on input "checkbox" at bounding box center [81, 217] width 12 height 12
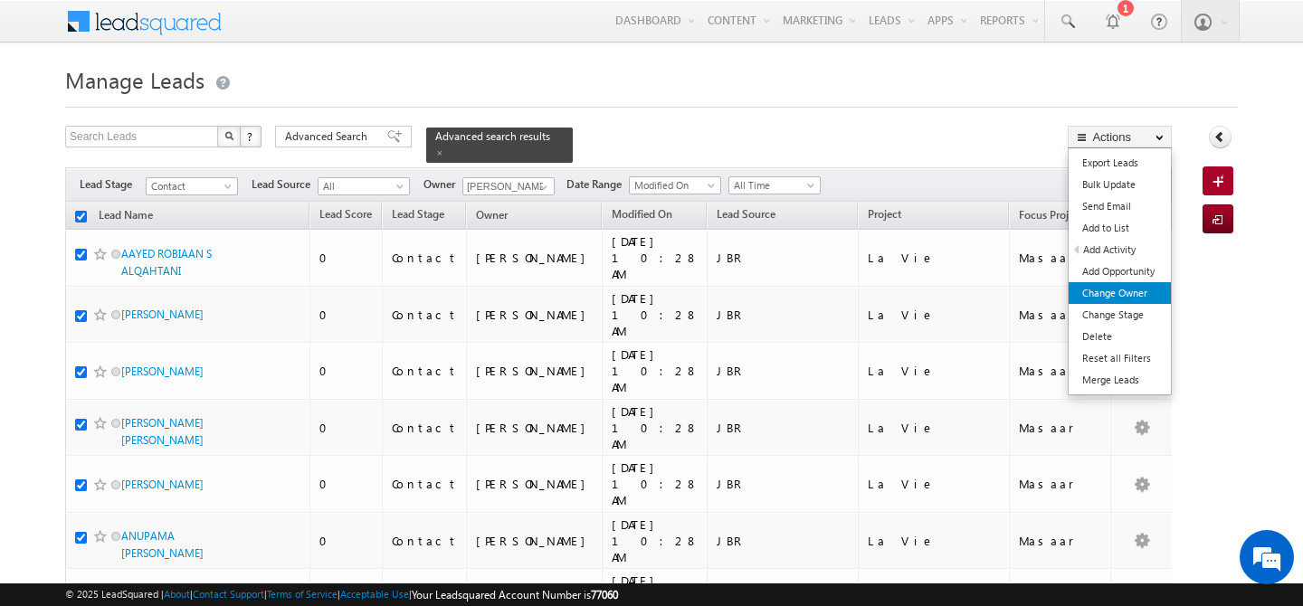
click at [1125, 293] on link "Change Owner" at bounding box center [1120, 293] width 102 height 22
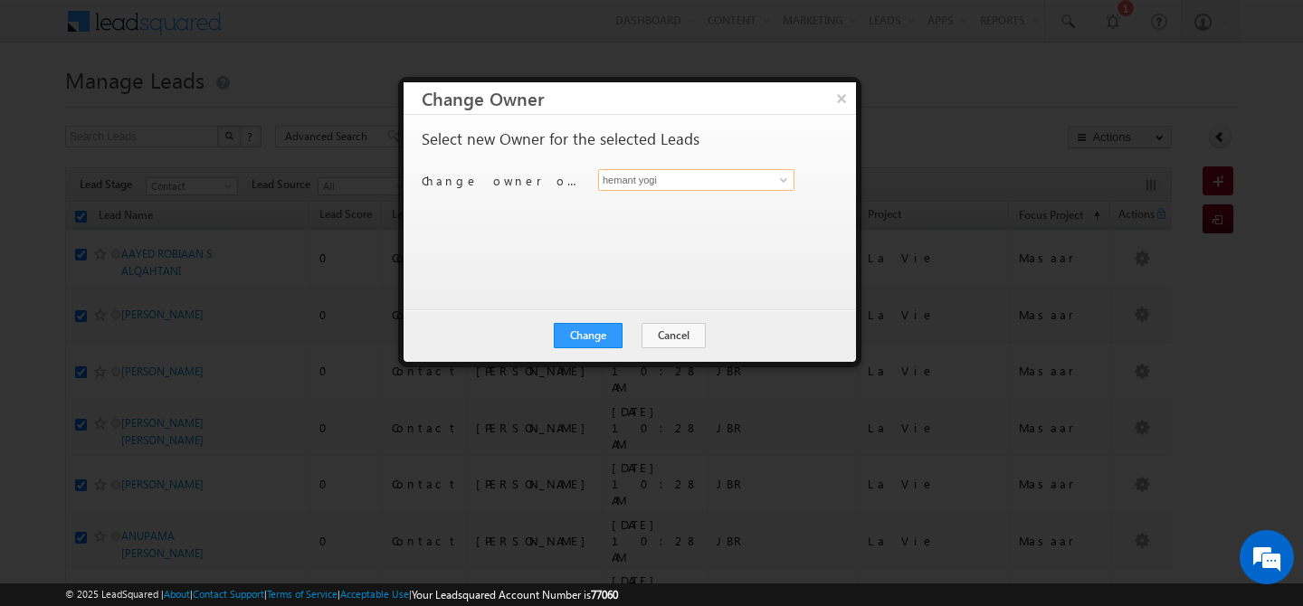
click at [758, 181] on input "hemant yogi" at bounding box center [696, 180] width 196 height 22
click at [667, 210] on span "akash.sinha@indglobal.ae" at bounding box center [686, 216] width 163 height 14
click at [584, 332] on button "Change" at bounding box center [588, 335] width 69 height 25
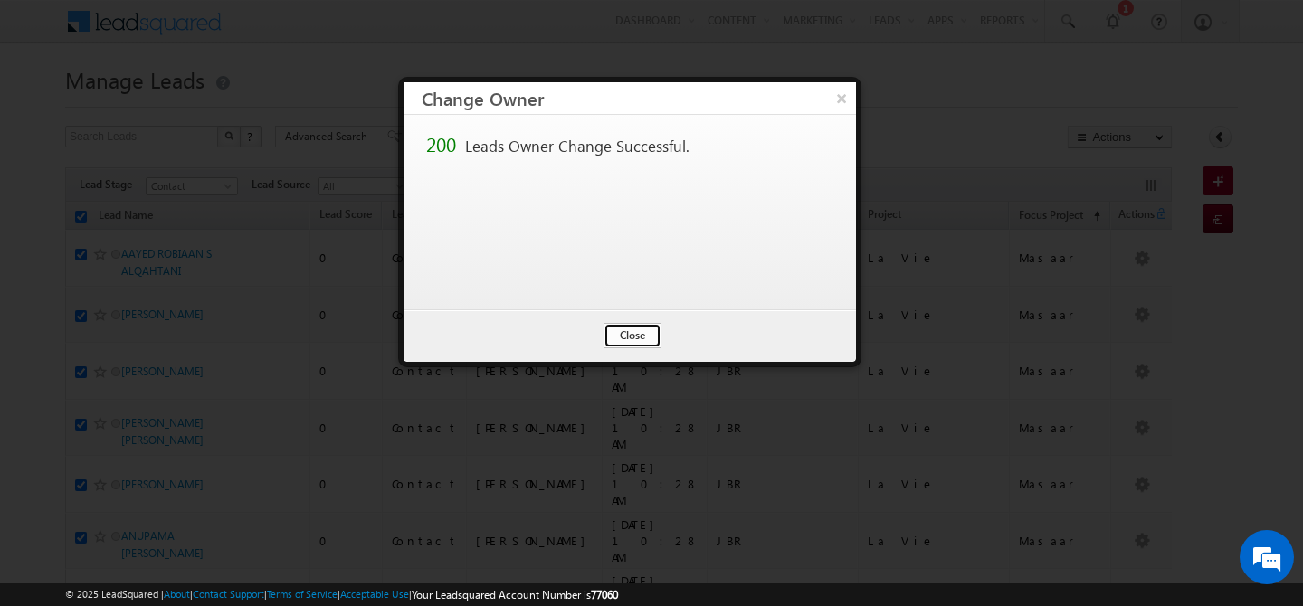
click at [634, 335] on button "Close" at bounding box center [633, 335] width 58 height 25
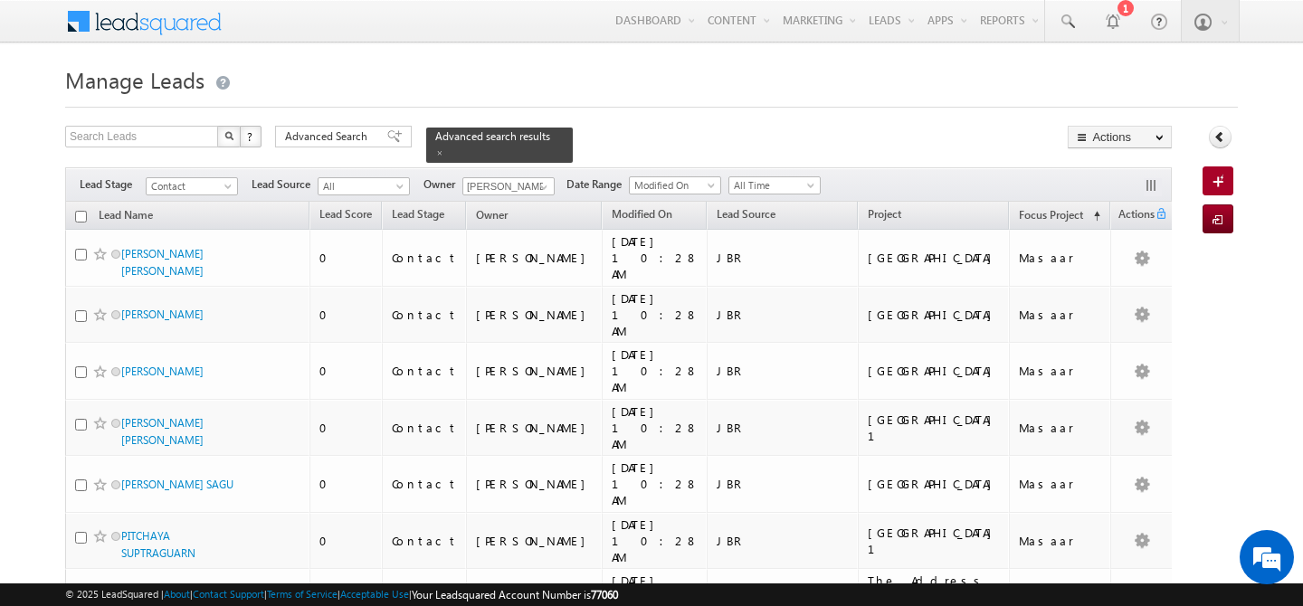
click at [81, 211] on input "checkbox" at bounding box center [81, 217] width 12 height 12
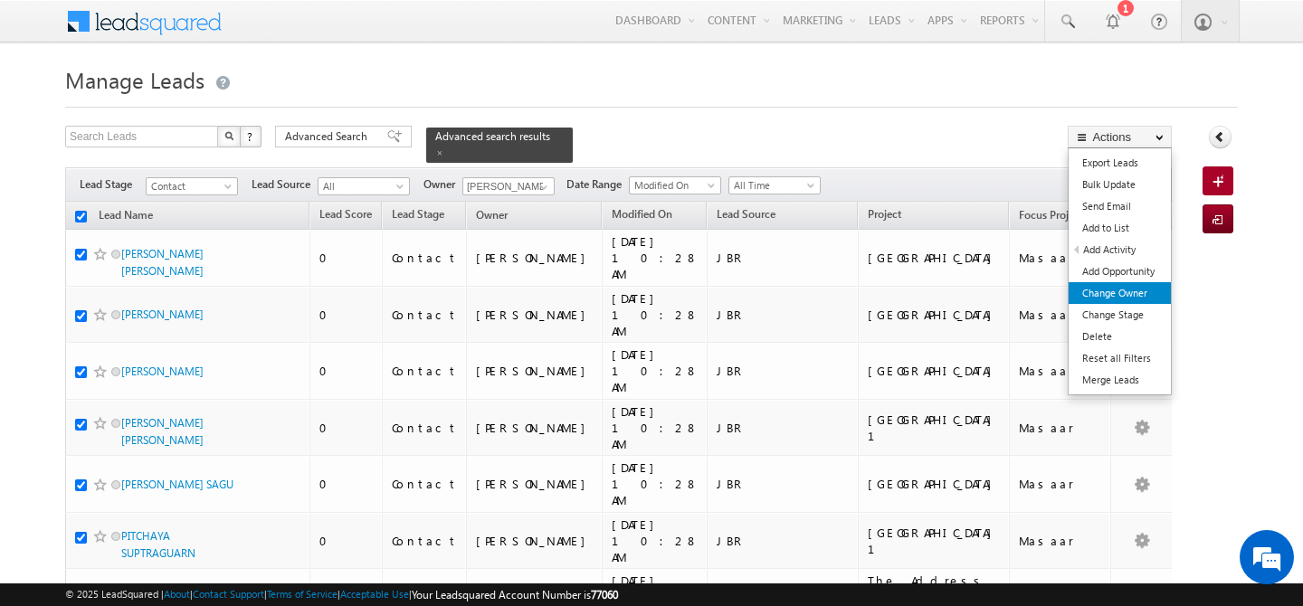
click at [1111, 291] on link "Change Owner" at bounding box center [1120, 293] width 102 height 22
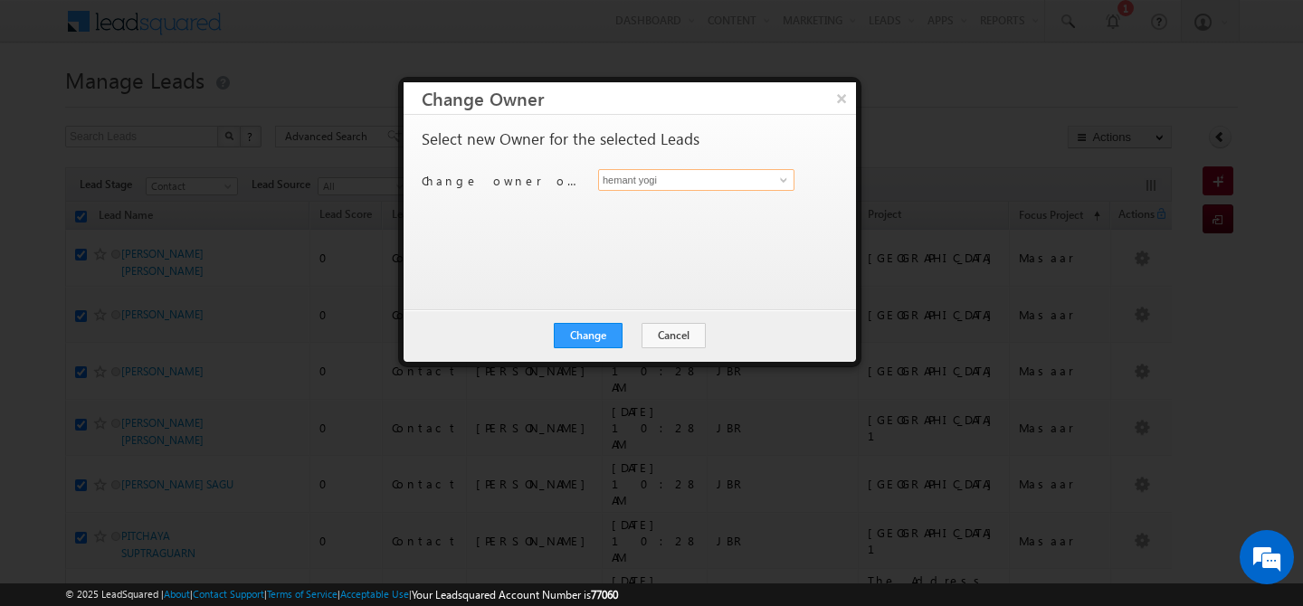
click at [662, 177] on input "hemant yogi" at bounding box center [696, 180] width 196 height 22
click at [622, 209] on span "harpreet.hundal@indglobal.ae" at bounding box center [686, 216] width 163 height 14
click at [598, 335] on button "Change" at bounding box center [588, 335] width 69 height 25
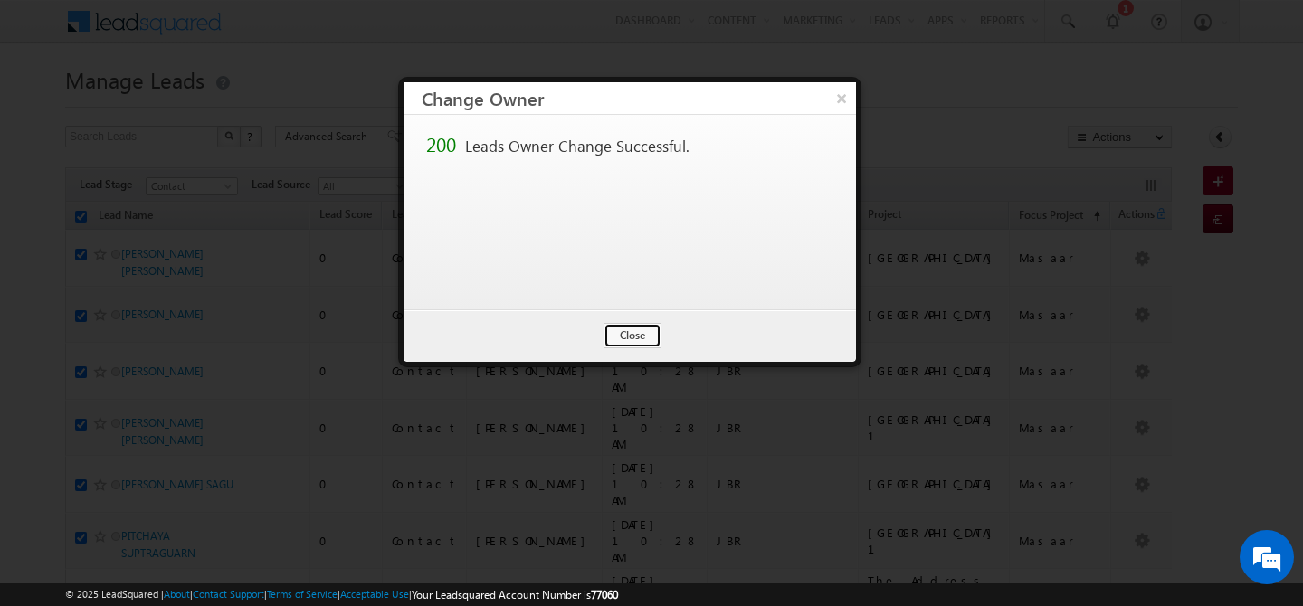
click at [633, 338] on button "Close" at bounding box center [633, 335] width 58 height 25
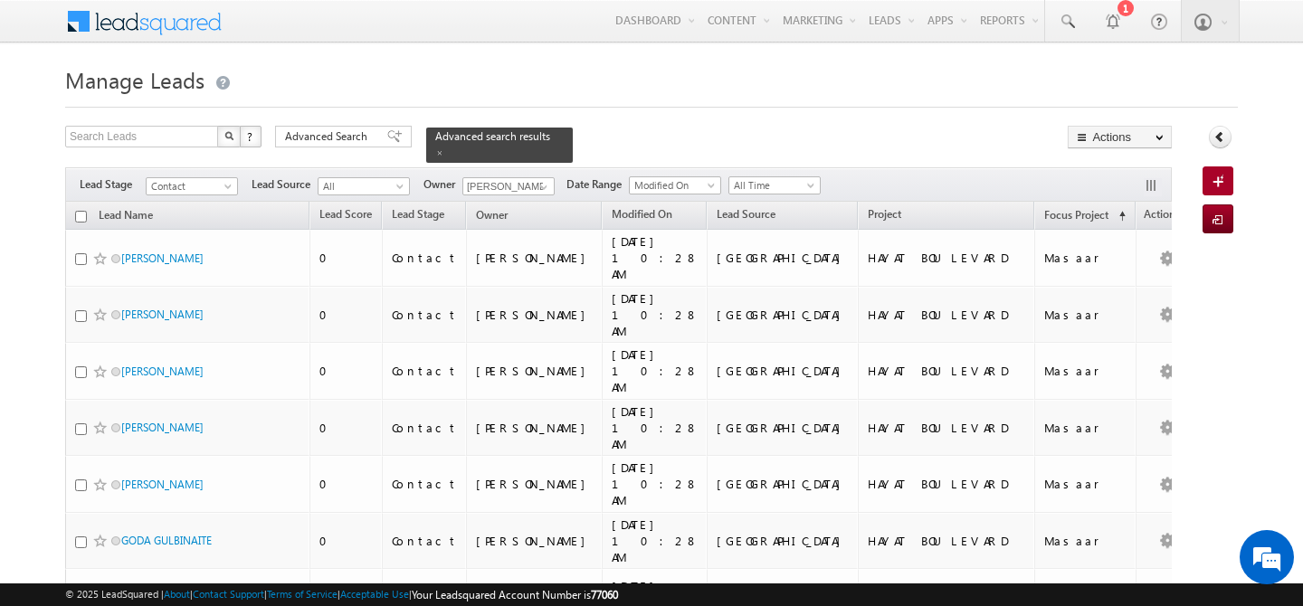
click at [83, 211] on input "checkbox" at bounding box center [81, 217] width 12 height 12
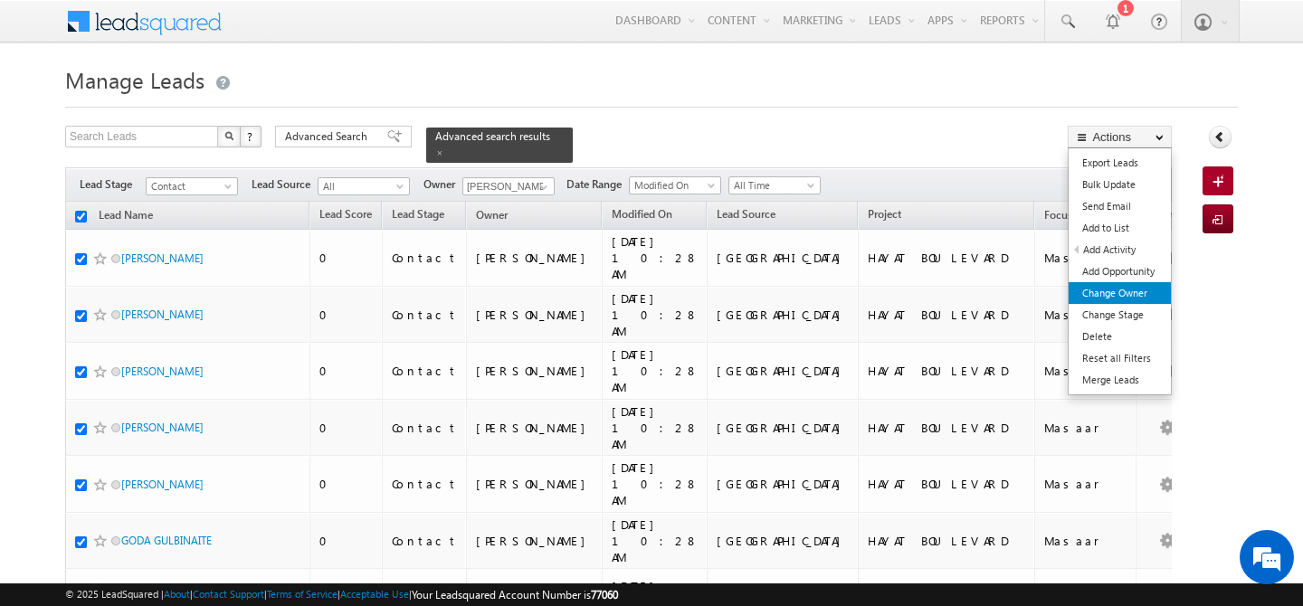
click at [1113, 292] on link "Change Owner" at bounding box center [1120, 293] width 102 height 22
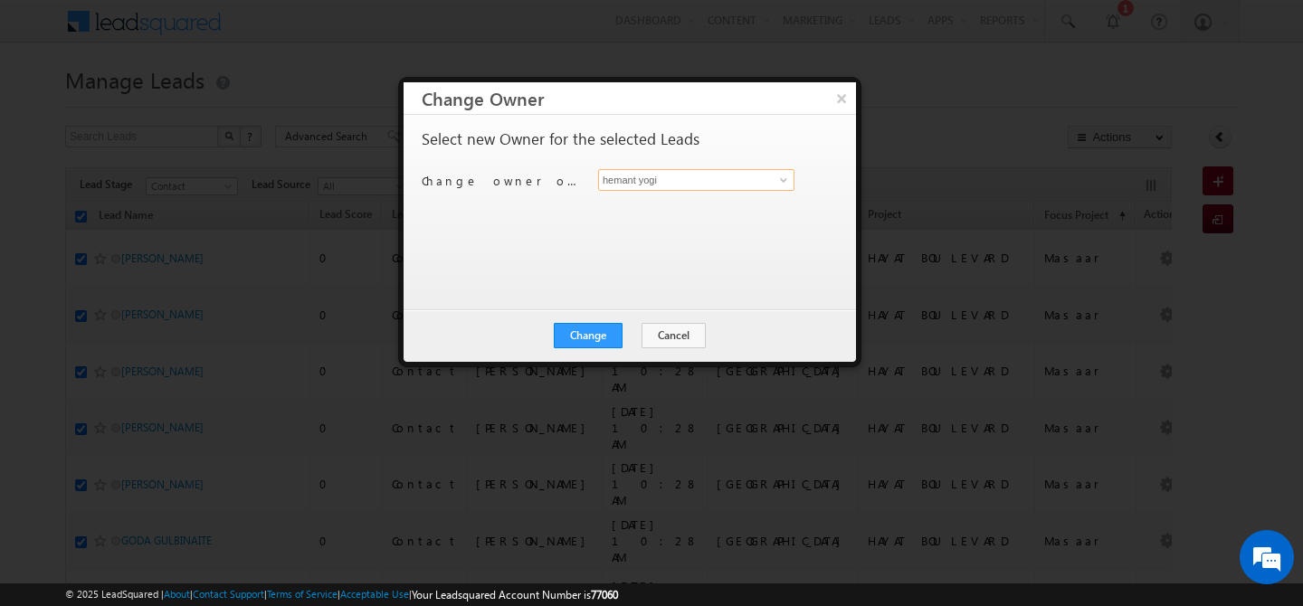
click at [708, 183] on input "hemant yogi" at bounding box center [696, 180] width 196 height 22
click at [688, 209] on span "ankush.chaudhary@indglobal.ae" at bounding box center [686, 216] width 163 height 14
click at [567, 342] on button "Change" at bounding box center [588, 335] width 69 height 25
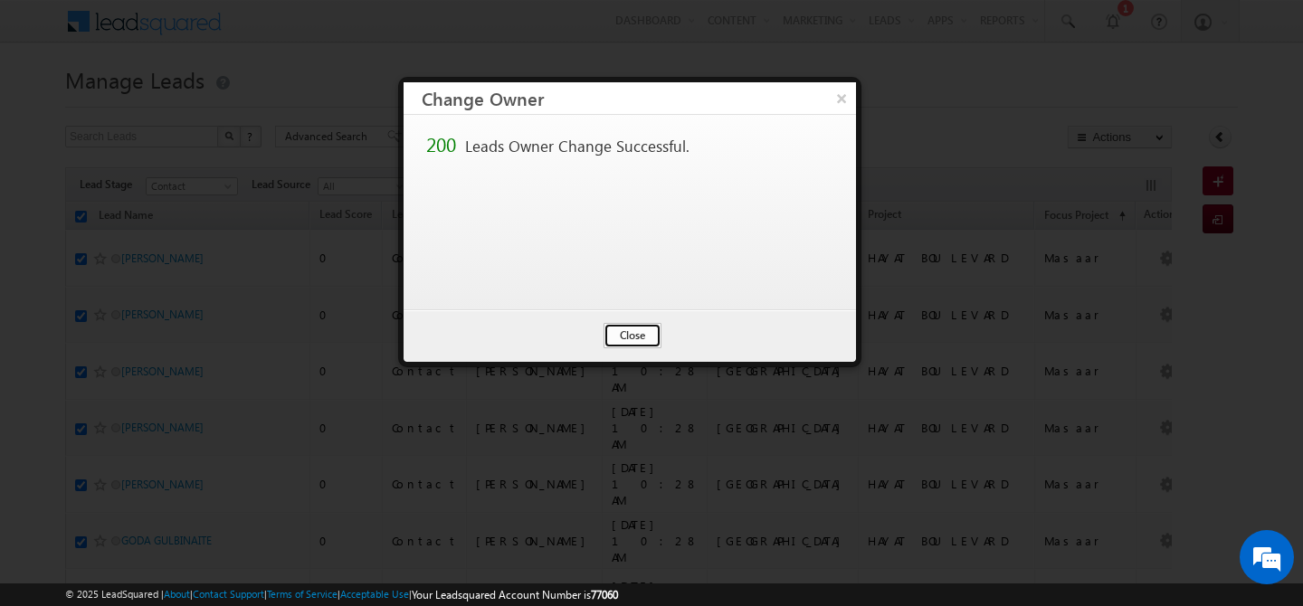
click at [645, 342] on button "Close" at bounding box center [633, 335] width 58 height 25
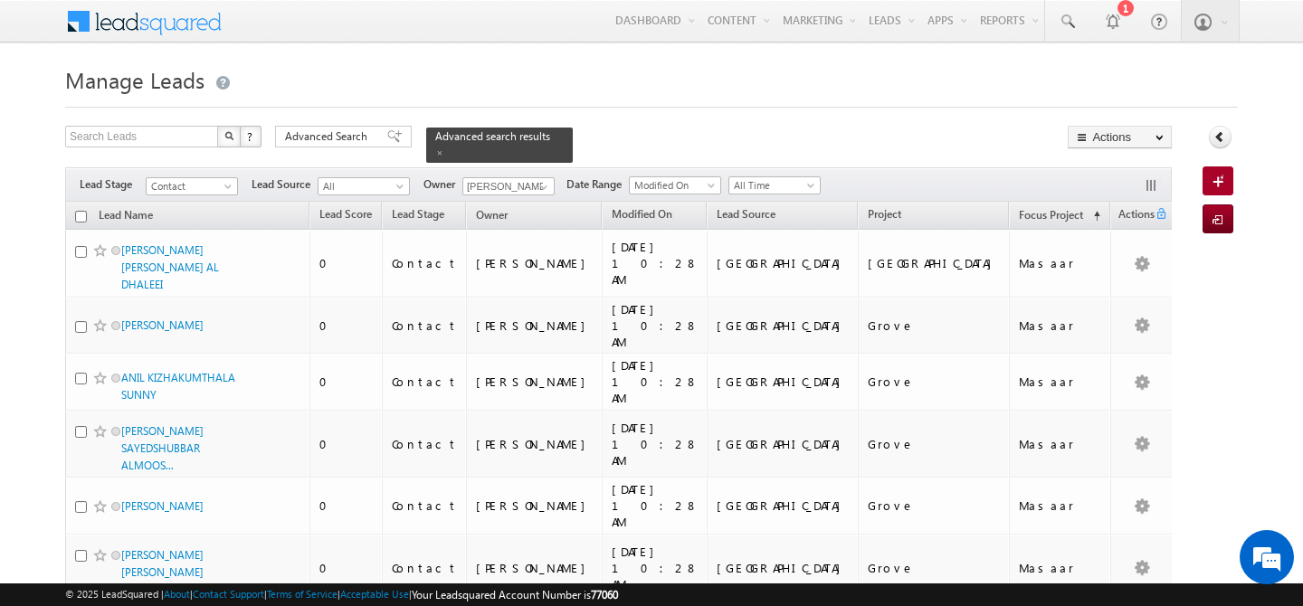
click at [81, 211] on input "checkbox" at bounding box center [81, 217] width 12 height 12
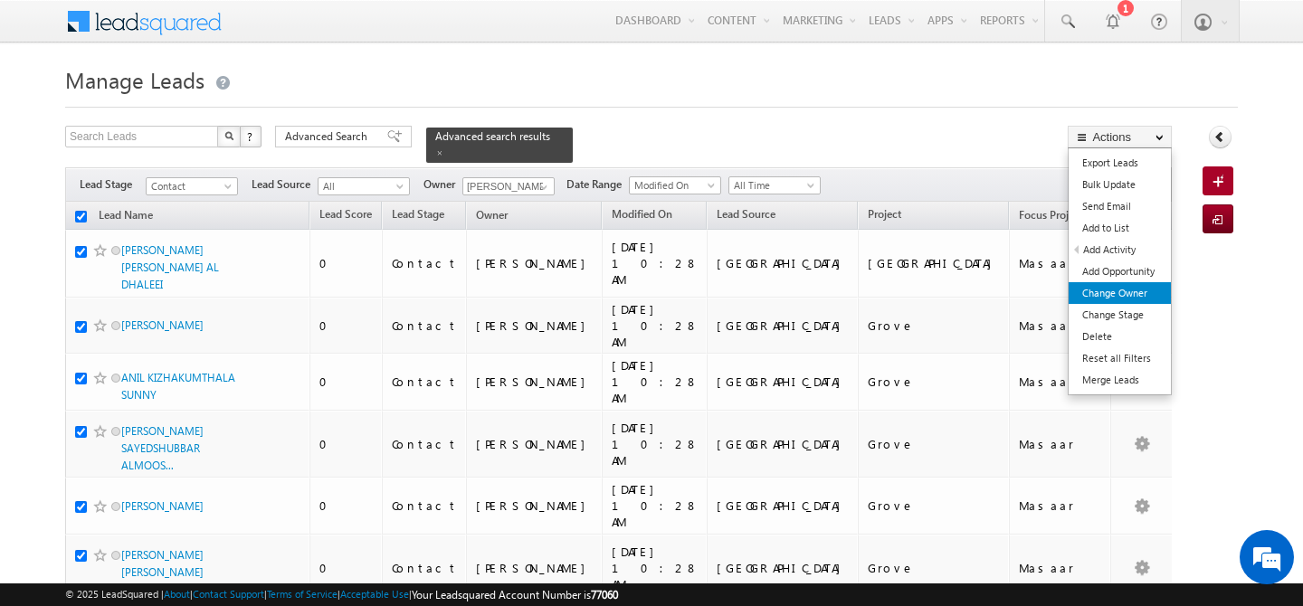
click at [1125, 298] on link "Change Owner" at bounding box center [1120, 293] width 102 height 22
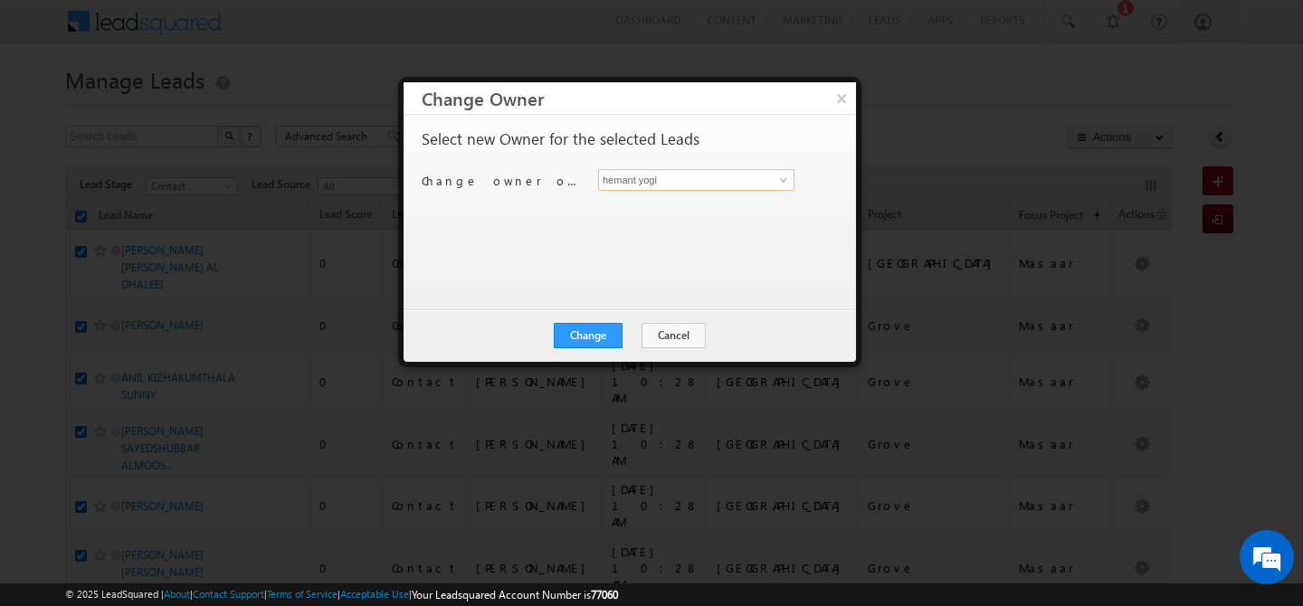
click at [735, 182] on input "hemant yogi" at bounding box center [696, 180] width 196 height 22
click at [669, 196] on link "Faisal Khan faisal.khan@indglobal.ae" at bounding box center [696, 208] width 196 height 34
click at [590, 337] on button "Change" at bounding box center [588, 335] width 69 height 25
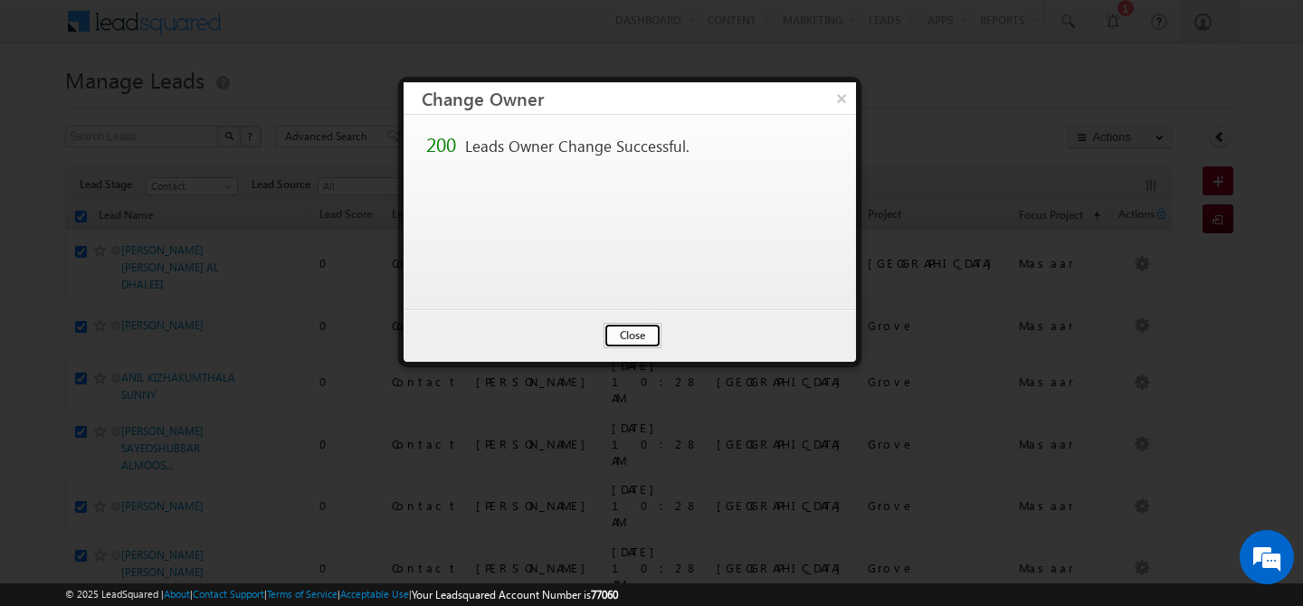
click at [625, 340] on button "Close" at bounding box center [633, 335] width 58 height 25
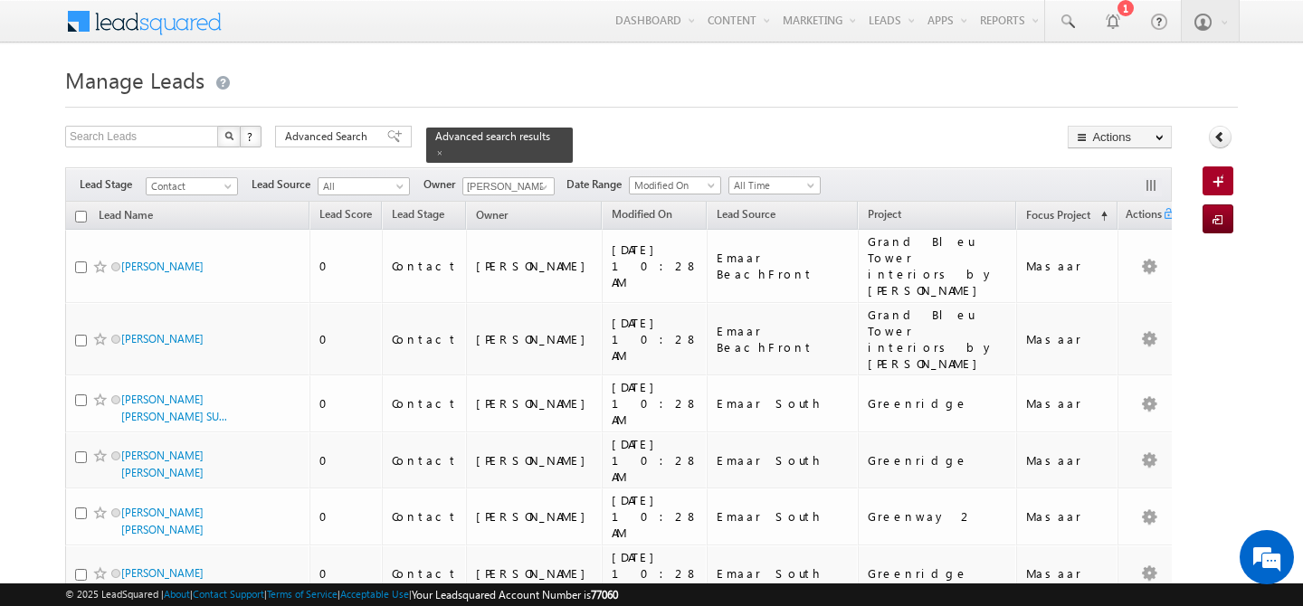
click at [81, 211] on input "checkbox" at bounding box center [81, 217] width 12 height 12
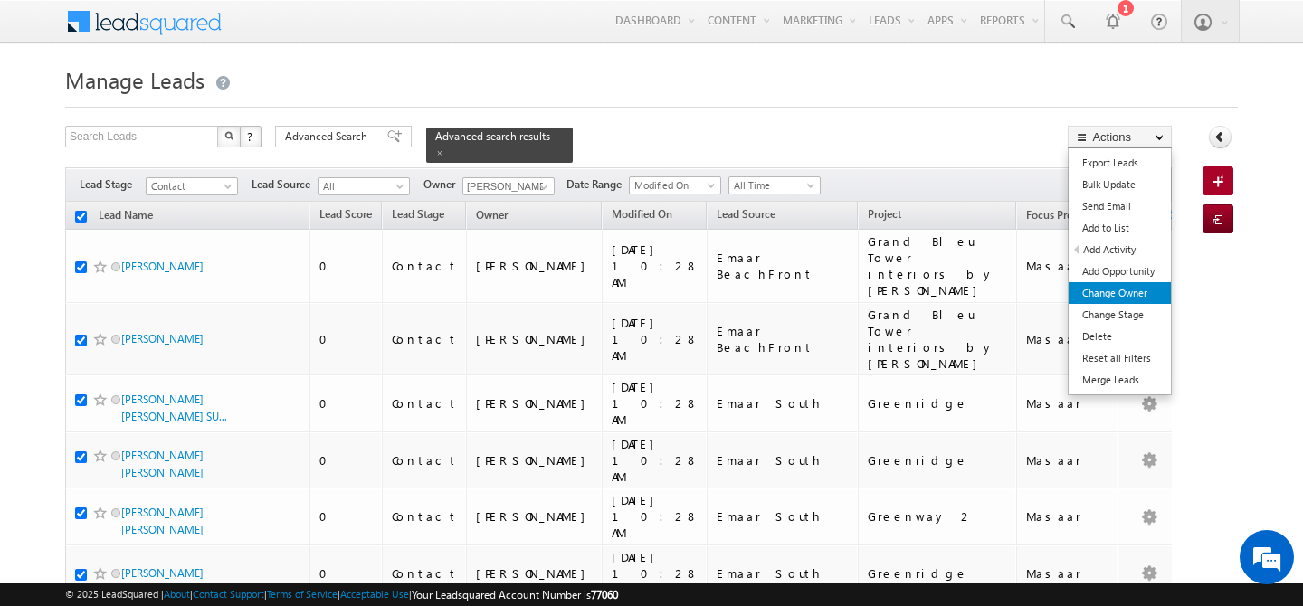
click at [1129, 288] on link "Change Owner" at bounding box center [1120, 293] width 102 height 22
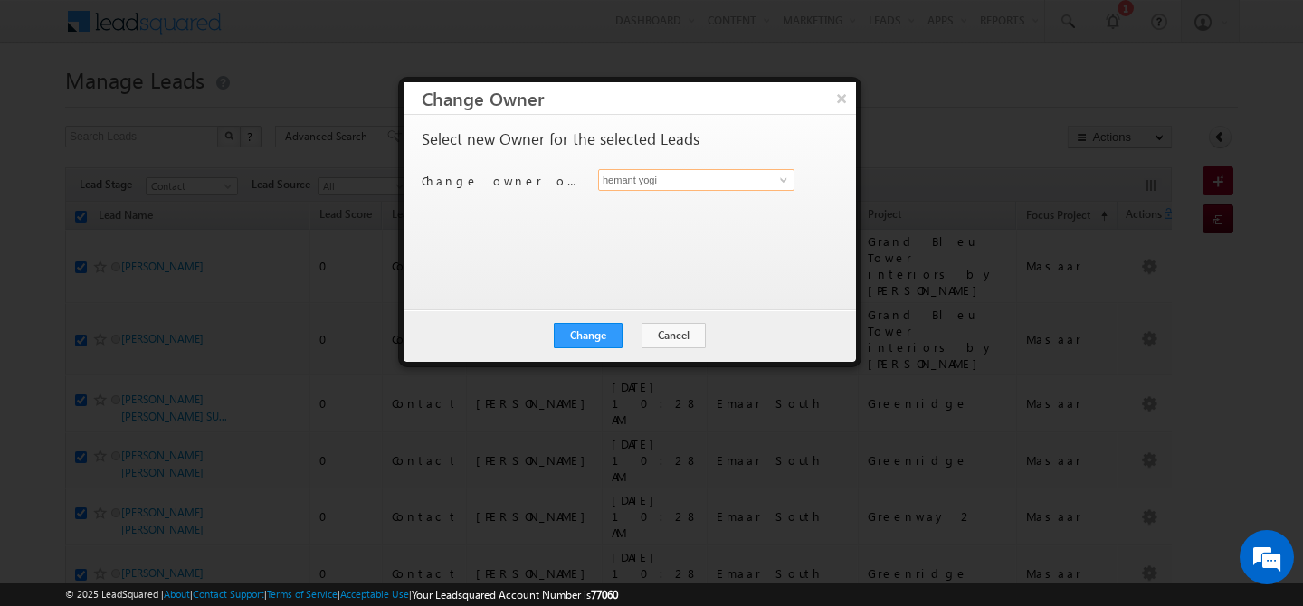
click at [754, 176] on input "hemant yogi" at bounding box center [696, 180] width 196 height 22
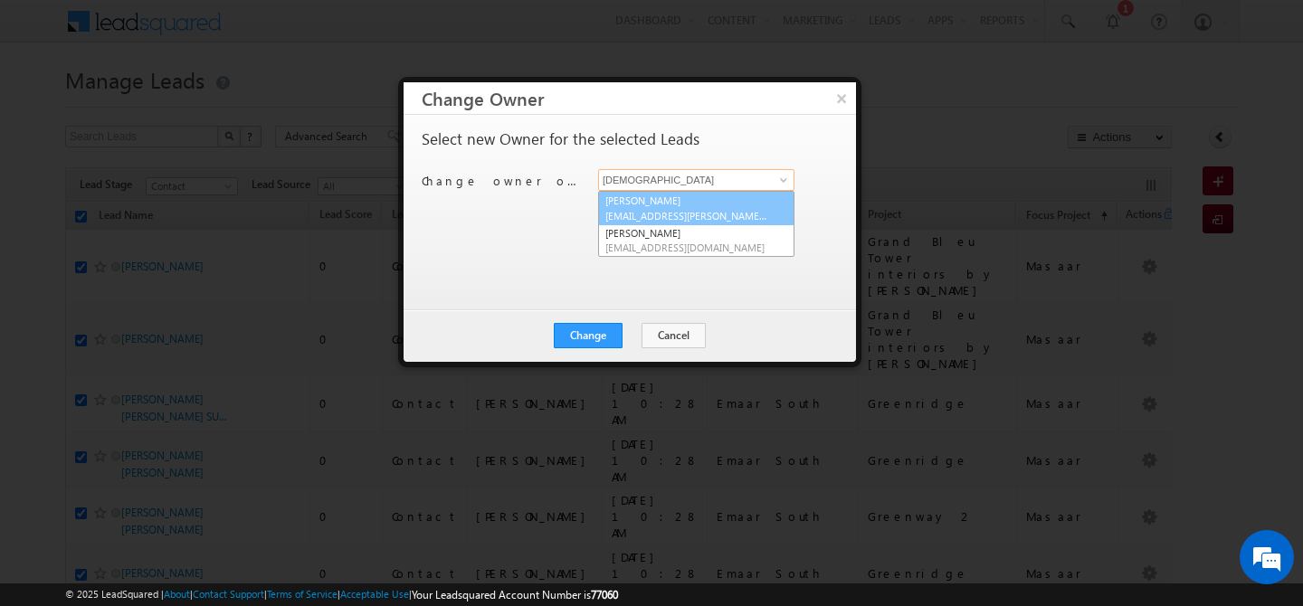
click at [683, 212] on span "abhishek.dalal@indglobal.ae" at bounding box center [686, 216] width 163 height 14
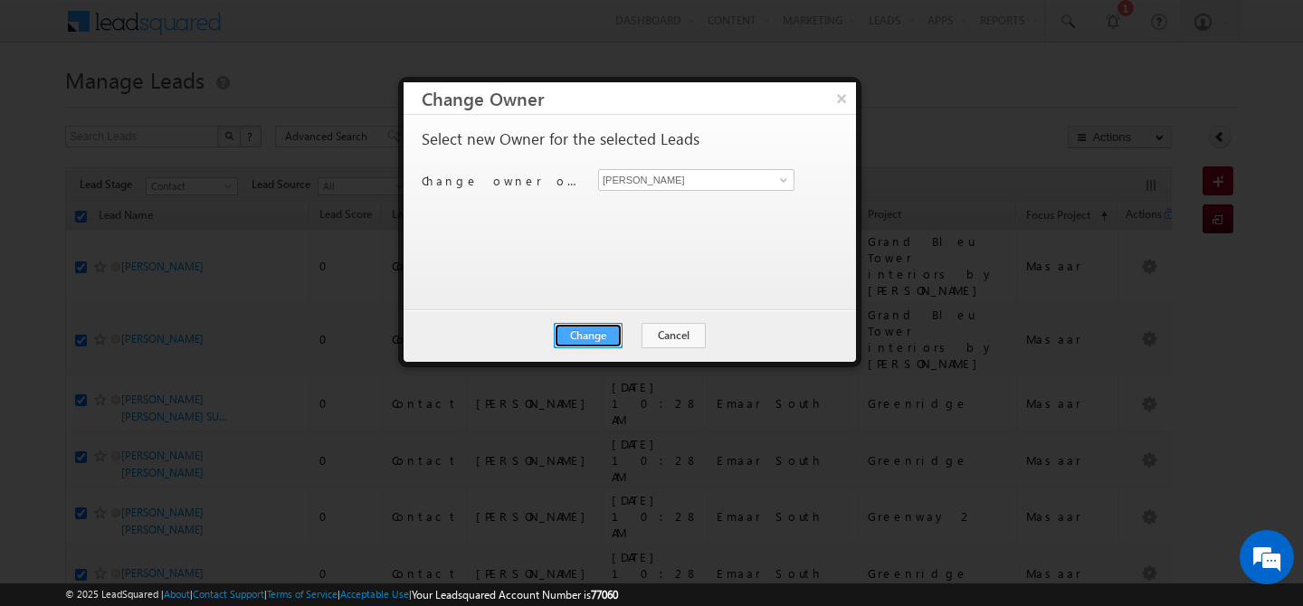
click at [597, 333] on button "Change" at bounding box center [588, 335] width 69 height 25
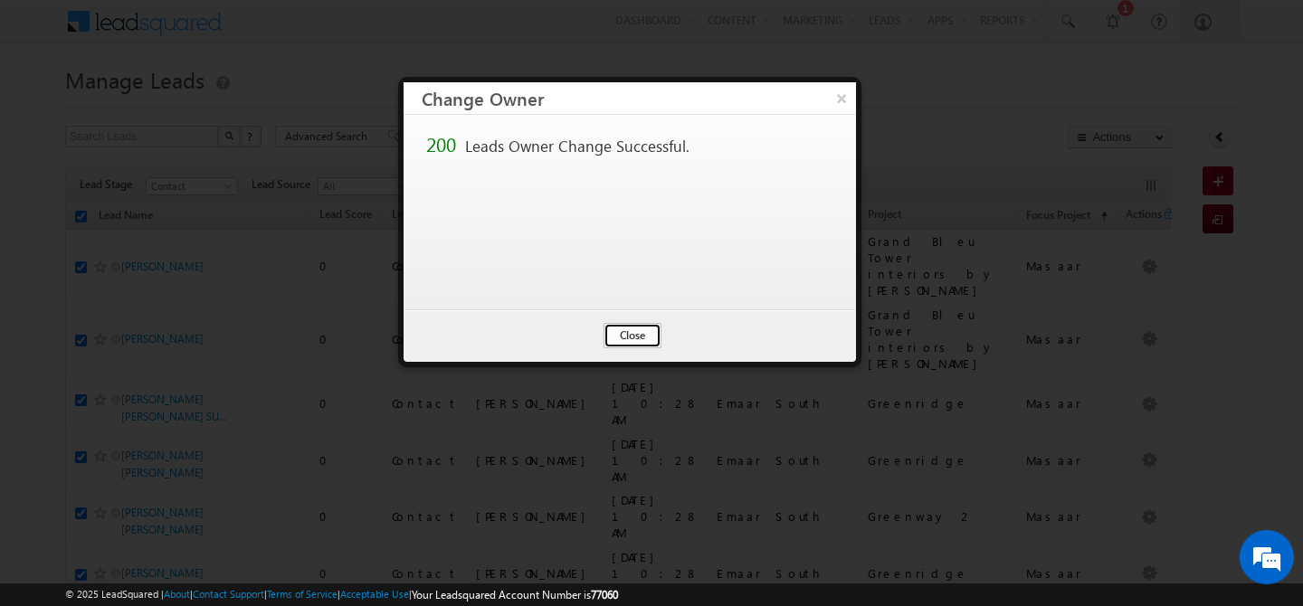
click at [624, 333] on button "Close" at bounding box center [633, 335] width 58 height 25
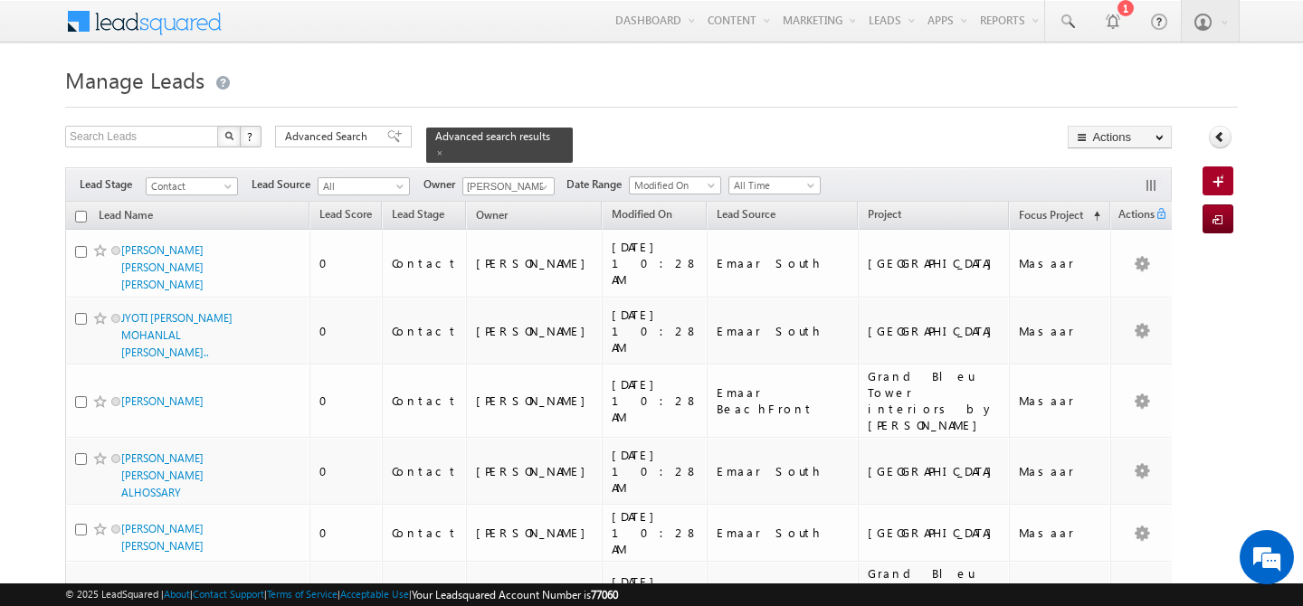
click at [83, 211] on input "checkbox" at bounding box center [81, 217] width 12 height 12
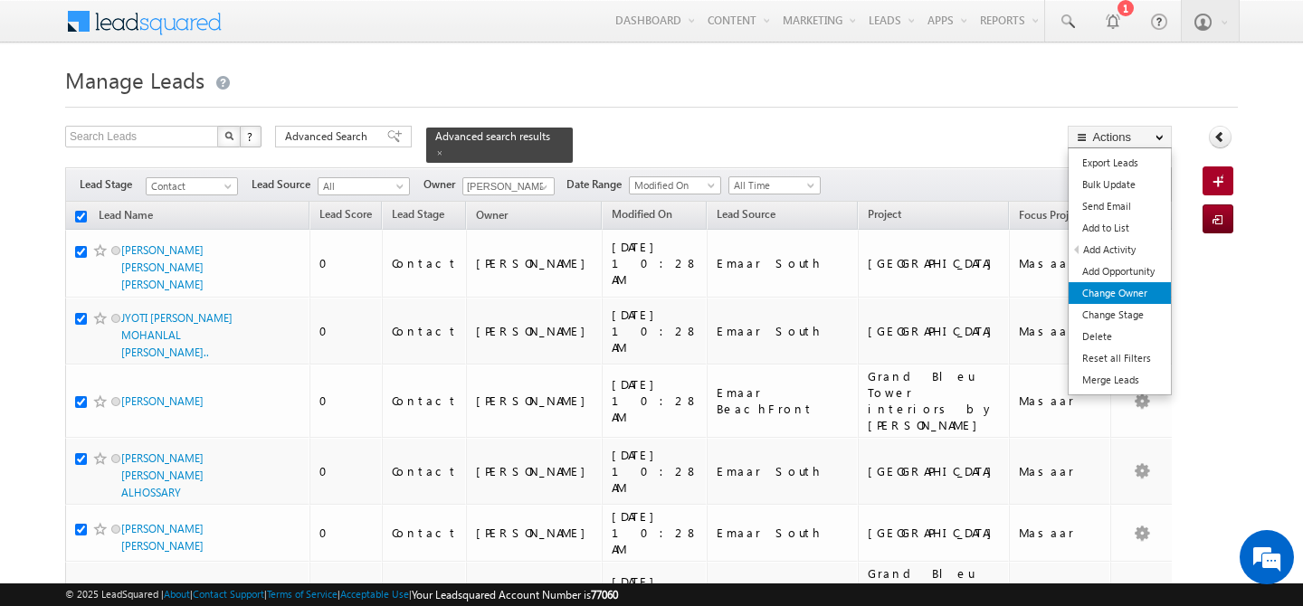
click at [1115, 286] on link "Change Owner" at bounding box center [1120, 293] width 102 height 22
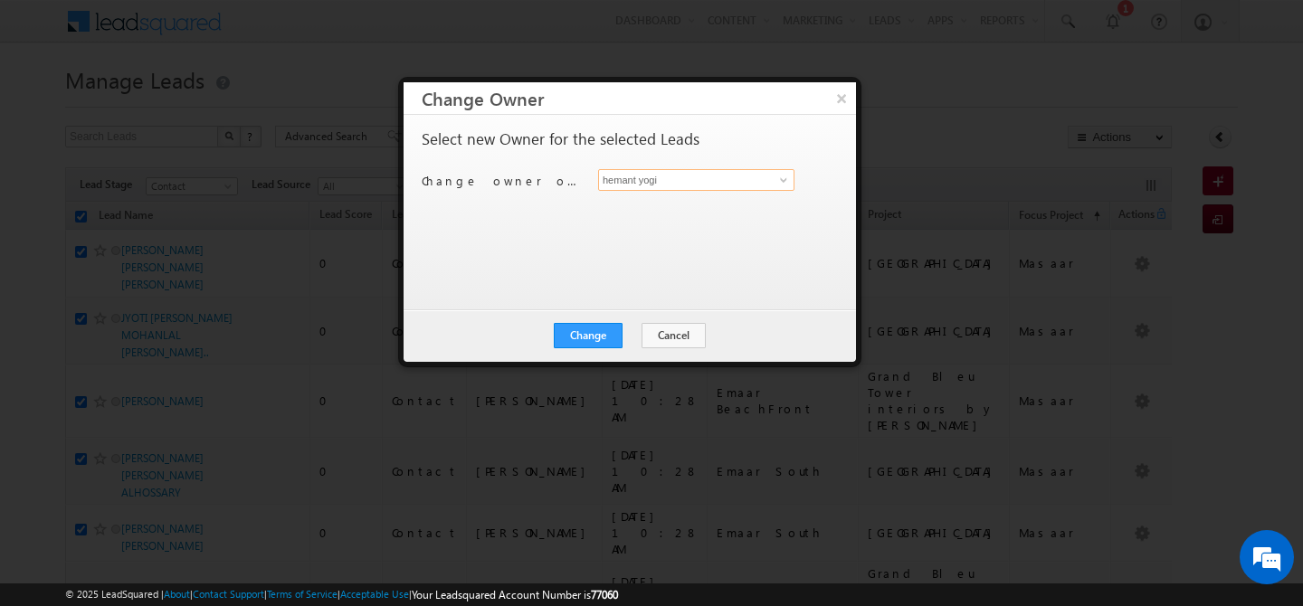
click at [713, 186] on input "hemant yogi" at bounding box center [696, 180] width 196 height 22
click at [655, 204] on link "Manpreet Singh manpreet.singh@indglobal.ae" at bounding box center [696, 208] width 196 height 34
click at [577, 337] on button "Change" at bounding box center [588, 335] width 69 height 25
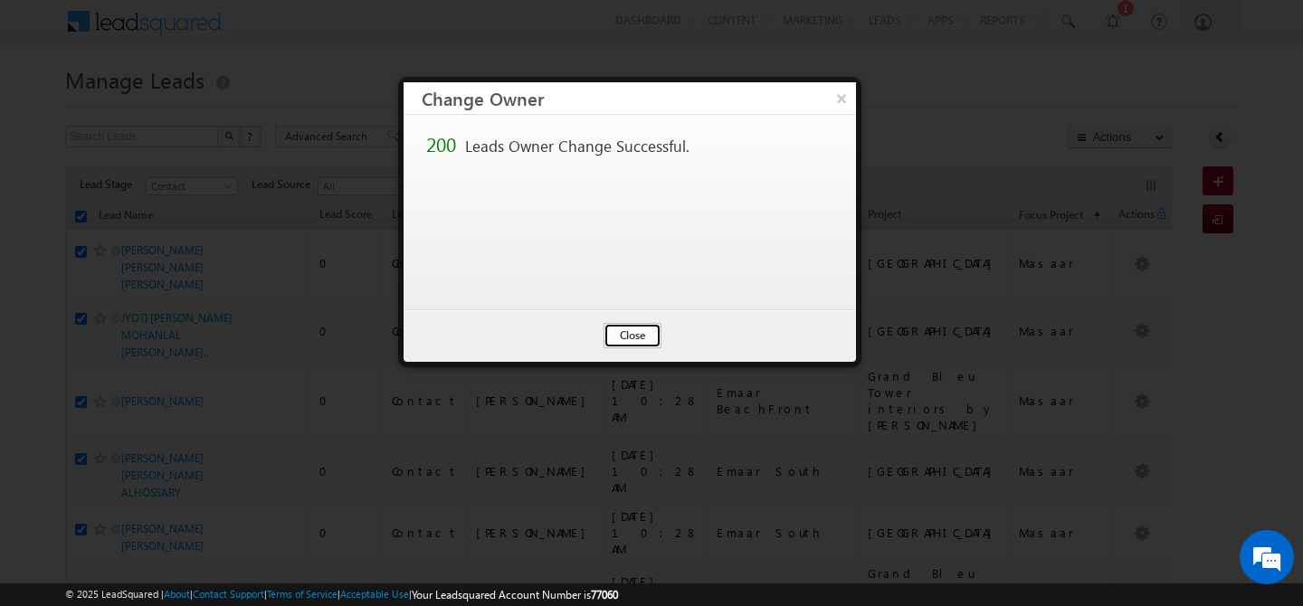
click at [646, 341] on button "Close" at bounding box center [633, 335] width 58 height 25
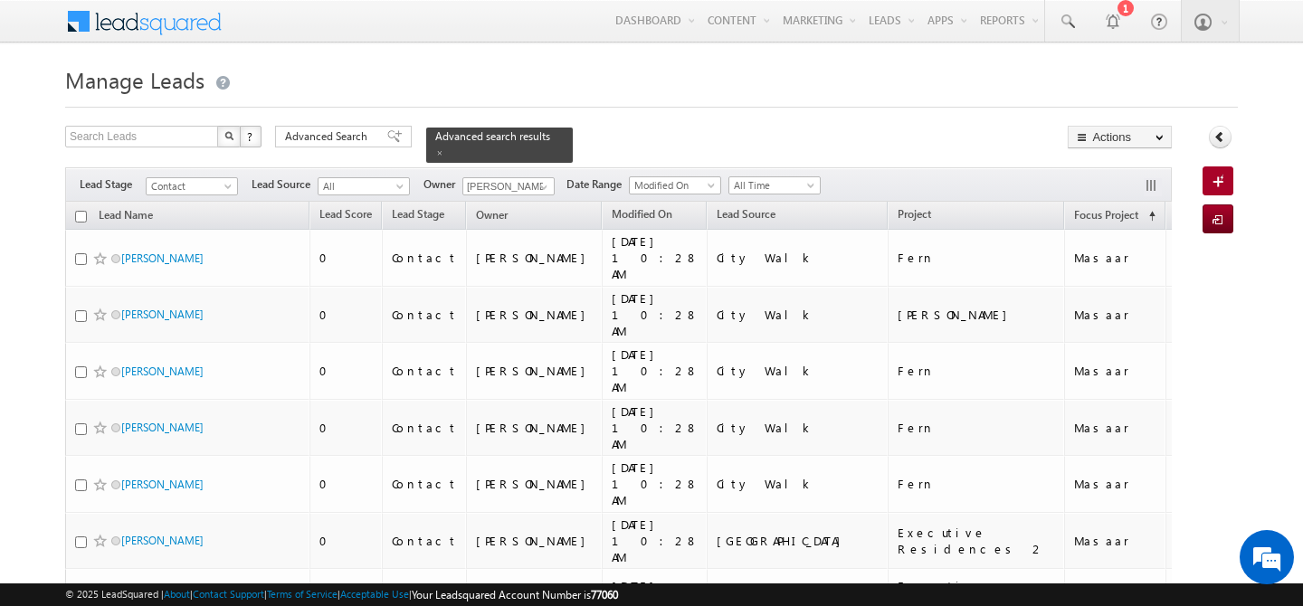
click at [79, 211] on input "checkbox" at bounding box center [81, 217] width 12 height 12
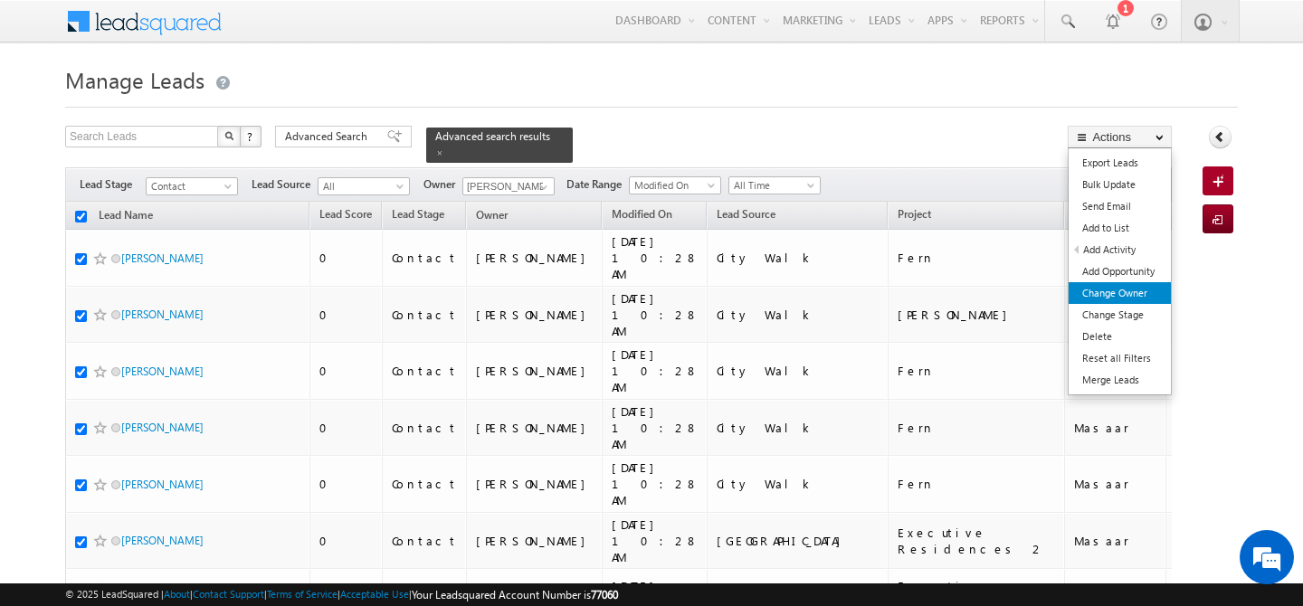
click at [1115, 291] on link "Change Owner" at bounding box center [1120, 293] width 102 height 22
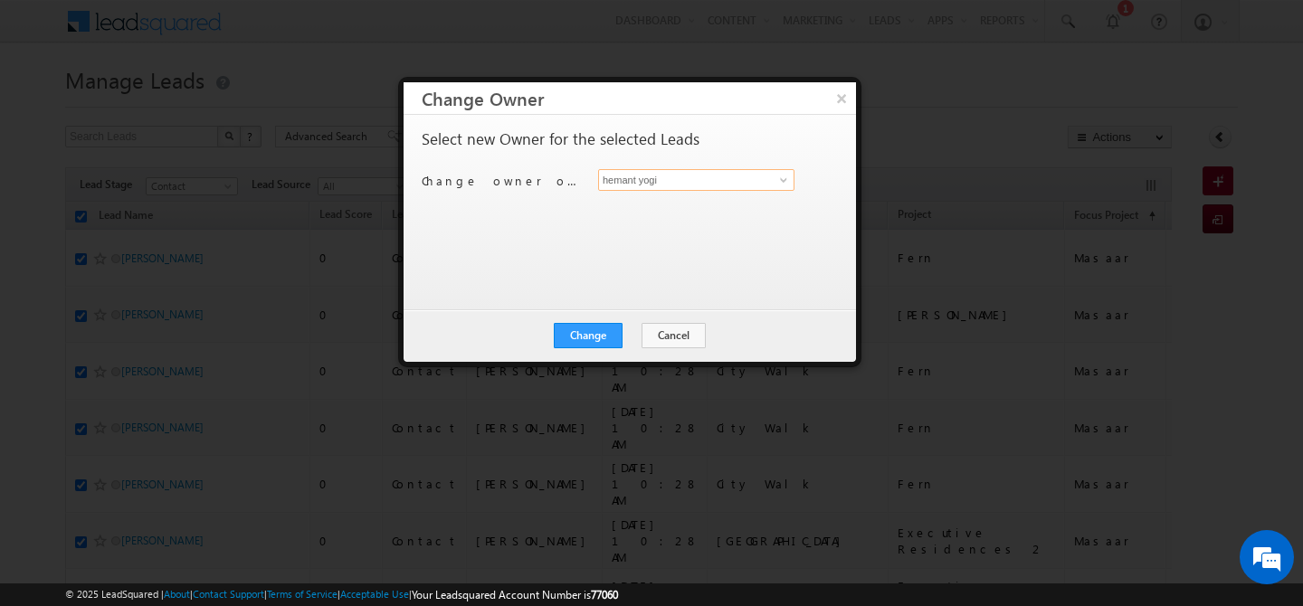
click at [713, 181] on input "hemant yogi" at bounding box center [696, 180] width 196 height 22
click at [640, 219] on span "keshav.jaiswal@indglobal.ae" at bounding box center [686, 216] width 163 height 14
click at [598, 339] on button "Change" at bounding box center [588, 335] width 69 height 25
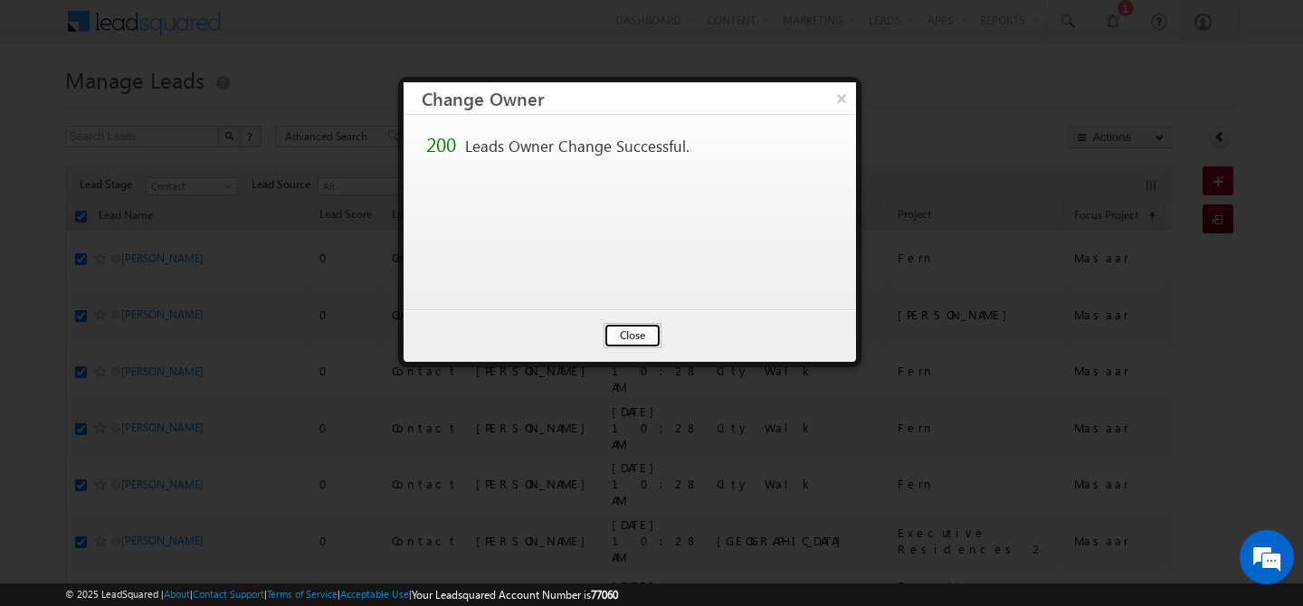
click at [613, 338] on button "Close" at bounding box center [633, 335] width 58 height 25
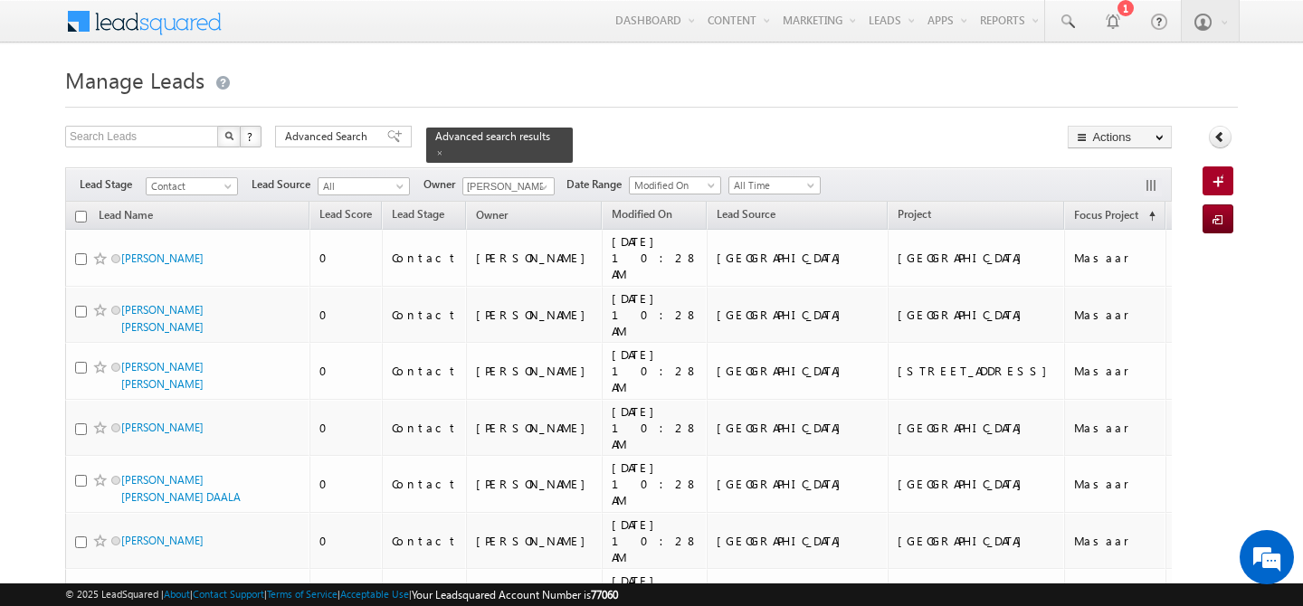
click at [81, 211] on input "checkbox" at bounding box center [81, 217] width 12 height 12
click at [912, 85] on h1 "Manage Leads" at bounding box center [651, 78] width 1173 height 35
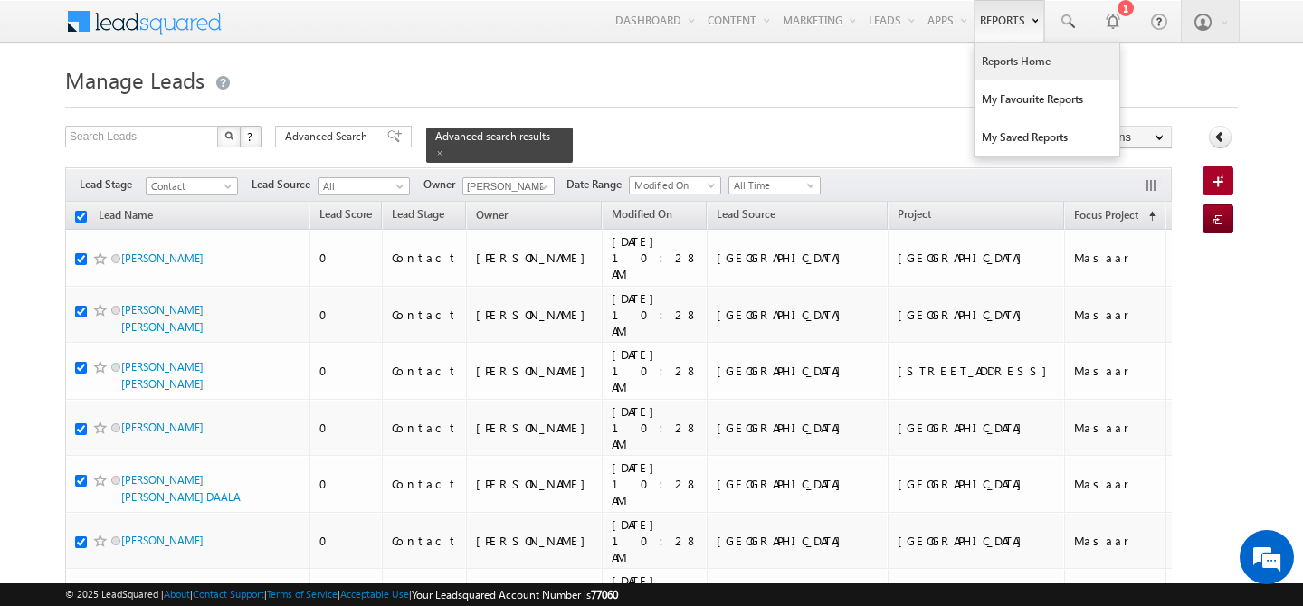
click at [1005, 54] on link "Reports Home" at bounding box center [1047, 62] width 145 height 38
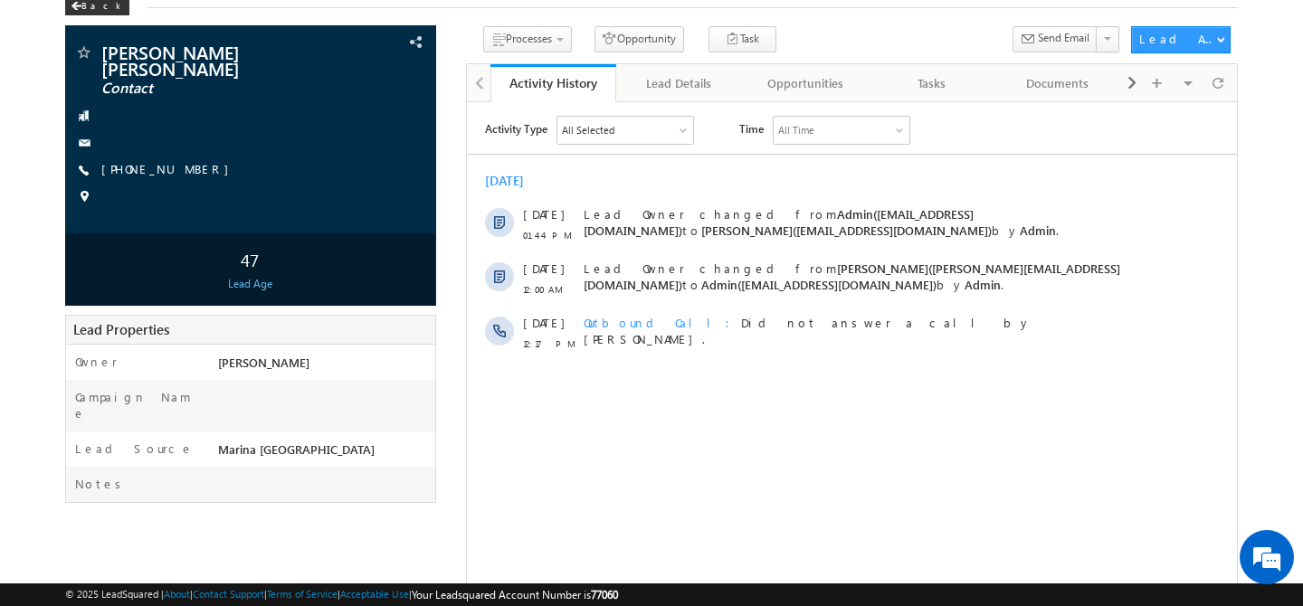
scroll to position [48, 0]
